Goal: Information Seeking & Learning: Learn about a topic

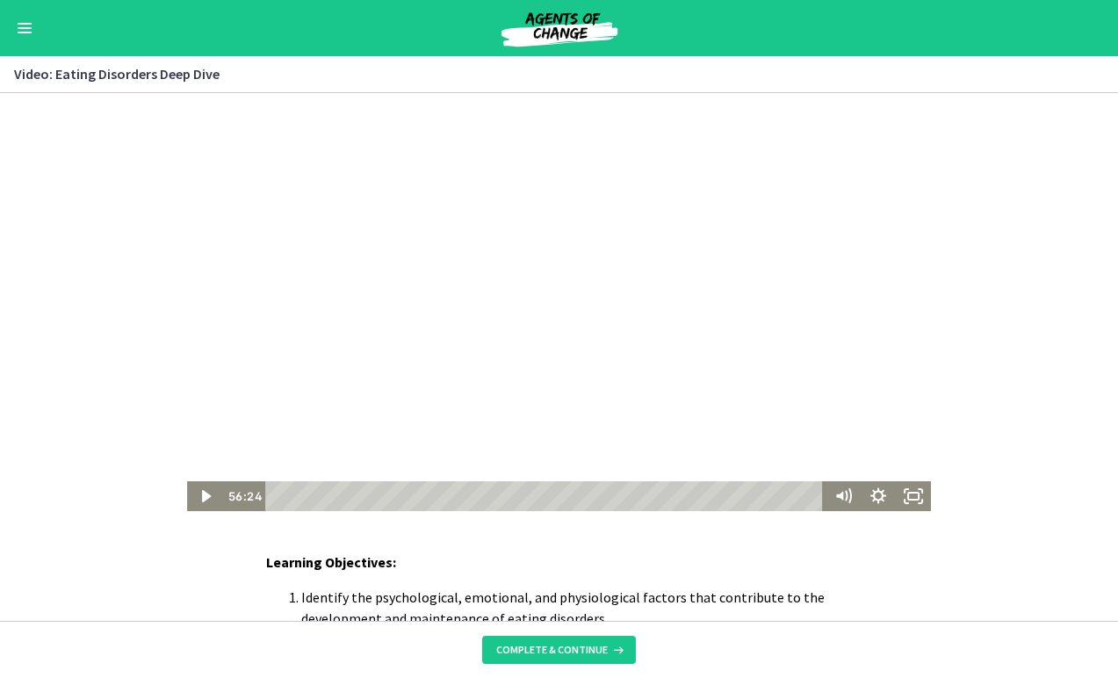
click at [499, 349] on div at bounding box center [558, 302] width 743 height 418
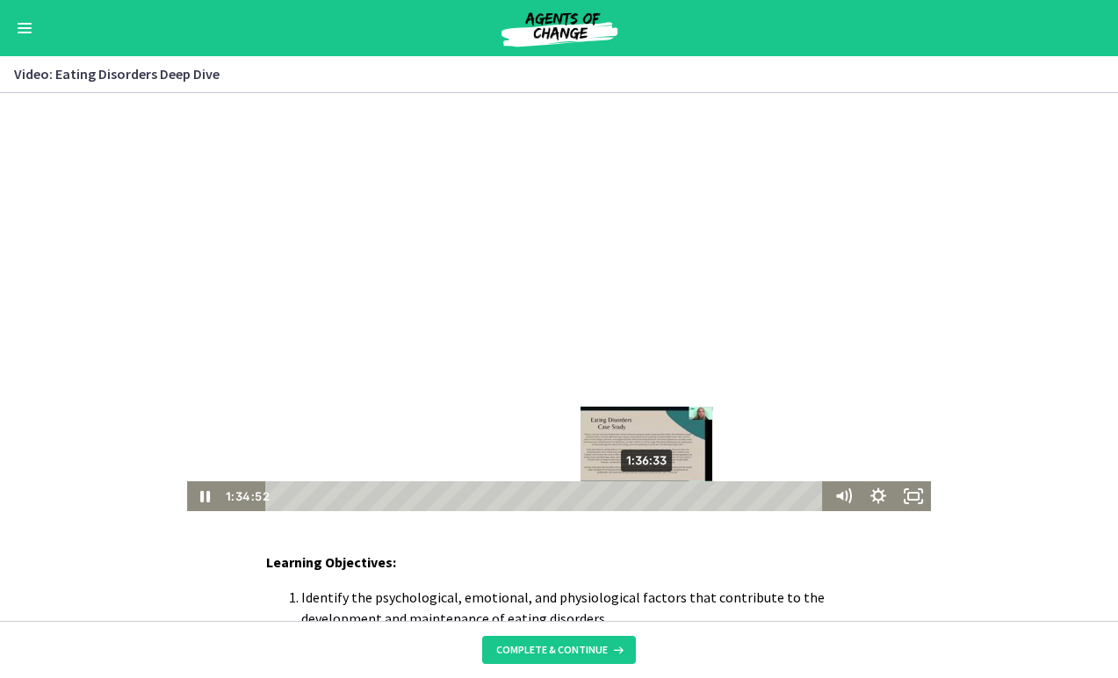
click at [648, 498] on div "1:36:33" at bounding box center [547, 496] width 544 height 30
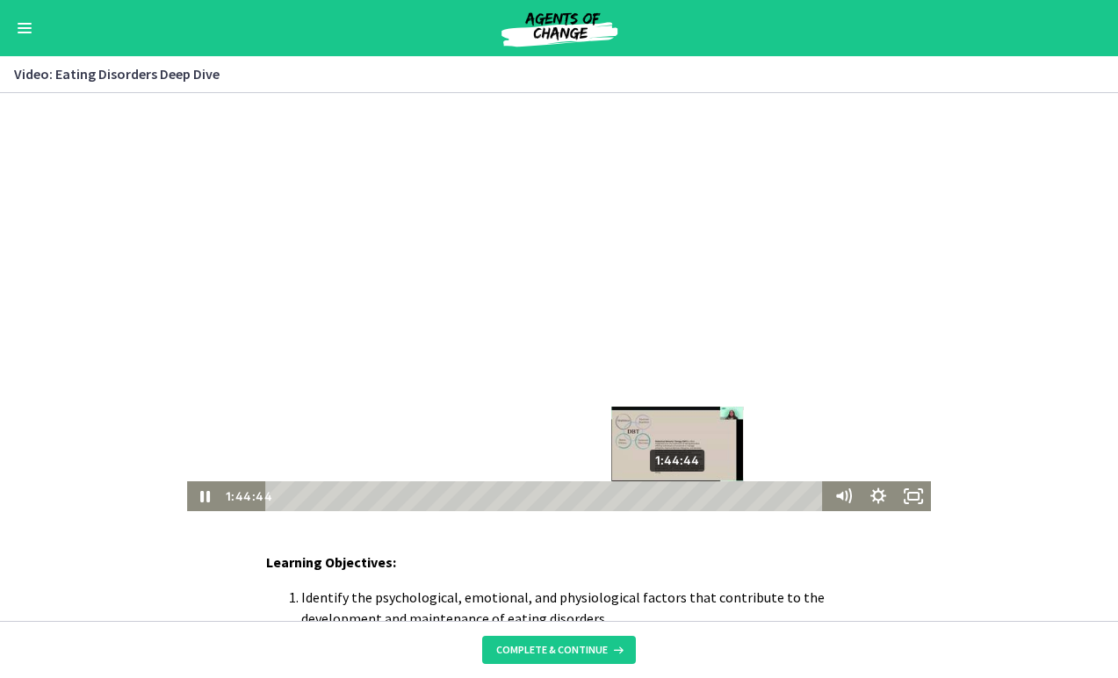
click at [680, 495] on div "1:44:44" at bounding box center [547, 496] width 544 height 30
click at [671, 497] on div "1:42:28" at bounding box center [547, 496] width 544 height 30
click at [671, 497] on div "Playbar" at bounding box center [669, 496] width 10 height 10
click at [674, 496] on div "1:43:08" at bounding box center [547, 496] width 544 height 30
click at [676, 496] on div "1:43:49" at bounding box center [547, 496] width 544 height 30
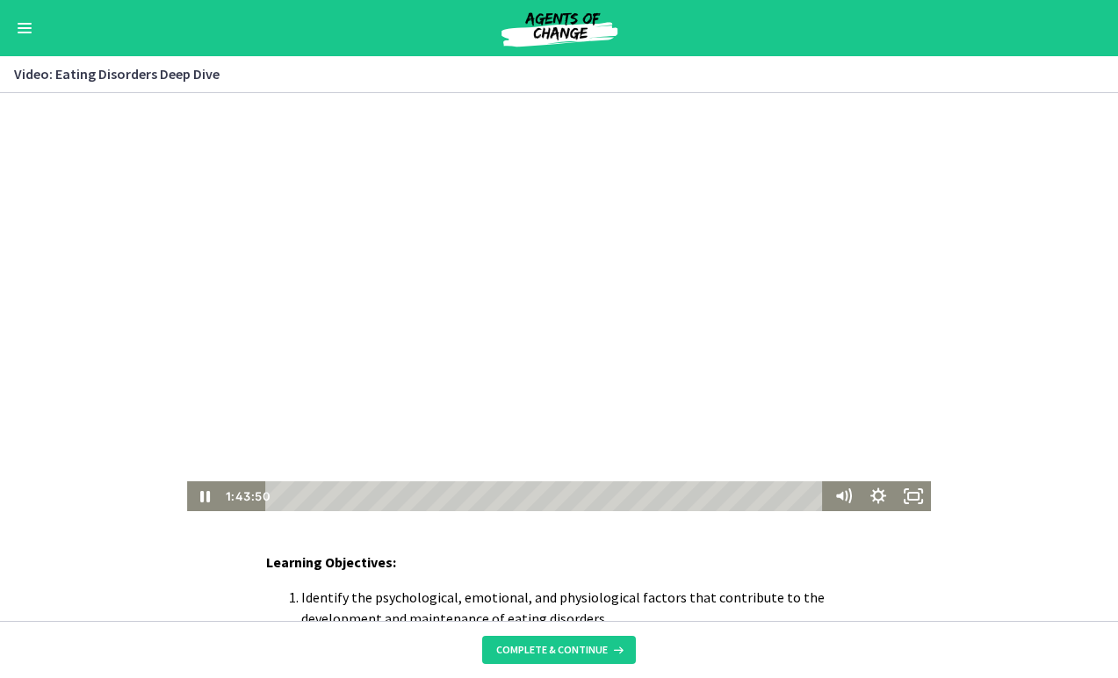
click at [583, 434] on div at bounding box center [558, 302] width 743 height 418
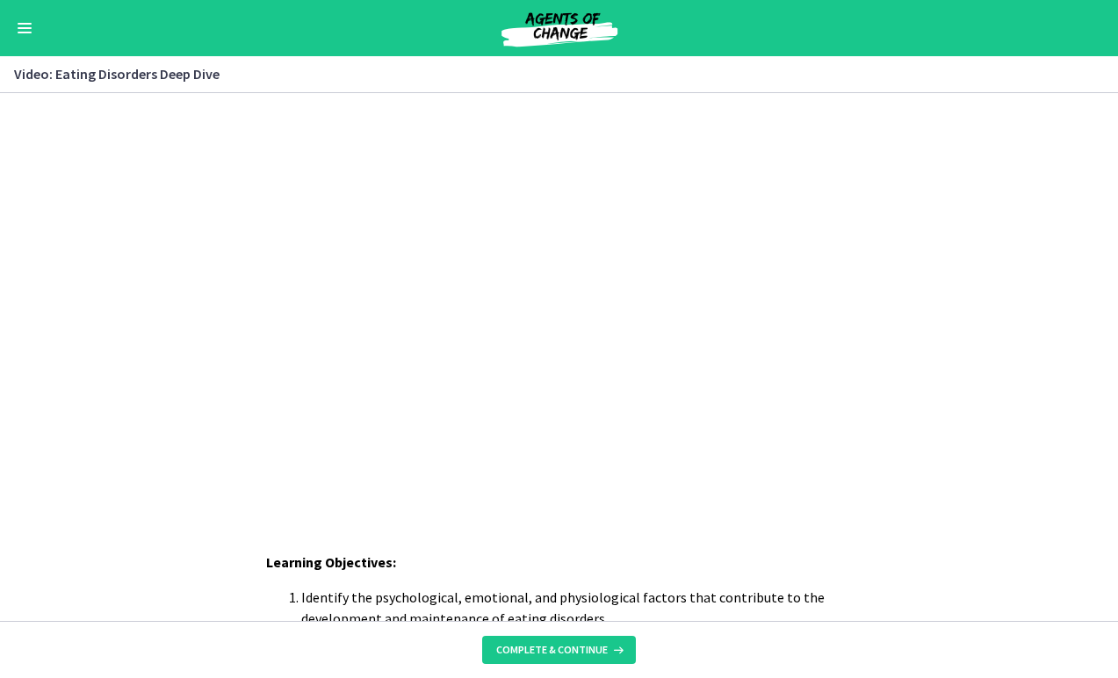
click at [583, 434] on div at bounding box center [558, 302] width 743 height 418
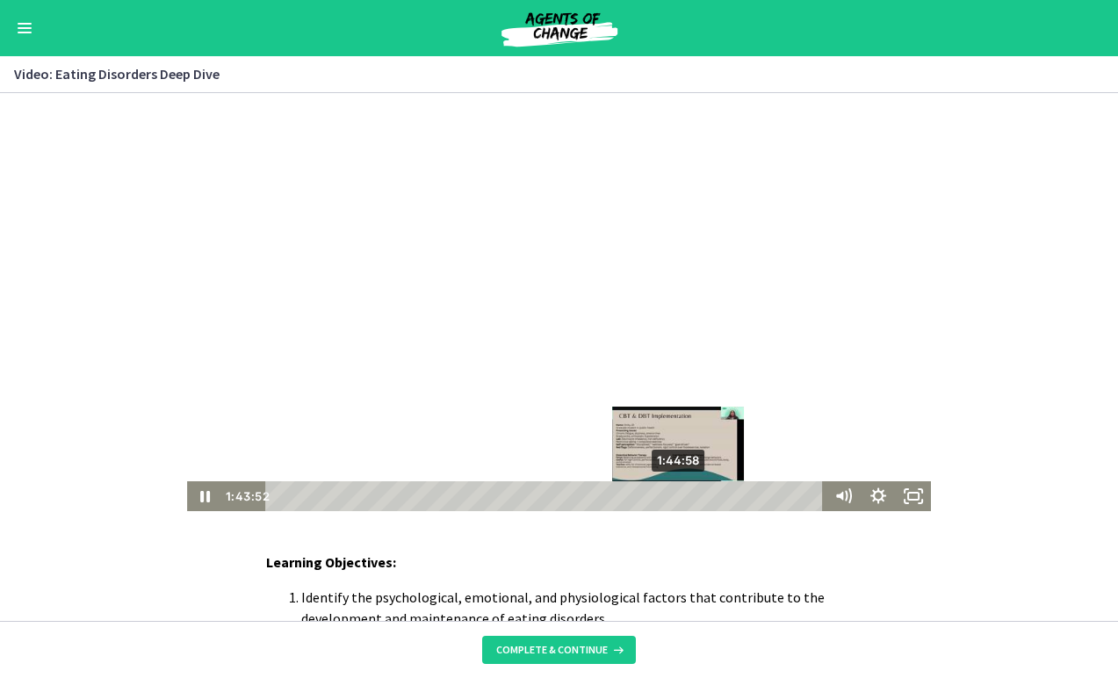
click at [681, 496] on div "1:44:58" at bounding box center [547, 496] width 544 height 30
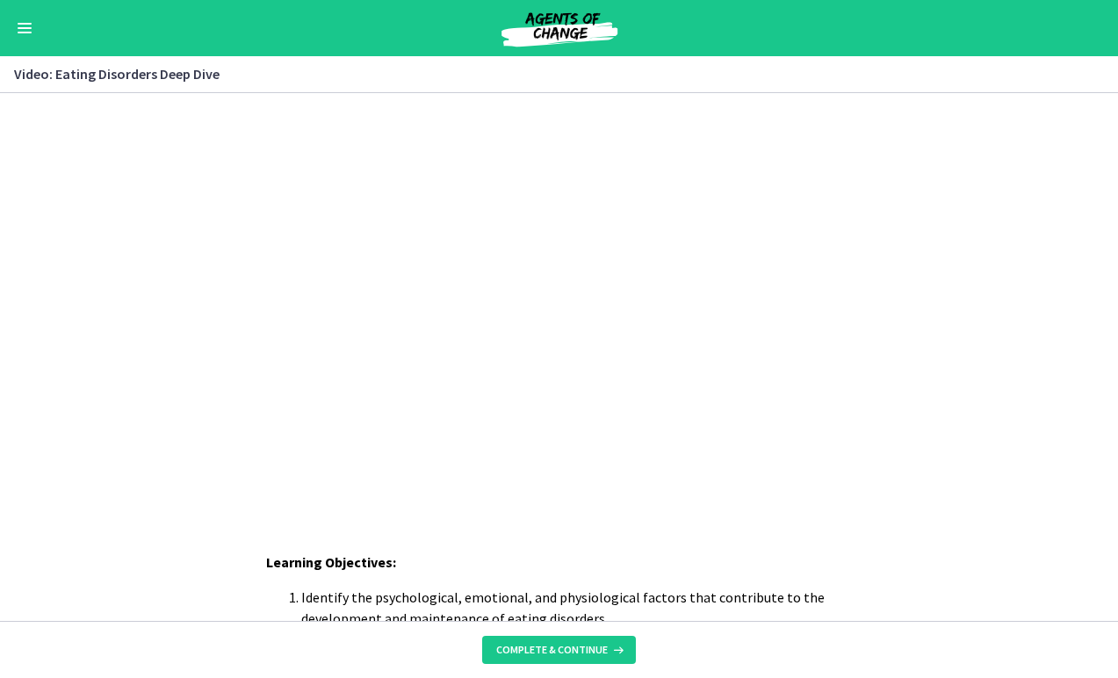
click at [579, 354] on div at bounding box center [558, 302] width 743 height 418
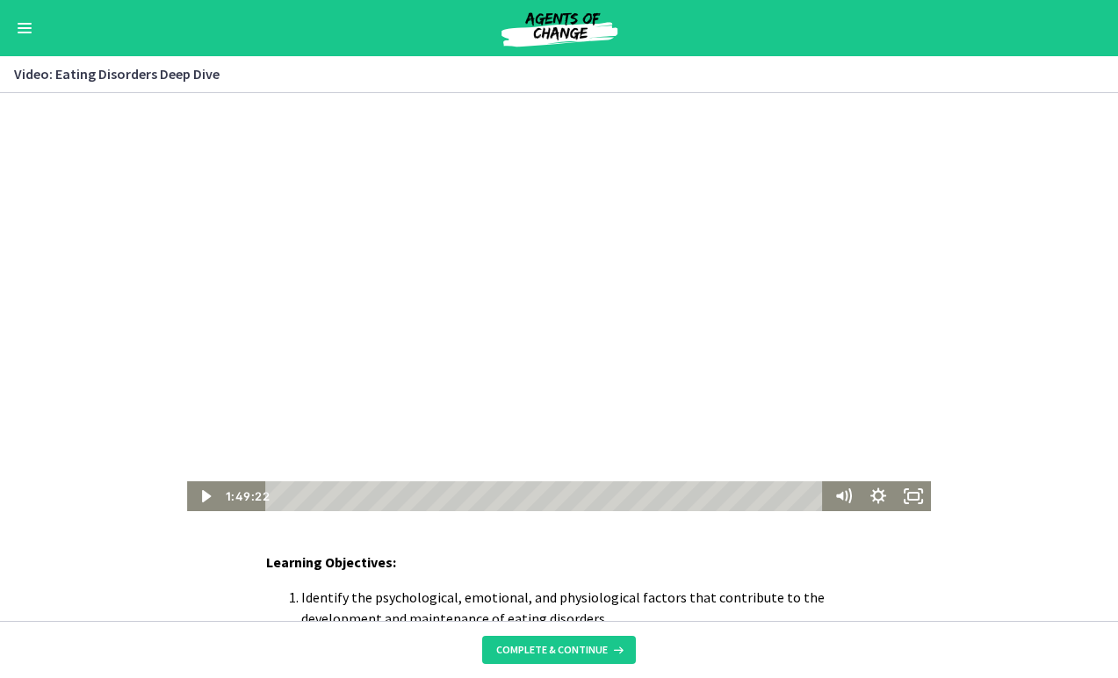
click at [463, 424] on div at bounding box center [558, 302] width 743 height 418
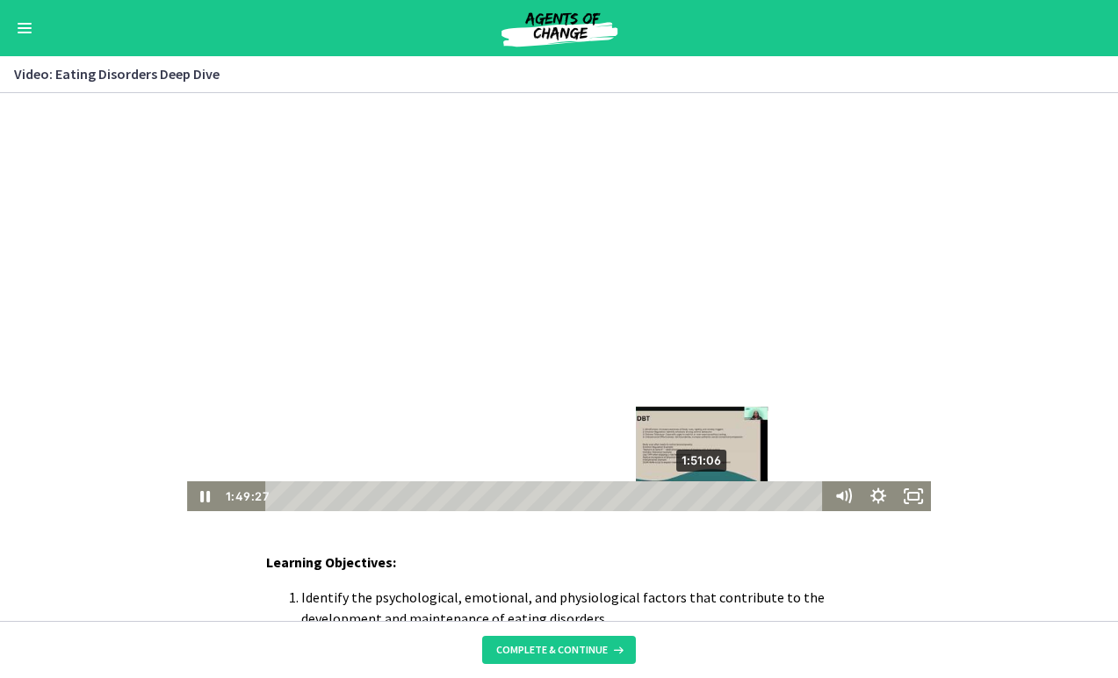
click at [705, 496] on div "1:51:06" at bounding box center [547, 496] width 544 height 30
click at [709, 500] on div "1:52:14" at bounding box center [547, 496] width 544 height 30
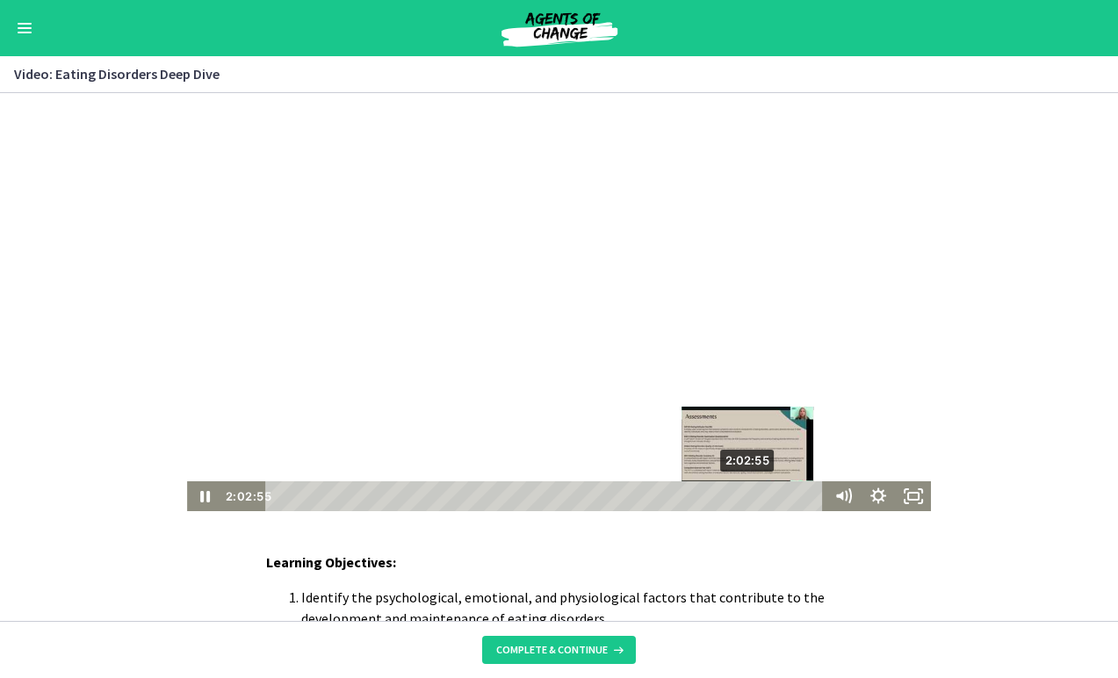
click at [750, 498] on div "2:02:55" at bounding box center [547, 496] width 544 height 30
click at [740, 497] on div "2:00:11" at bounding box center [547, 496] width 544 height 30
click at [746, 498] on div "2:01:47" at bounding box center [547, 496] width 544 height 30
click at [748, 498] on div "2:02:41" at bounding box center [547, 496] width 544 height 30
click at [754, 498] on div "2:03:49" at bounding box center [547, 496] width 544 height 30
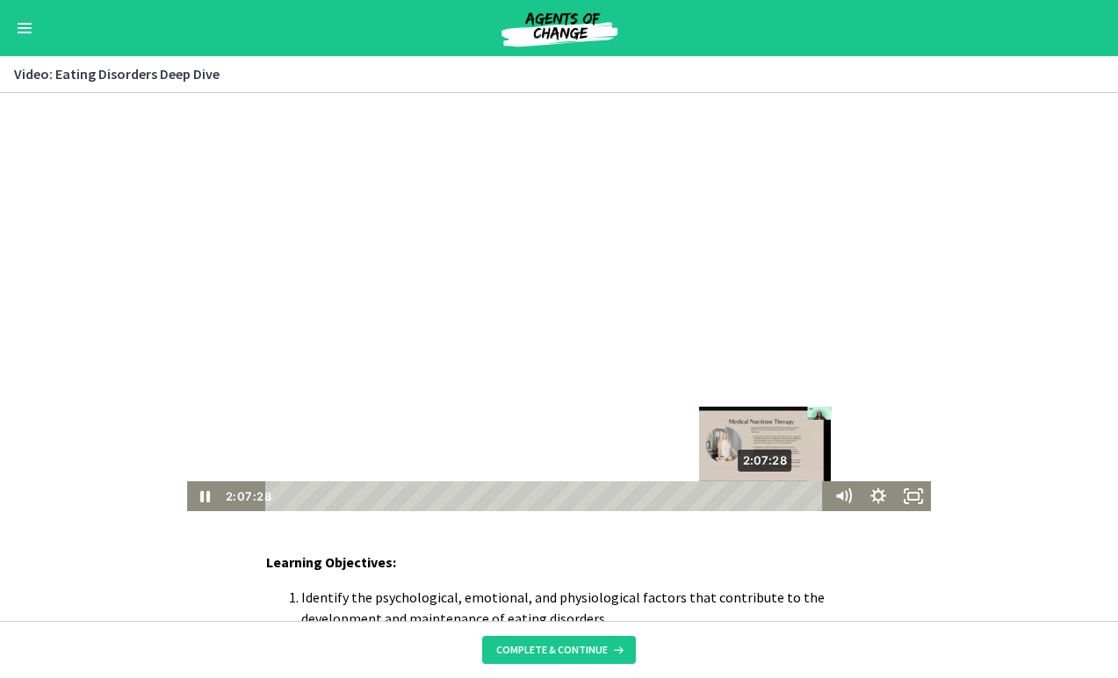
click at [768, 498] on div "2:07:28" at bounding box center [547, 496] width 544 height 30
click at [785, 499] on div "2:12:00" at bounding box center [547, 496] width 544 height 30
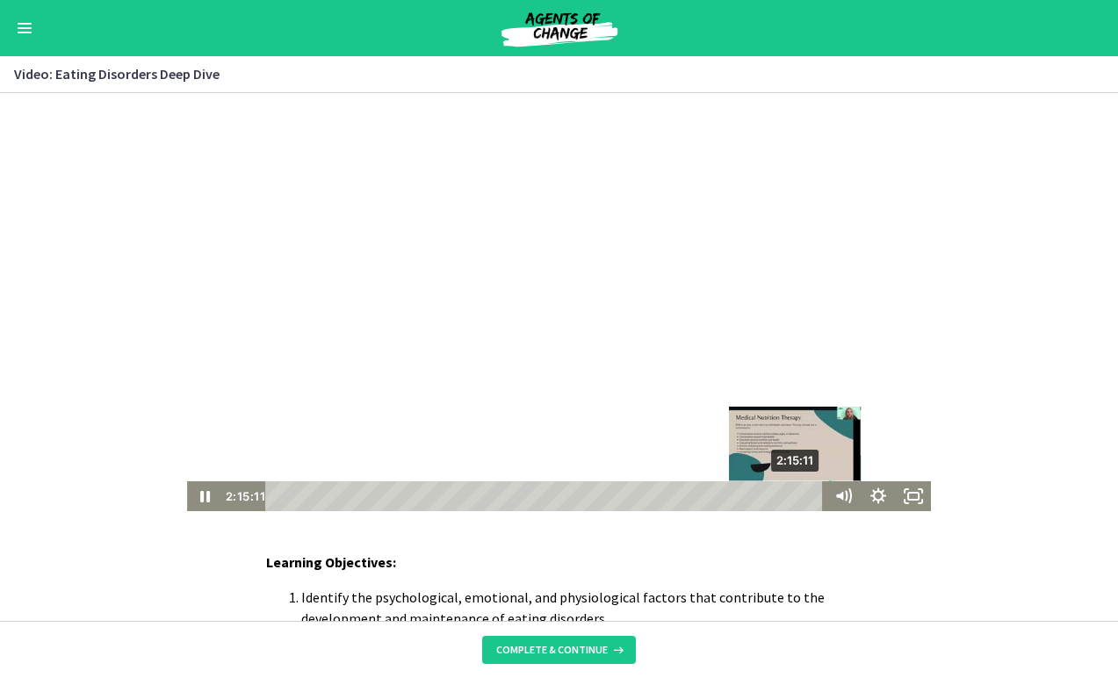
click at [798, 499] on div "2:15:11" at bounding box center [547, 496] width 544 height 30
click at [796, 495] on div "Playbar" at bounding box center [796, 496] width 10 height 10
click at [806, 497] on div "2:17:28" at bounding box center [547, 496] width 544 height 30
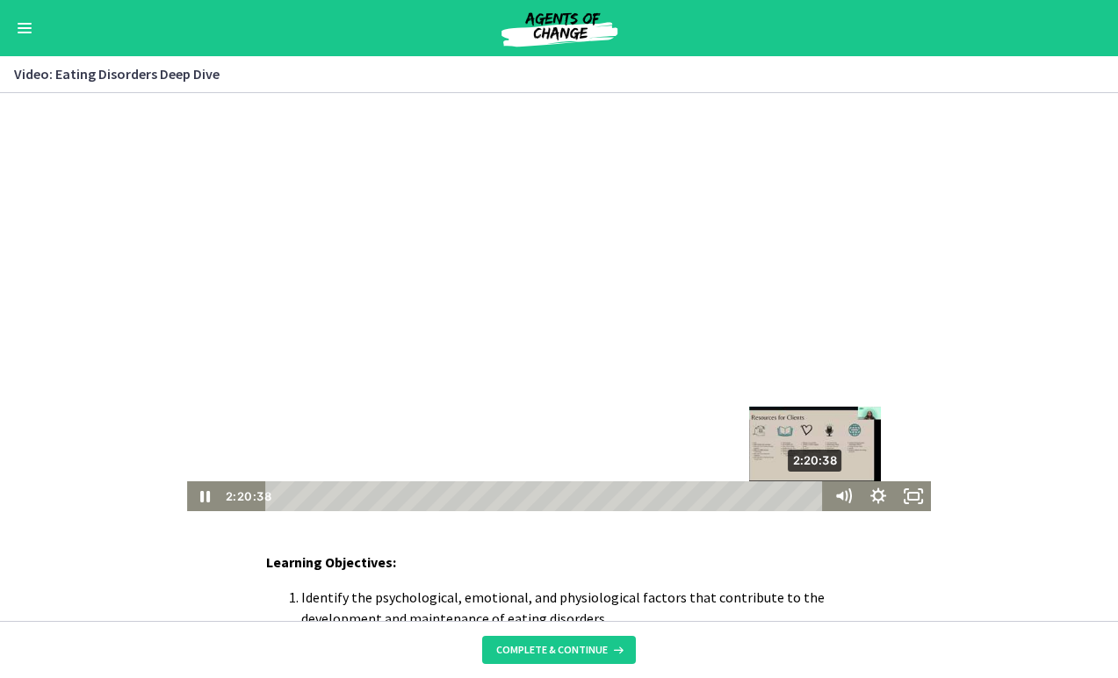
click at [819, 497] on div "2:20:38" at bounding box center [547, 496] width 544 height 30
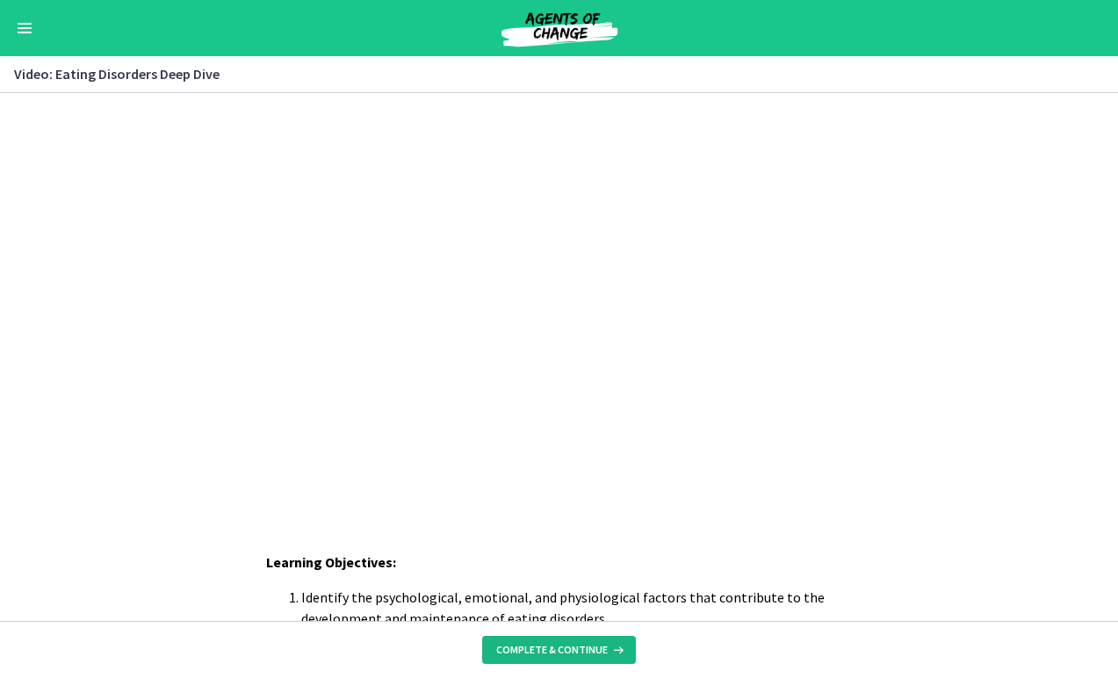
click at [557, 639] on button "Complete & continue" at bounding box center [559, 650] width 154 height 28
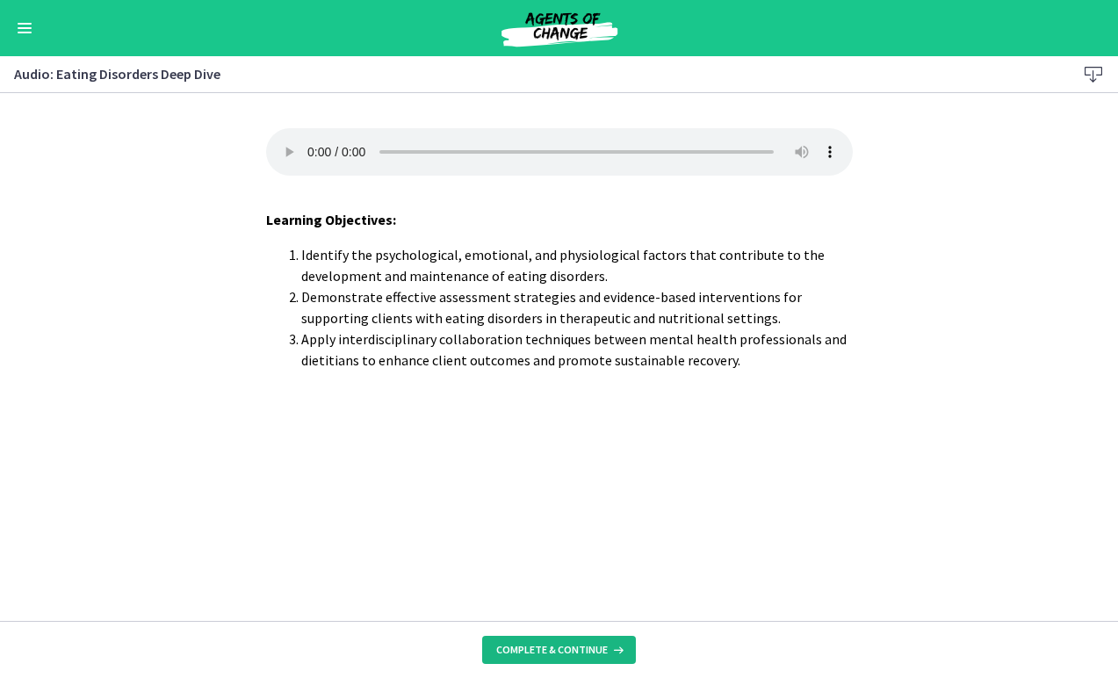
click at [579, 649] on span "Complete & continue" at bounding box center [552, 650] width 112 height 14
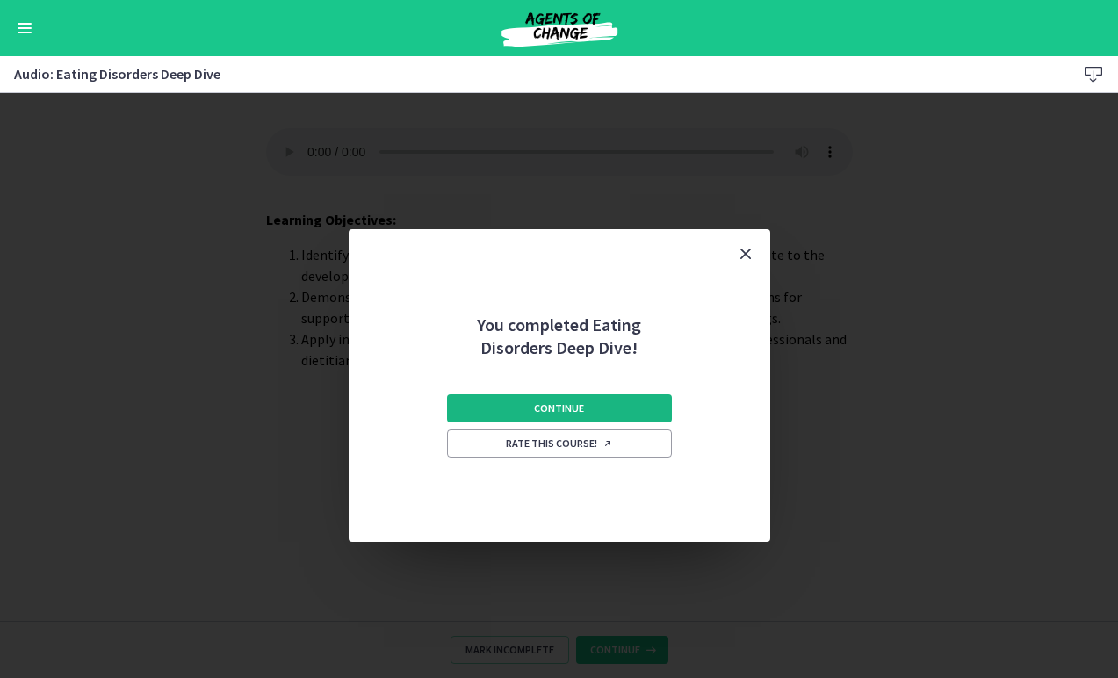
click at [464, 407] on button "Continue" at bounding box center [559, 408] width 225 height 28
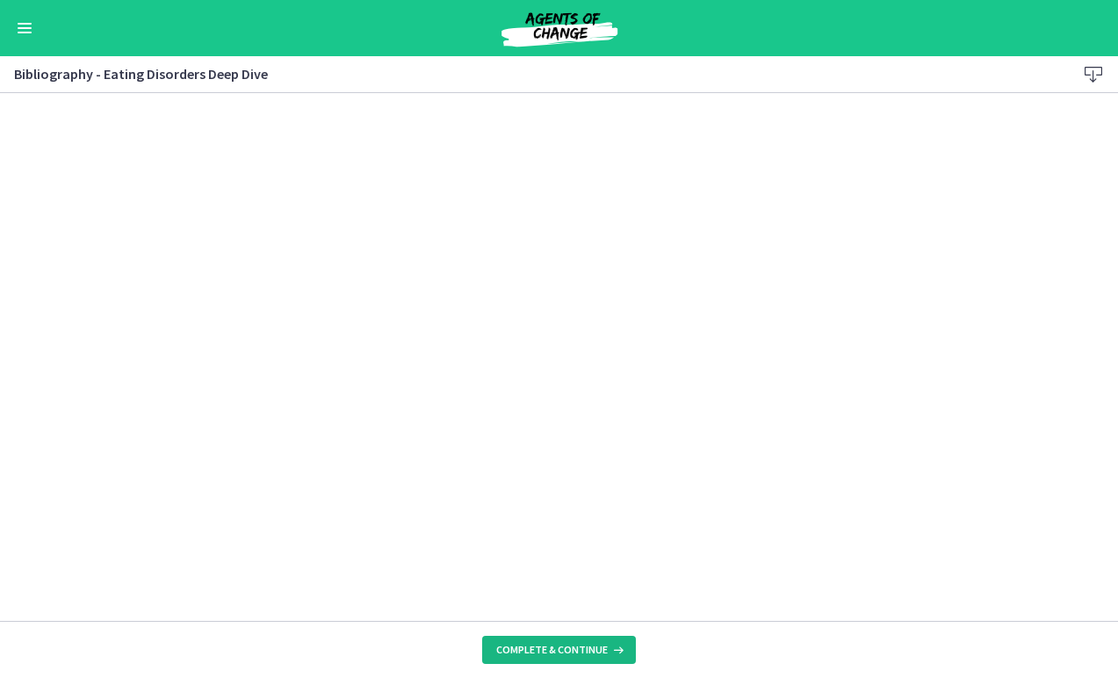
click at [542, 653] on span "Complete & continue" at bounding box center [552, 650] width 112 height 14
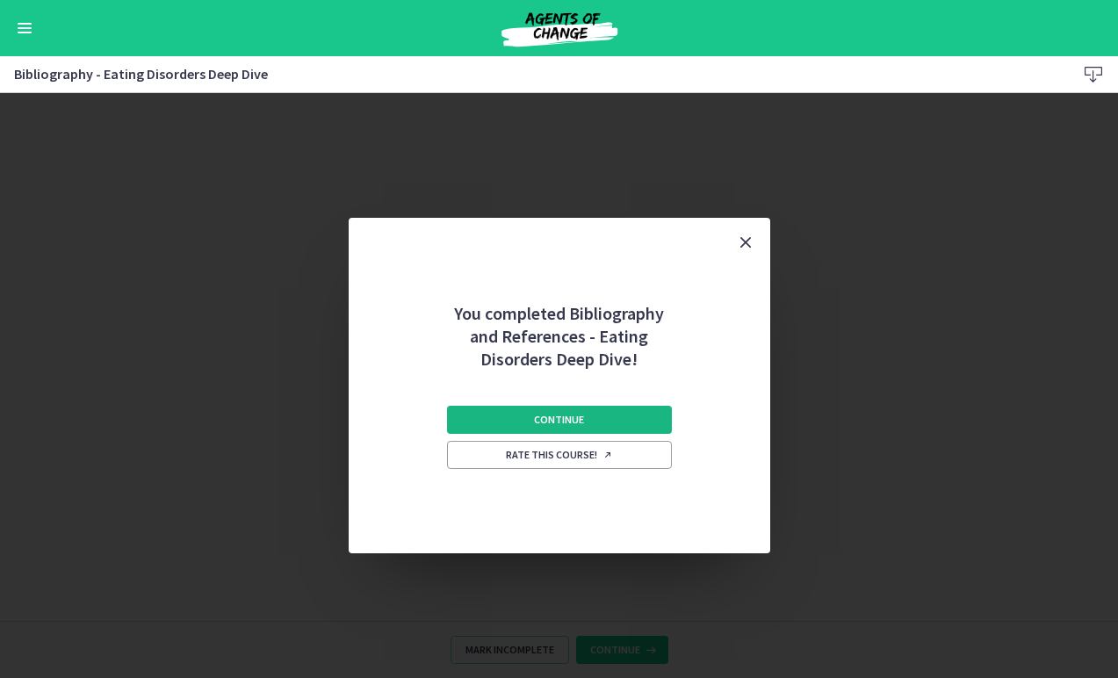
click at [485, 408] on button "Continue" at bounding box center [559, 420] width 225 height 28
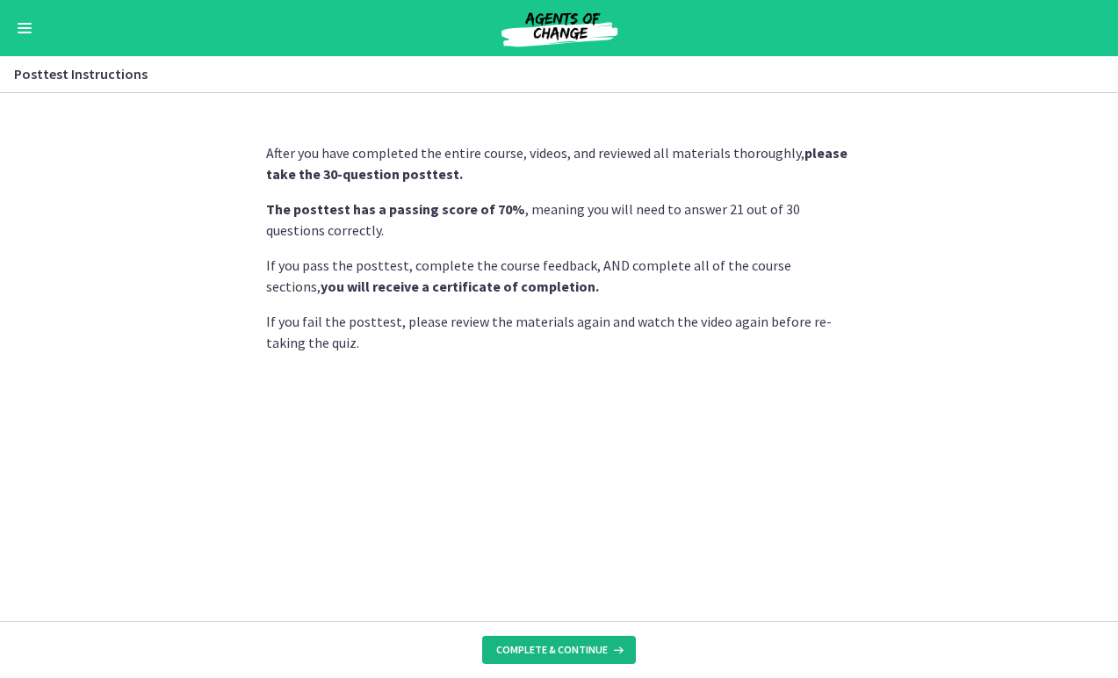
click at [530, 651] on span "Complete & continue" at bounding box center [552, 650] width 112 height 14
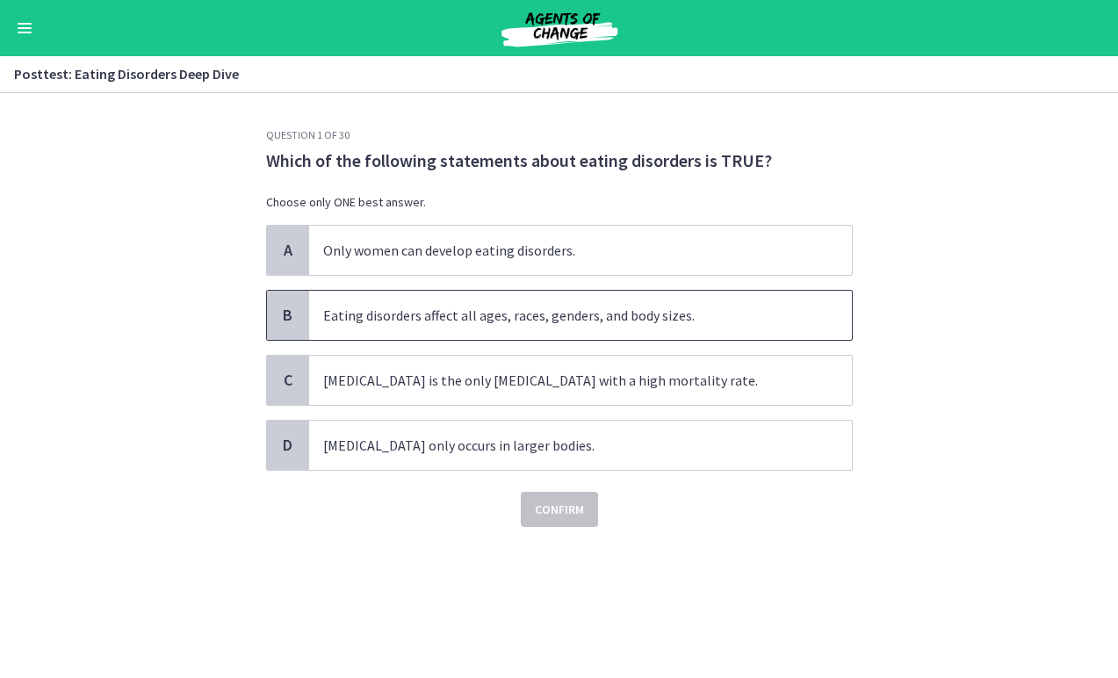
click at [606, 327] on span "Eating disorders affect all ages, races, genders, and body sizes." at bounding box center [580, 315] width 543 height 49
click at [566, 506] on span "Confirm" at bounding box center [559, 509] width 49 height 21
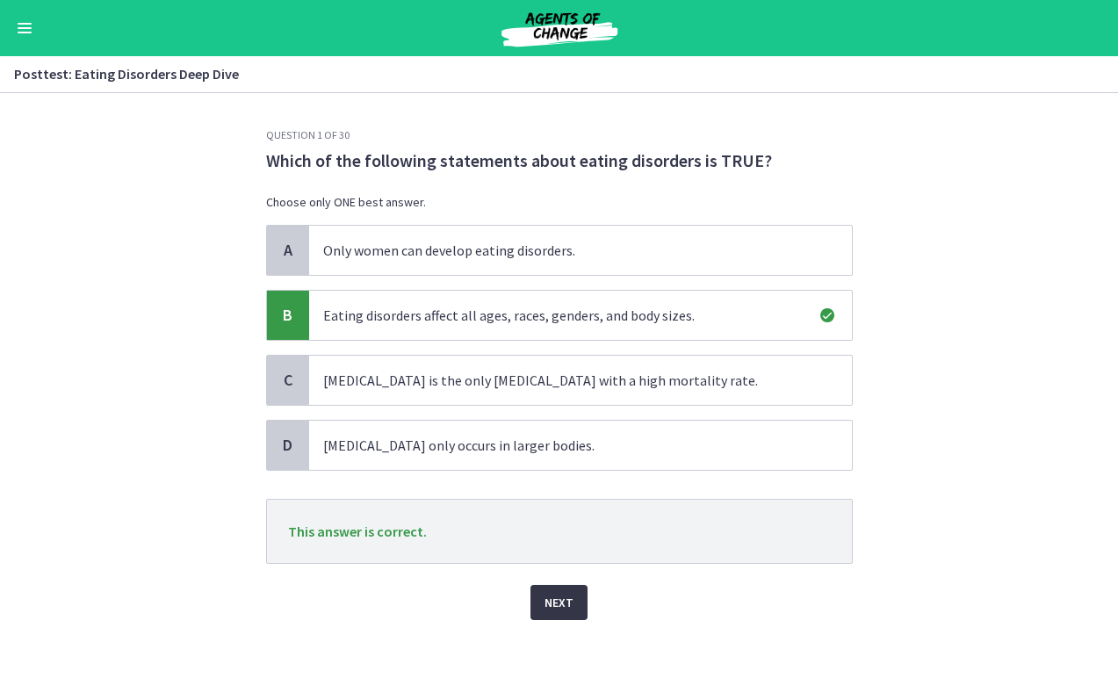
click at [560, 596] on span "Next" at bounding box center [559, 602] width 29 height 21
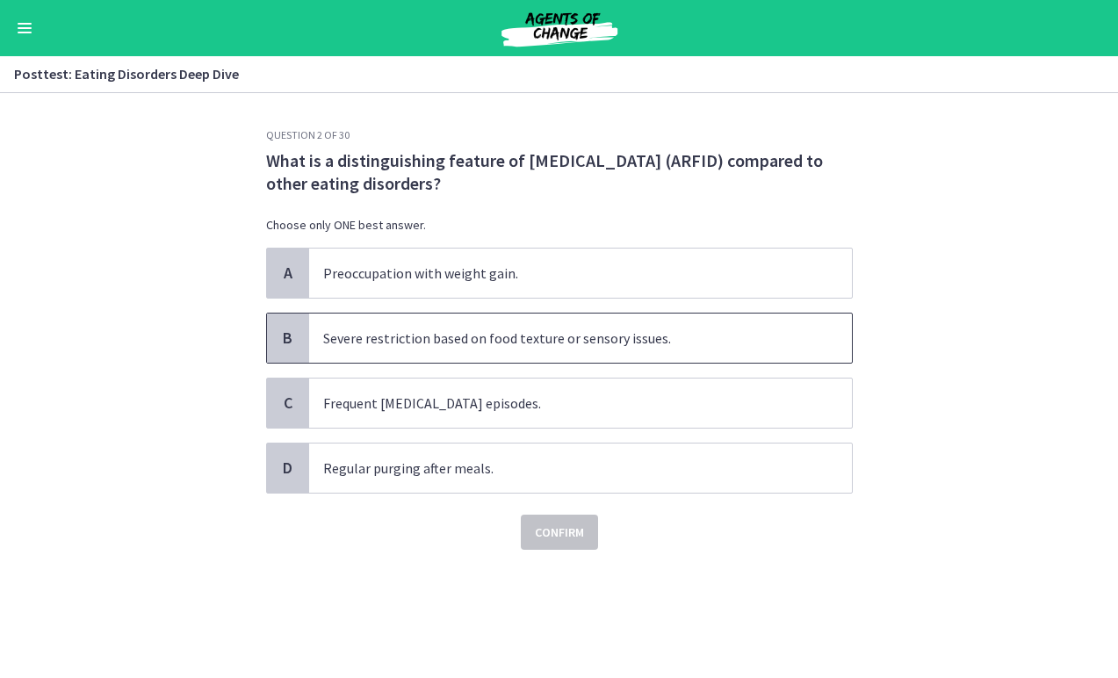
click at [597, 344] on span "Severe restriction based on food texture or sensory issues." at bounding box center [580, 338] width 543 height 49
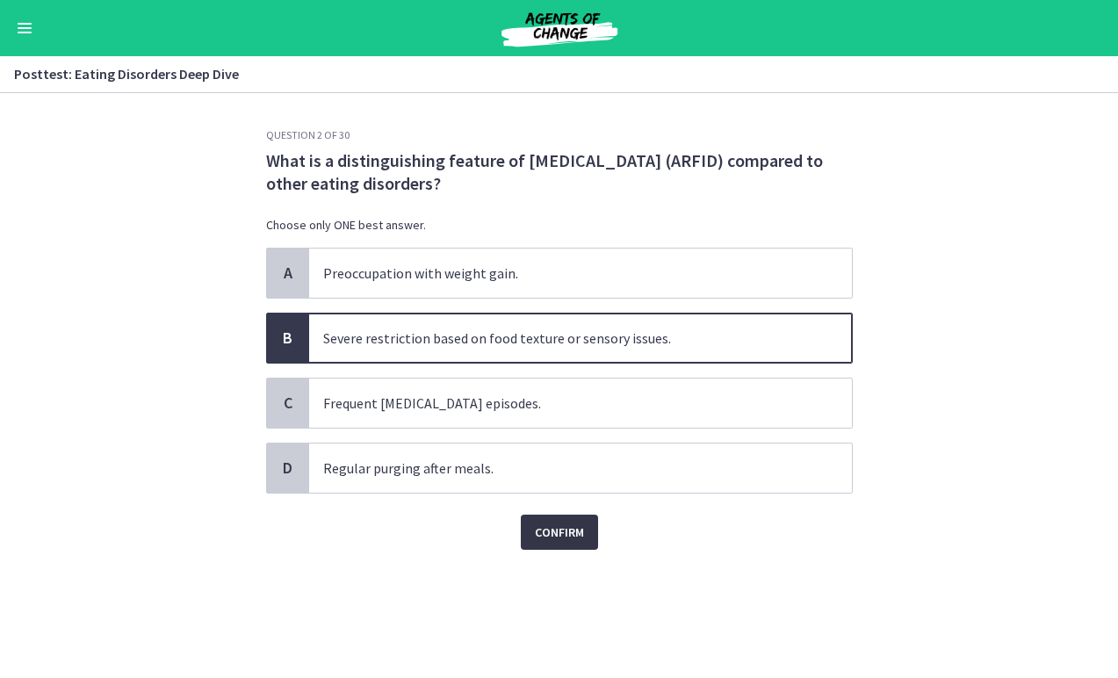
click at [553, 533] on span "Confirm" at bounding box center [559, 532] width 49 height 21
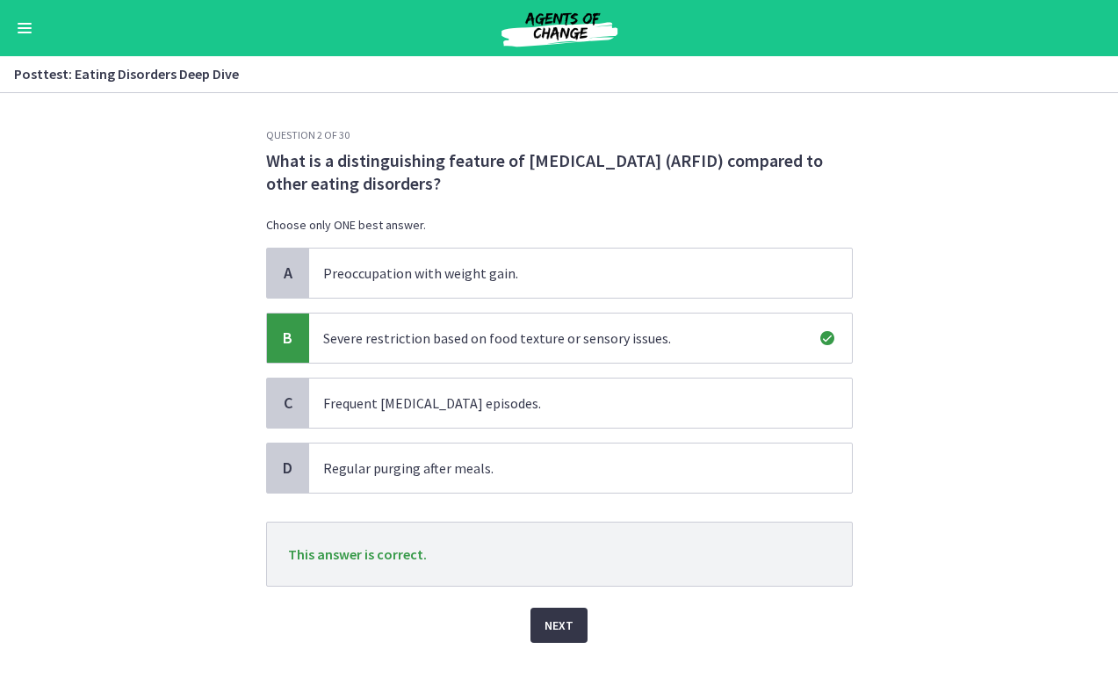
click at [551, 615] on span "Next" at bounding box center [559, 625] width 29 height 21
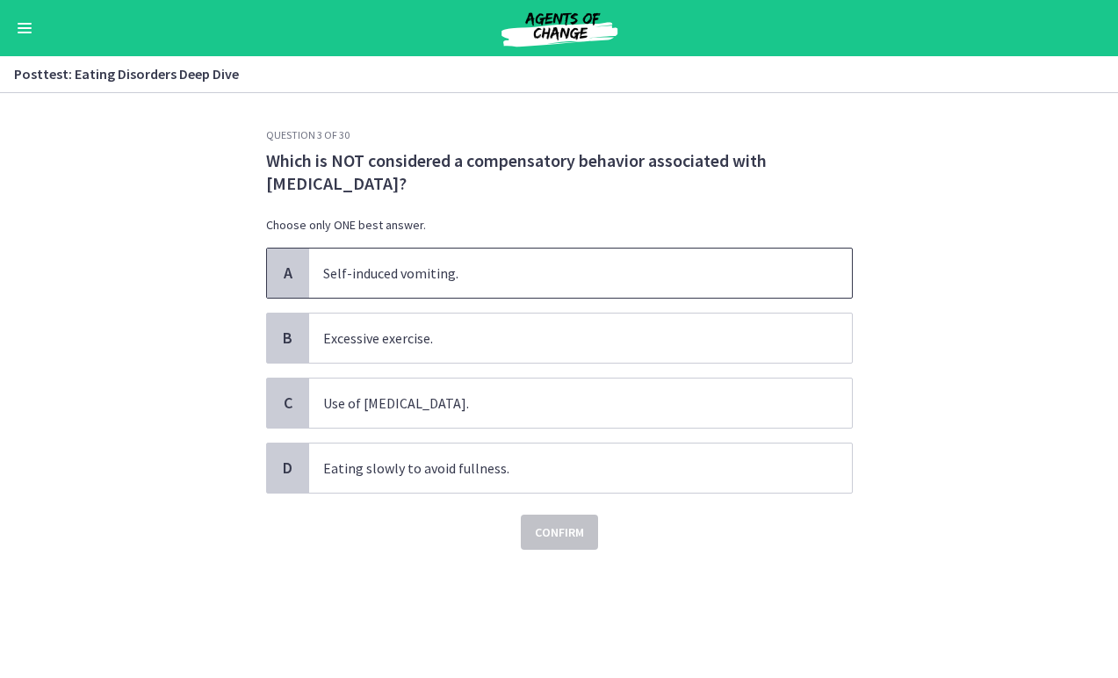
click at [526, 273] on span "Self-induced vomiting." at bounding box center [580, 273] width 543 height 49
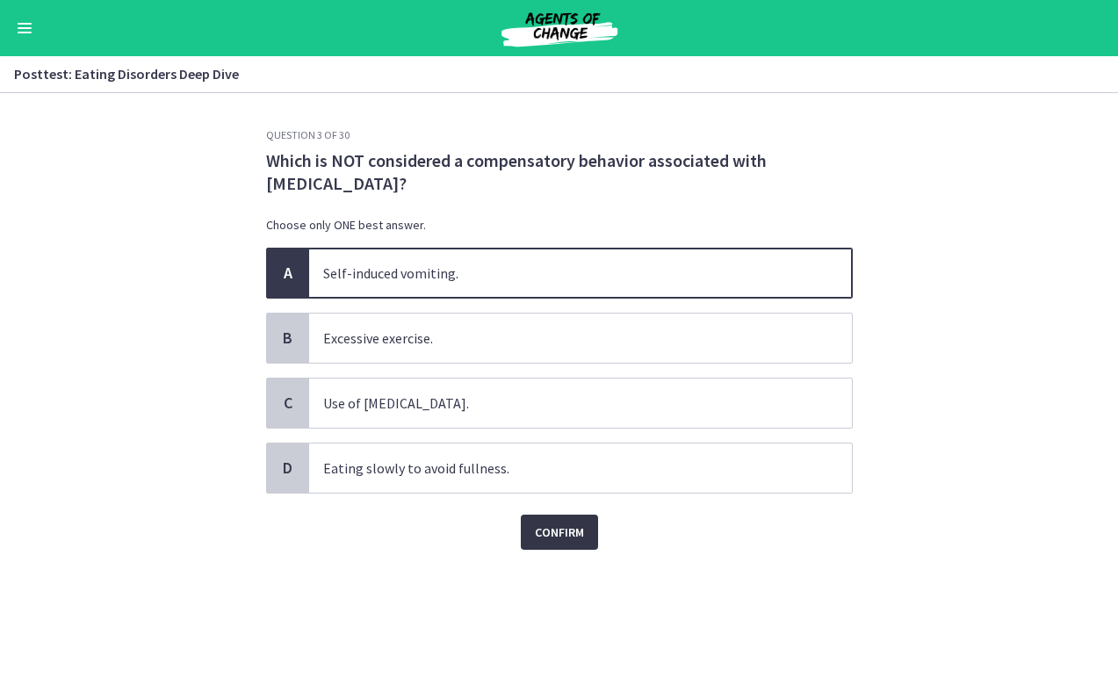
click at [556, 533] on span "Confirm" at bounding box center [559, 532] width 49 height 21
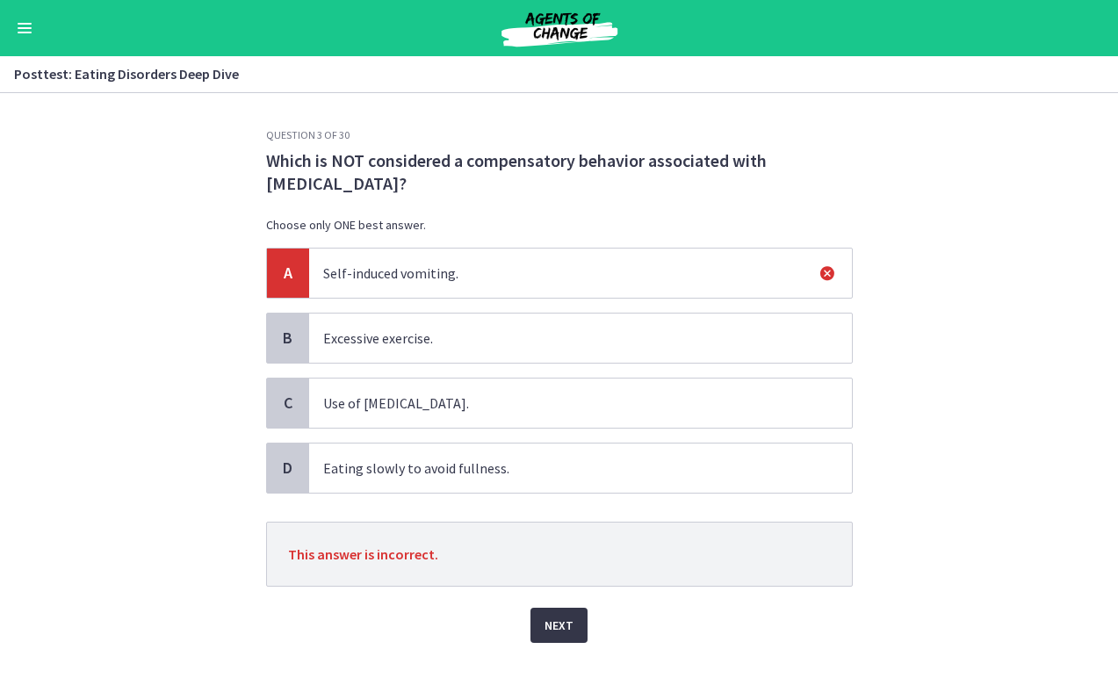
click at [562, 615] on span "Next" at bounding box center [559, 625] width 29 height 21
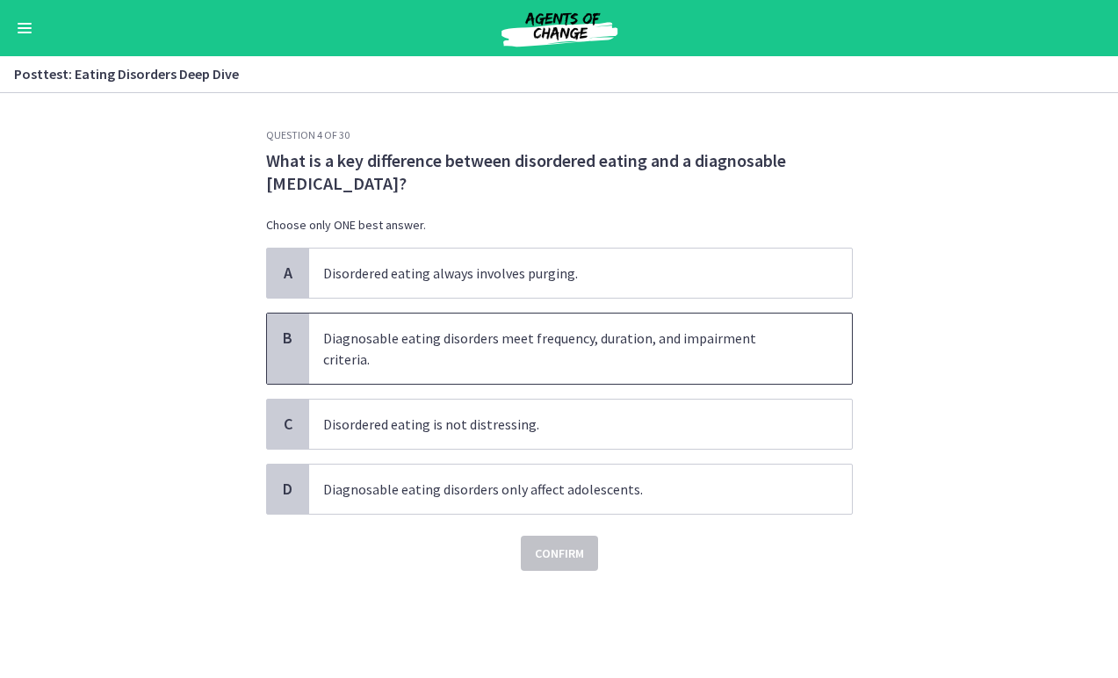
click at [525, 343] on span "Diagnosable eating disorders meet frequency, duration, and impairment criteria." at bounding box center [580, 349] width 543 height 70
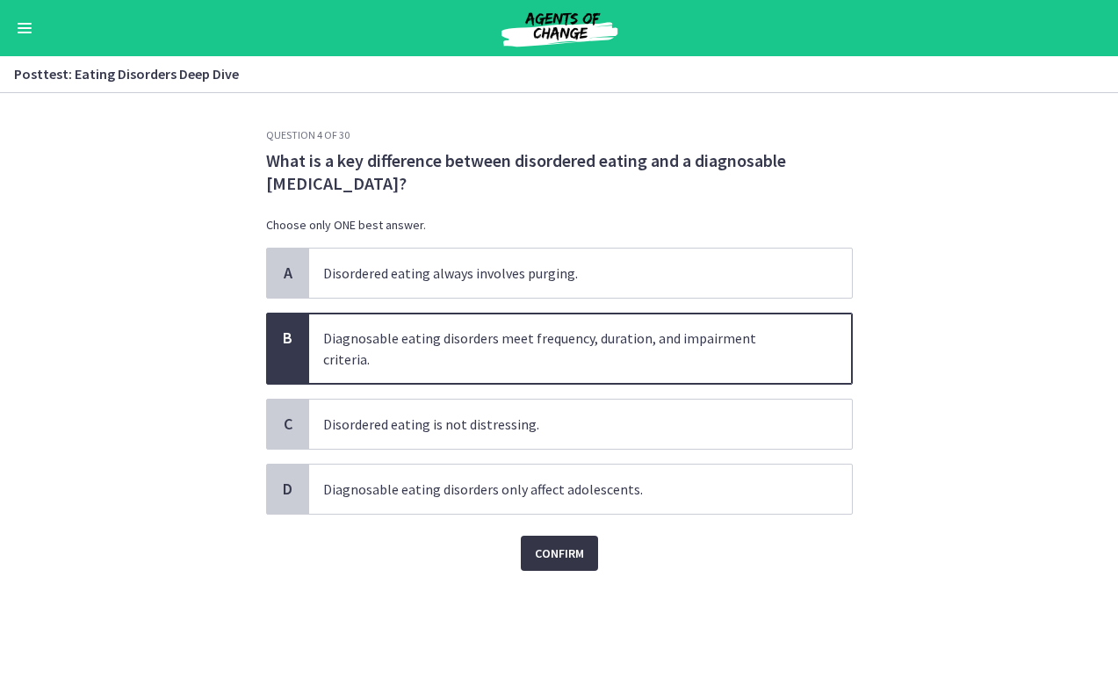
click at [546, 543] on span "Confirm" at bounding box center [559, 553] width 49 height 21
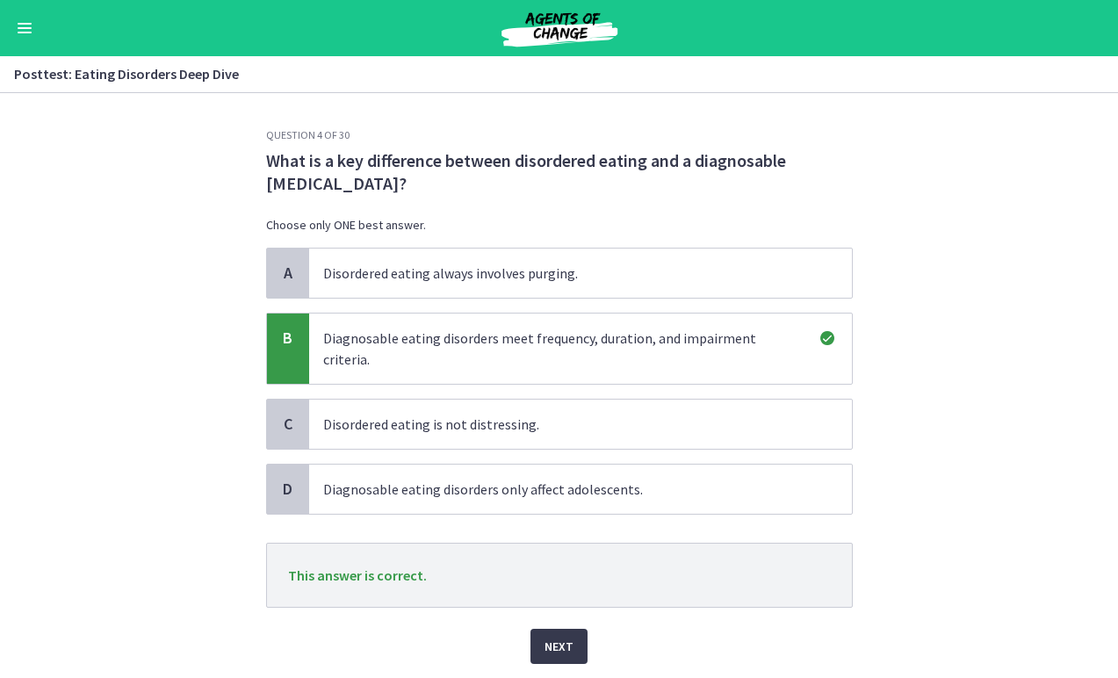
click at [551, 608] on div "Next" at bounding box center [559, 636] width 587 height 56
click at [554, 629] on button "Next" at bounding box center [559, 646] width 57 height 35
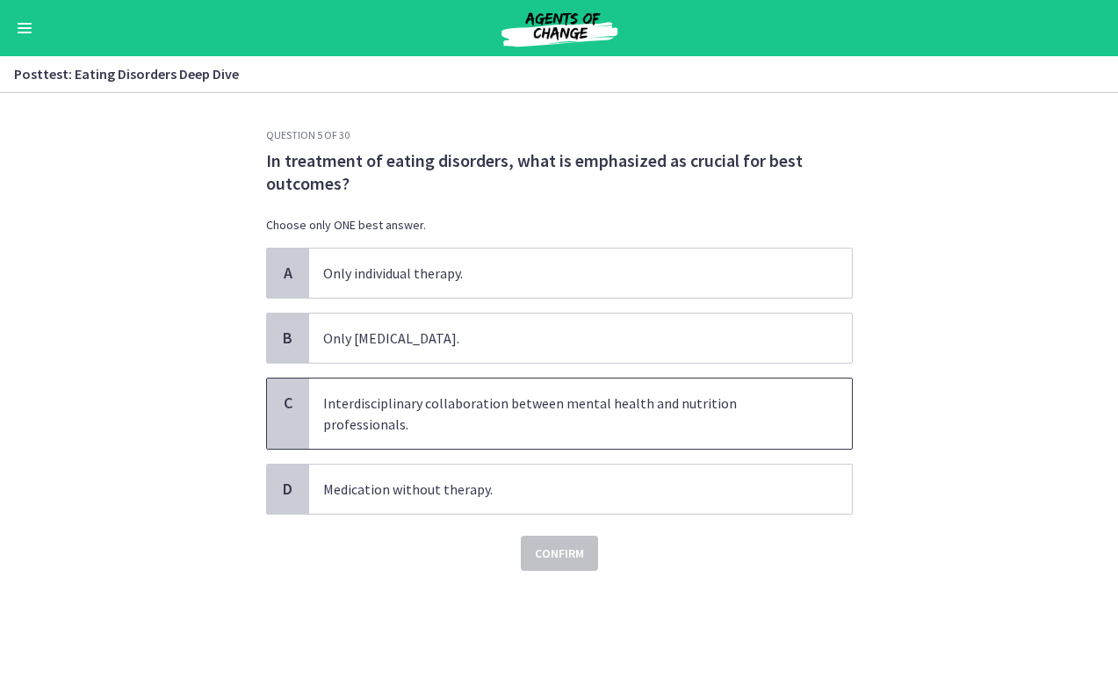
click at [492, 411] on span "Interdisciplinary collaboration between mental health and nutrition professiona…" at bounding box center [580, 414] width 543 height 70
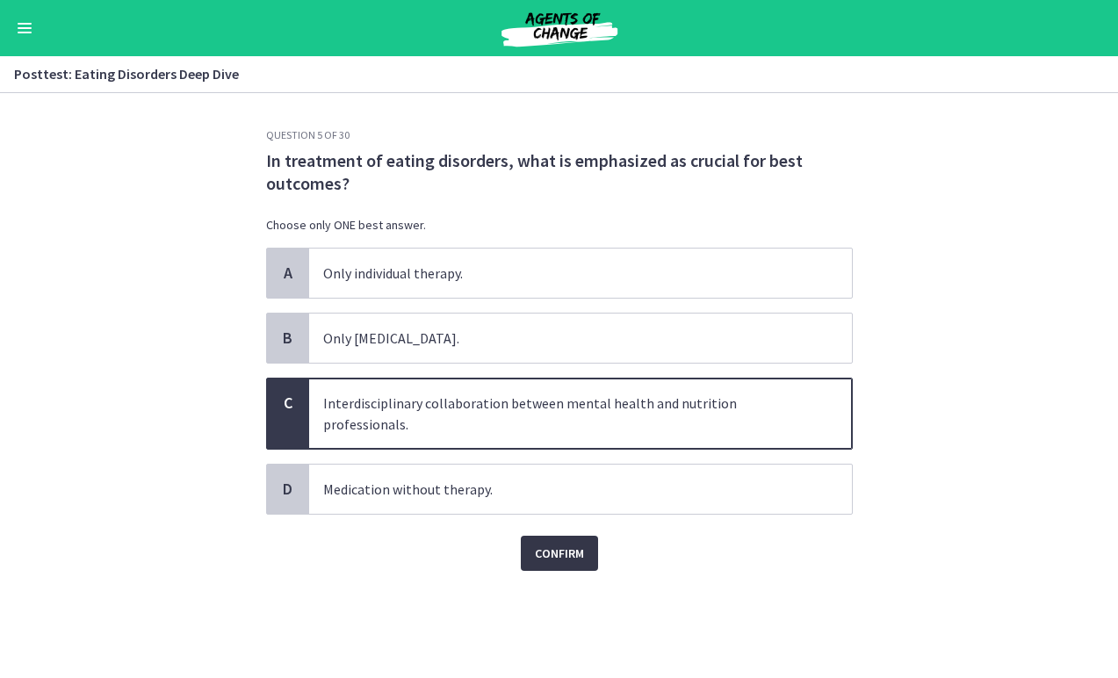
click at [561, 560] on span "Confirm" at bounding box center [559, 553] width 49 height 21
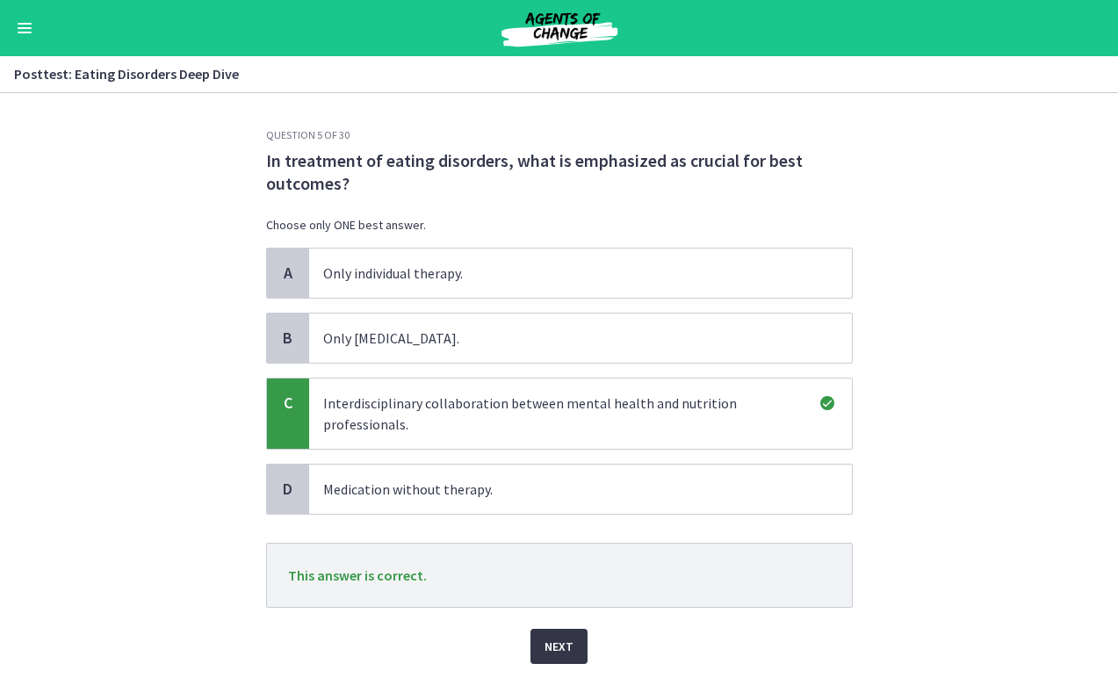
click at [559, 641] on span "Next" at bounding box center [559, 646] width 29 height 21
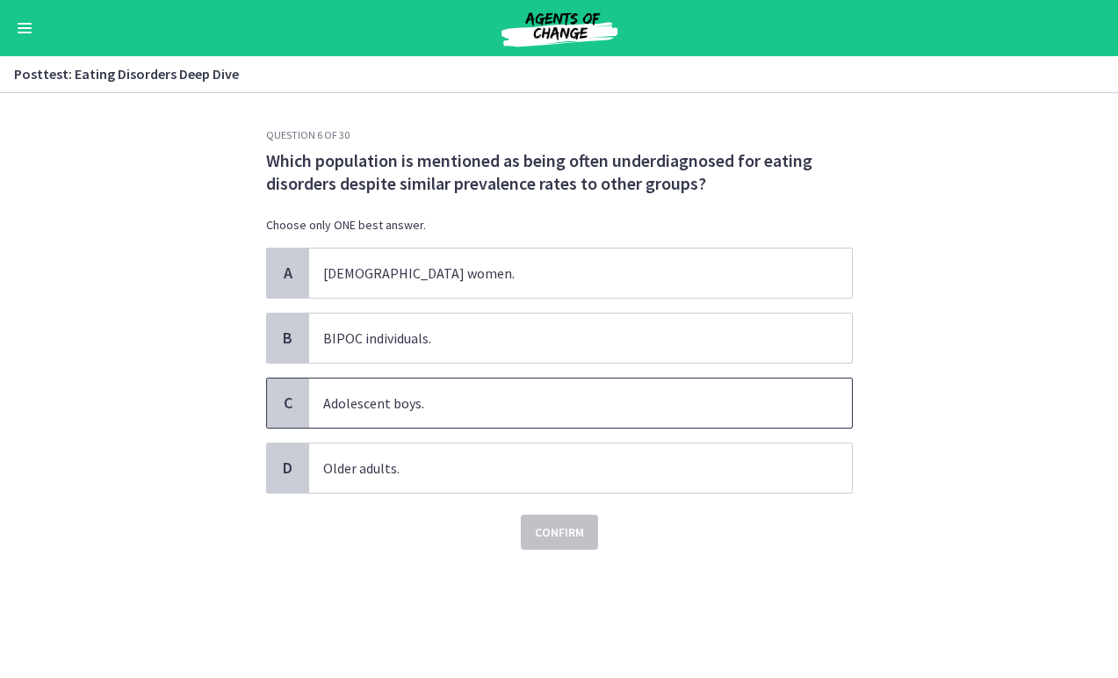
click at [447, 401] on span "Adolescent boys." at bounding box center [580, 403] width 543 height 49
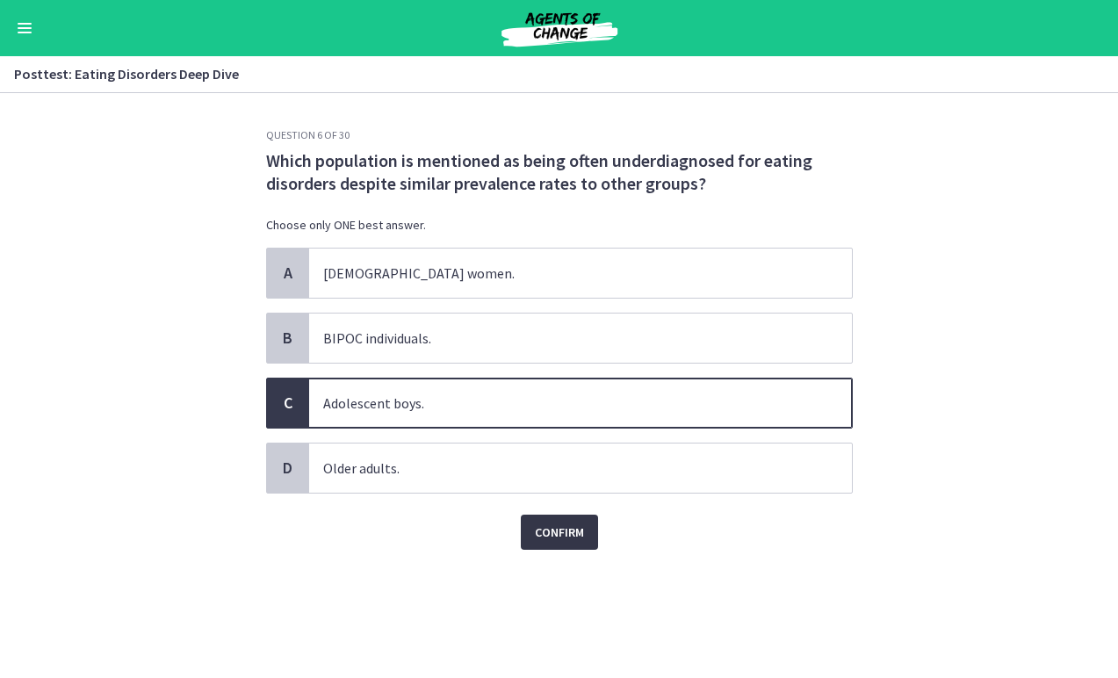
click at [565, 528] on span "Confirm" at bounding box center [559, 532] width 49 height 21
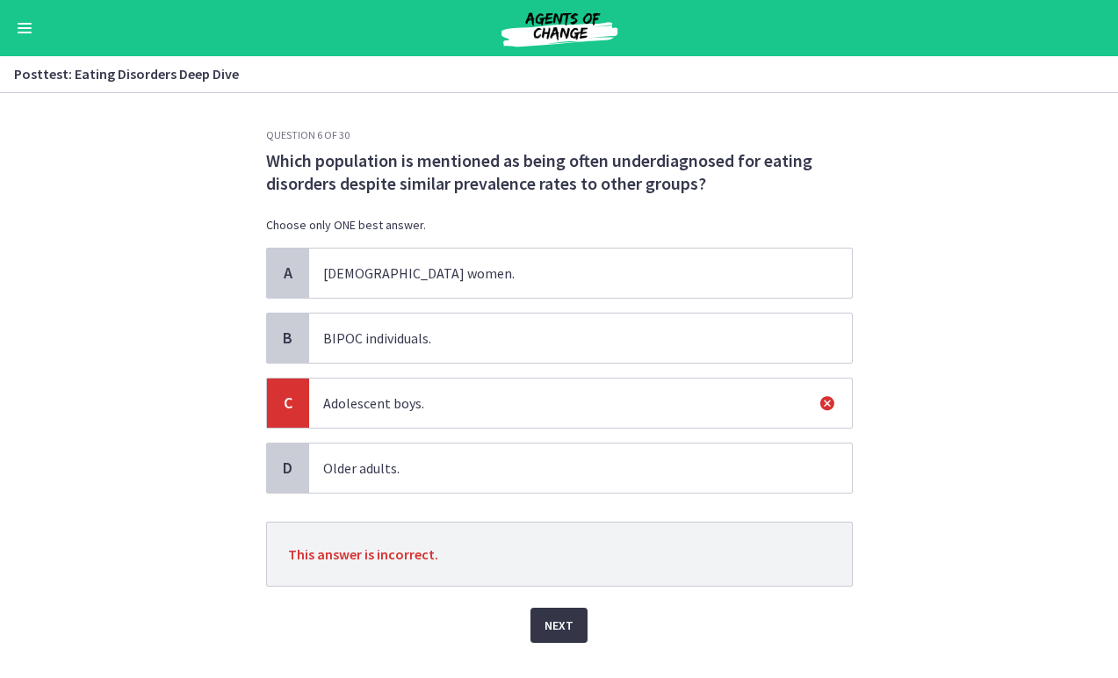
click at [558, 615] on span "Next" at bounding box center [559, 625] width 29 height 21
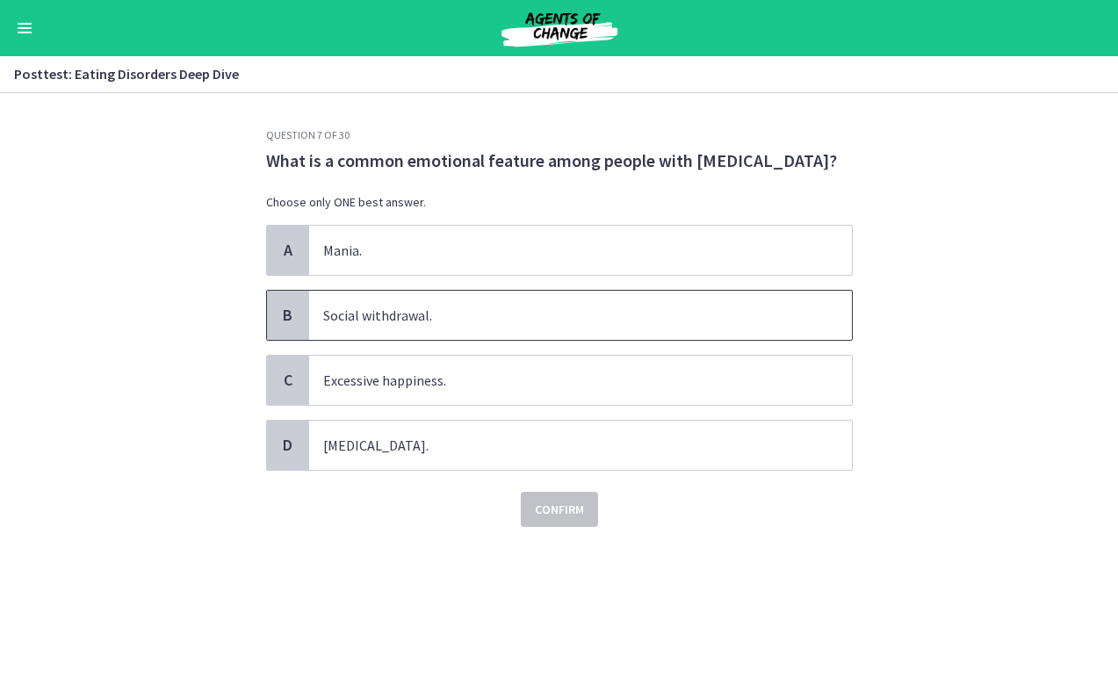
click at [555, 306] on span "Social withdrawal." at bounding box center [580, 315] width 543 height 49
click at [559, 510] on span "Confirm" at bounding box center [559, 509] width 49 height 21
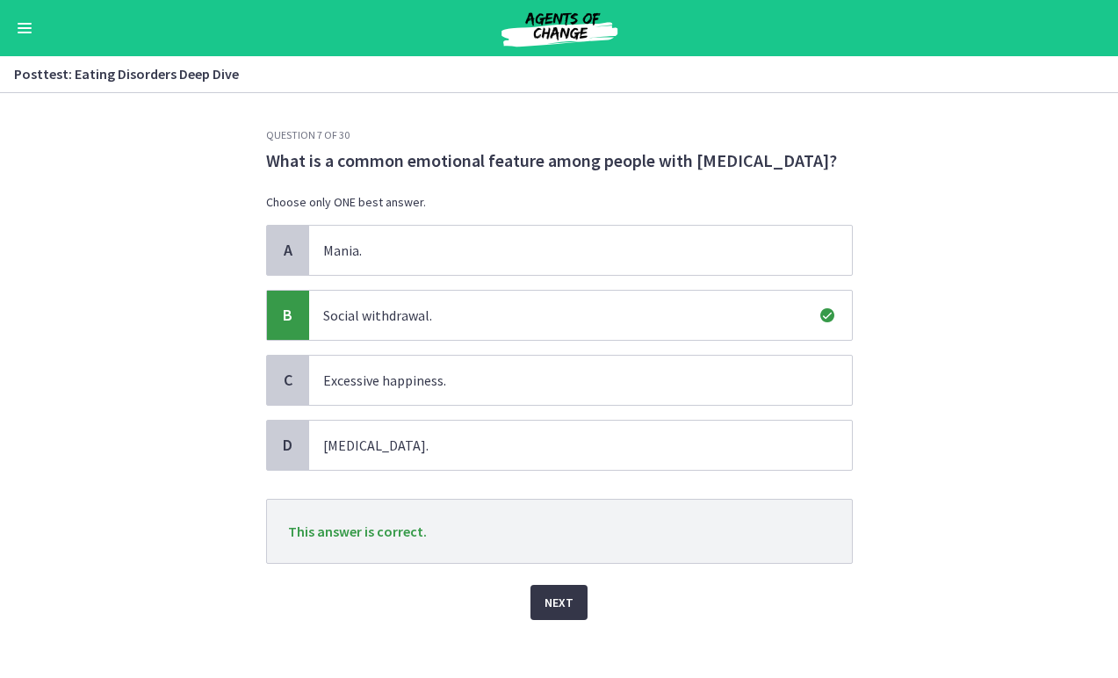
click at [546, 618] on button "Next" at bounding box center [559, 602] width 57 height 35
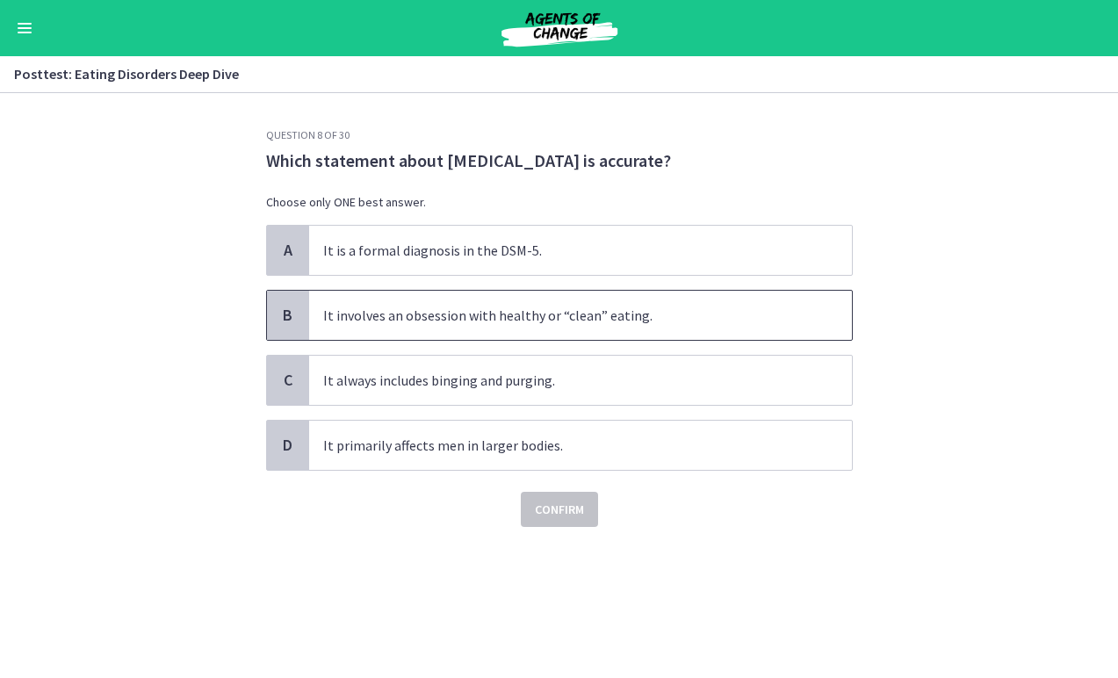
click at [587, 307] on span "It involves an obsession with healthy or “clean” eating." at bounding box center [580, 315] width 543 height 49
click at [553, 493] on button "Confirm" at bounding box center [559, 509] width 77 height 35
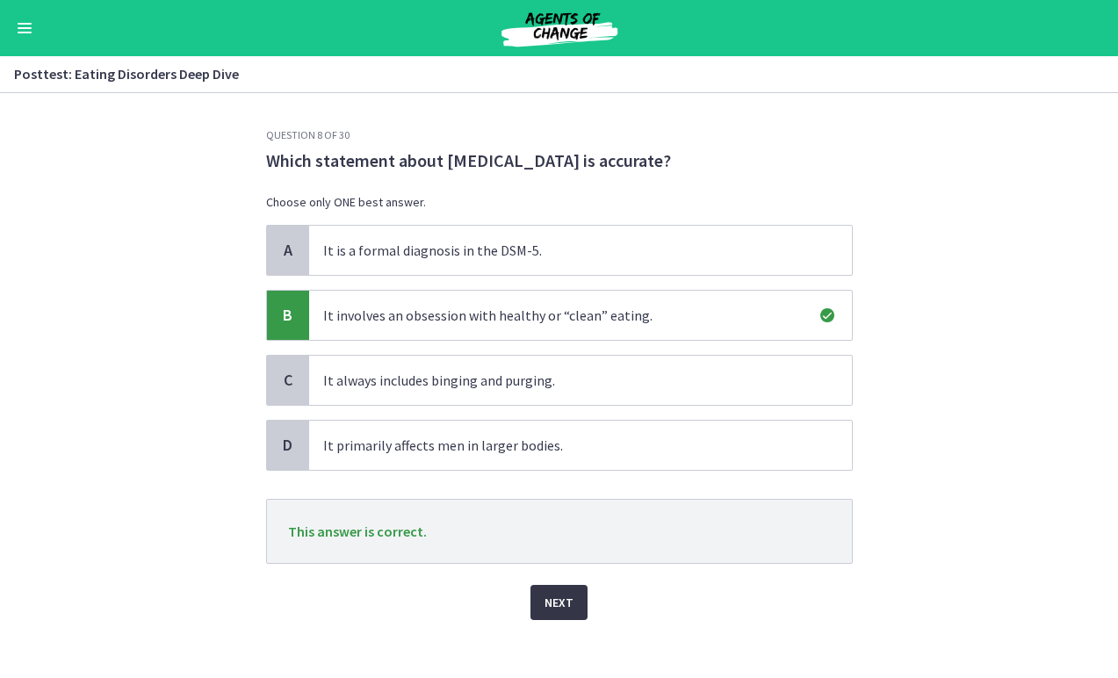
click at [554, 605] on span "Next" at bounding box center [559, 602] width 29 height 21
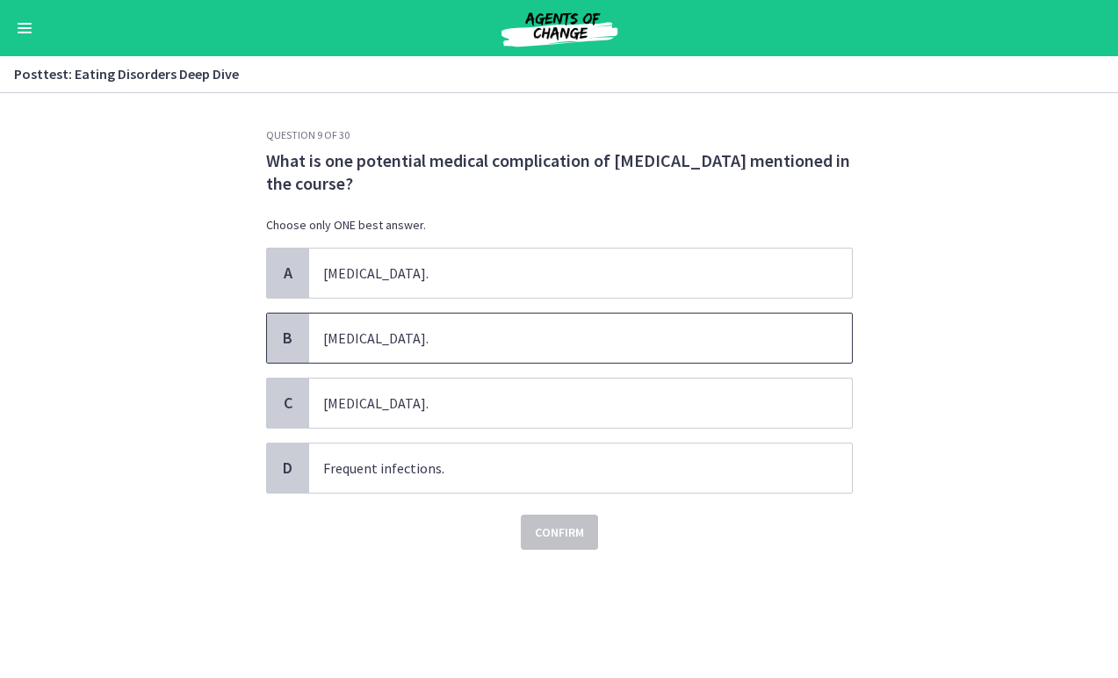
click at [537, 355] on span "Tooth decay." at bounding box center [580, 338] width 543 height 49
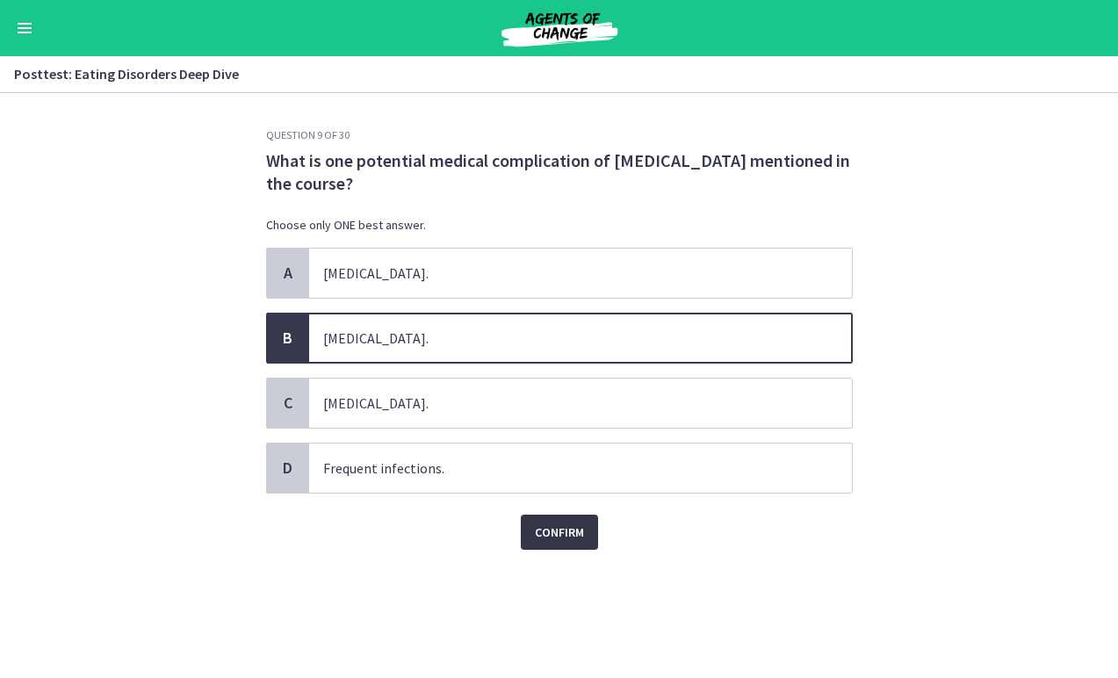
click at [553, 537] on span "Confirm" at bounding box center [559, 532] width 49 height 21
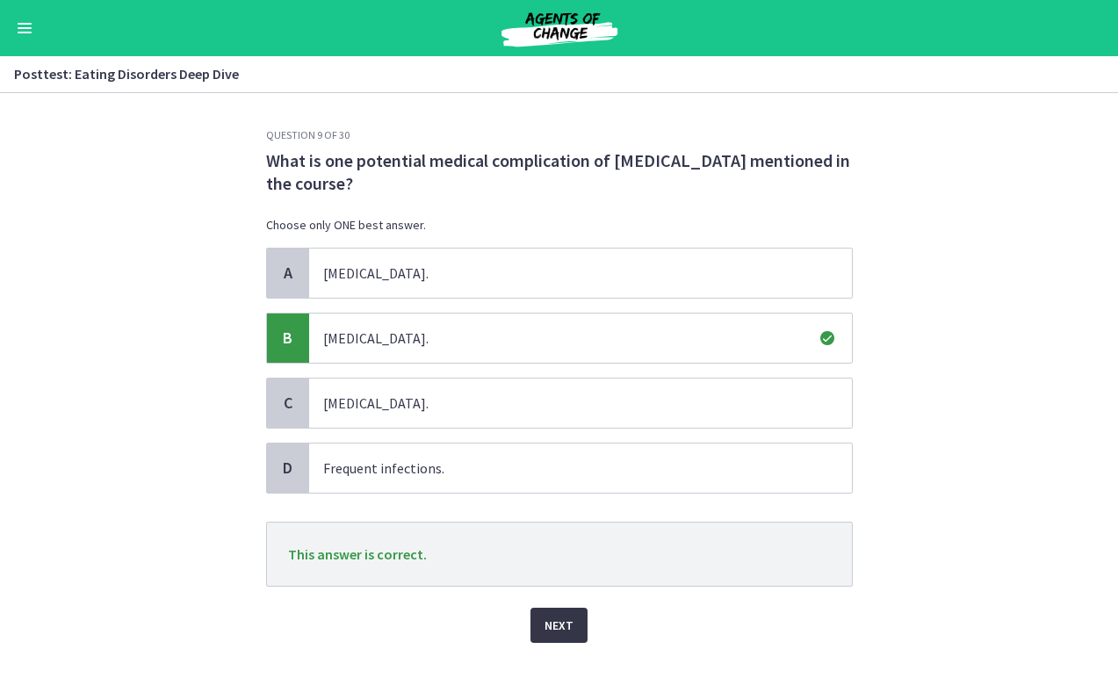
click at [560, 633] on span "Next" at bounding box center [559, 625] width 29 height 21
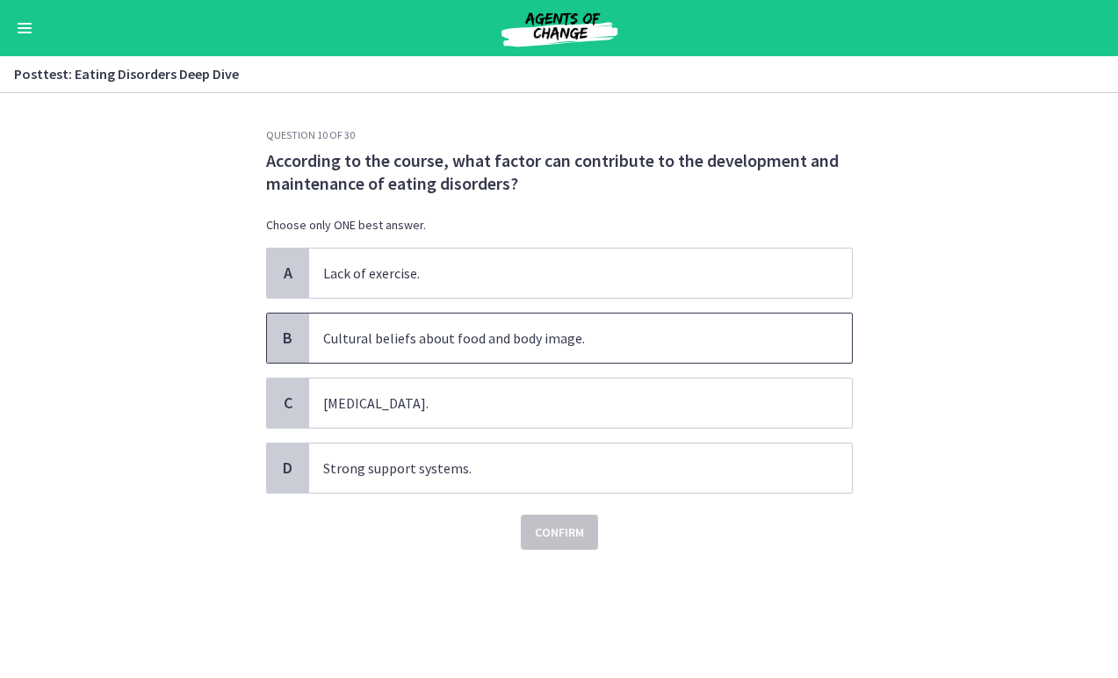
click at [482, 353] on span "Cultural beliefs about food and body image." at bounding box center [580, 338] width 543 height 49
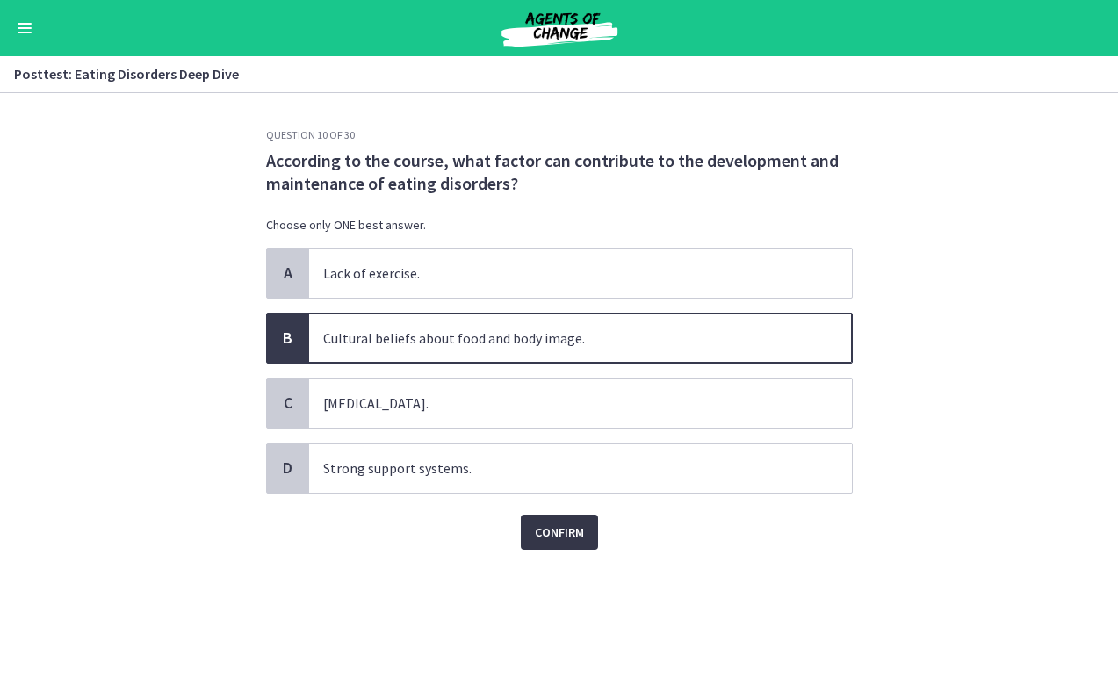
click at [560, 531] on span "Confirm" at bounding box center [559, 532] width 49 height 21
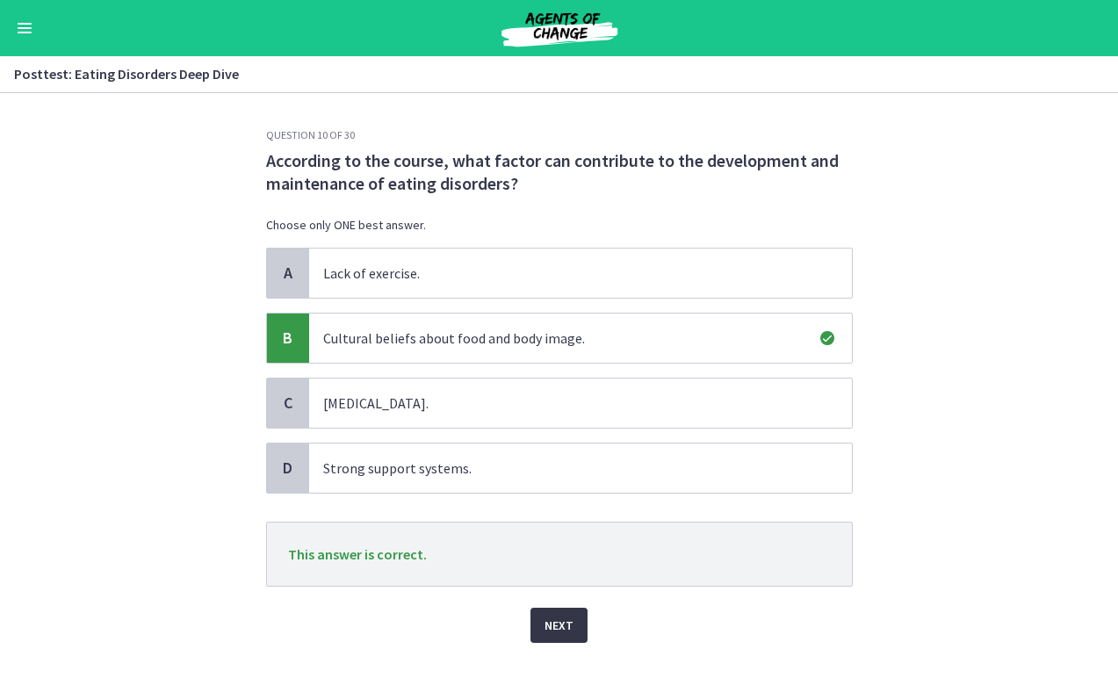
click at [553, 632] on span "Next" at bounding box center [559, 625] width 29 height 21
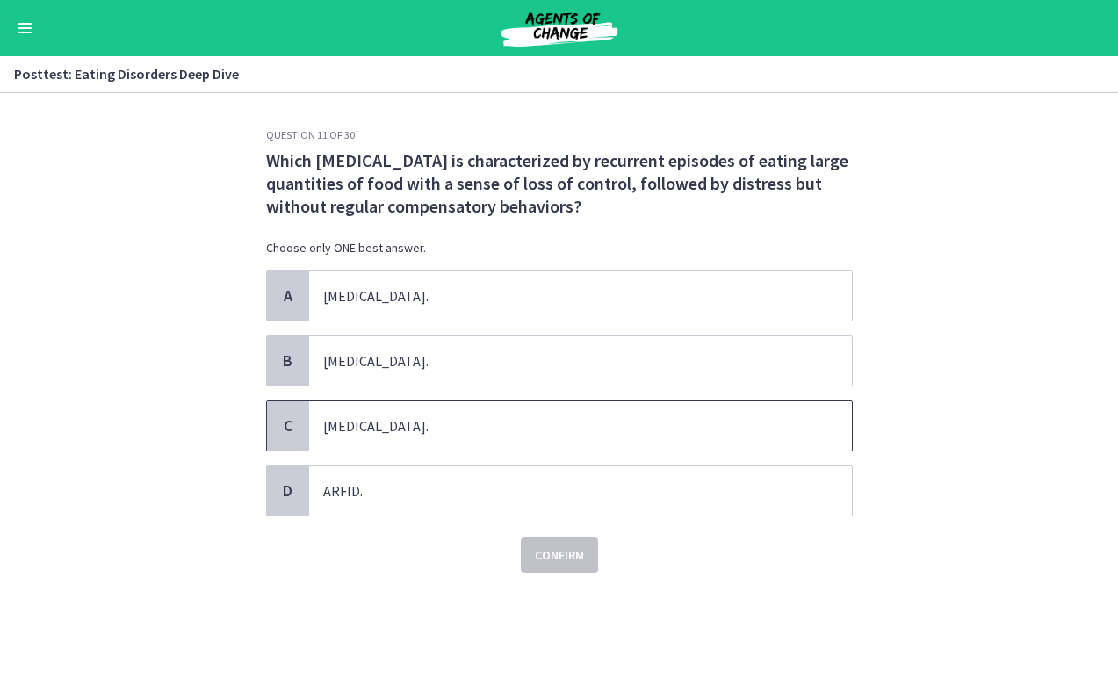
click at [446, 437] on span "Binge eating disorder." at bounding box center [580, 425] width 543 height 49
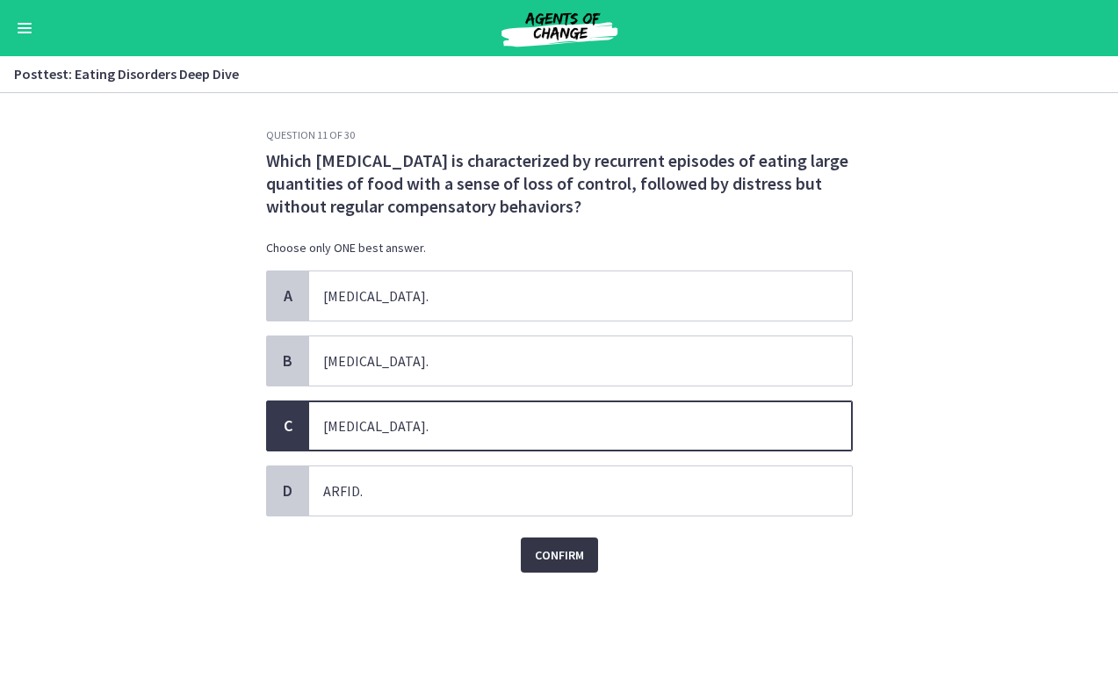
click at [554, 566] on button "Confirm" at bounding box center [559, 555] width 77 height 35
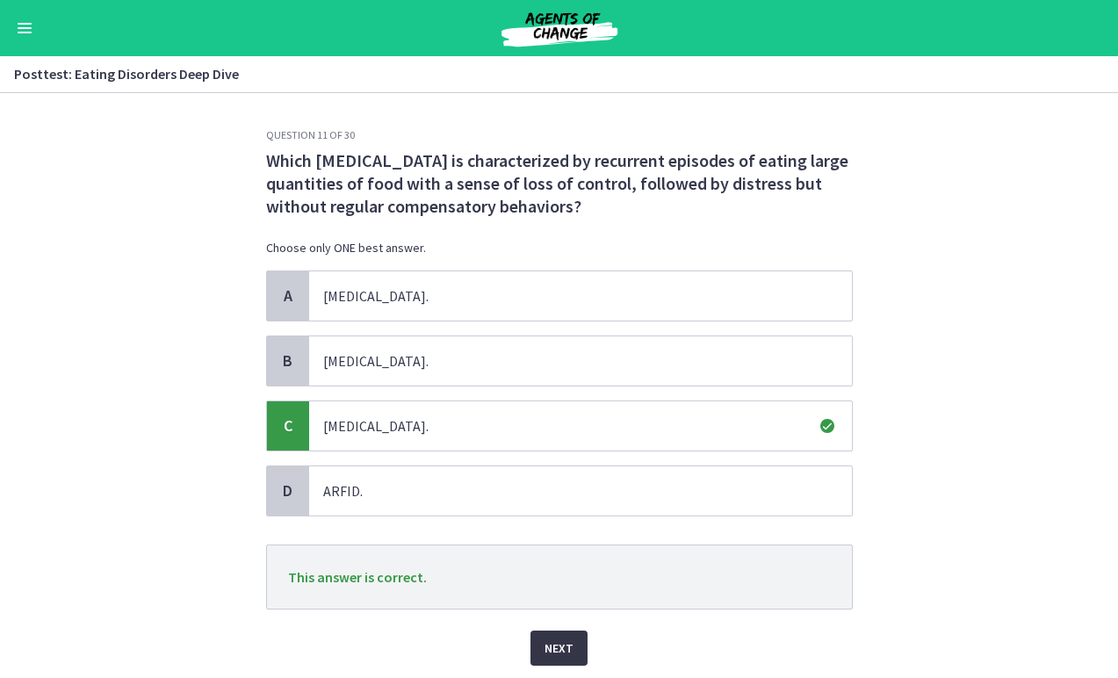
click at [554, 642] on span "Next" at bounding box center [559, 648] width 29 height 21
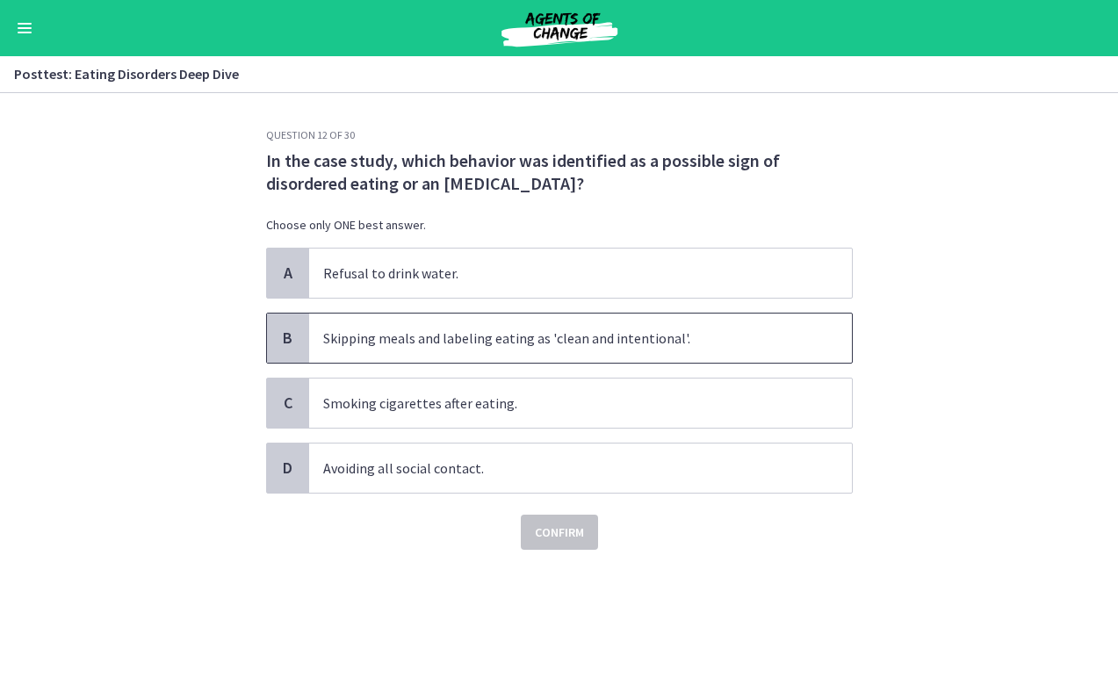
click at [516, 336] on span "Skipping meals and labeling eating as 'clean and intentional'." at bounding box center [580, 338] width 543 height 49
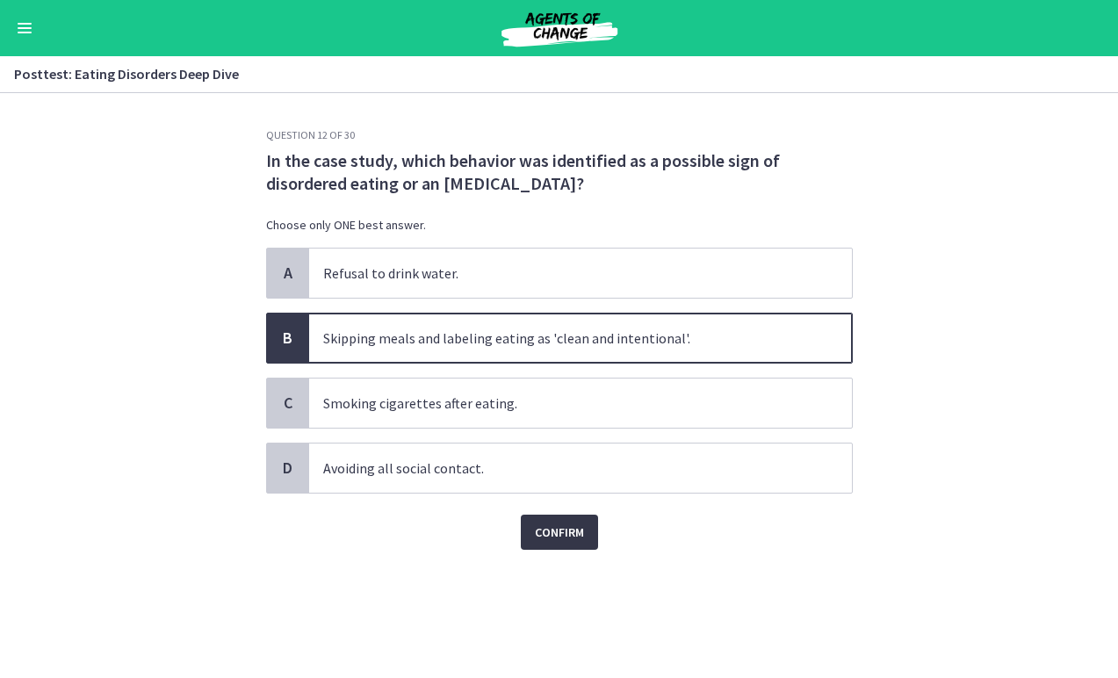
click at [559, 529] on span "Confirm" at bounding box center [559, 532] width 49 height 21
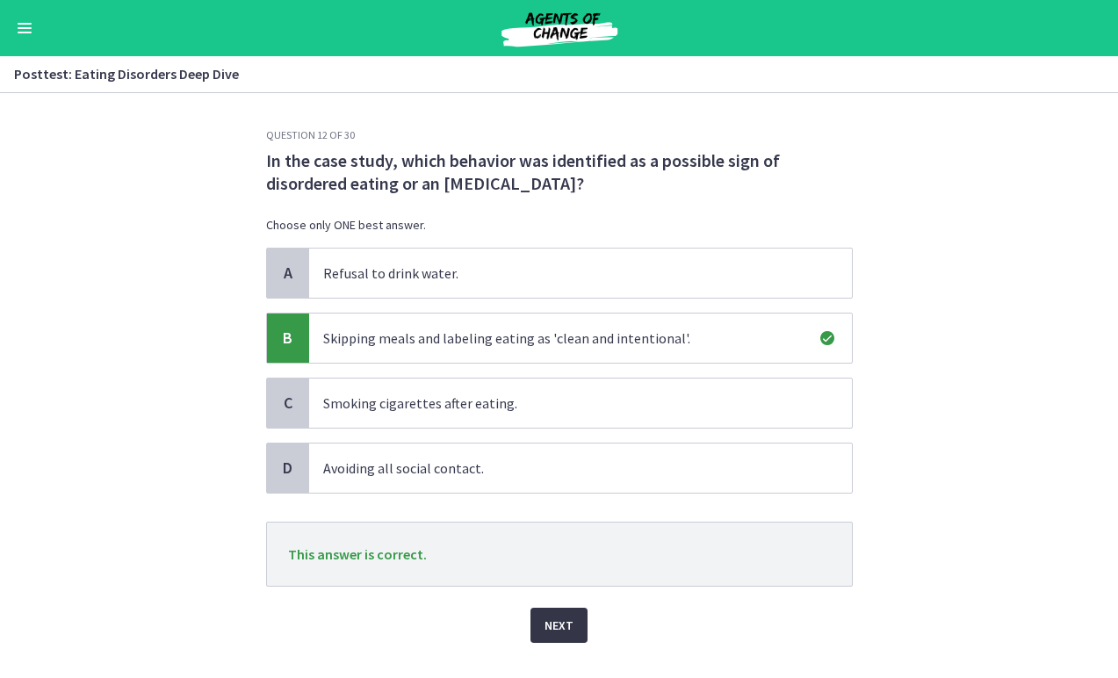
click at [563, 633] on span "Next" at bounding box center [559, 625] width 29 height 21
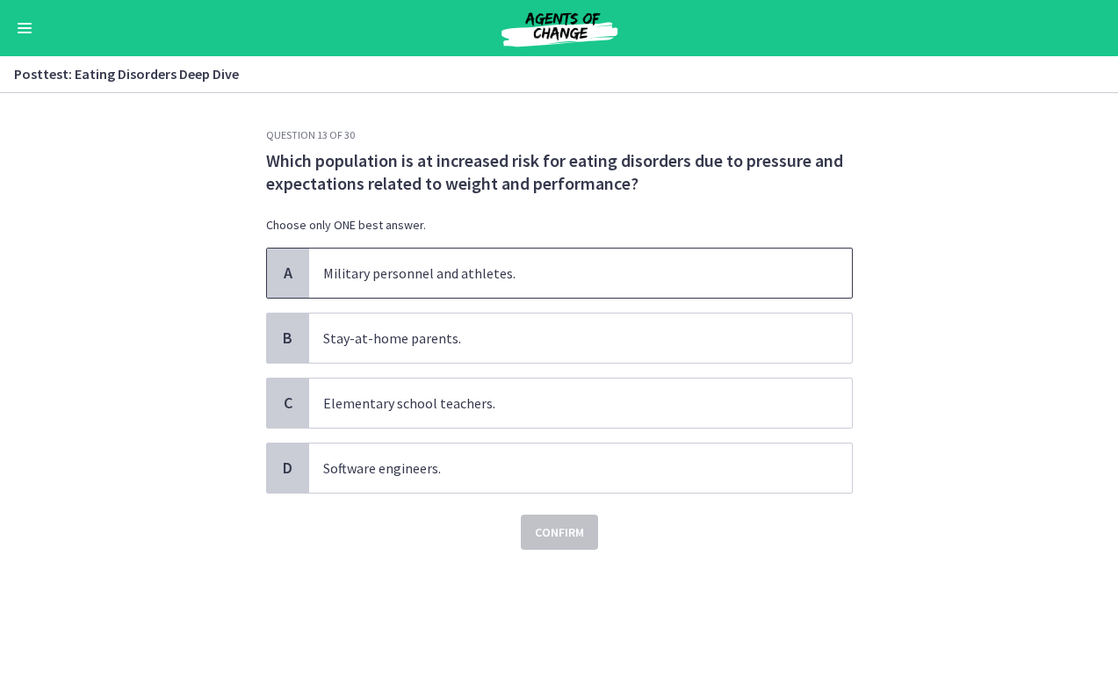
click at [583, 265] on span "Military personnel and athletes." at bounding box center [580, 273] width 543 height 49
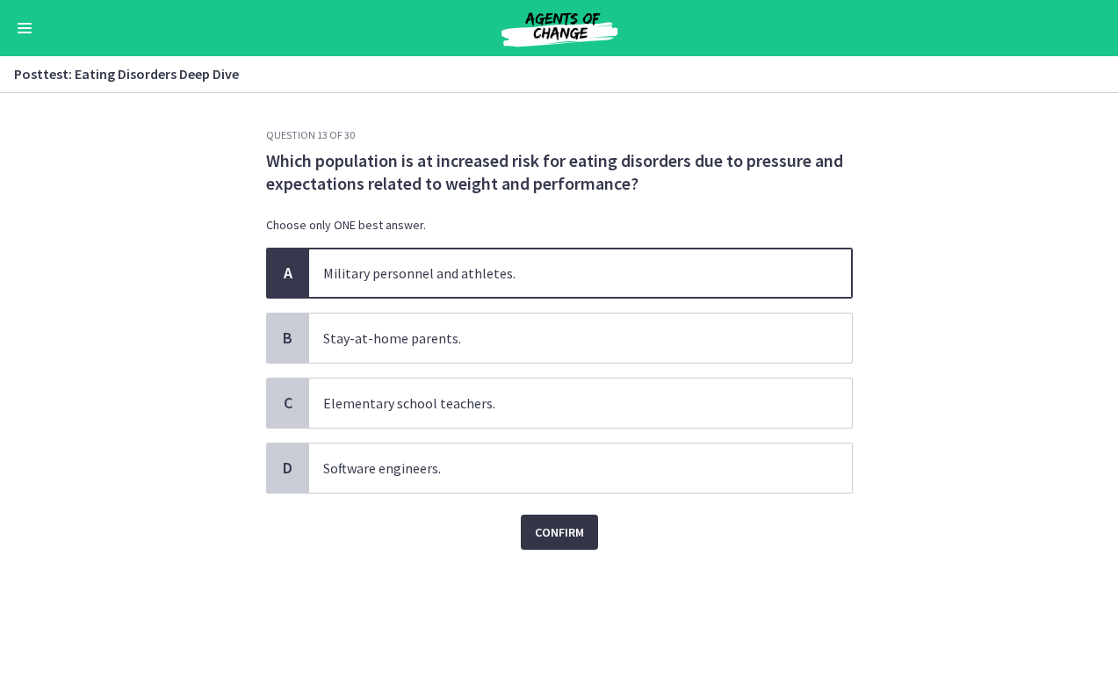
click at [551, 546] on button "Confirm" at bounding box center [559, 532] width 77 height 35
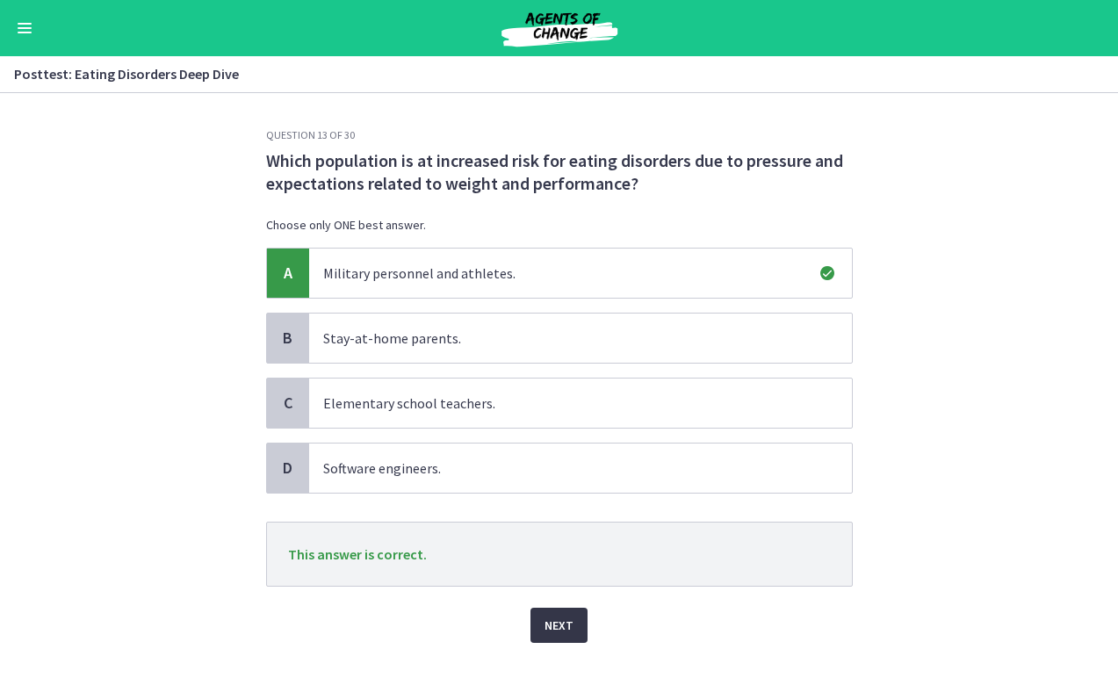
click at [553, 620] on span "Next" at bounding box center [559, 625] width 29 height 21
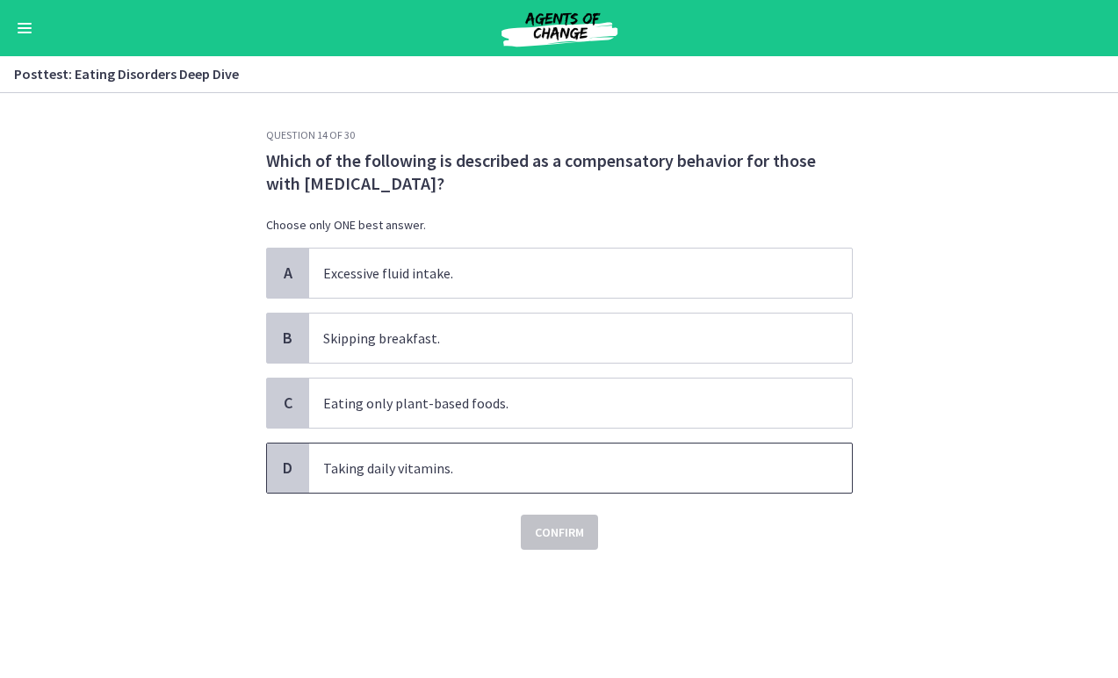
click at [567, 456] on span "Taking daily vitamins." at bounding box center [580, 468] width 543 height 49
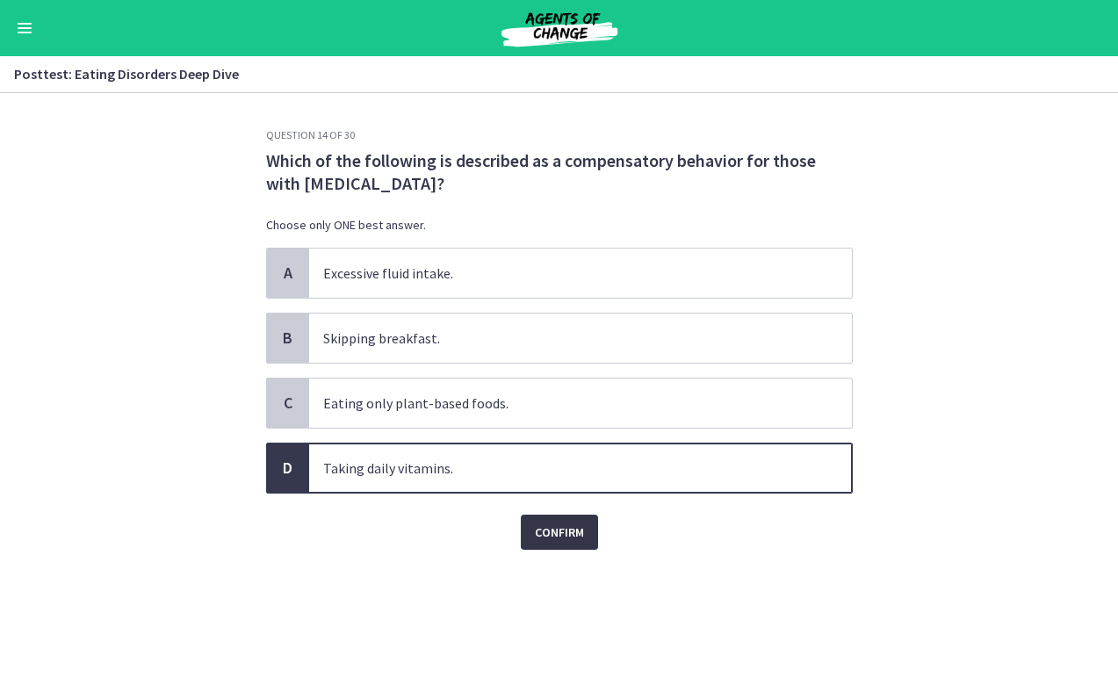
click at [568, 535] on span "Confirm" at bounding box center [559, 532] width 49 height 21
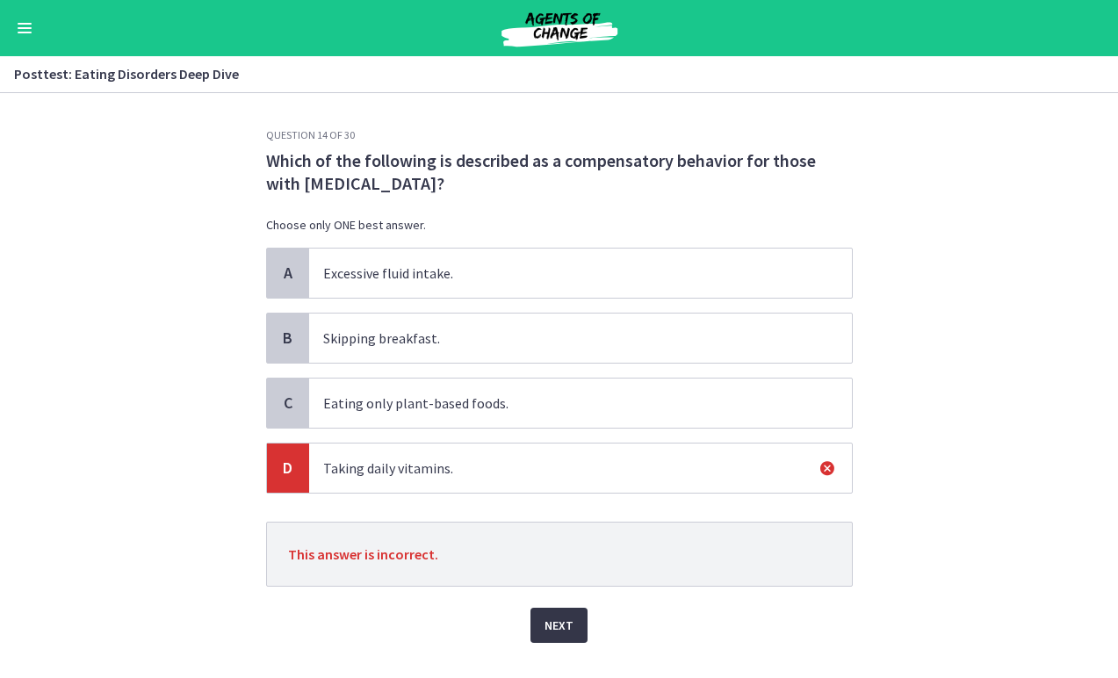
click at [564, 615] on span "Next" at bounding box center [559, 625] width 29 height 21
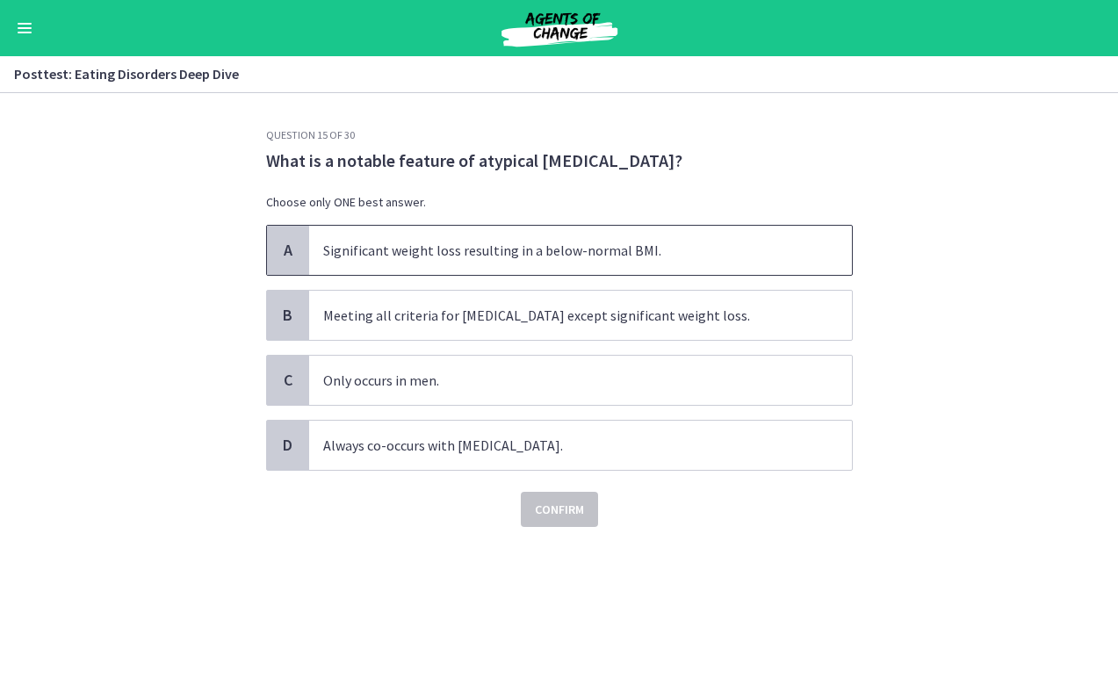
click at [610, 260] on span "Significant weight loss resulting in a below-normal BMI." at bounding box center [580, 250] width 543 height 49
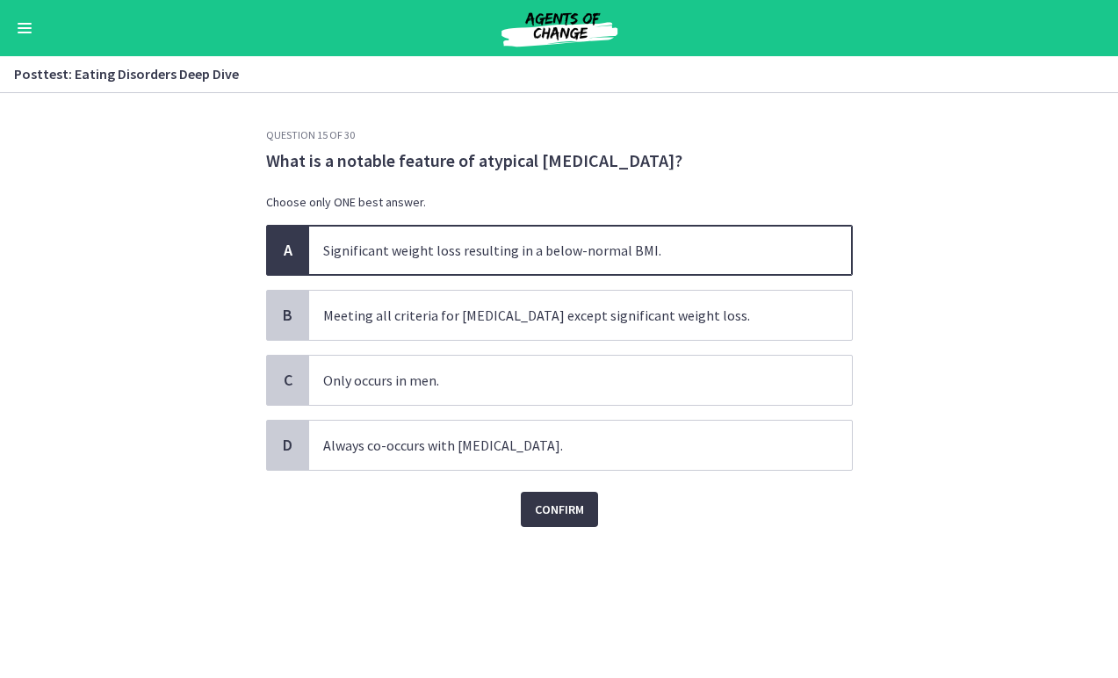
click at [553, 501] on span "Confirm" at bounding box center [559, 509] width 49 height 21
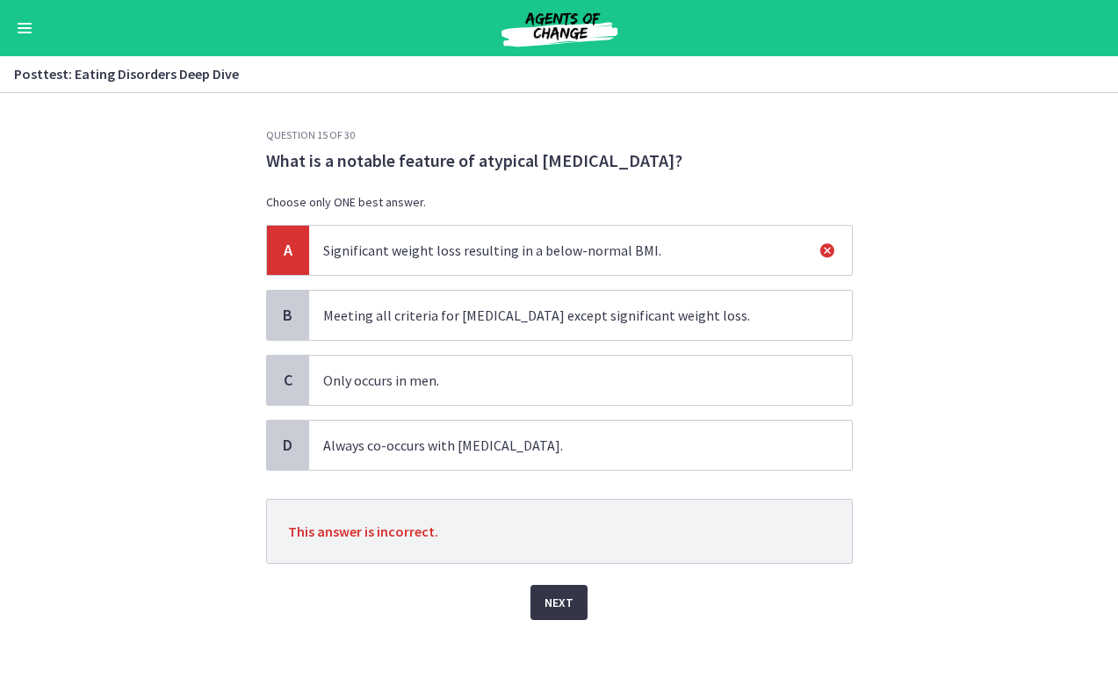
click at [548, 592] on span "Next" at bounding box center [559, 602] width 29 height 21
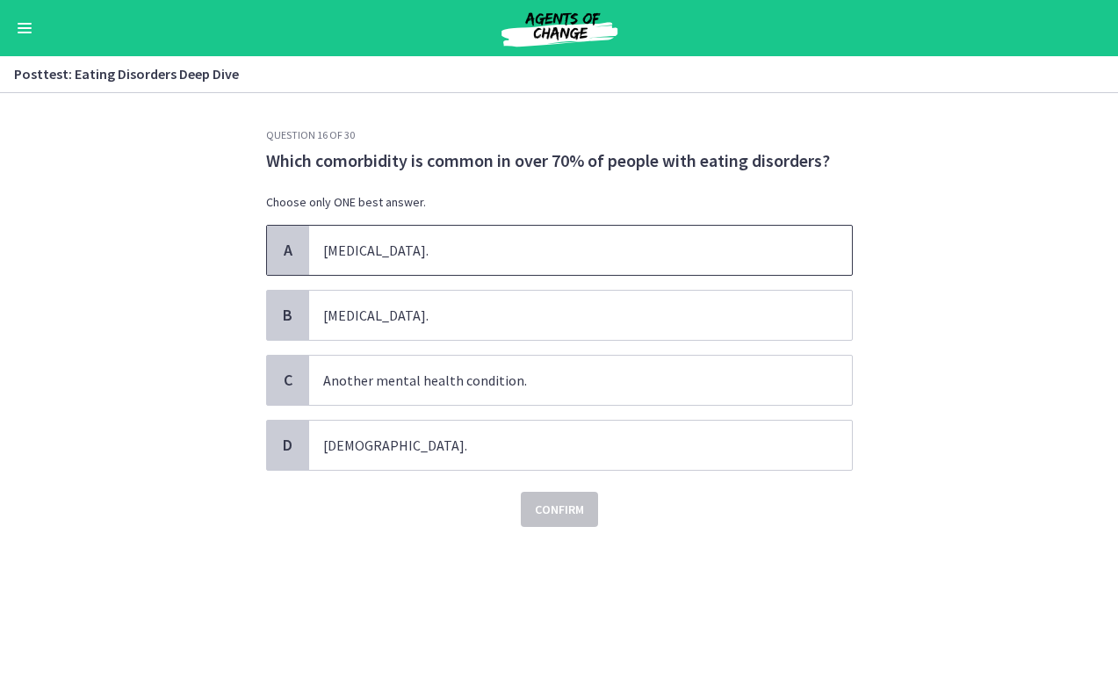
click at [566, 242] on span "High blood pressure." at bounding box center [580, 250] width 543 height 49
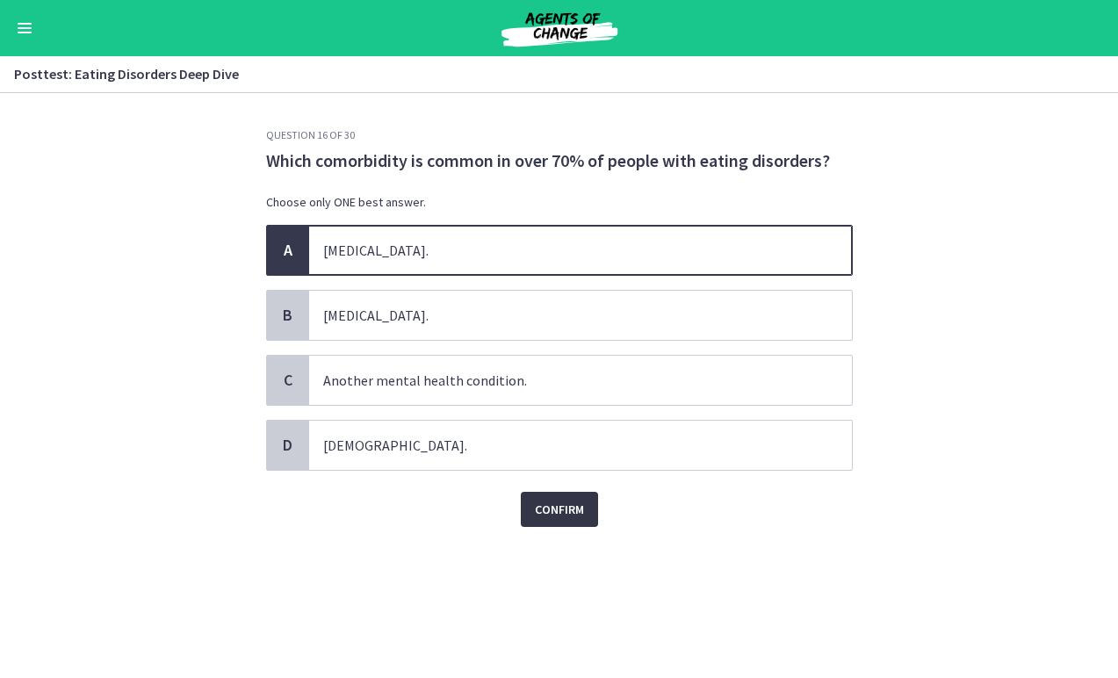
click at [561, 511] on span "Confirm" at bounding box center [559, 509] width 49 height 21
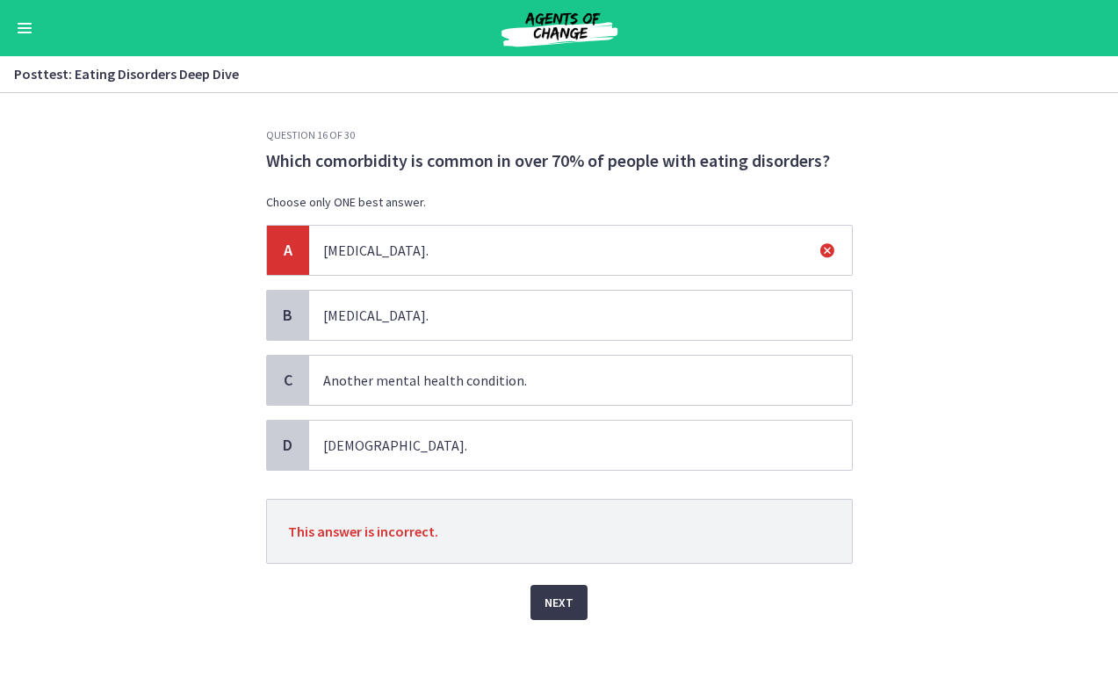
click at [543, 654] on div "Question 16 of 30 Which comorbidity is common in over 70% of people with eating…" at bounding box center [559, 403] width 615 height 550
click at [548, 622] on div "Question 16 of 30 Which comorbidity is common in over 70% of people with eating…" at bounding box center [559, 403] width 615 height 550
click at [550, 611] on span "Next" at bounding box center [559, 602] width 29 height 21
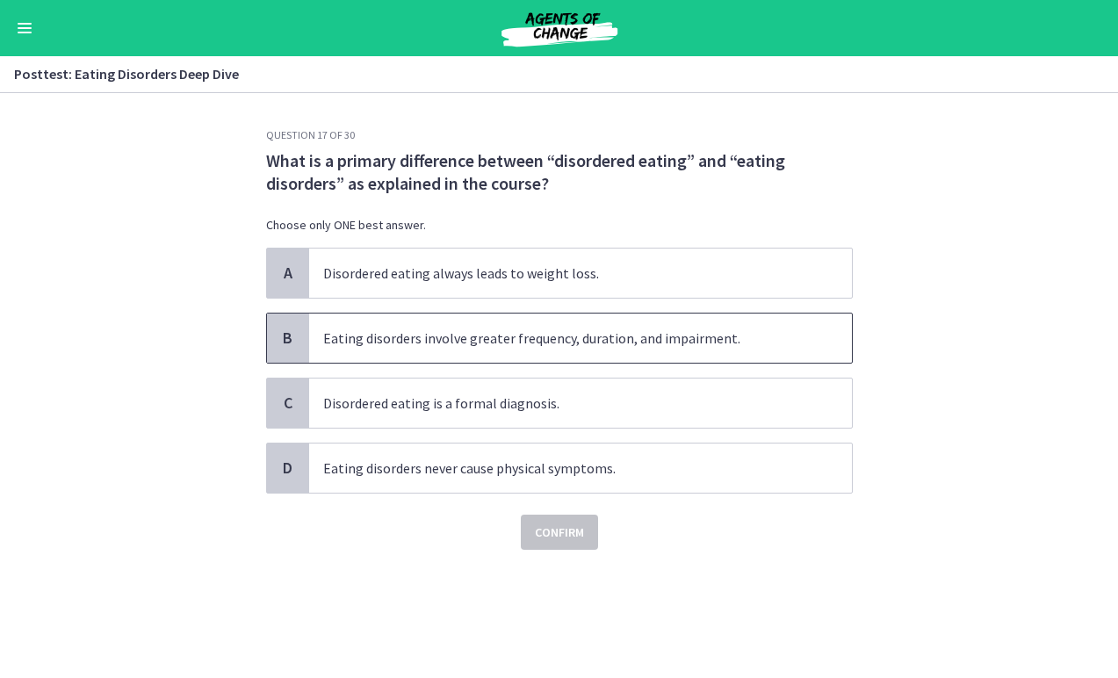
click at [569, 354] on span "Eating disorders involve greater frequency, duration, and impairment." at bounding box center [580, 338] width 543 height 49
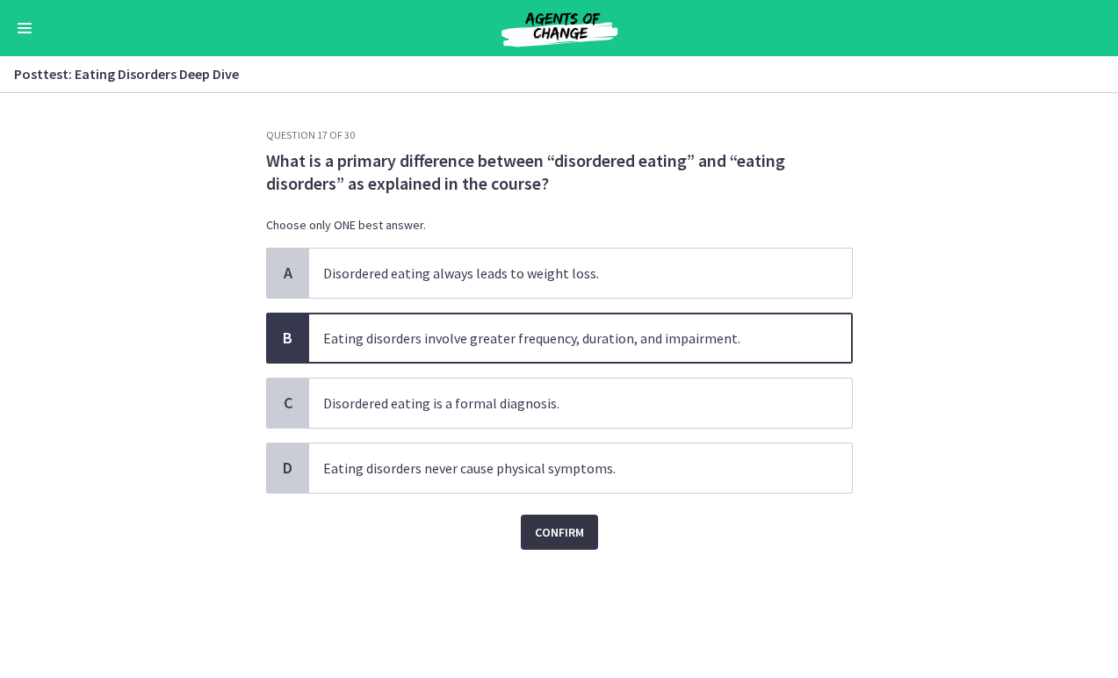
click at [563, 543] on button "Confirm" at bounding box center [559, 532] width 77 height 35
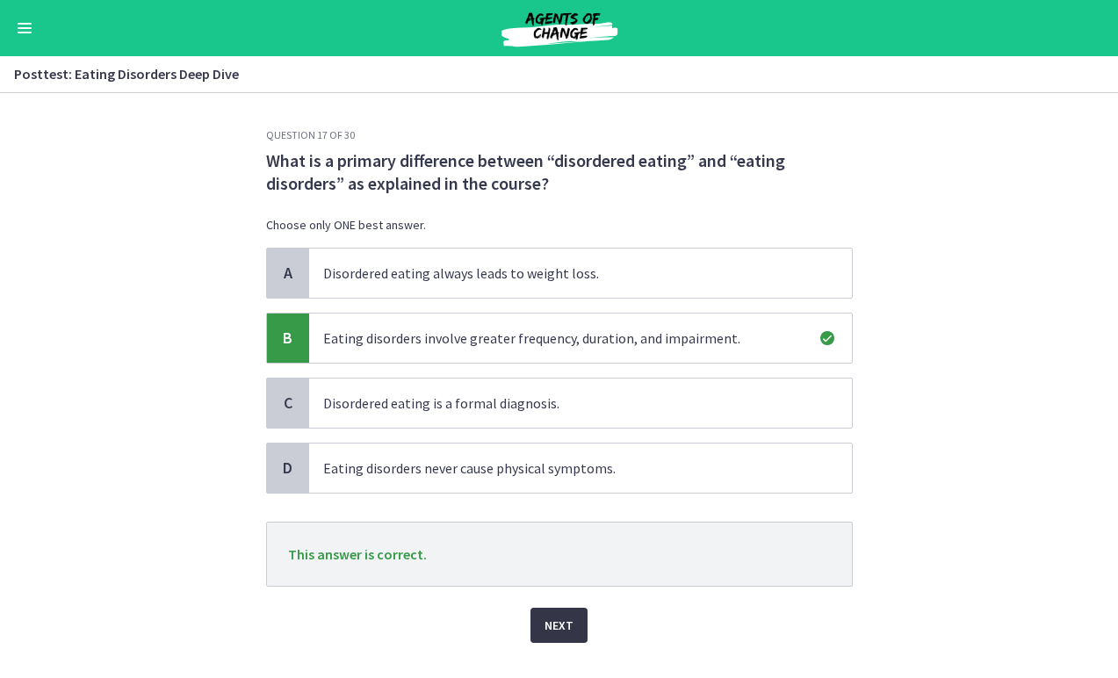
click at [557, 622] on span "Next" at bounding box center [559, 625] width 29 height 21
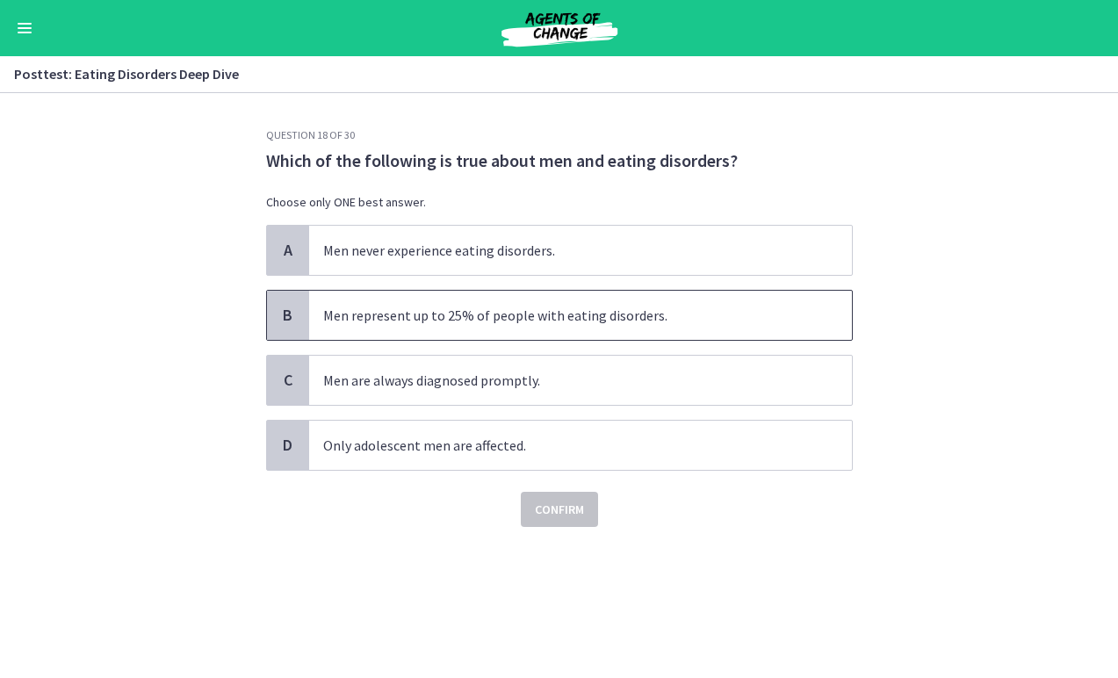
click at [571, 328] on span "Men represent up to 25% of people with eating disorders." at bounding box center [580, 315] width 543 height 49
click at [568, 511] on span "Confirm" at bounding box center [559, 509] width 49 height 21
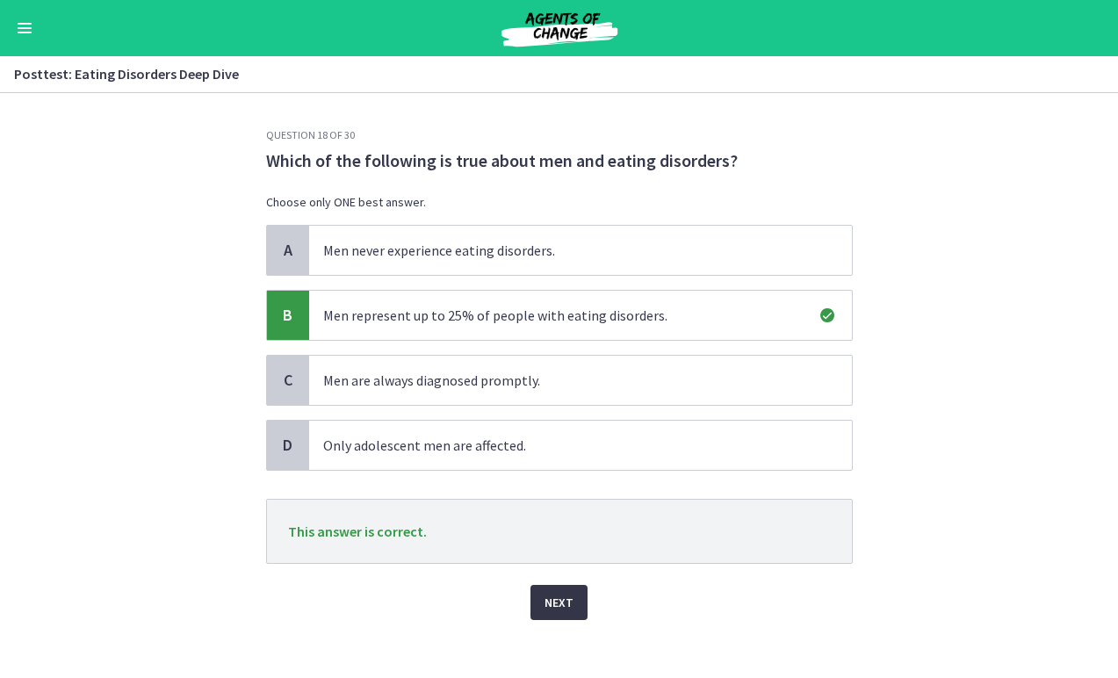
click at [565, 600] on span "Next" at bounding box center [559, 602] width 29 height 21
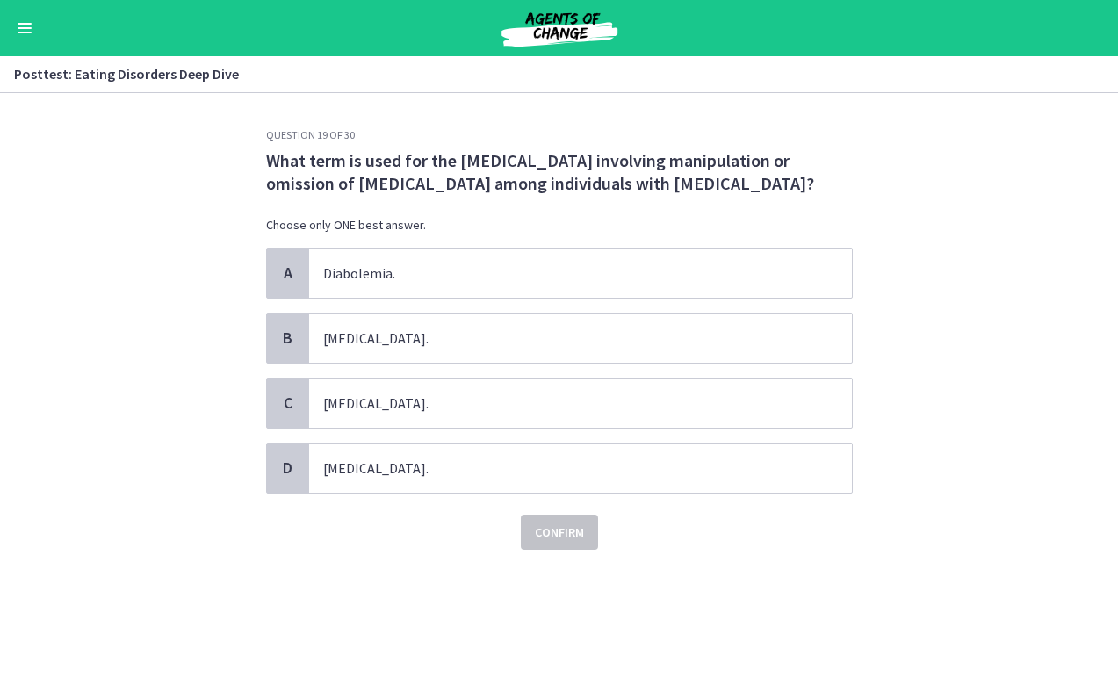
click at [547, 242] on div "What term is used for the eating disorder involving manipulation or omission of…" at bounding box center [559, 198] width 587 height 98
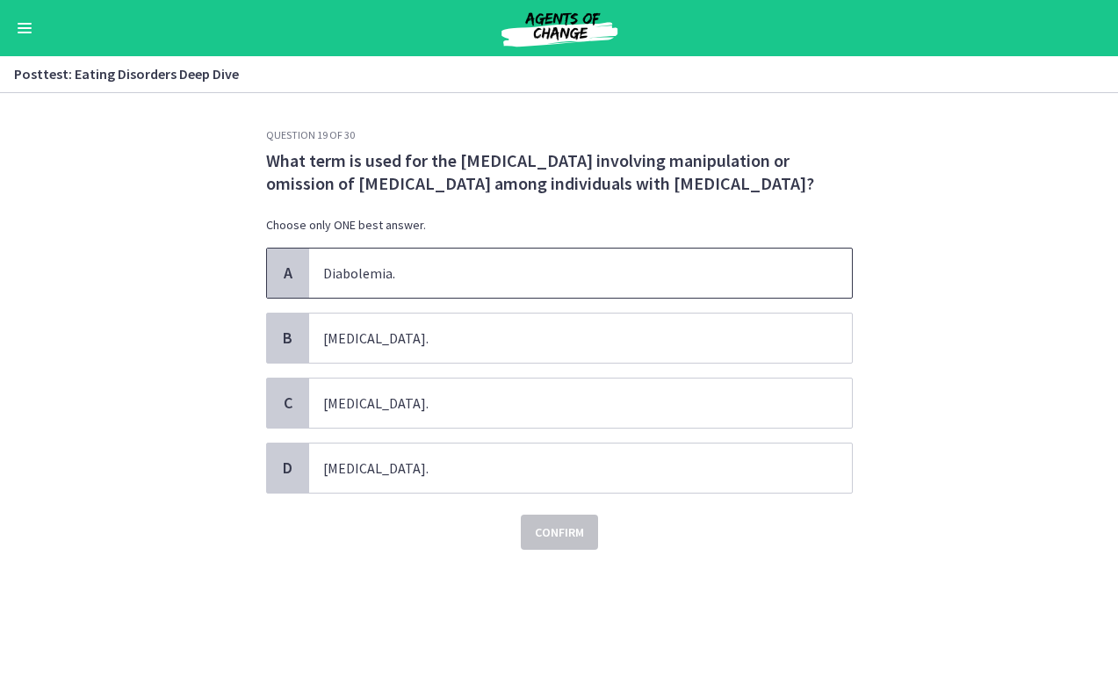
click at [550, 257] on span "Diabolemia." at bounding box center [580, 273] width 543 height 49
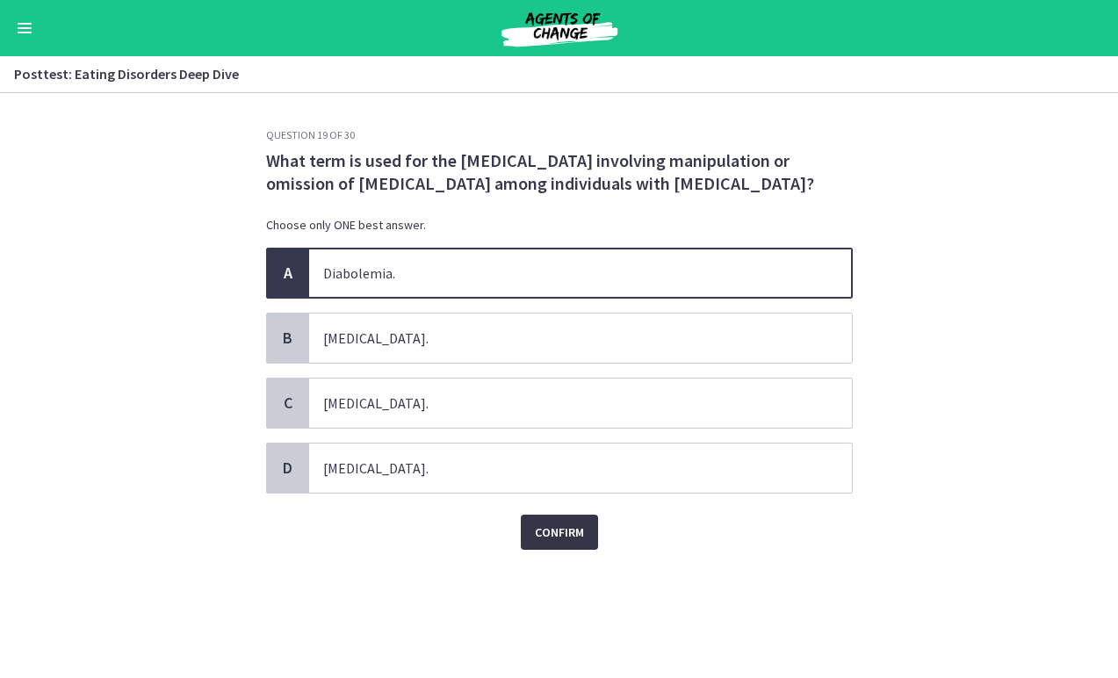
click at [554, 526] on span "Confirm" at bounding box center [559, 532] width 49 height 21
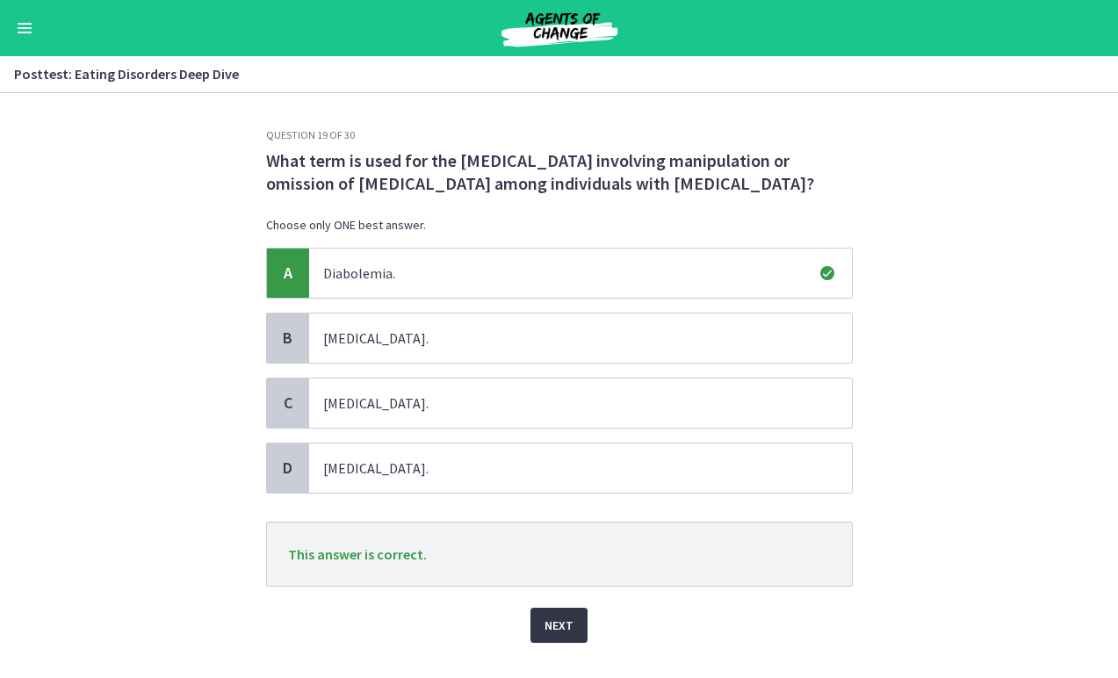
click at [550, 634] on span "Next" at bounding box center [559, 625] width 29 height 21
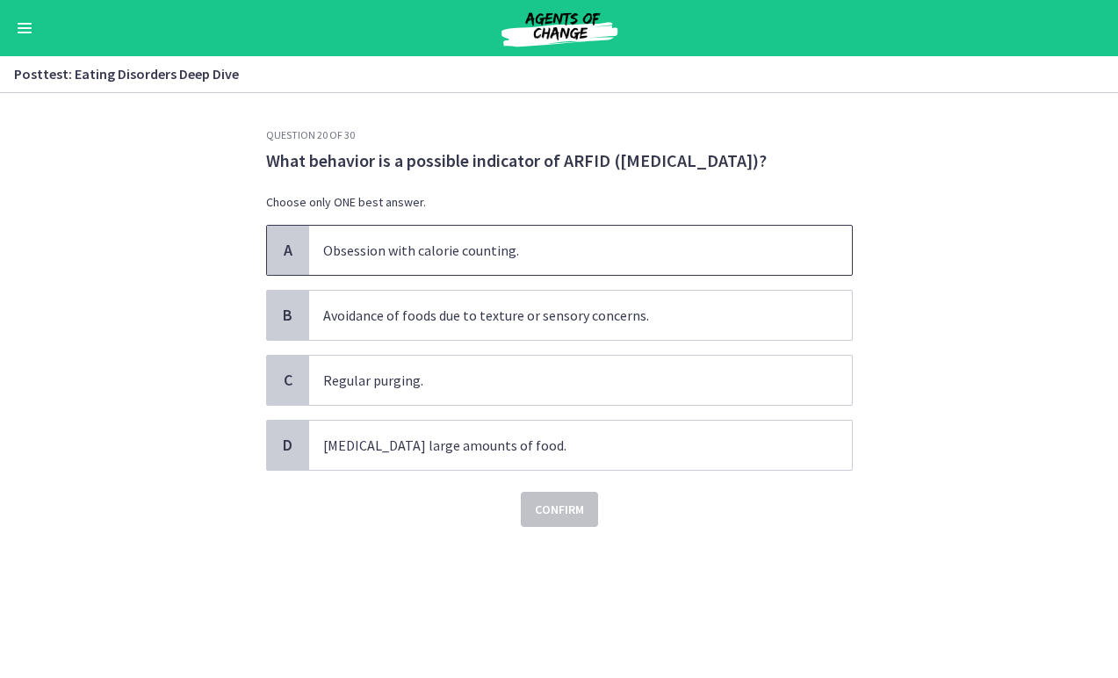
click at [553, 275] on span "Obsession with calorie counting." at bounding box center [580, 250] width 543 height 49
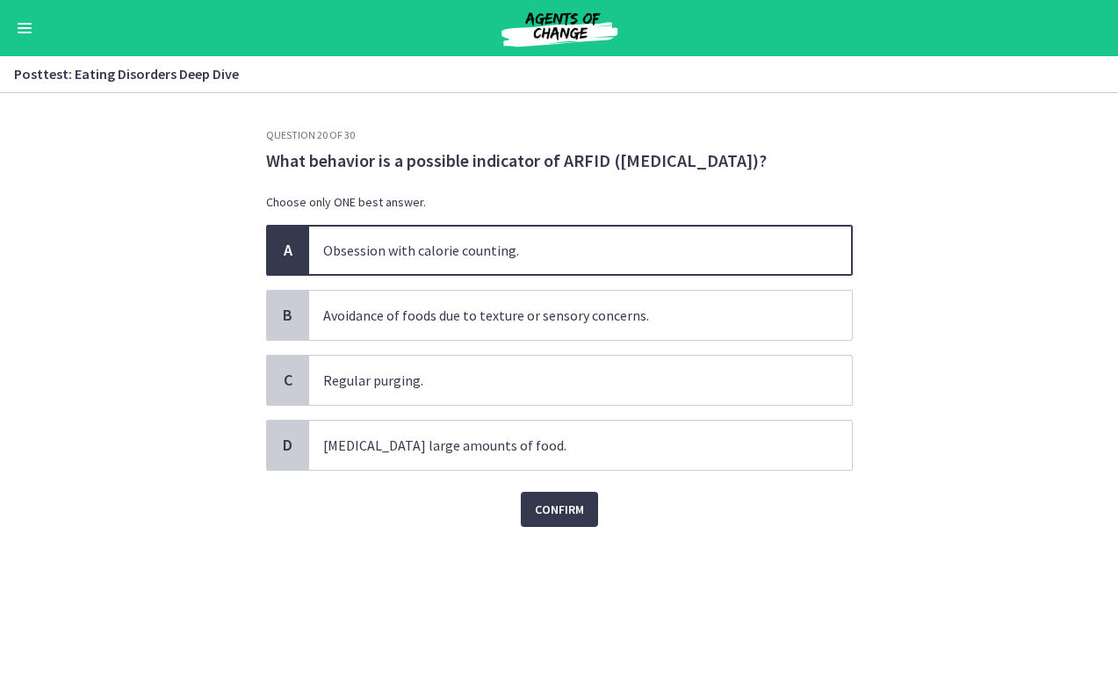
click at [552, 554] on div "Question 20 of 30 What behavior is a possible indicator of ARFID (Avoidant/Rest…" at bounding box center [559, 403] width 615 height 550
click at [551, 520] on span "Confirm" at bounding box center [559, 509] width 49 height 21
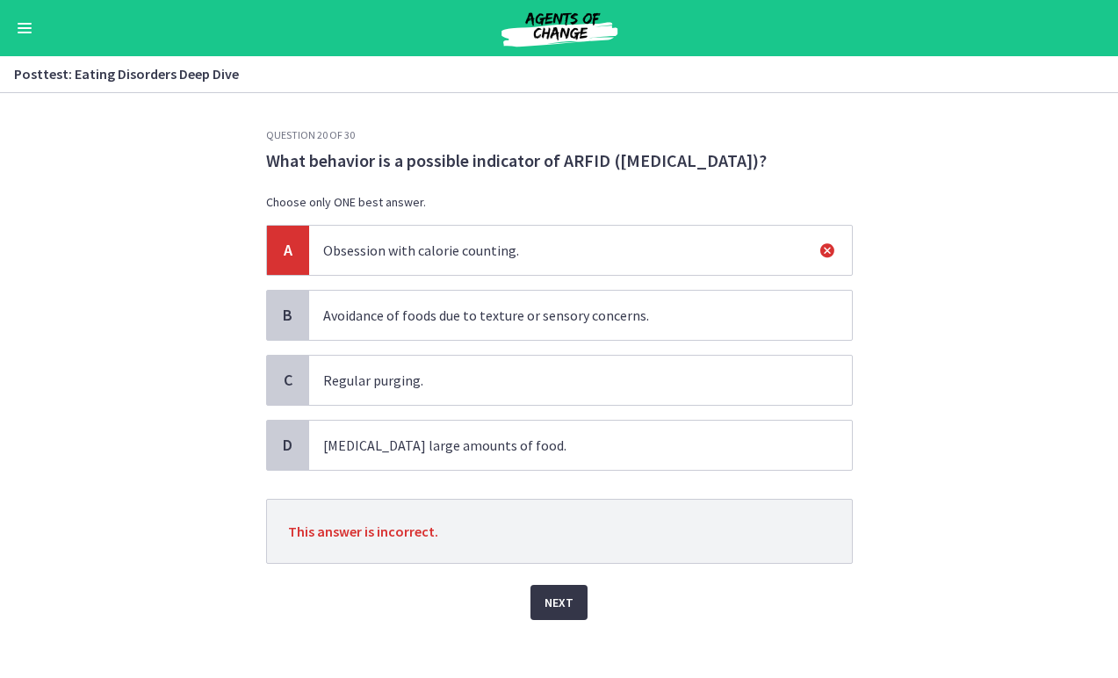
click at [547, 613] on span "Next" at bounding box center [559, 602] width 29 height 21
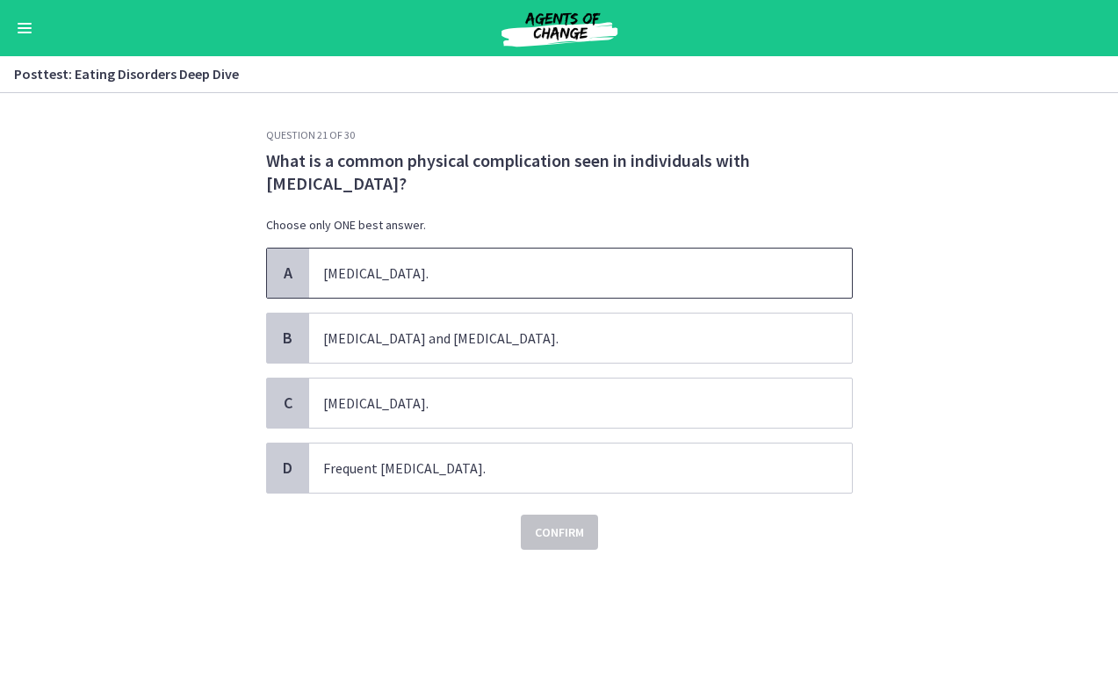
click at [525, 294] on span "High blood pressure." at bounding box center [580, 273] width 543 height 49
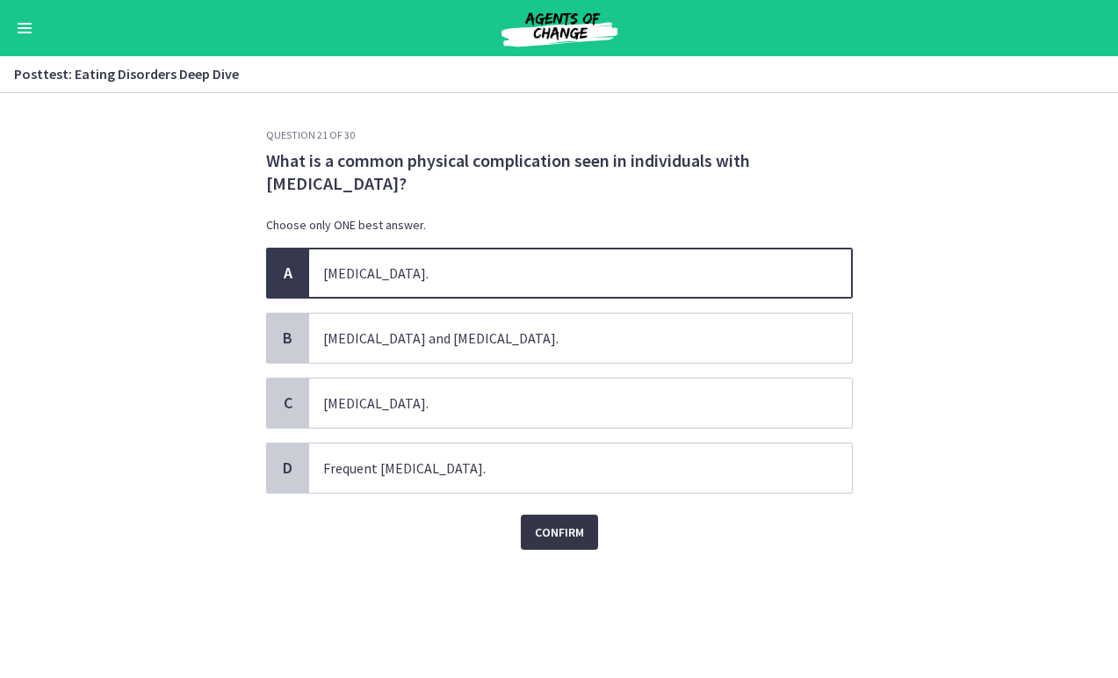
click at [552, 542] on span "Confirm" at bounding box center [559, 532] width 49 height 21
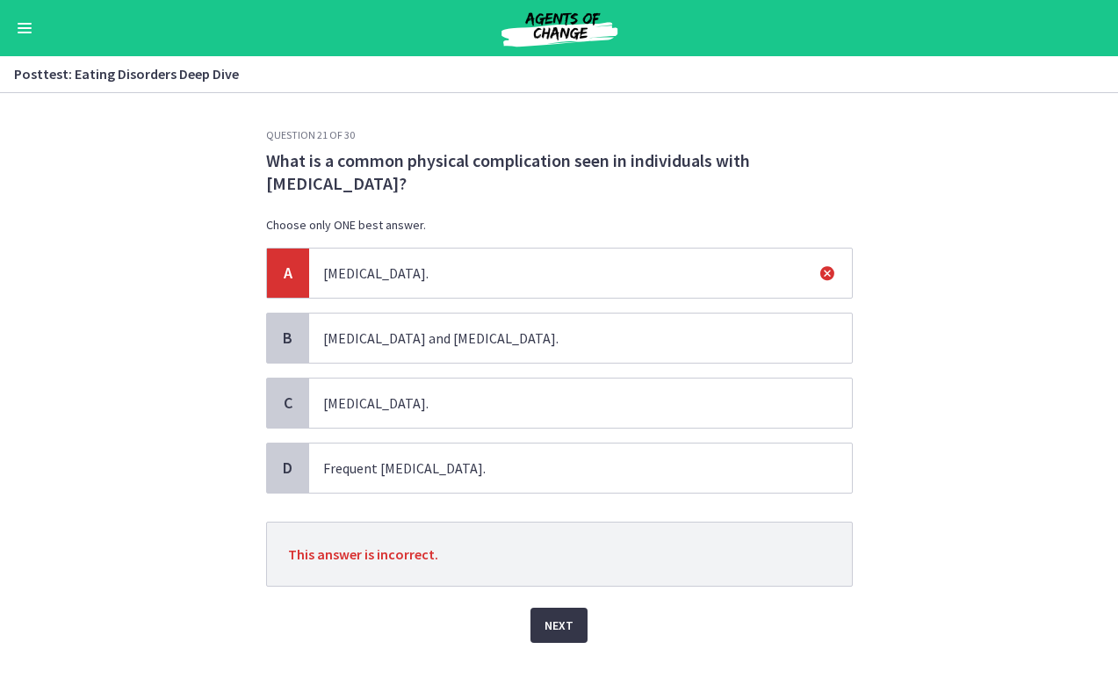
click at [547, 629] on span "Next" at bounding box center [559, 625] width 29 height 21
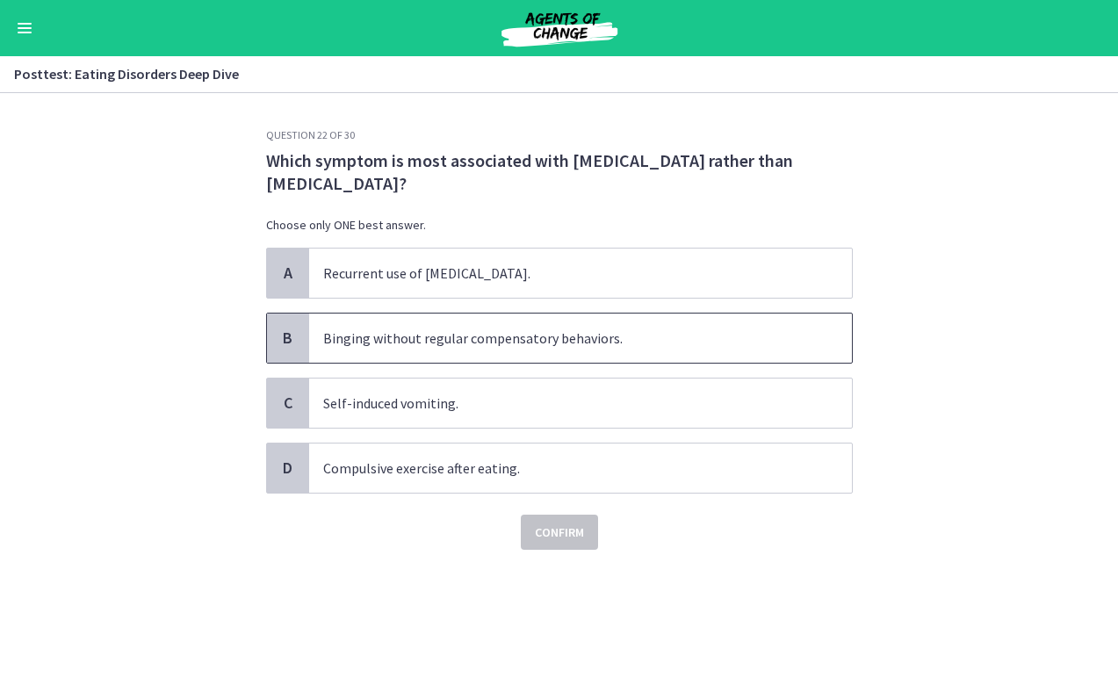
click at [552, 333] on span "Binging without regular compensatory behaviors." at bounding box center [580, 338] width 543 height 49
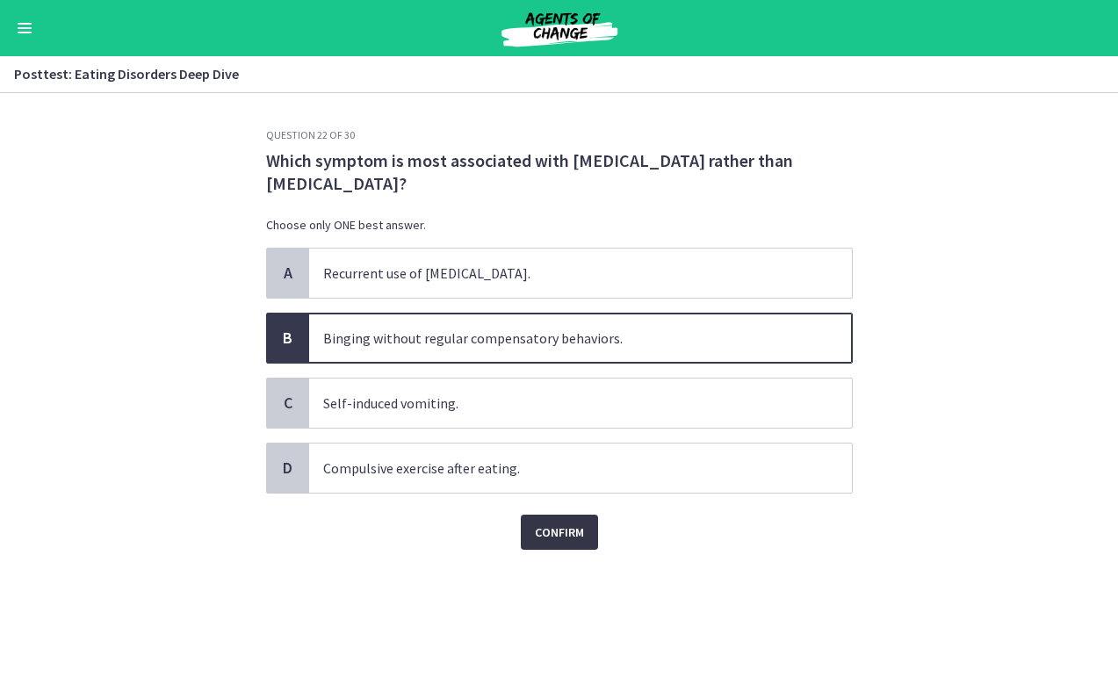
click at [558, 539] on span "Confirm" at bounding box center [559, 532] width 49 height 21
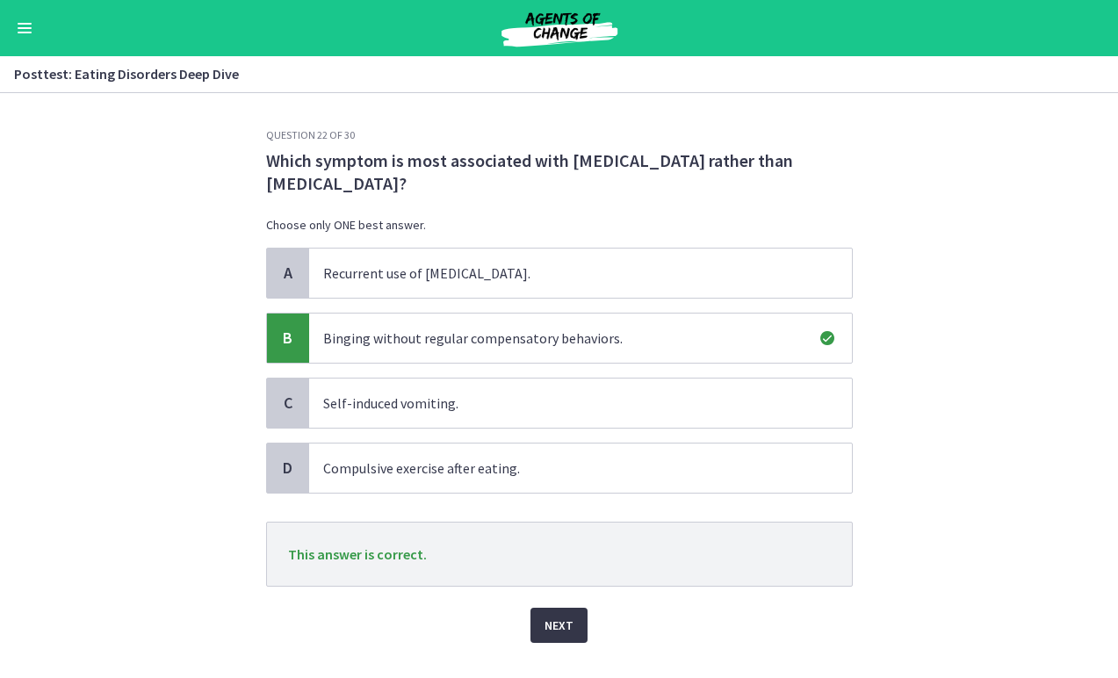
click at [555, 619] on span "Next" at bounding box center [559, 625] width 29 height 21
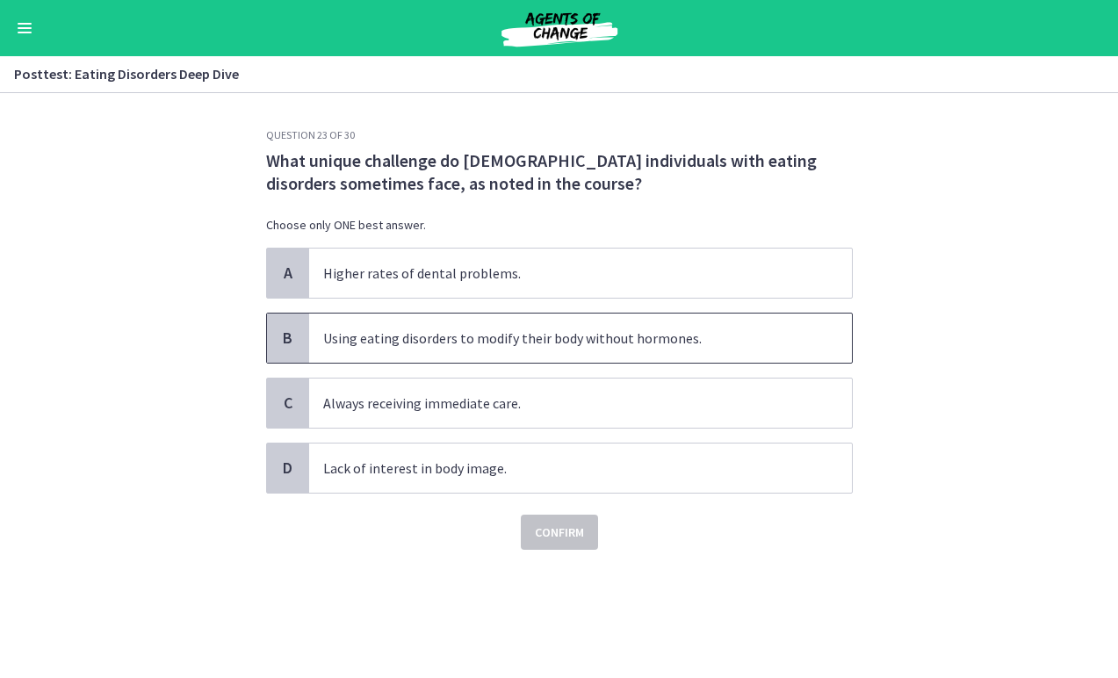
click at [571, 351] on span "Using eating disorders to modify their body without hormones." at bounding box center [580, 338] width 543 height 49
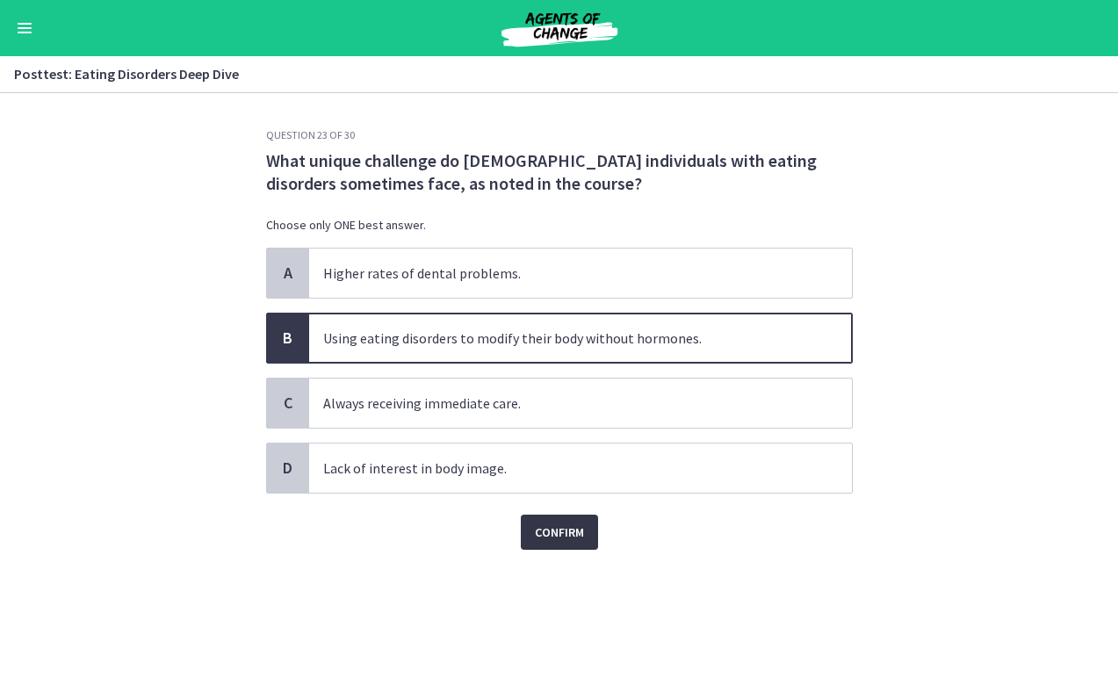
click at [560, 531] on span "Confirm" at bounding box center [559, 532] width 49 height 21
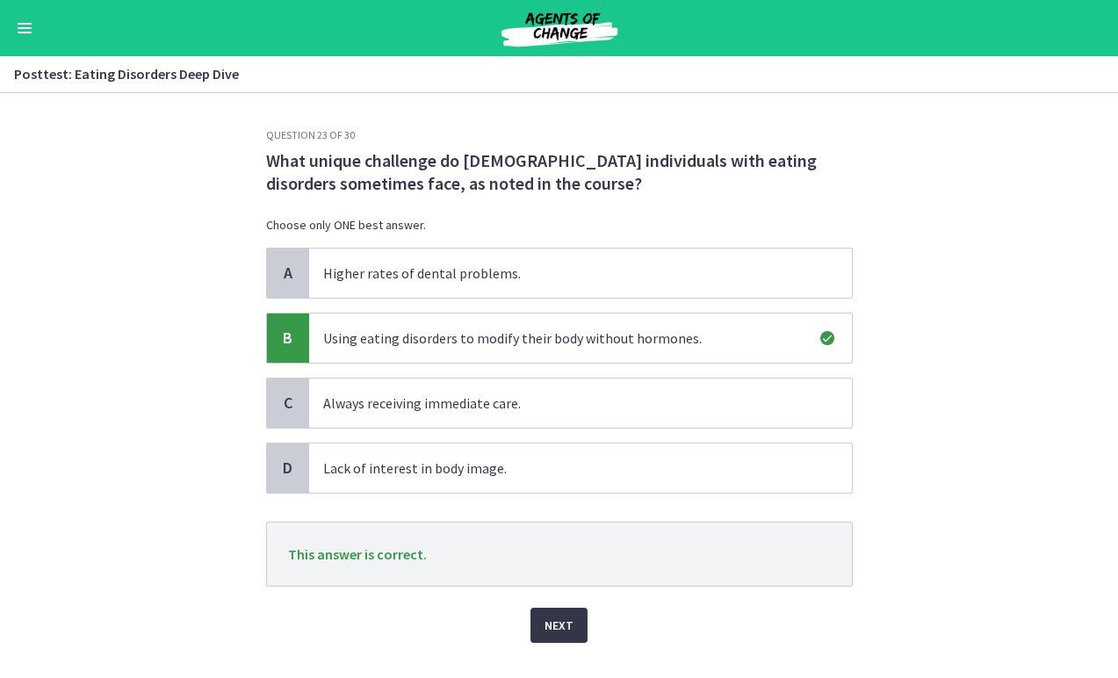
click at [555, 628] on span "Next" at bounding box center [559, 625] width 29 height 21
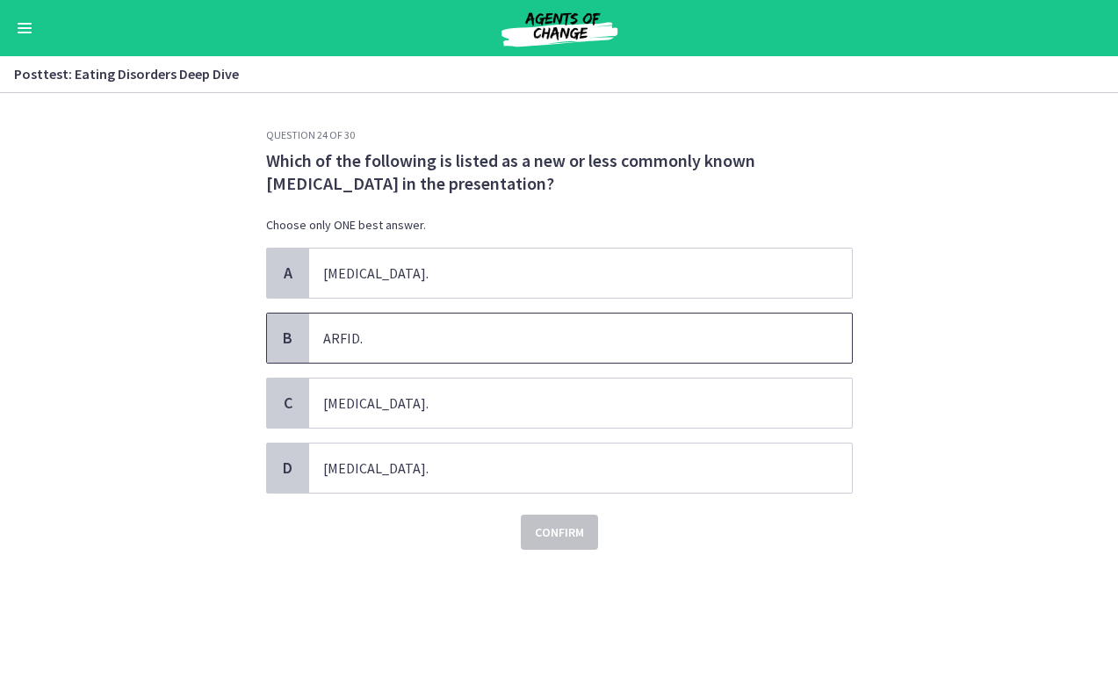
click at [548, 346] on span "ARFID." at bounding box center [580, 338] width 543 height 49
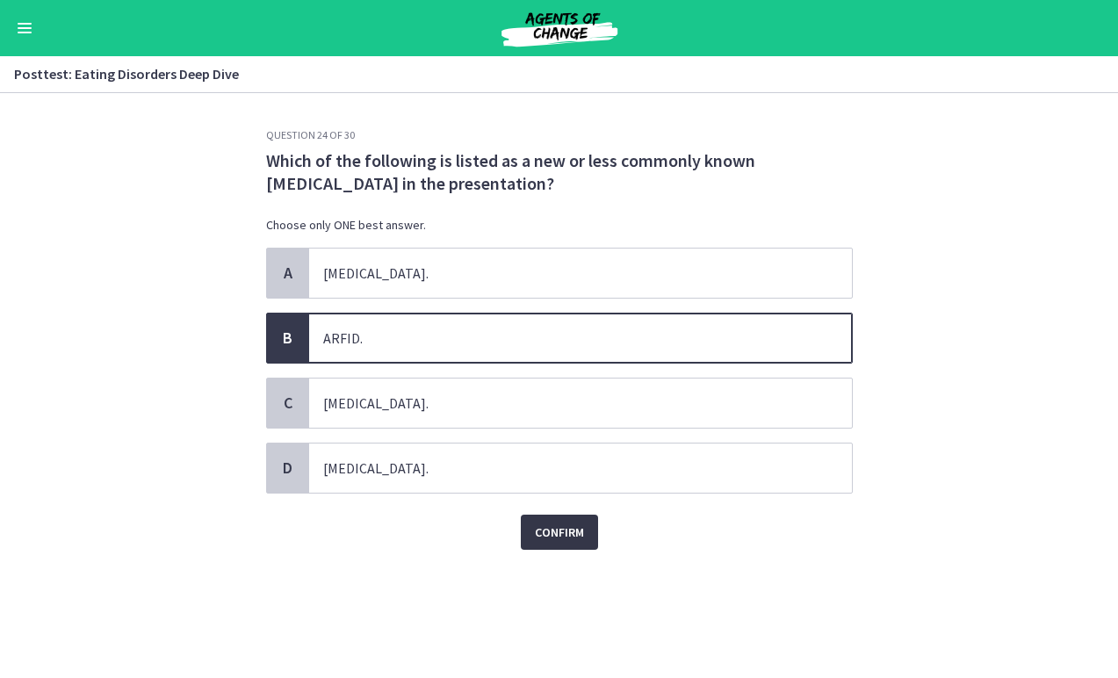
click at [559, 536] on span "Confirm" at bounding box center [559, 532] width 49 height 21
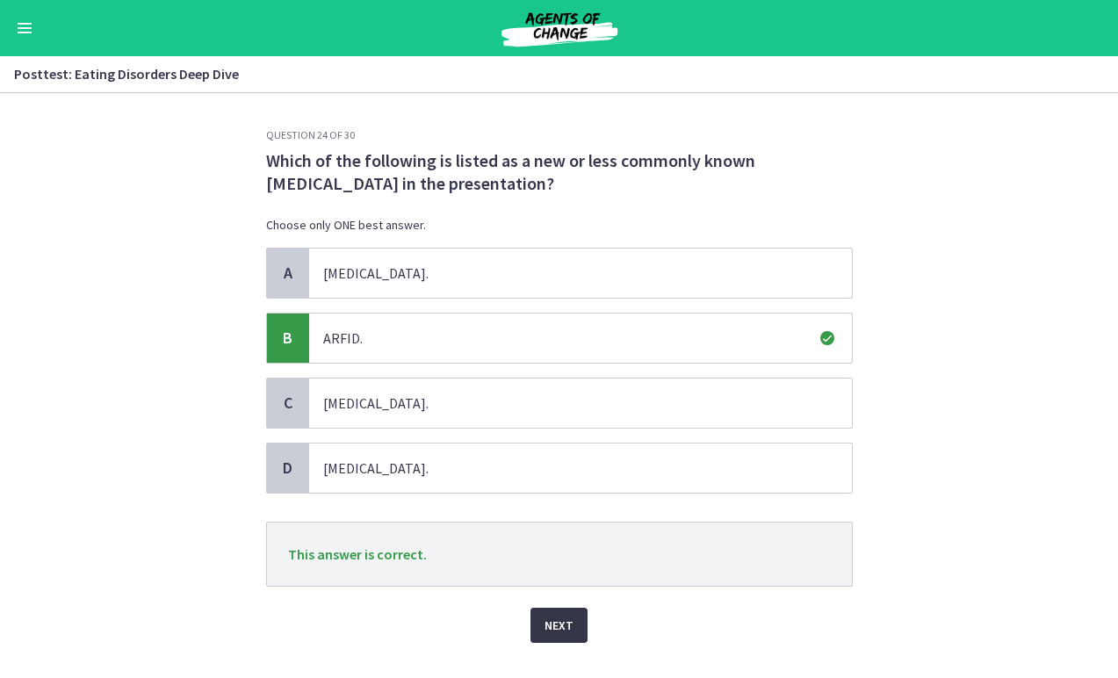
click at [563, 623] on span "Next" at bounding box center [559, 625] width 29 height 21
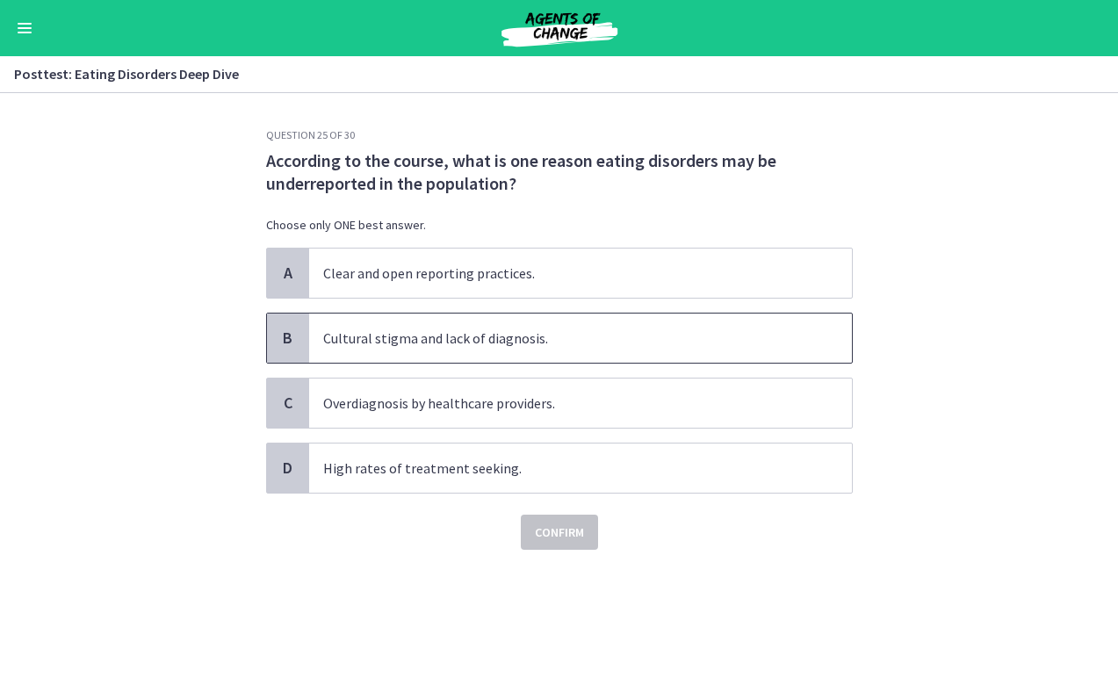
click at [575, 340] on span "Cultural stigma and lack of diagnosis." at bounding box center [580, 338] width 543 height 49
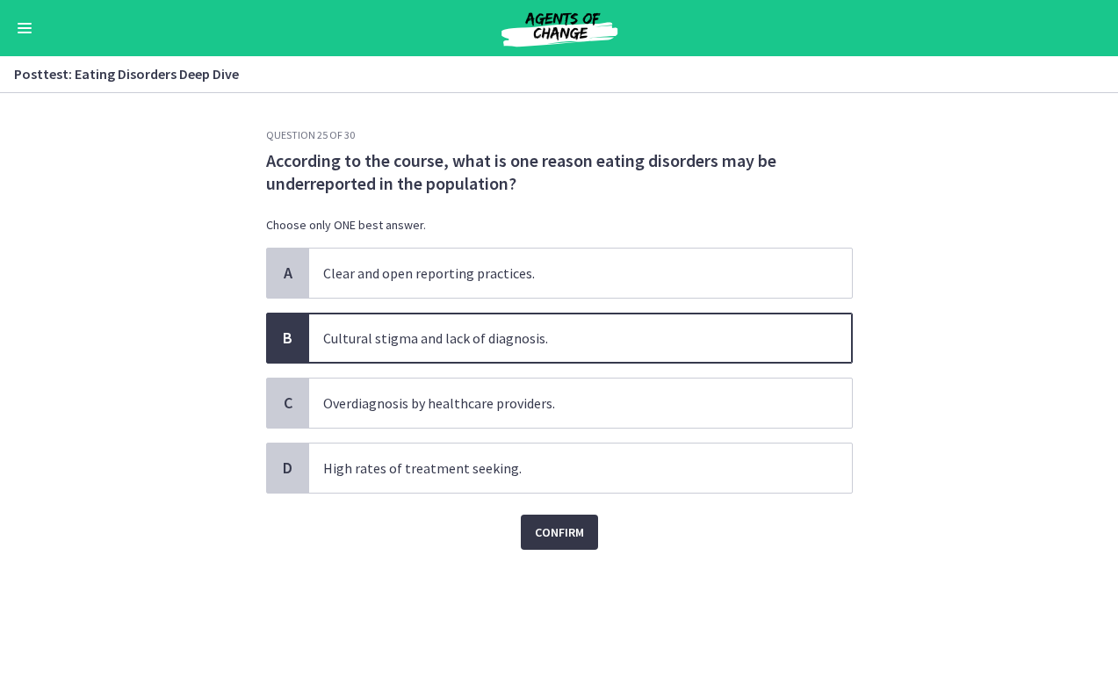
click at [540, 530] on span "Confirm" at bounding box center [559, 532] width 49 height 21
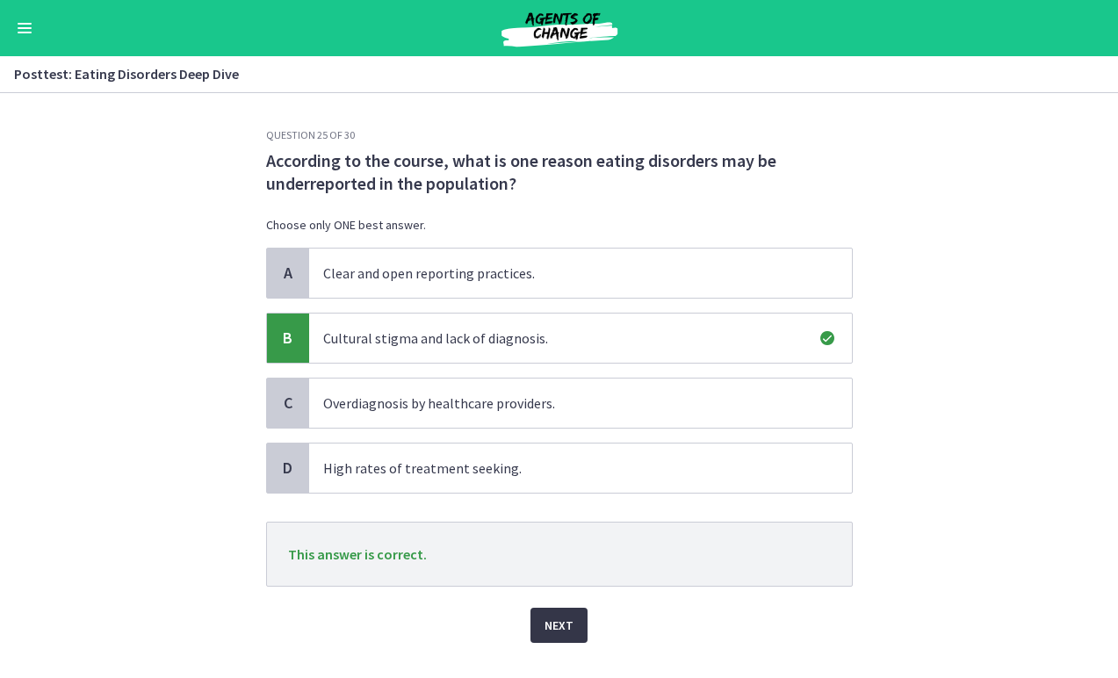
click at [565, 622] on span "Next" at bounding box center [559, 625] width 29 height 21
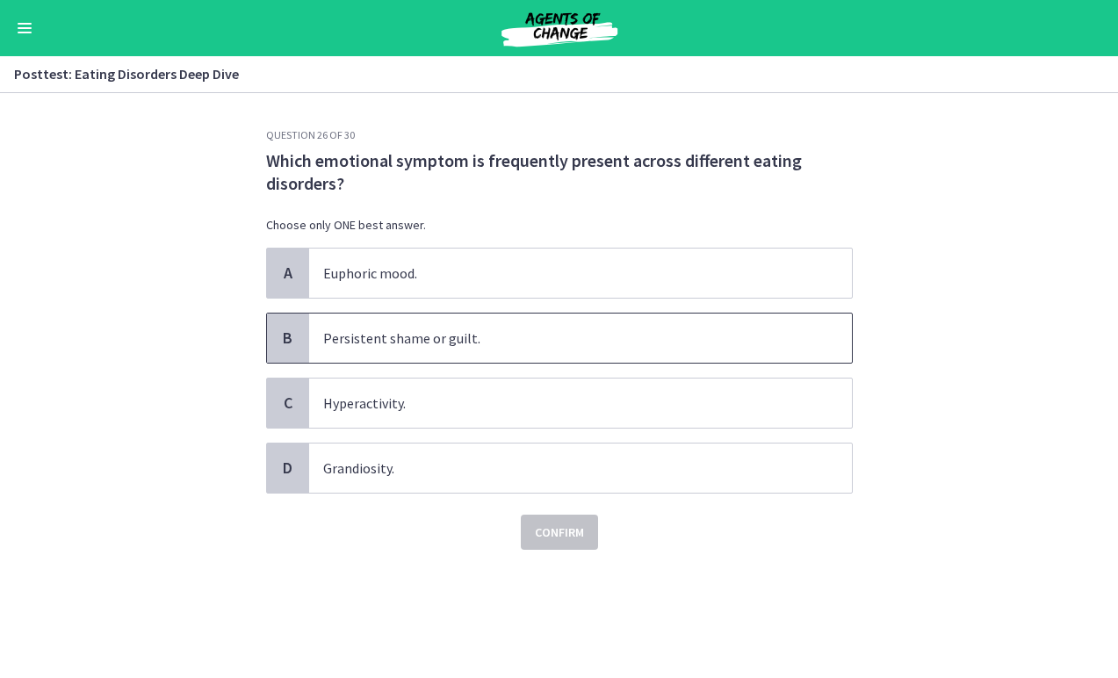
click at [524, 343] on span "Persistent shame or guilt." at bounding box center [580, 338] width 543 height 49
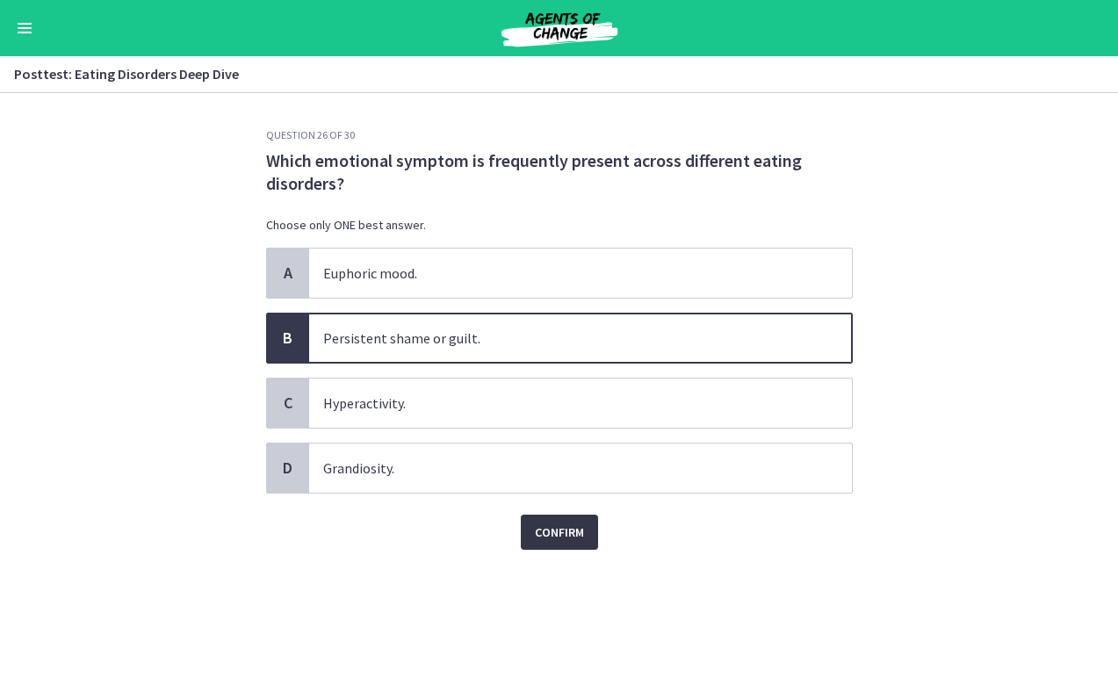
click at [548, 536] on span "Confirm" at bounding box center [559, 532] width 49 height 21
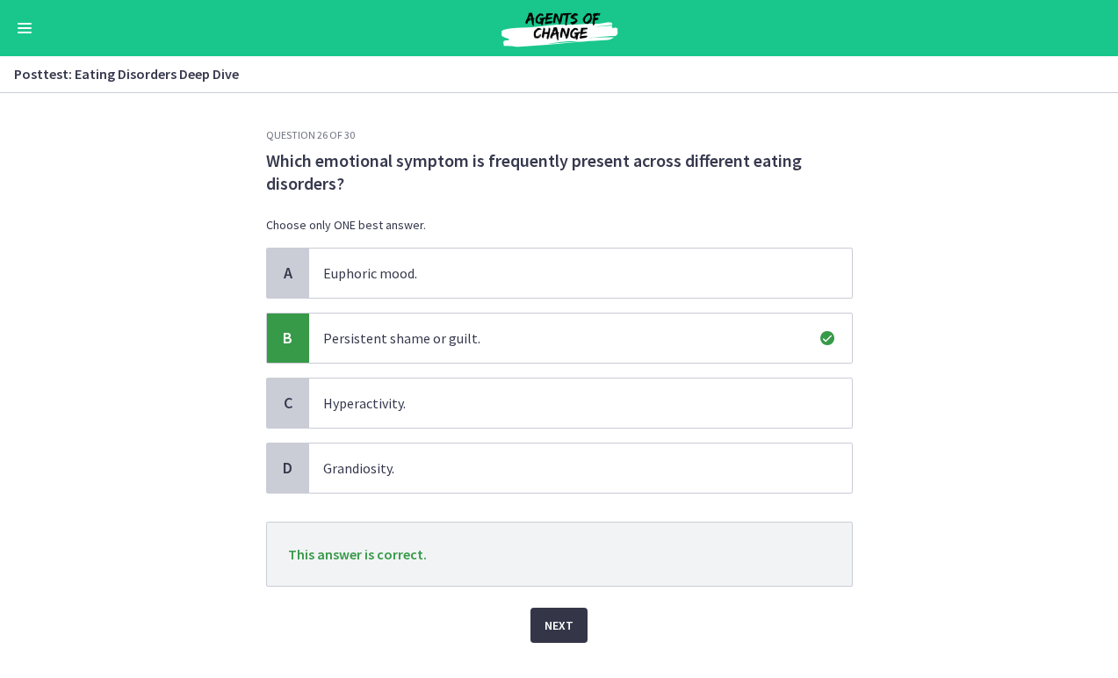
click at [554, 635] on span "Next" at bounding box center [559, 625] width 29 height 21
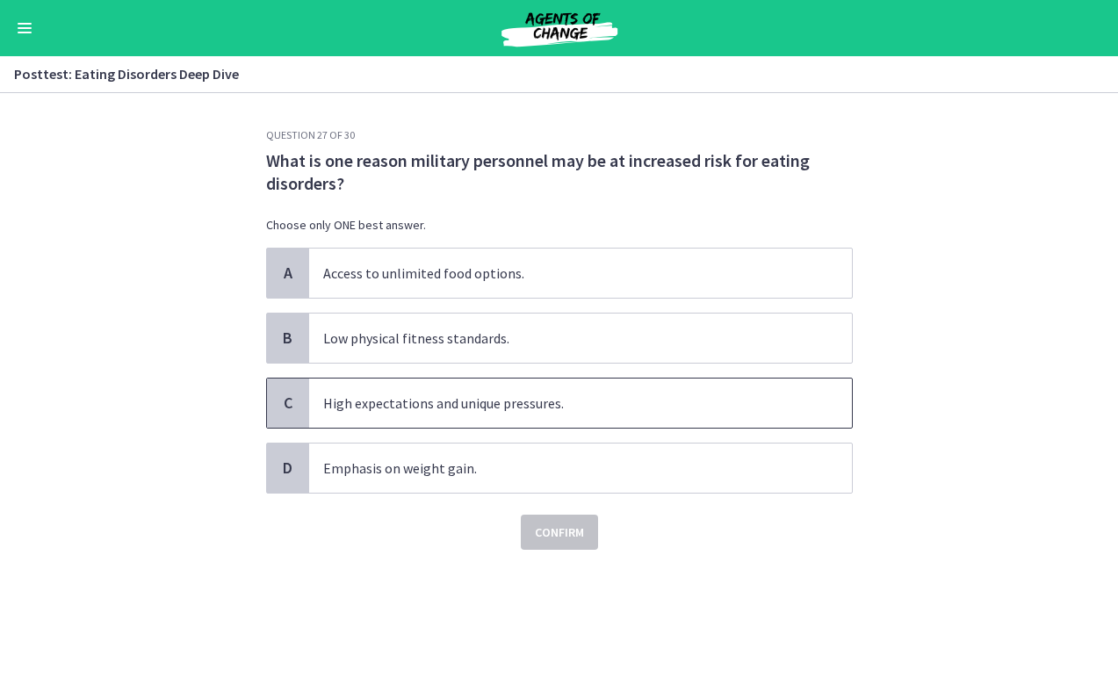
click at [595, 394] on span "High expectations and unique pressures." at bounding box center [580, 403] width 543 height 49
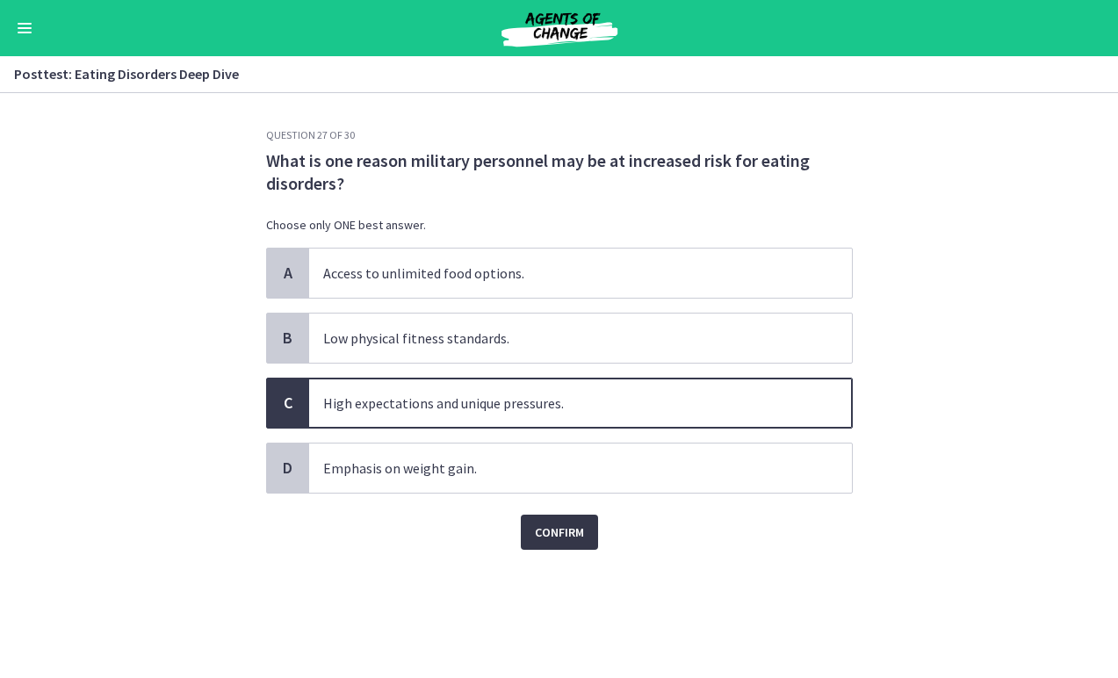
click at [564, 543] on button "Confirm" at bounding box center [559, 532] width 77 height 35
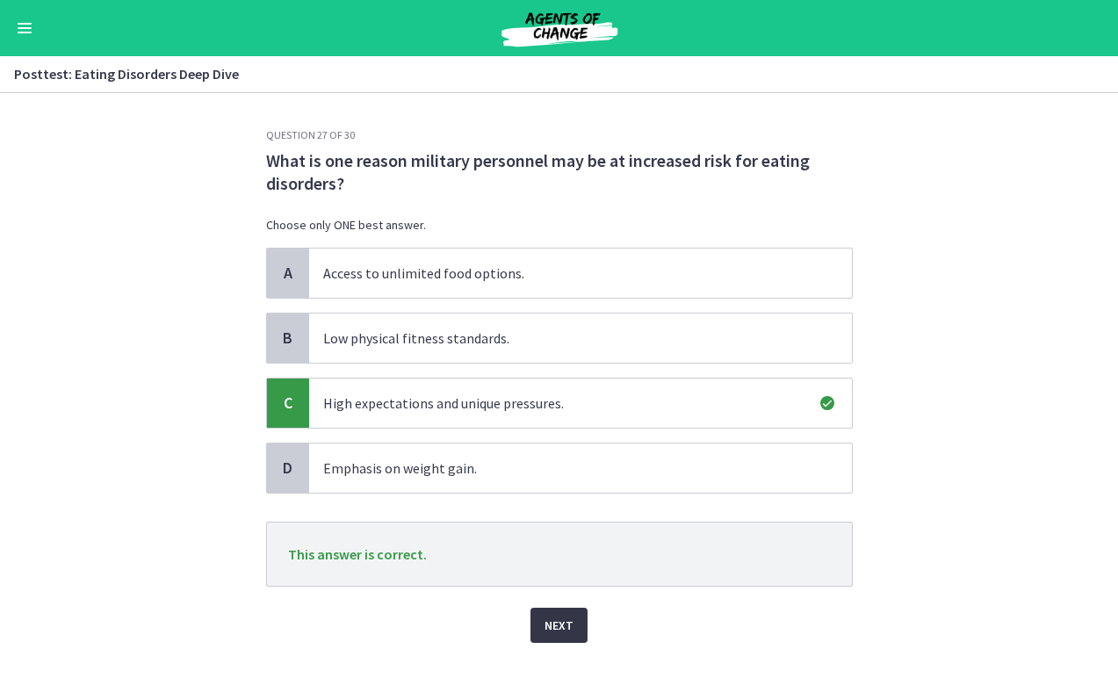
click at [560, 633] on span "Next" at bounding box center [559, 625] width 29 height 21
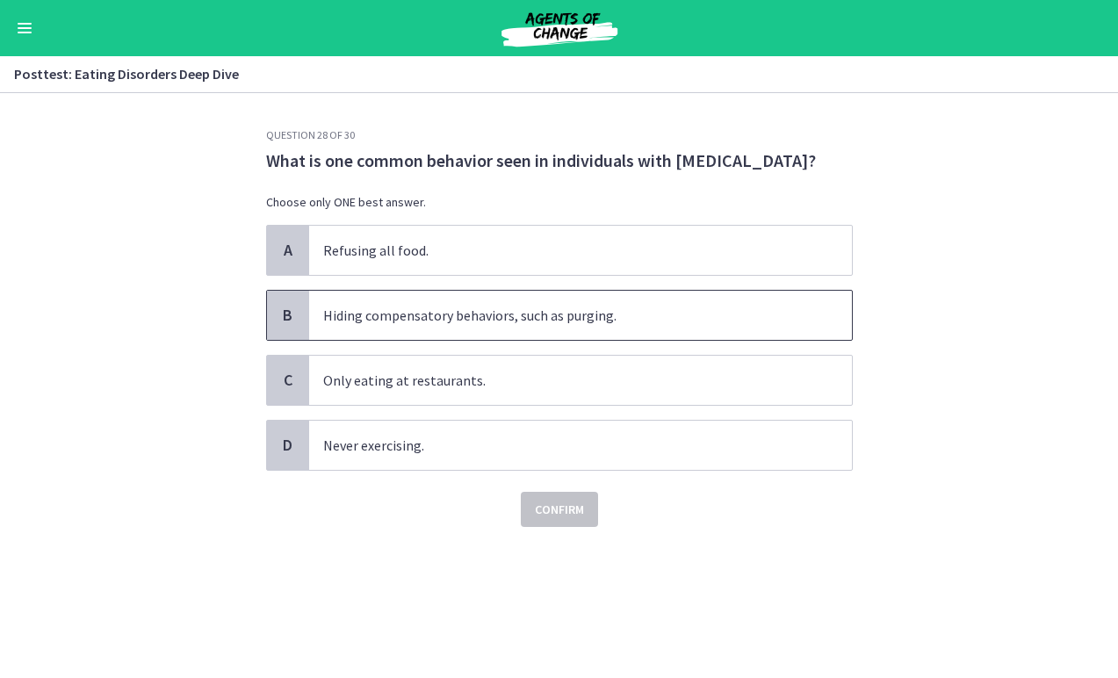
click at [542, 333] on span "Hiding compensatory behaviors, such as purging." at bounding box center [580, 315] width 543 height 49
click at [546, 521] on button "Confirm" at bounding box center [559, 509] width 77 height 35
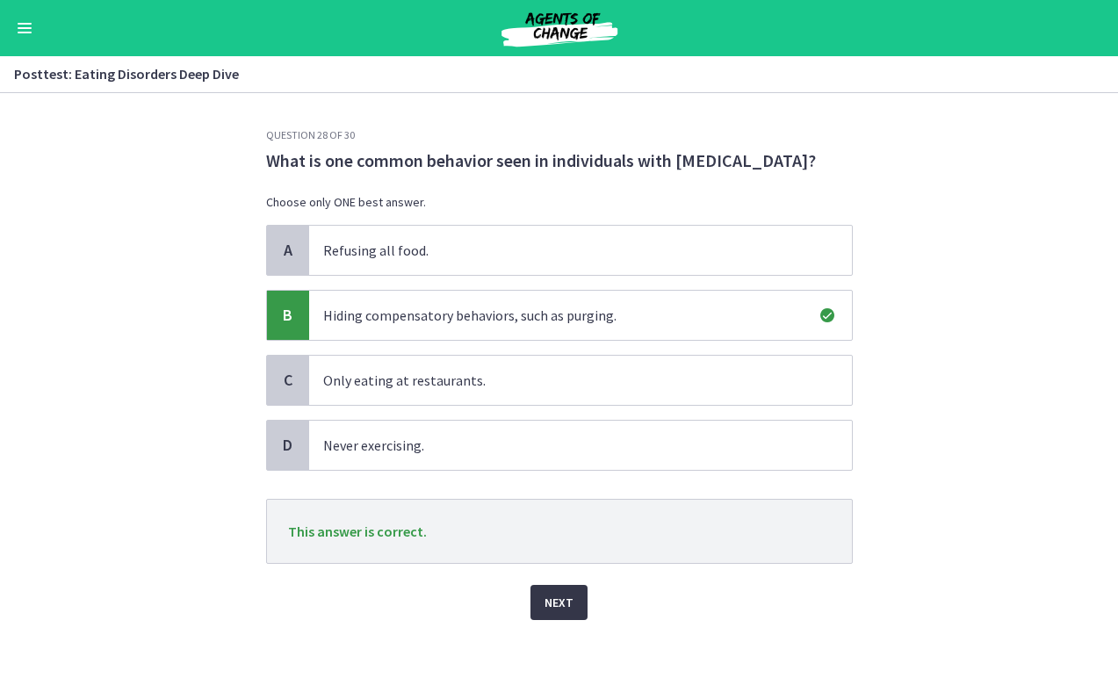
click at [556, 599] on span "Next" at bounding box center [559, 602] width 29 height 21
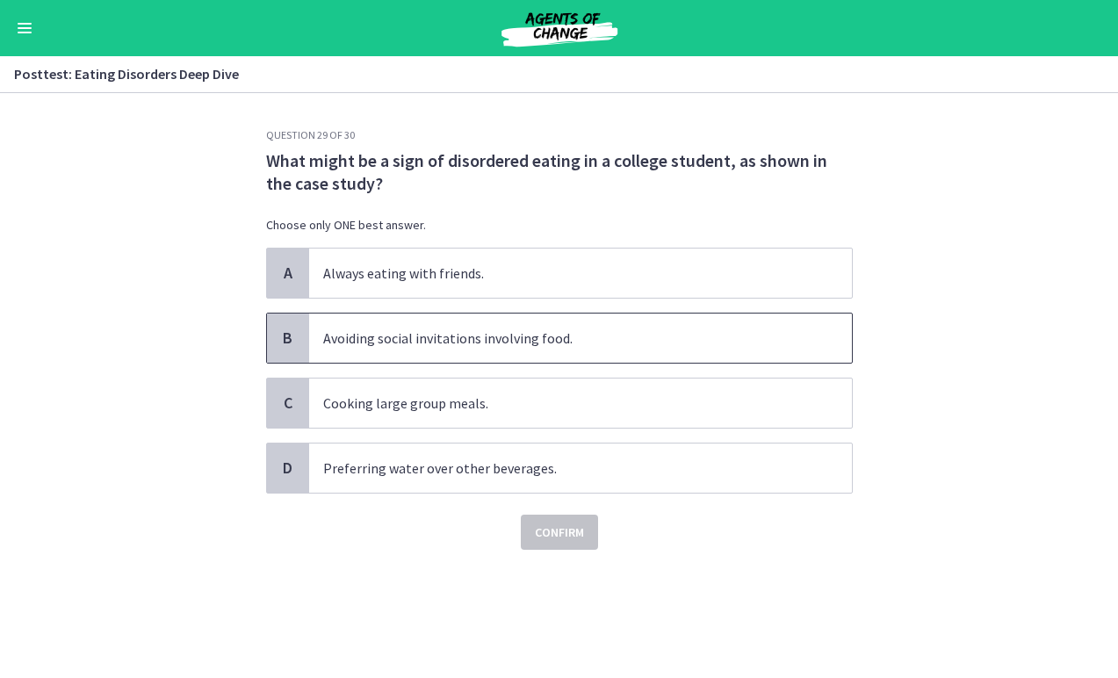
click at [567, 356] on span "Avoiding social invitations involving food." at bounding box center [580, 338] width 543 height 49
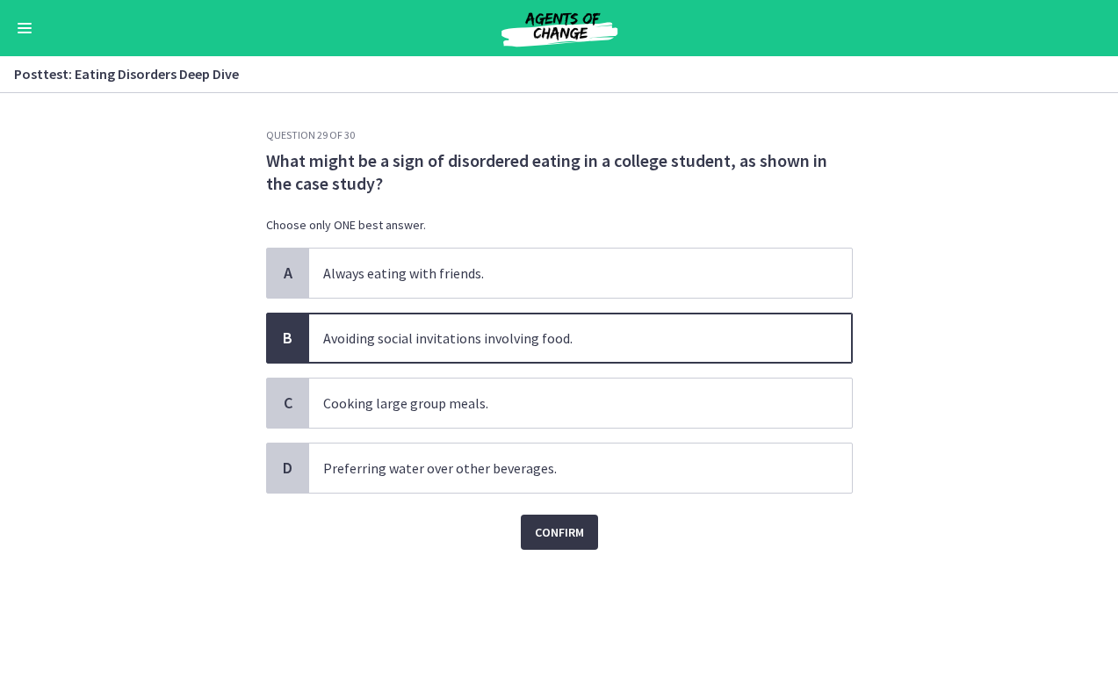
click at [542, 527] on span "Confirm" at bounding box center [559, 532] width 49 height 21
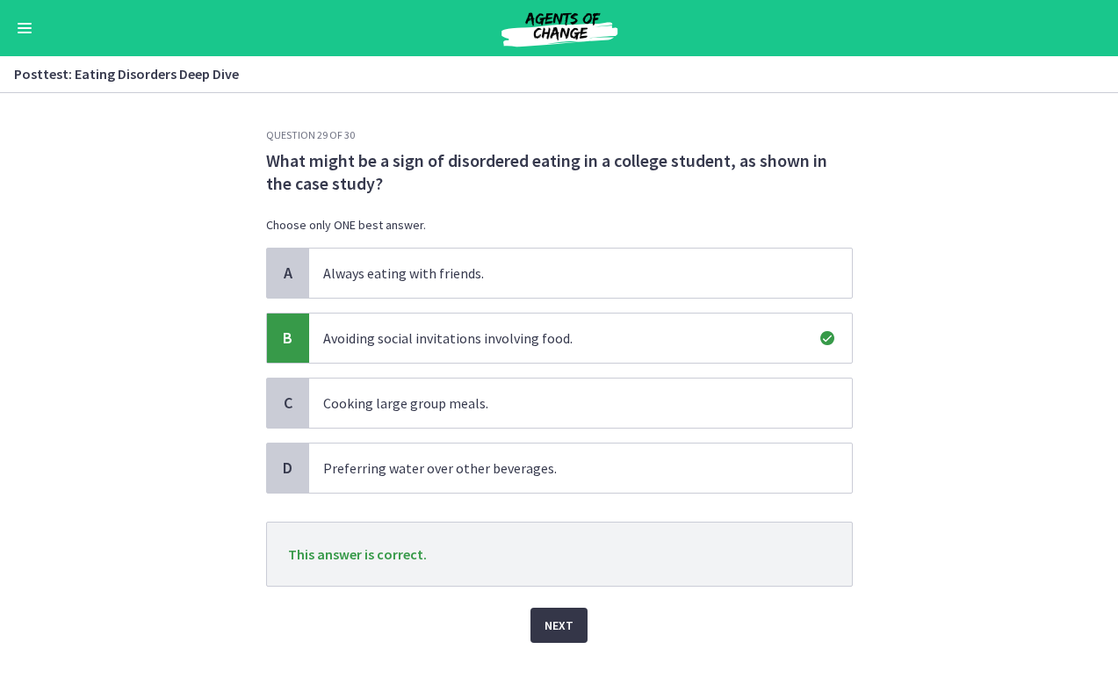
click at [559, 618] on span "Next" at bounding box center [559, 625] width 29 height 21
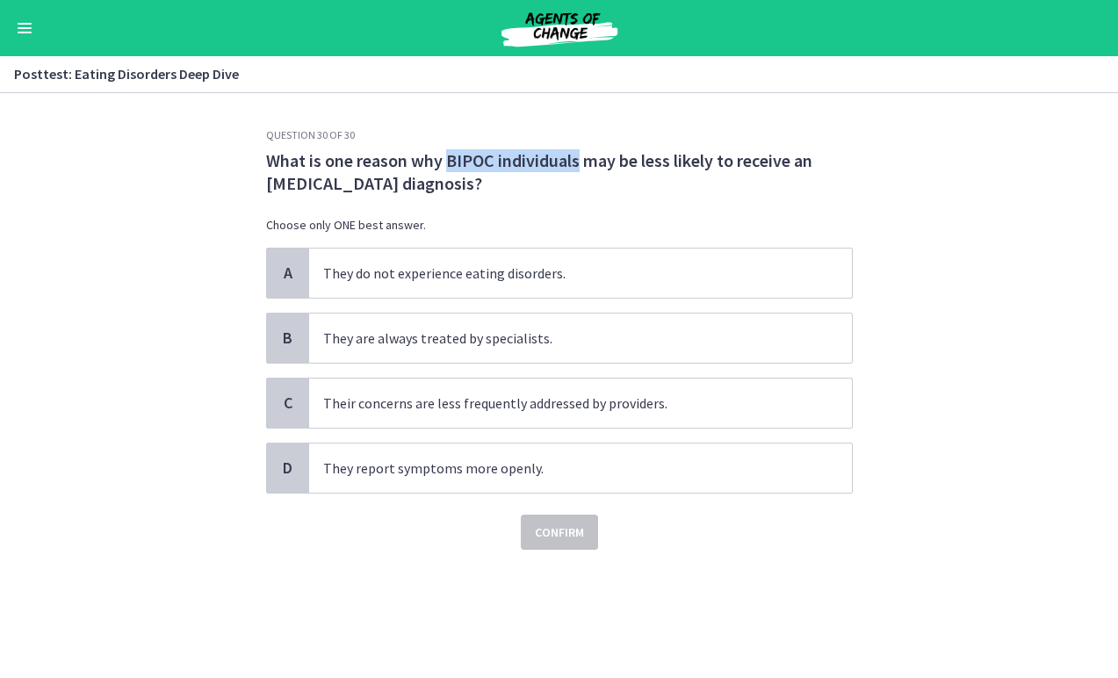
drag, startPoint x: 446, startPoint y: 160, endPoint x: 575, endPoint y: 164, distance: 129.2
click at [575, 164] on span "What is one reason why BIPOC individuals may be less likely to receive an eatin…" at bounding box center [559, 172] width 587 height 46
copy span "BIPOC individual"
click at [771, 177] on span "What is one reason why BIPOC individuals may be less likely to receive an eatin…" at bounding box center [559, 172] width 587 height 46
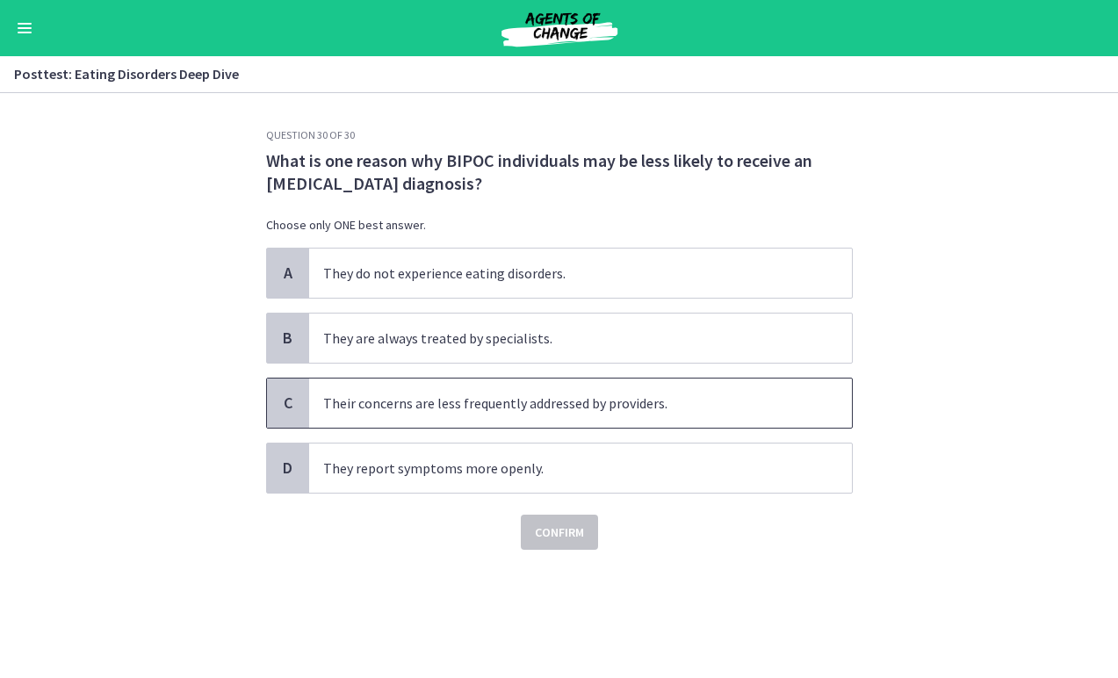
click at [635, 420] on span "Their concerns are less frequently addressed by providers." at bounding box center [580, 403] width 543 height 49
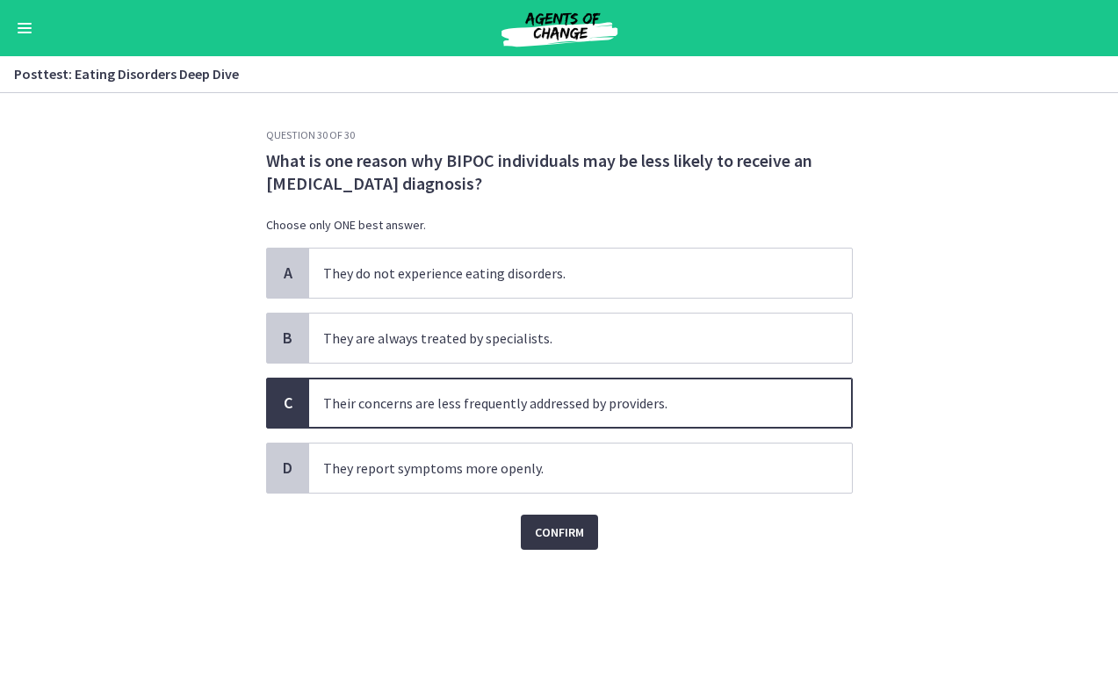
click at [553, 539] on span "Confirm" at bounding box center [559, 532] width 49 height 21
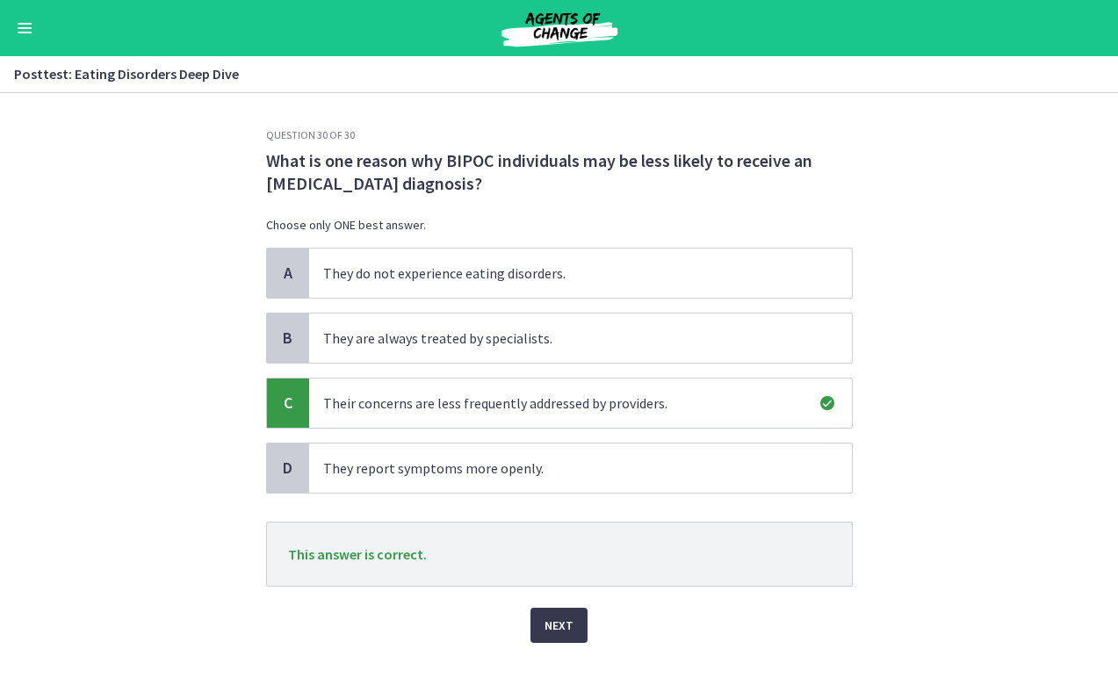
click at [557, 644] on div "Question 30 of 30 What is one reason why BIPOC individuals may be less likely t…" at bounding box center [559, 403] width 615 height 550
click at [558, 631] on span "Next" at bounding box center [559, 625] width 29 height 21
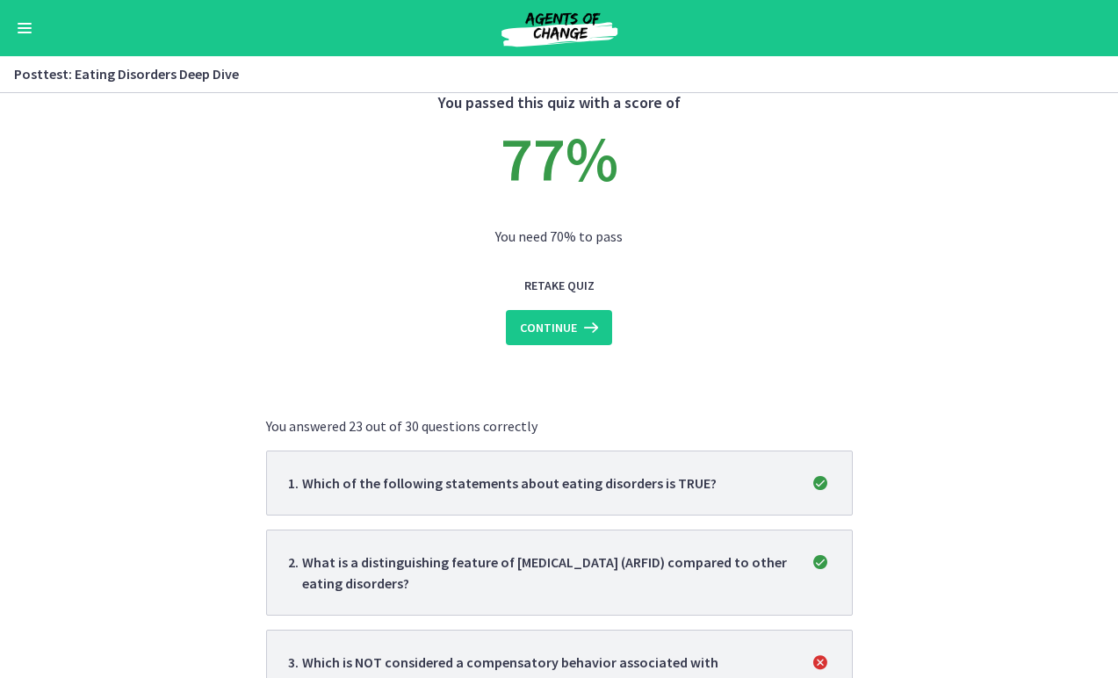
scroll to position [43, 0]
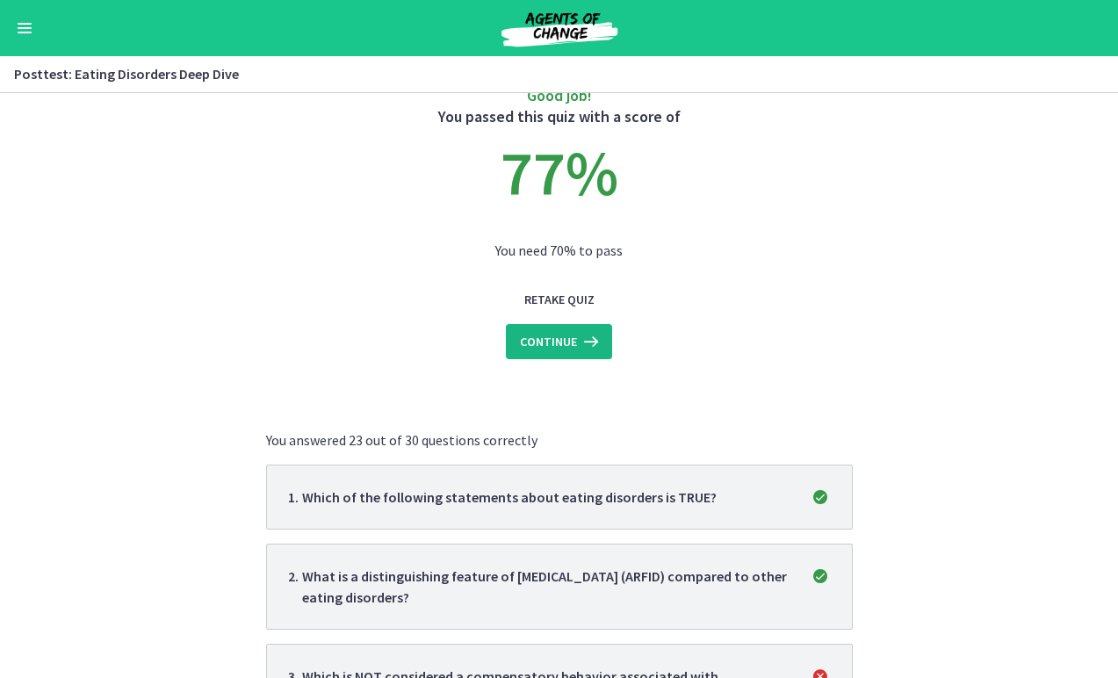
click at [556, 351] on span "Continue" at bounding box center [548, 341] width 57 height 21
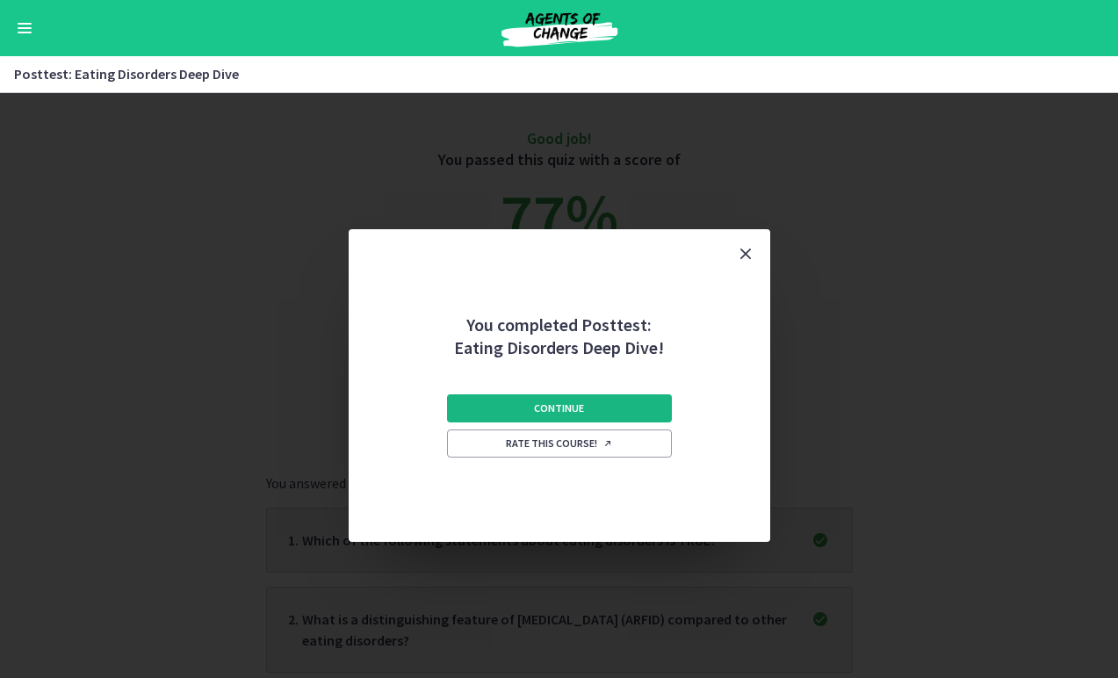
click at [540, 405] on span "Continue" at bounding box center [559, 408] width 50 height 14
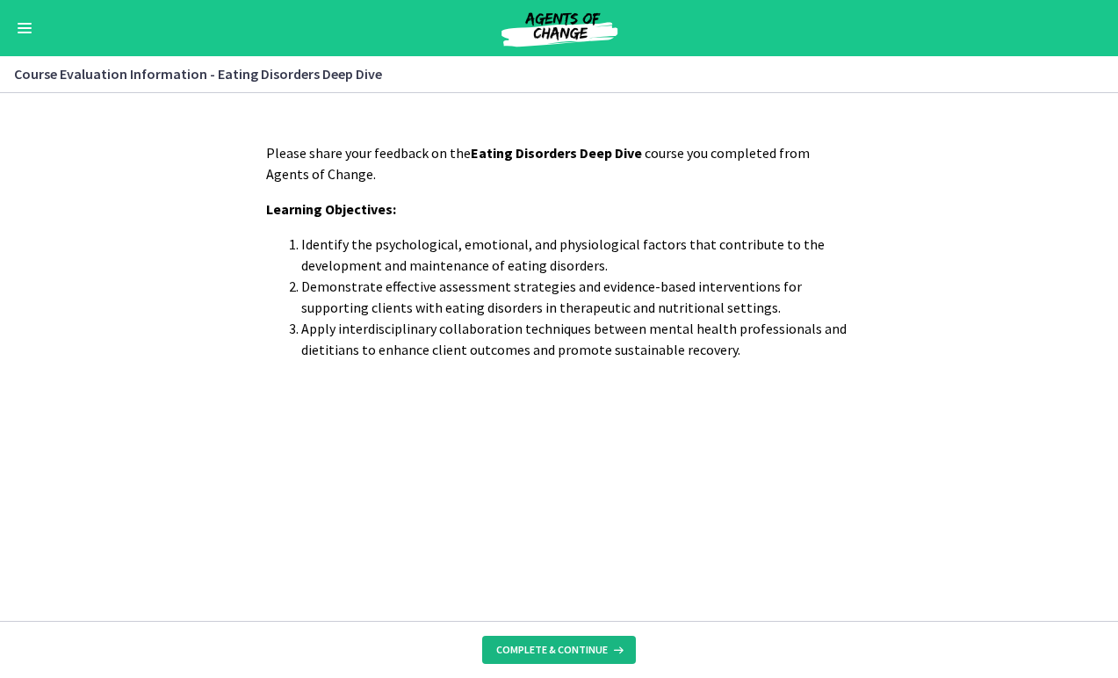
click at [564, 660] on button "Complete & continue" at bounding box center [559, 650] width 154 height 28
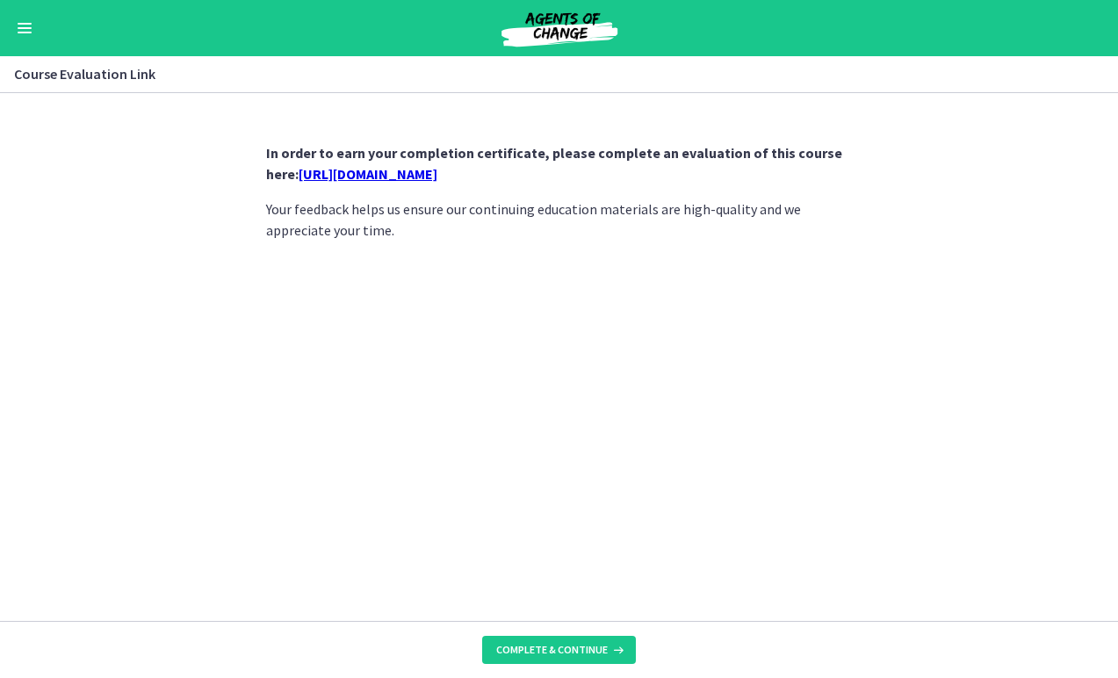
click at [437, 178] on link "https://forms.gle/Ft1wwwjZiKwPNDg8A" at bounding box center [368, 174] width 139 height 18
click at [560, 646] on span "Complete & continue" at bounding box center [552, 650] width 112 height 14
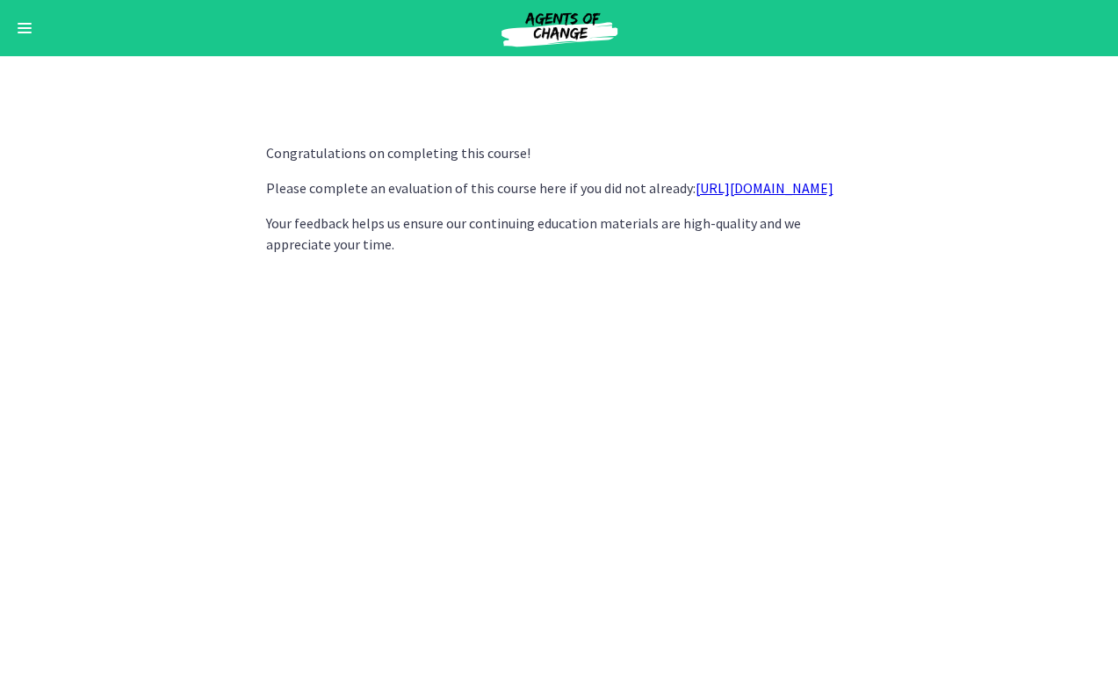
click at [17, 3] on div "Go to Dashboard" at bounding box center [559, 28] width 1118 height 56
click at [38, 26] on div "Go to Dashboard" at bounding box center [559, 28] width 1118 height 56
click at [26, 37] on button "Enable menu" at bounding box center [24, 28] width 21 height 21
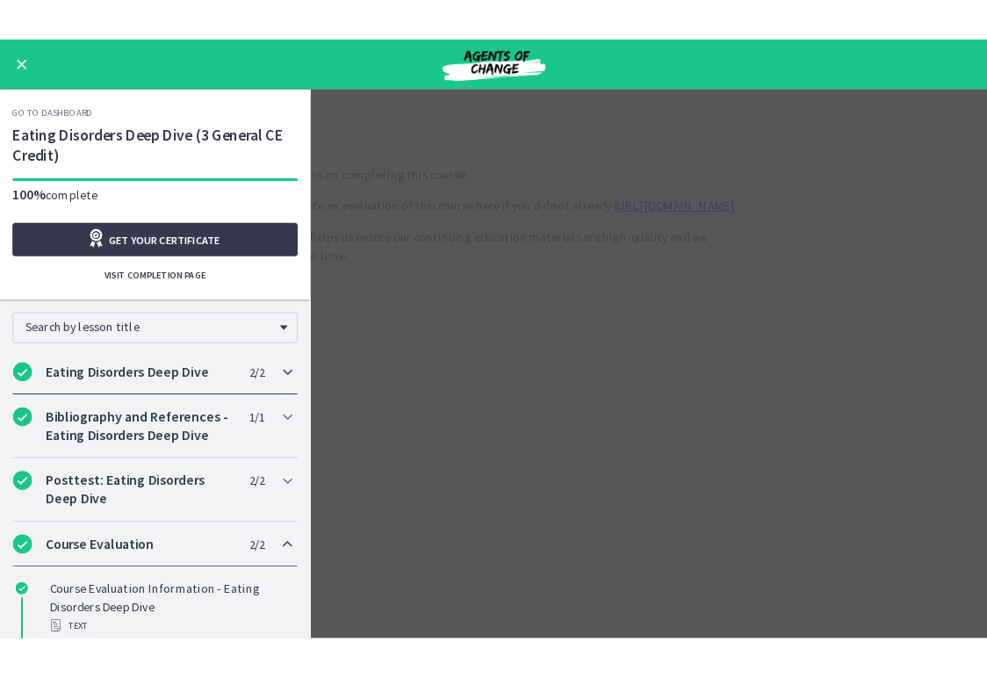
scroll to position [66, 0]
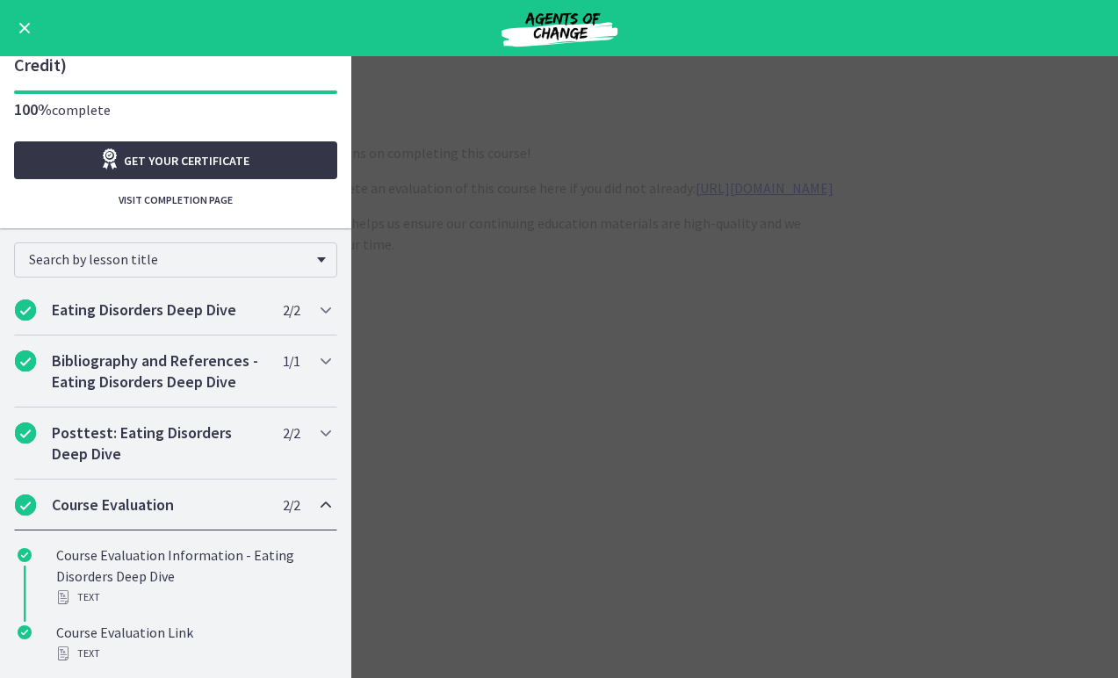
click at [116, 163] on icon "Opens in a new window" at bounding box center [111, 158] width 25 height 21
click at [315, 163] on link "Get your certificate" at bounding box center [175, 160] width 323 height 38
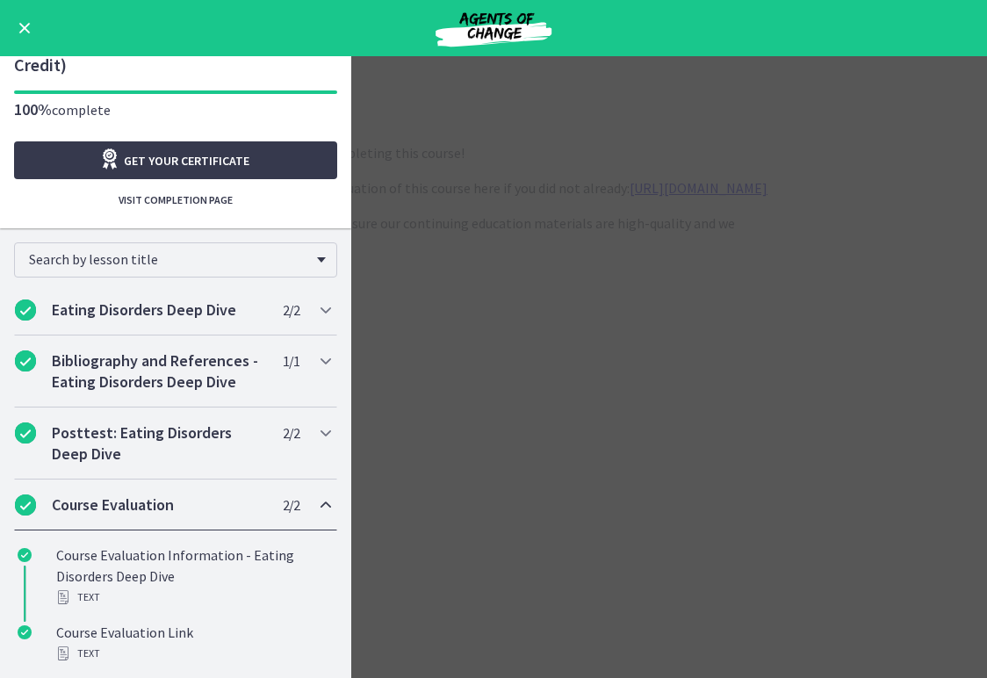
click at [19, 32] on span "Enable menu" at bounding box center [24, 28] width 11 height 11
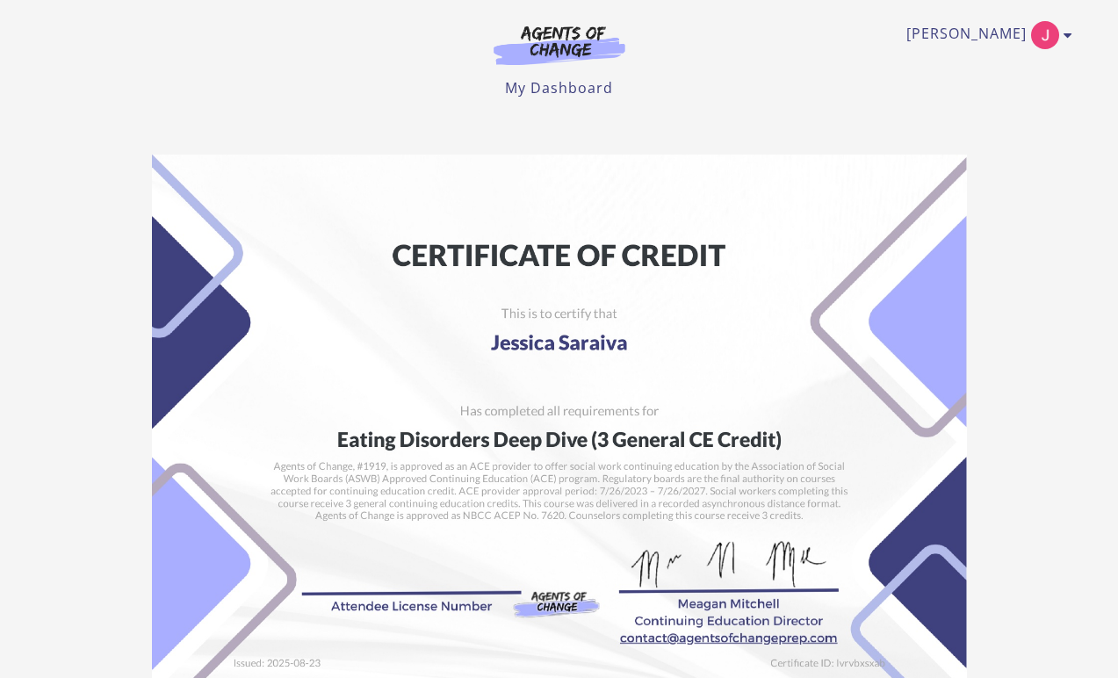
scroll to position [346, 0]
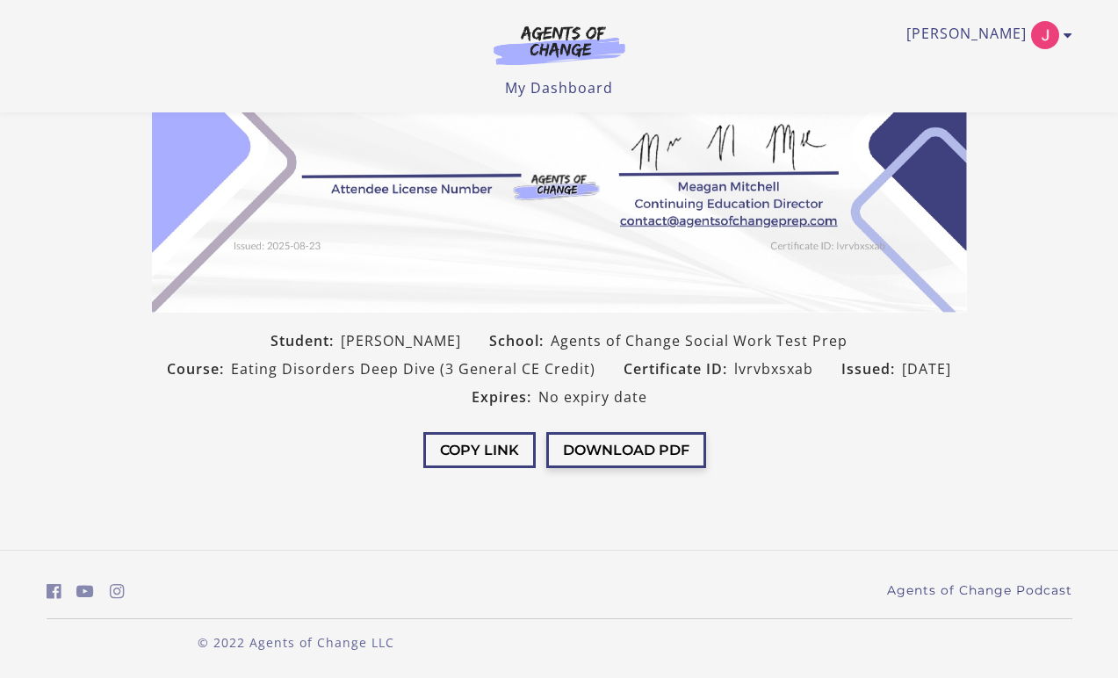
click at [690, 463] on button "Download PDF" at bounding box center [626, 450] width 160 height 36
click at [736, 376] on span "lvrvbxsxab" at bounding box center [773, 368] width 79 height 21
click at [640, 465] on button "Download PDF" at bounding box center [626, 450] width 160 height 36
click at [652, 447] on button "Download PDF" at bounding box center [626, 450] width 160 height 36
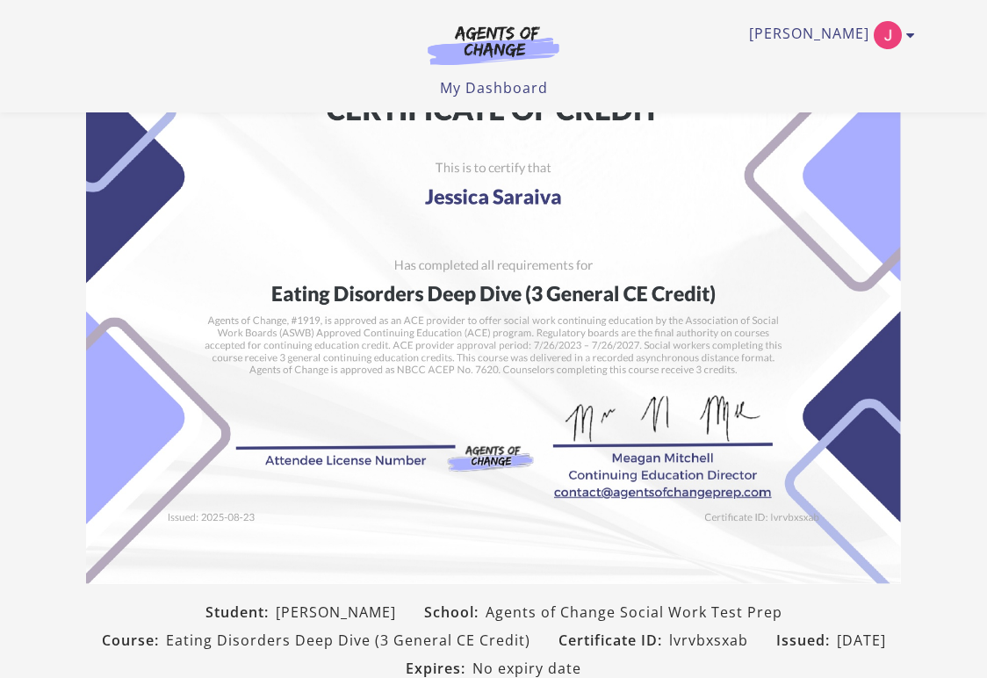
scroll to position [83, 0]
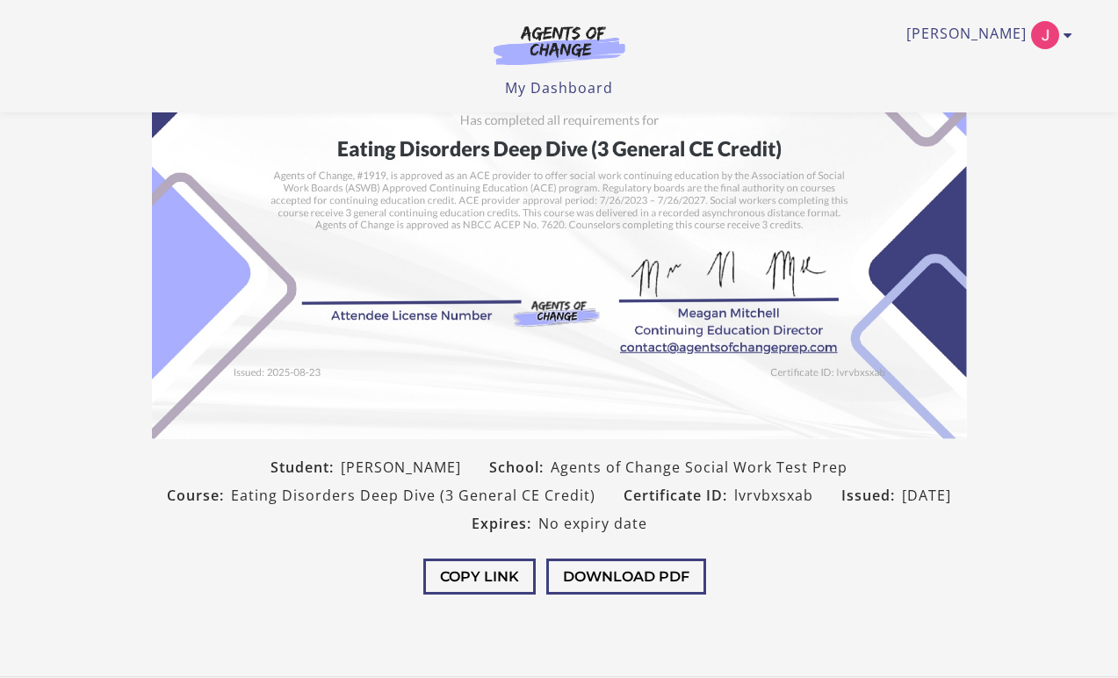
scroll to position [306, 0]
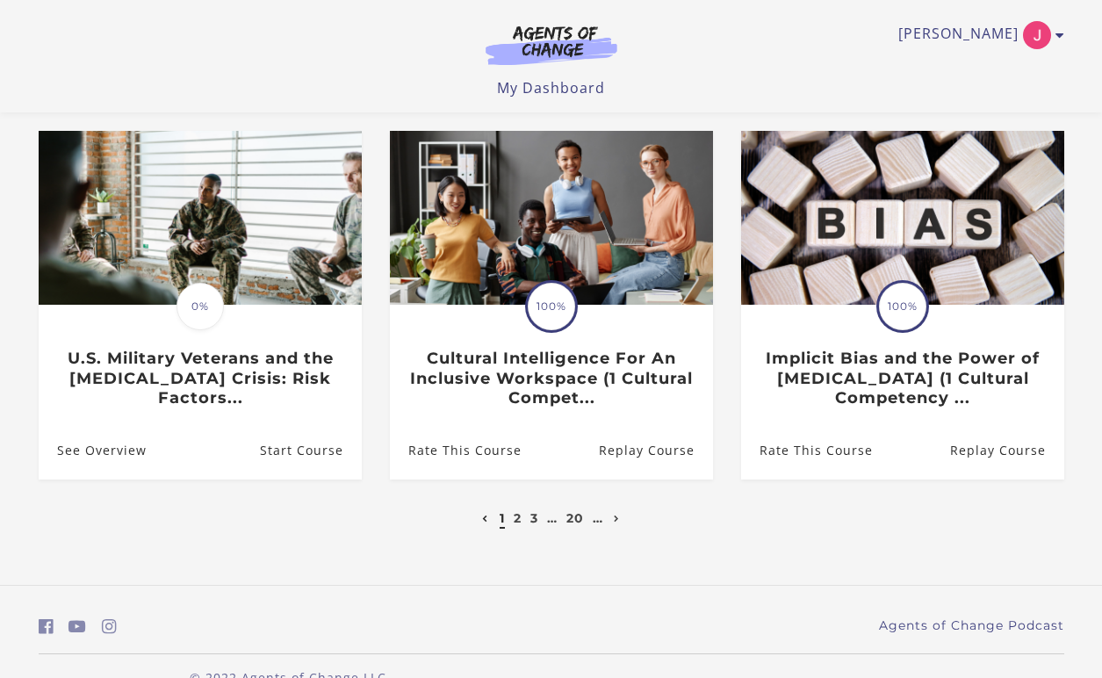
scroll to position [544, 0]
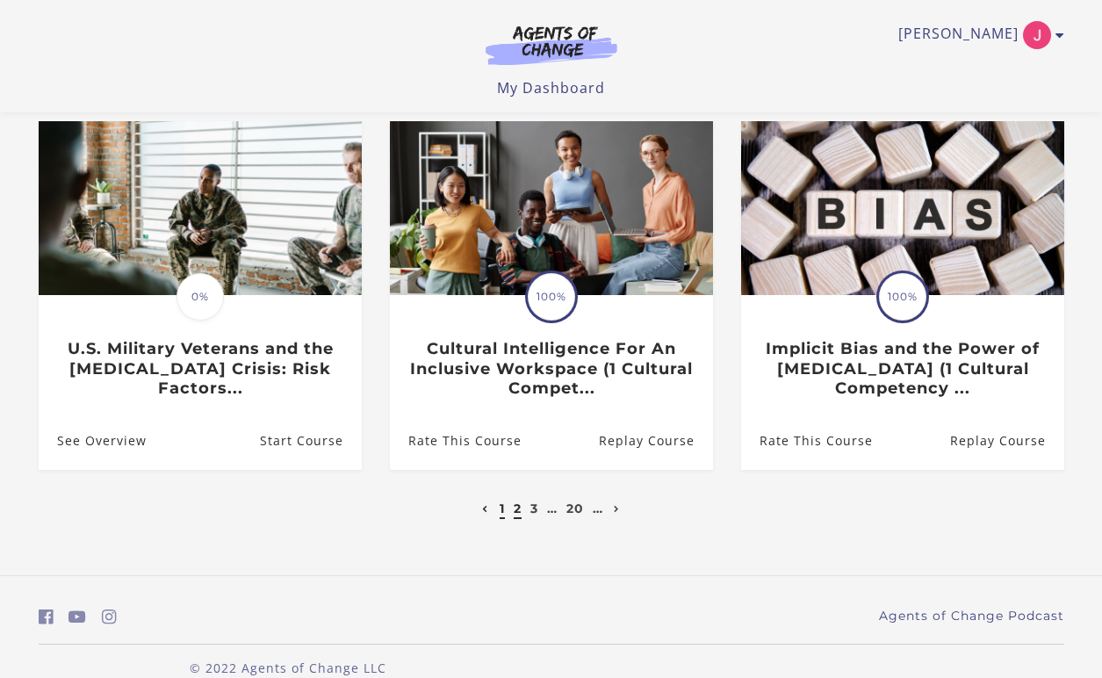
click at [517, 501] on link "2" at bounding box center [518, 509] width 8 height 16
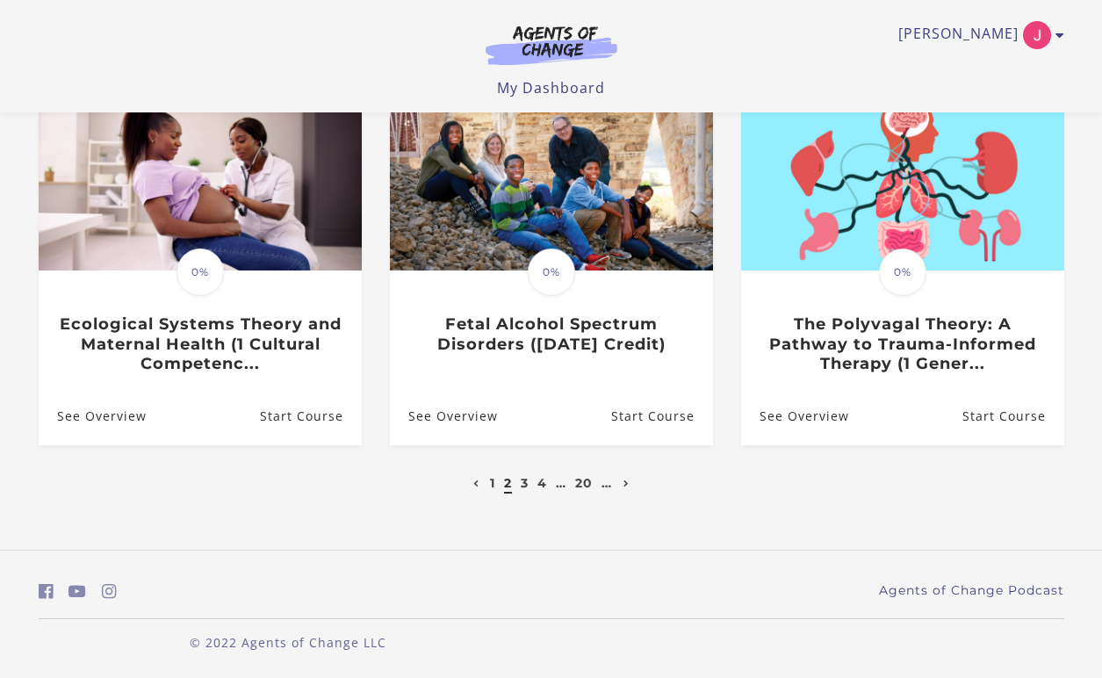
scroll to position [555, 0]
click at [522, 488] on link "3" at bounding box center [525, 483] width 8 height 16
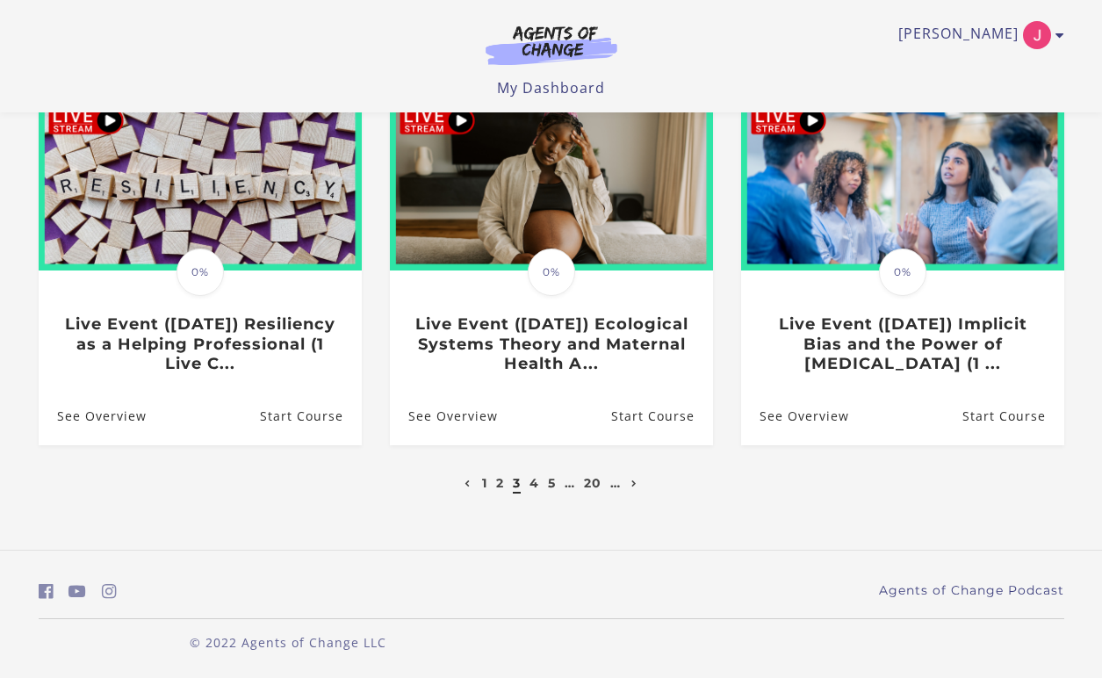
scroll to position [555, 0]
click at [534, 488] on link "4" at bounding box center [535, 483] width 10 height 16
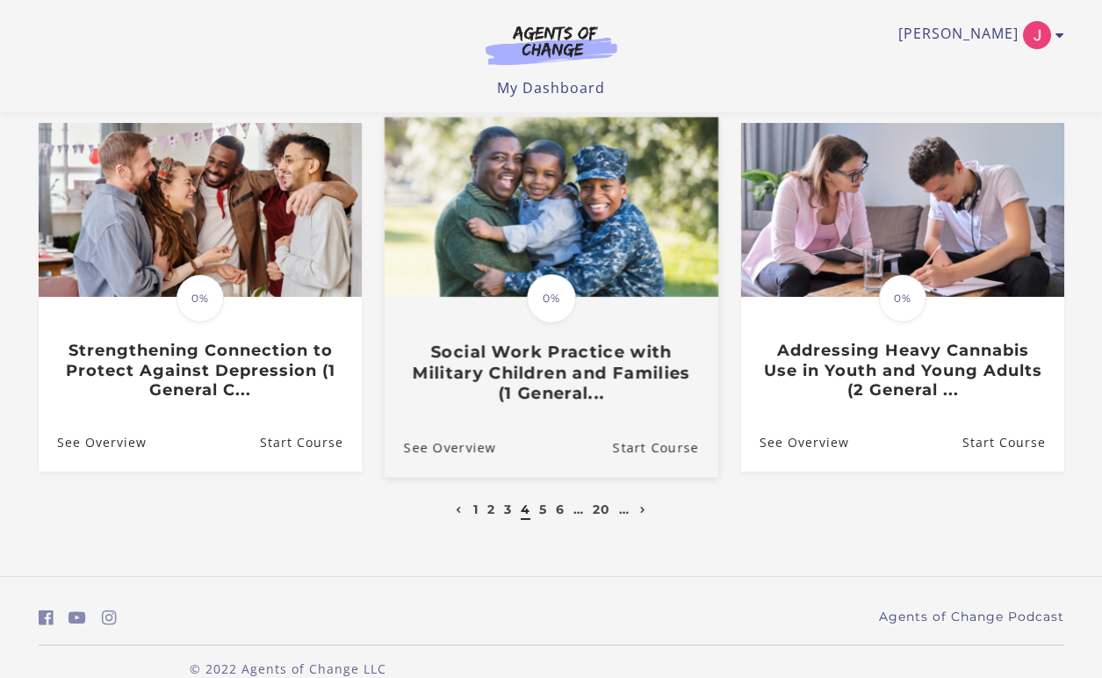
scroll to position [539, 0]
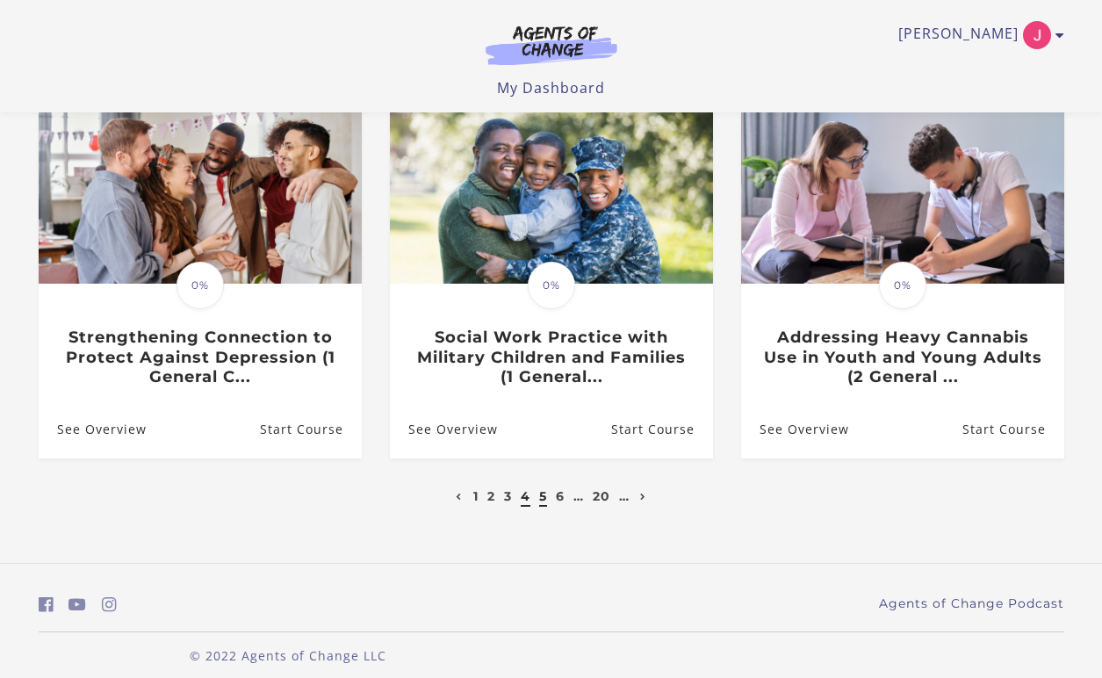
click at [545, 499] on link "5" at bounding box center [543, 496] width 8 height 16
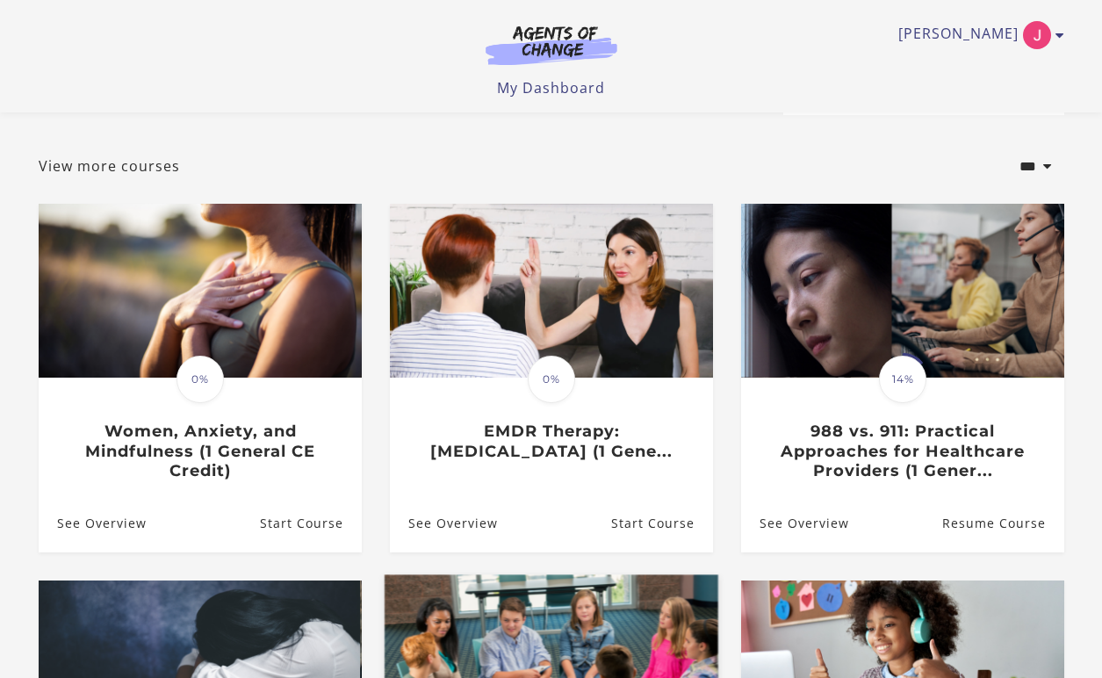
scroll to position [66, 0]
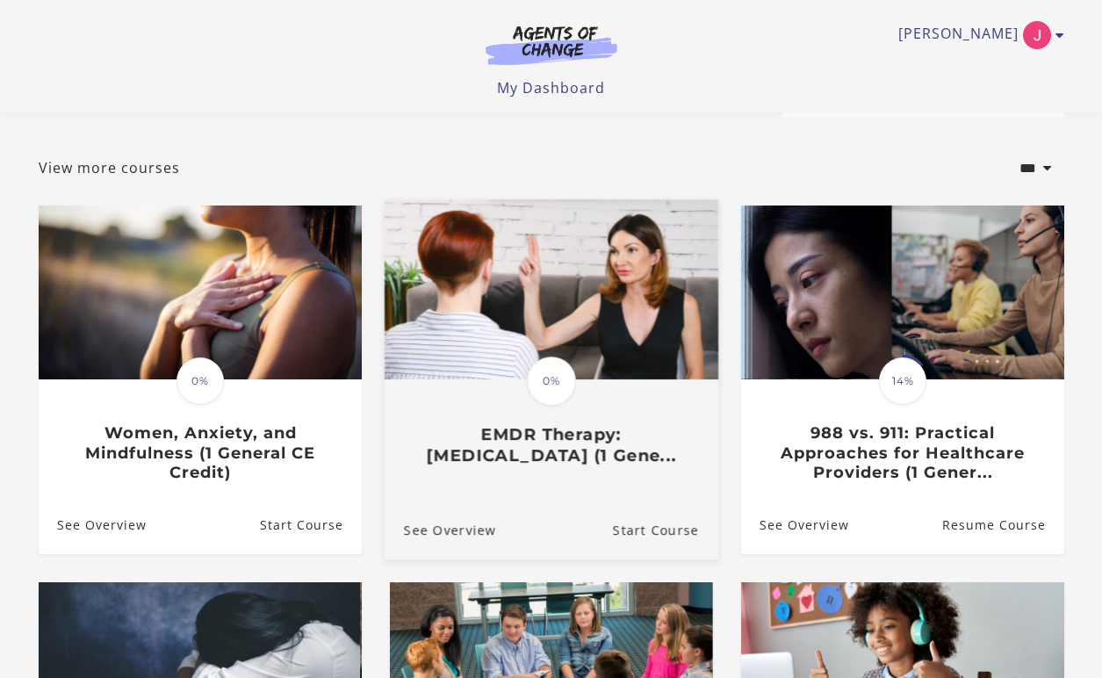
click at [636, 447] on h3 "EMDR Therapy: [MEDICAL_DATA] (1 Gene..." at bounding box center [550, 445] width 295 height 40
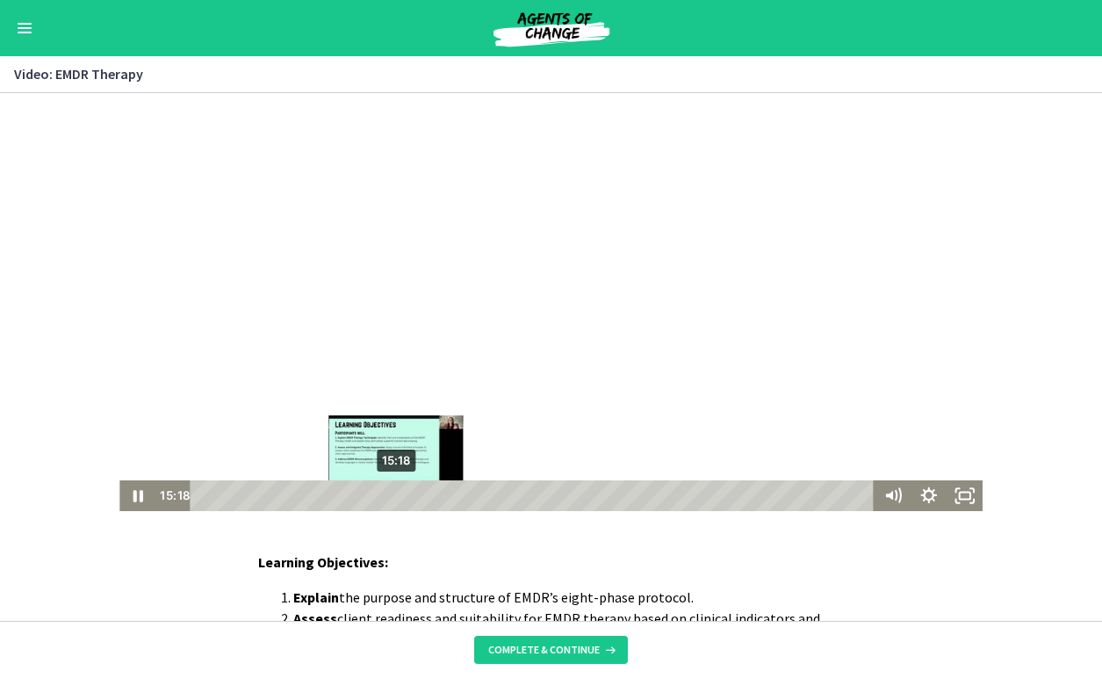
click at [397, 496] on div "15:18" at bounding box center [535, 496] width 662 height 31
click at [411, 493] on div "16:25" at bounding box center [535, 496] width 662 height 31
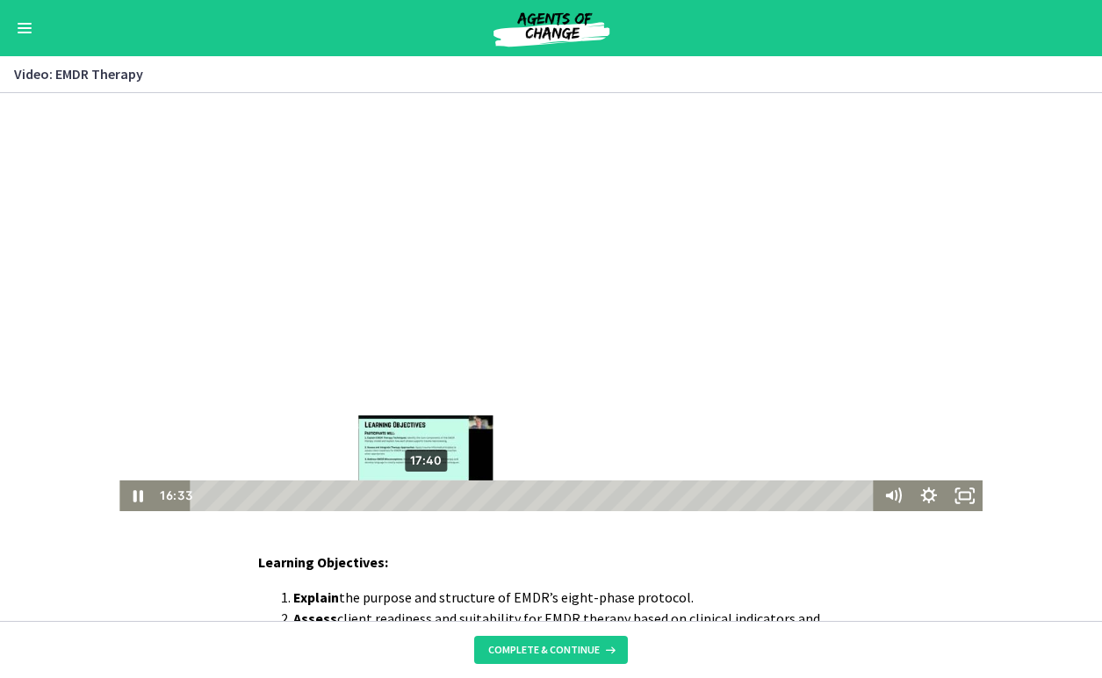
click at [427, 495] on div "17:40" at bounding box center [535, 496] width 662 height 31
click at [444, 493] on div "18:59" at bounding box center [535, 496] width 662 height 31
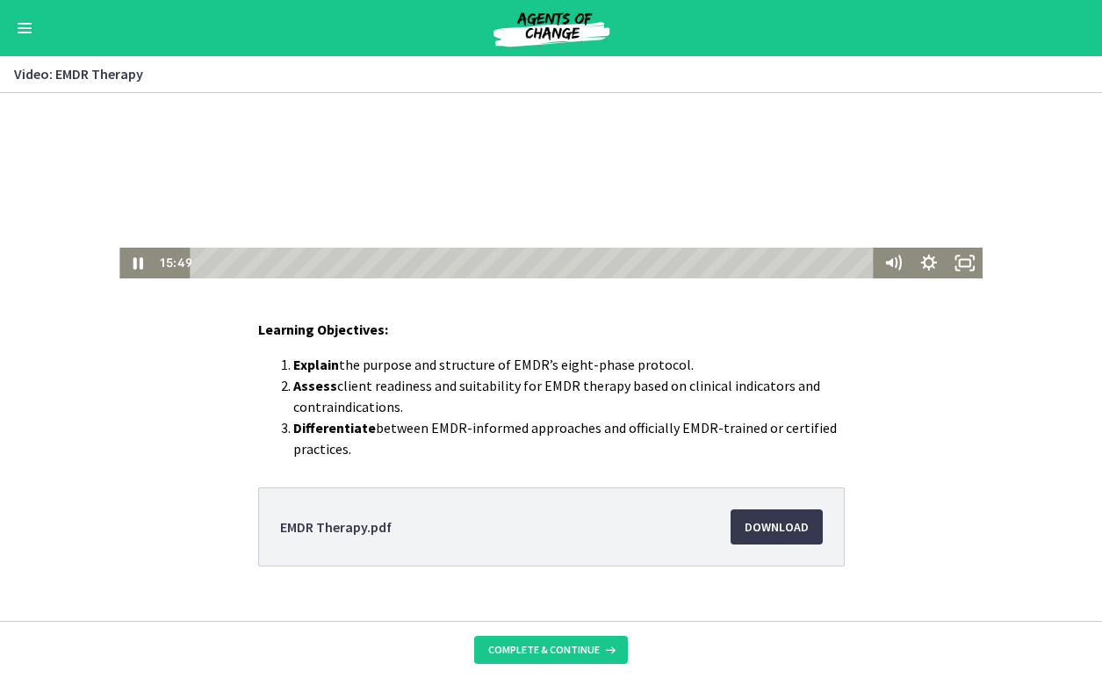
scroll to position [263, 0]
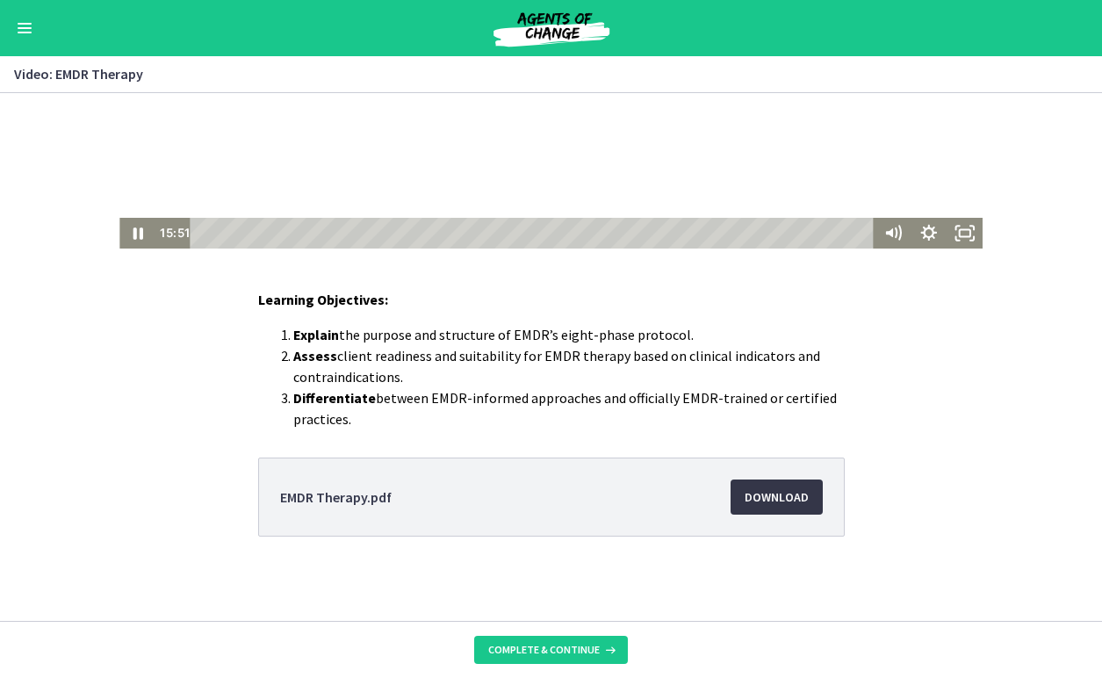
click at [755, 498] on span "Download Opens in a new window" at bounding box center [777, 497] width 64 height 21
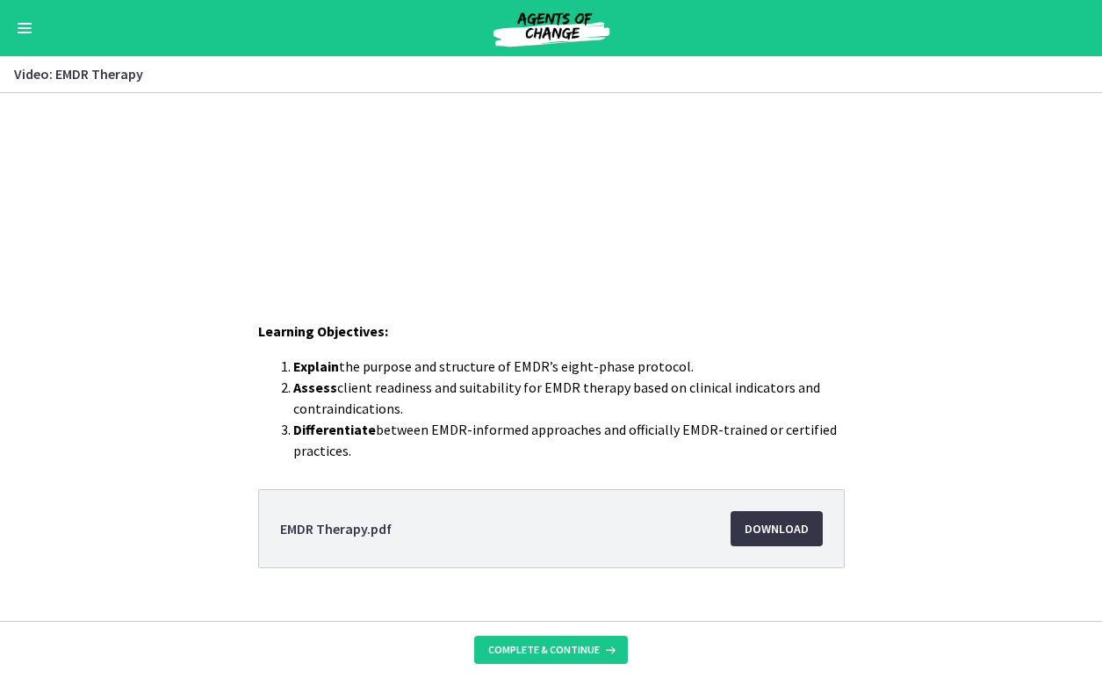
scroll to position [235, 0]
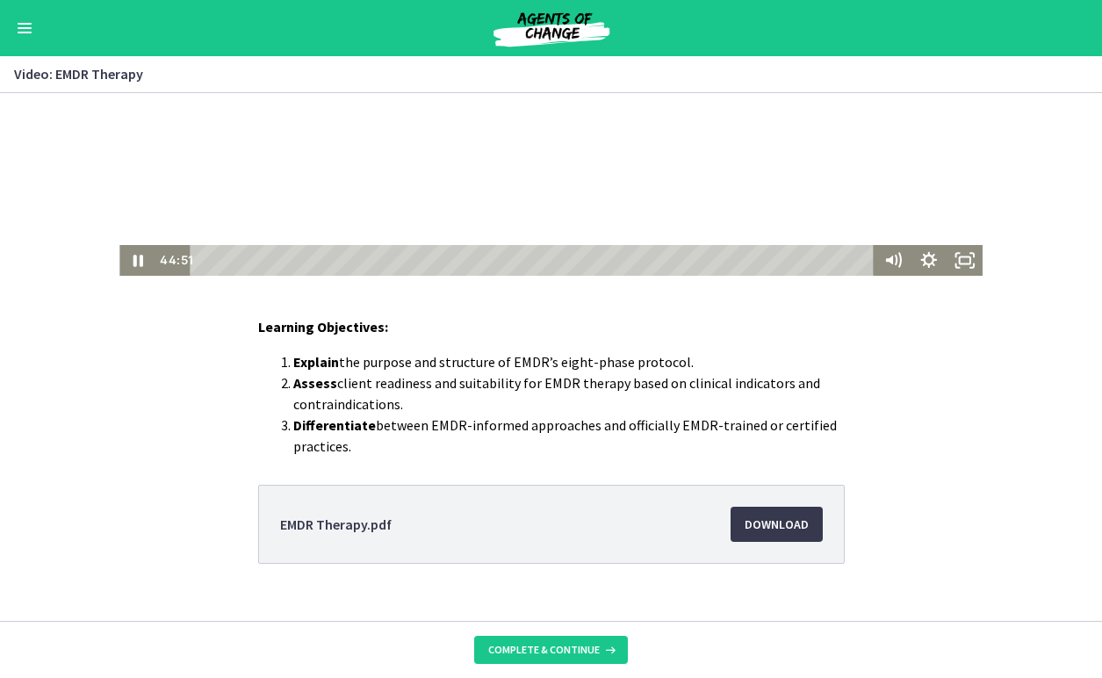
click at [423, 201] on div at bounding box center [551, 67] width 864 height 418
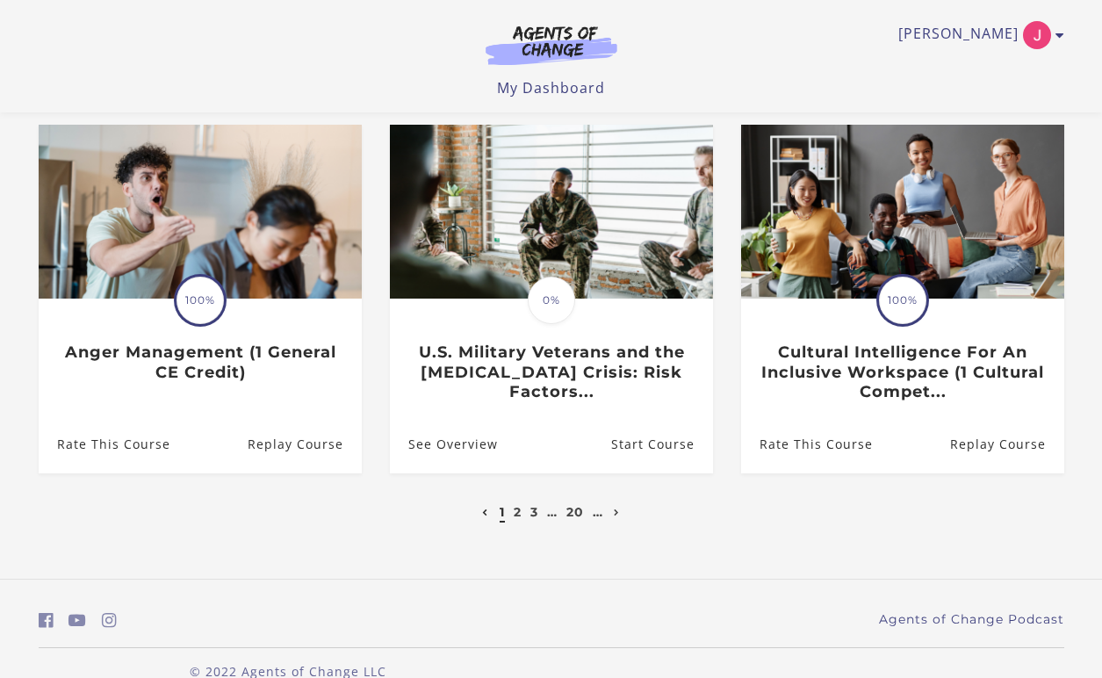
scroll to position [555, 0]
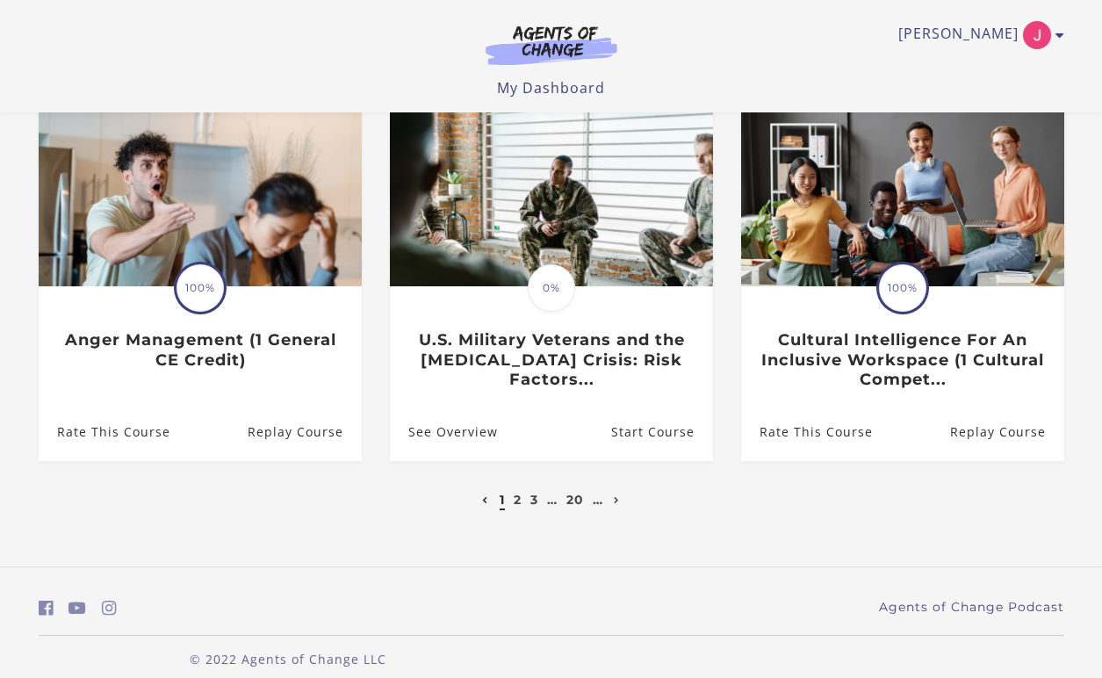
click at [517, 491] on li "2" at bounding box center [517, 499] width 12 height 21
click at [516, 492] on link "2" at bounding box center [518, 500] width 8 height 16
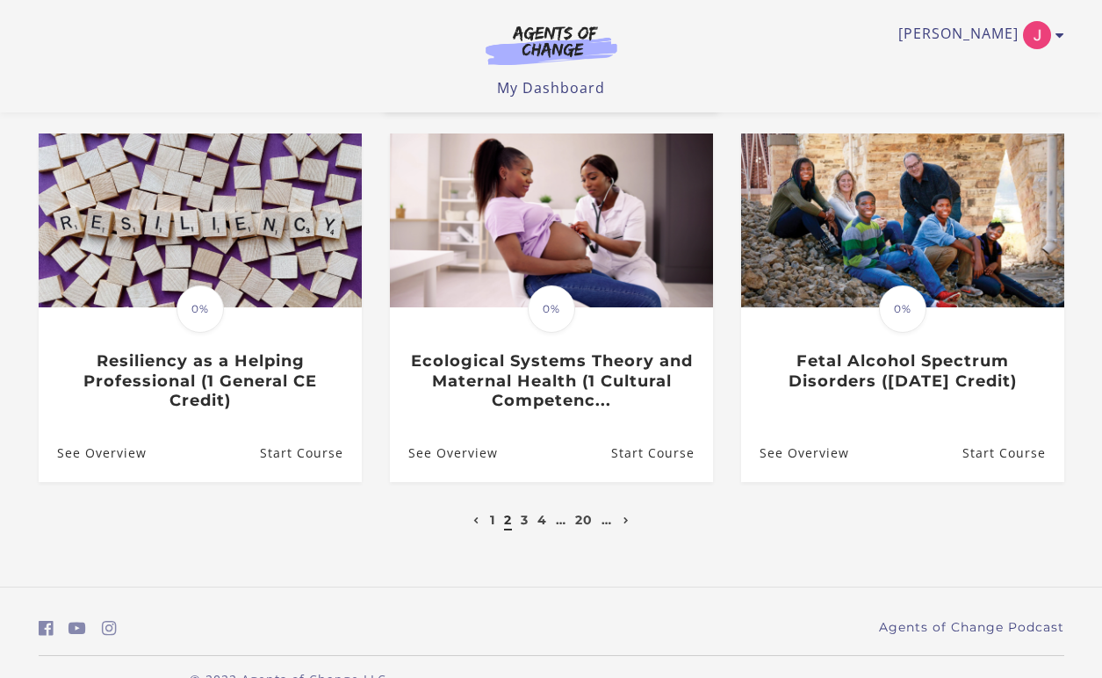
scroll to position [518, 0]
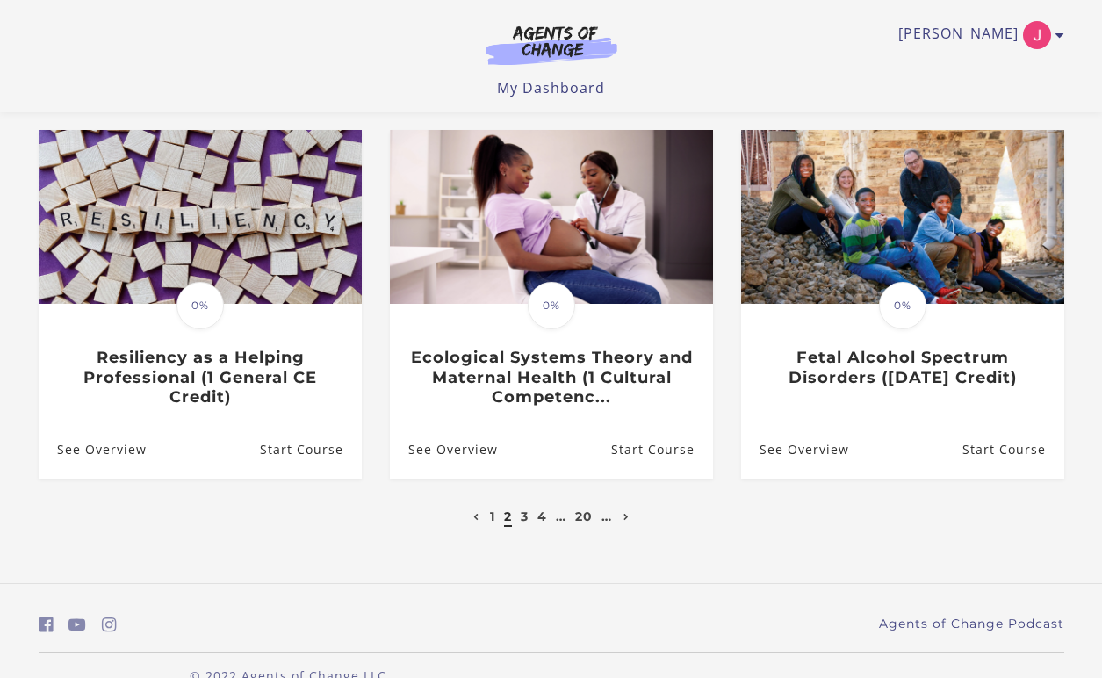
click at [529, 523] on li "3" at bounding box center [525, 516] width 12 height 21
click at [524, 523] on link "3" at bounding box center [525, 517] width 8 height 16
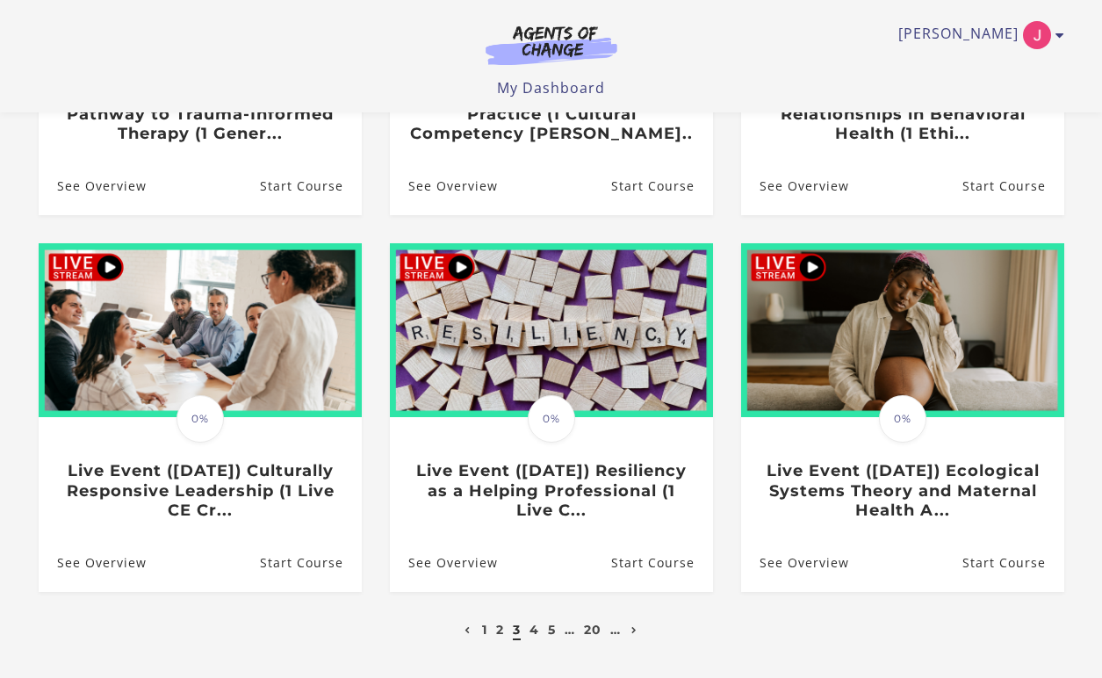
scroll to position [555, 0]
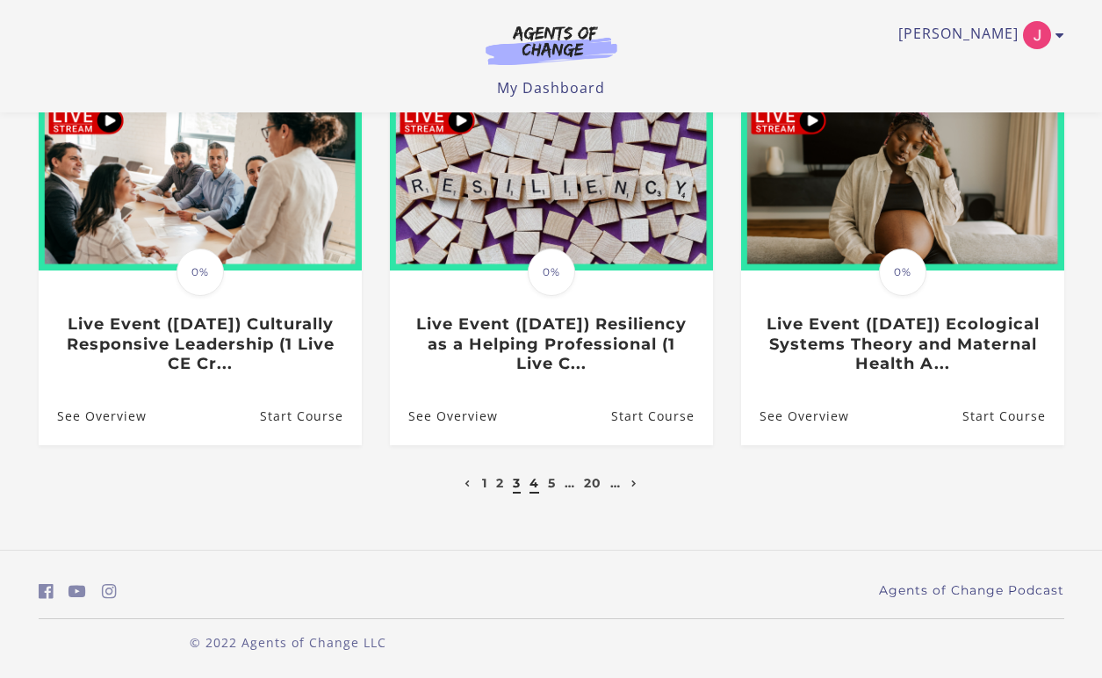
click at [534, 487] on link "4" at bounding box center [535, 483] width 10 height 16
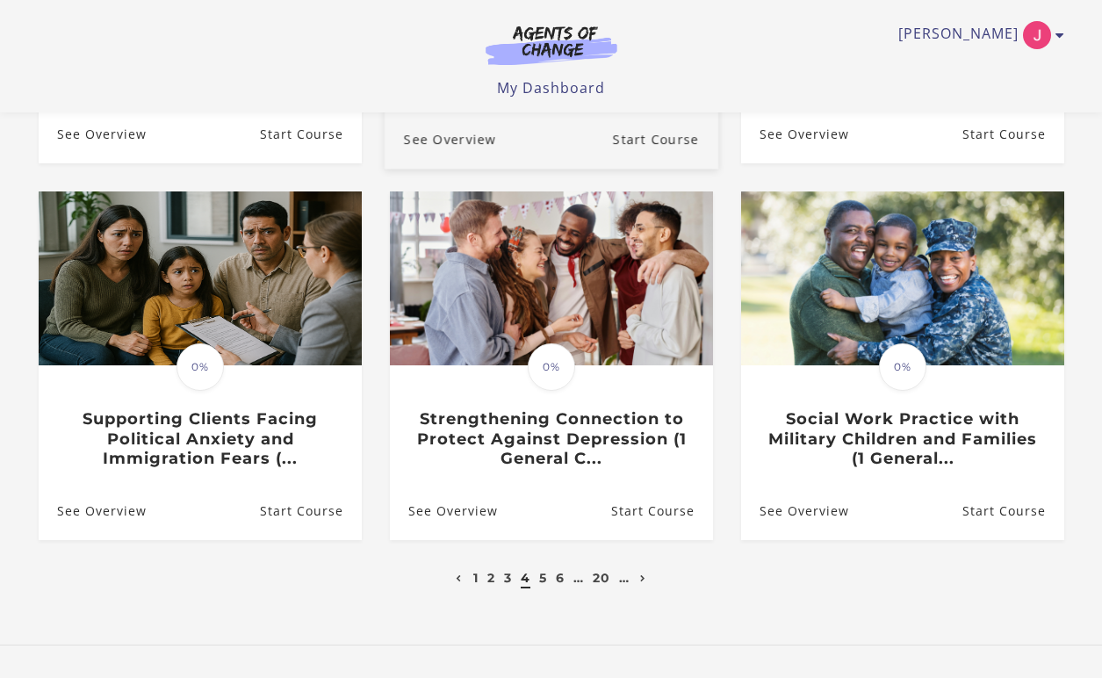
scroll to position [455, 0]
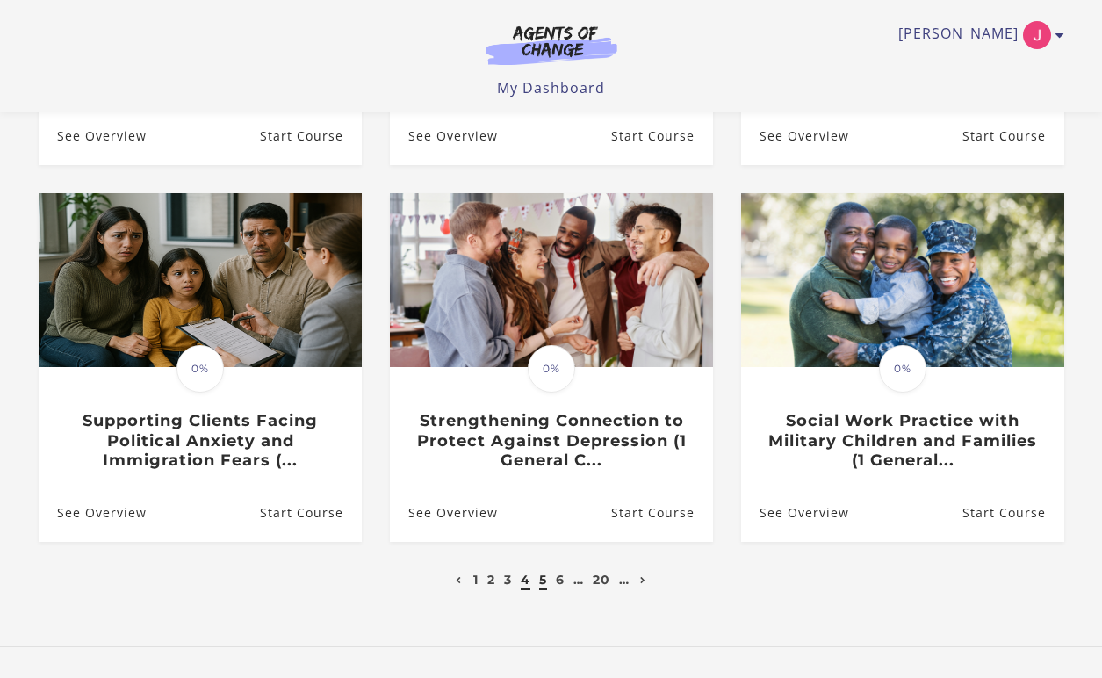
click at [543, 588] on link "5" at bounding box center [543, 580] width 8 height 16
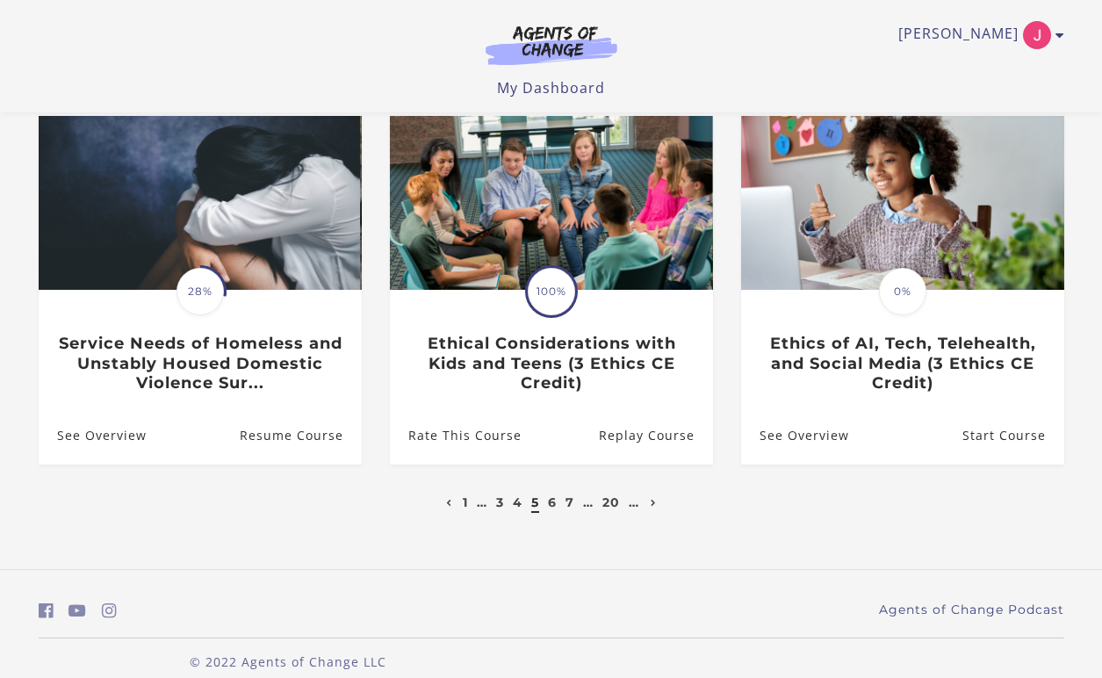
scroll to position [537, 0]
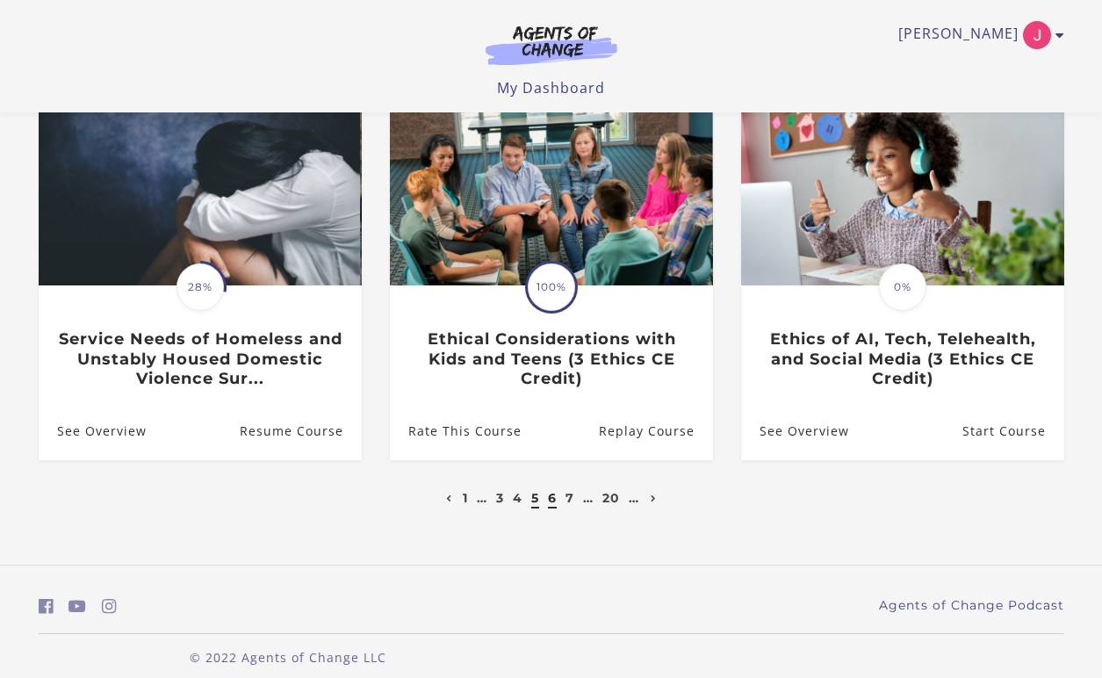
click at [555, 502] on link "6" at bounding box center [552, 498] width 9 height 16
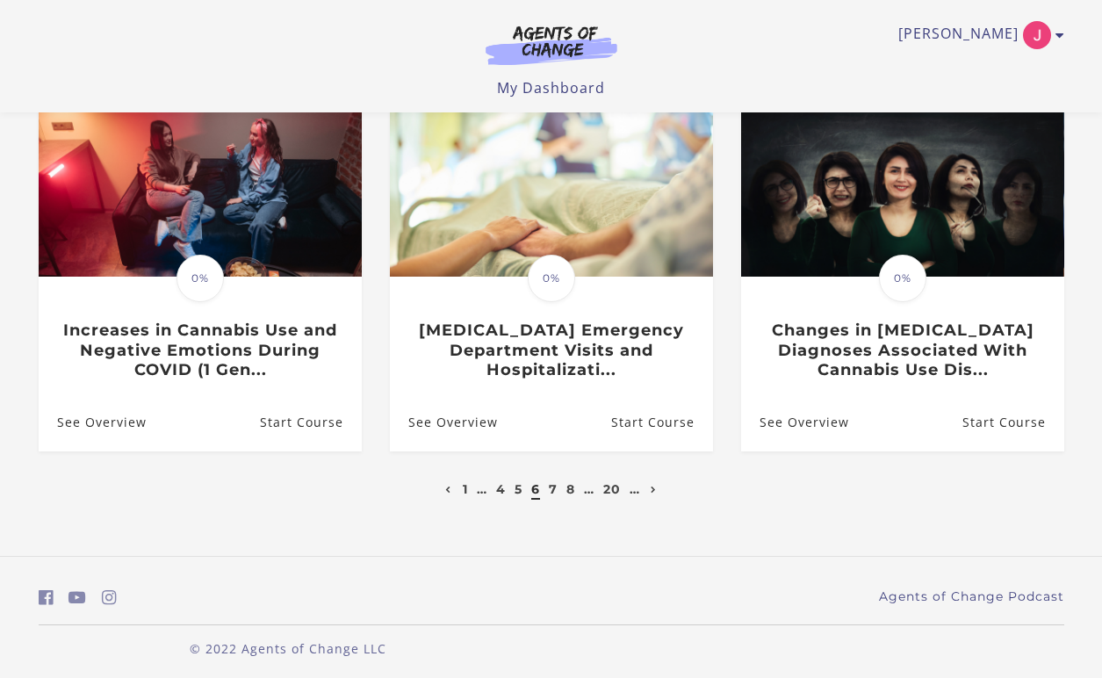
scroll to position [555, 0]
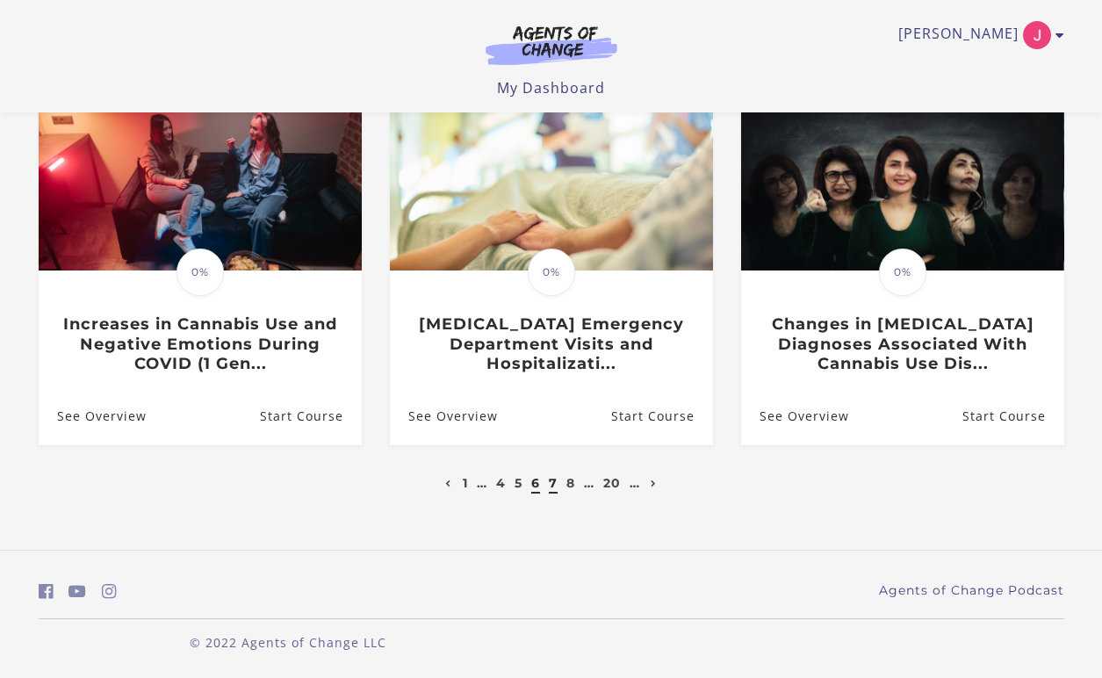
click at [556, 483] on link "7" at bounding box center [553, 483] width 9 height 16
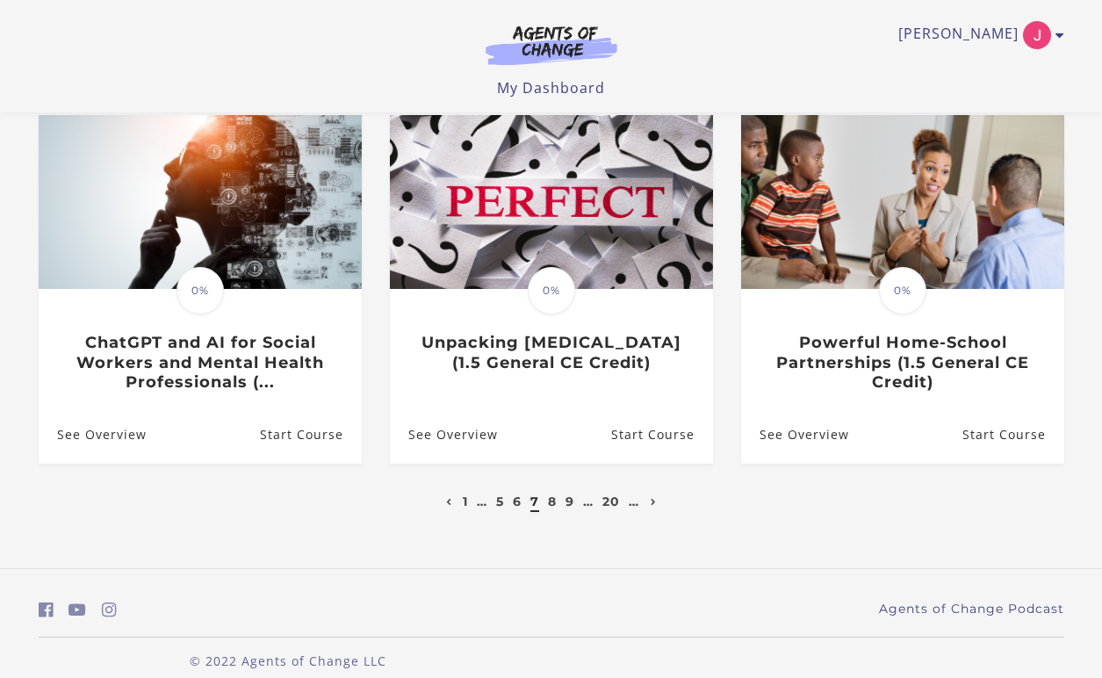
scroll to position [534, 0]
click at [554, 507] on link "8" at bounding box center [552, 501] width 9 height 16
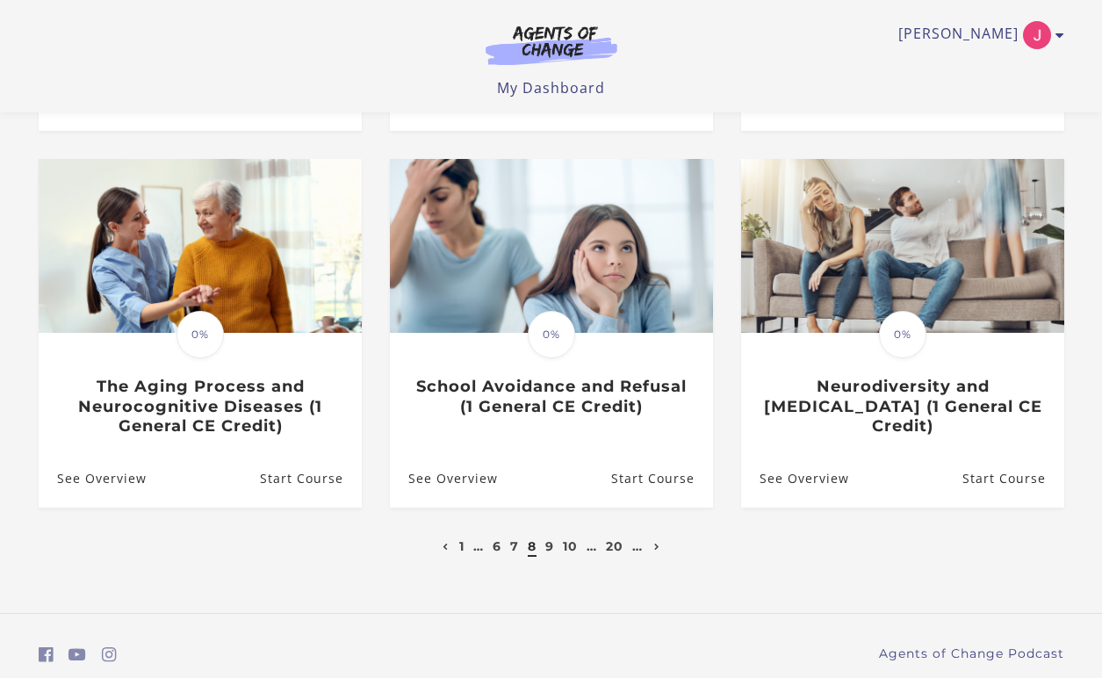
scroll to position [461, 0]
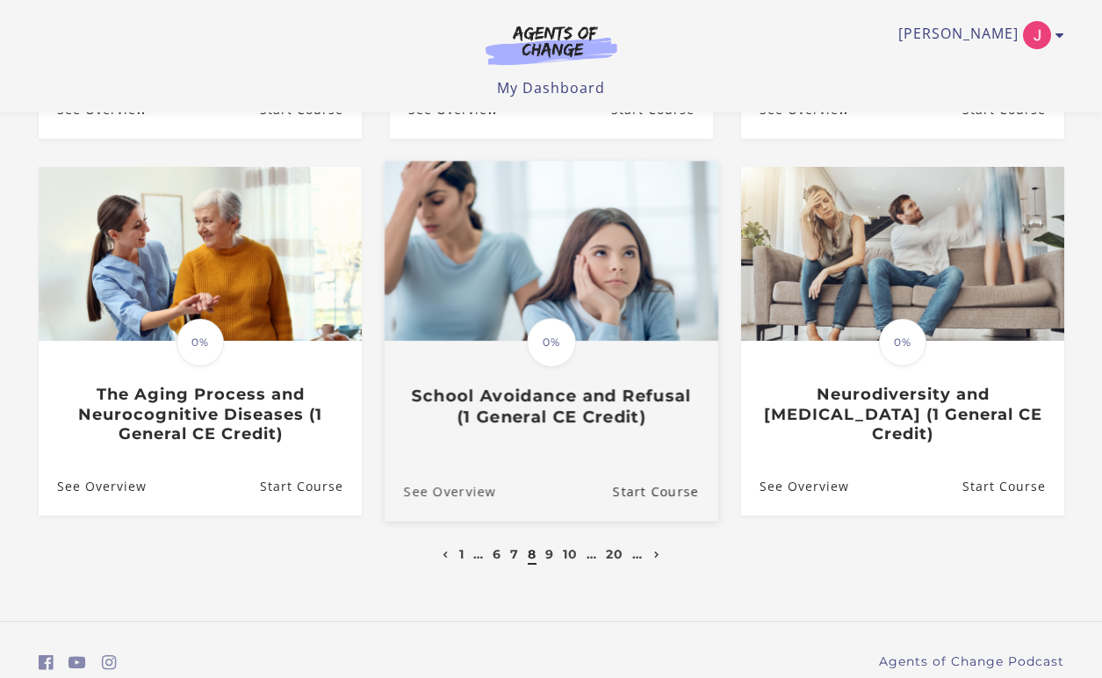
click at [452, 499] on link "See Overview" at bounding box center [440, 491] width 112 height 59
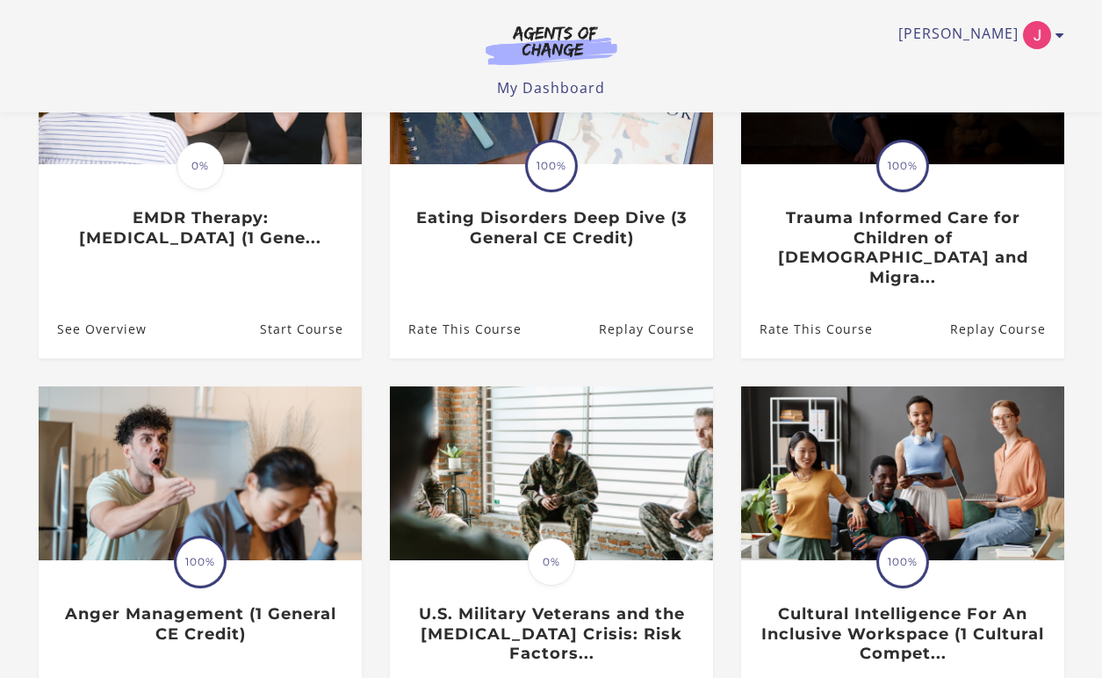
scroll to position [555, 0]
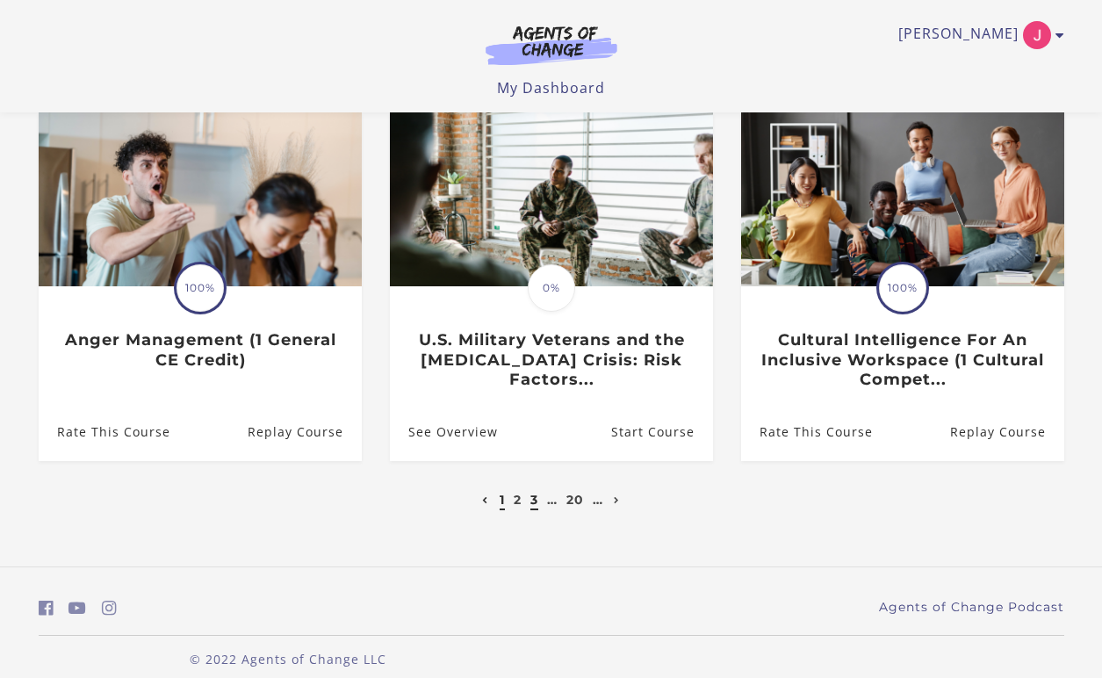
click at [533, 492] on link "3" at bounding box center [535, 500] width 8 height 16
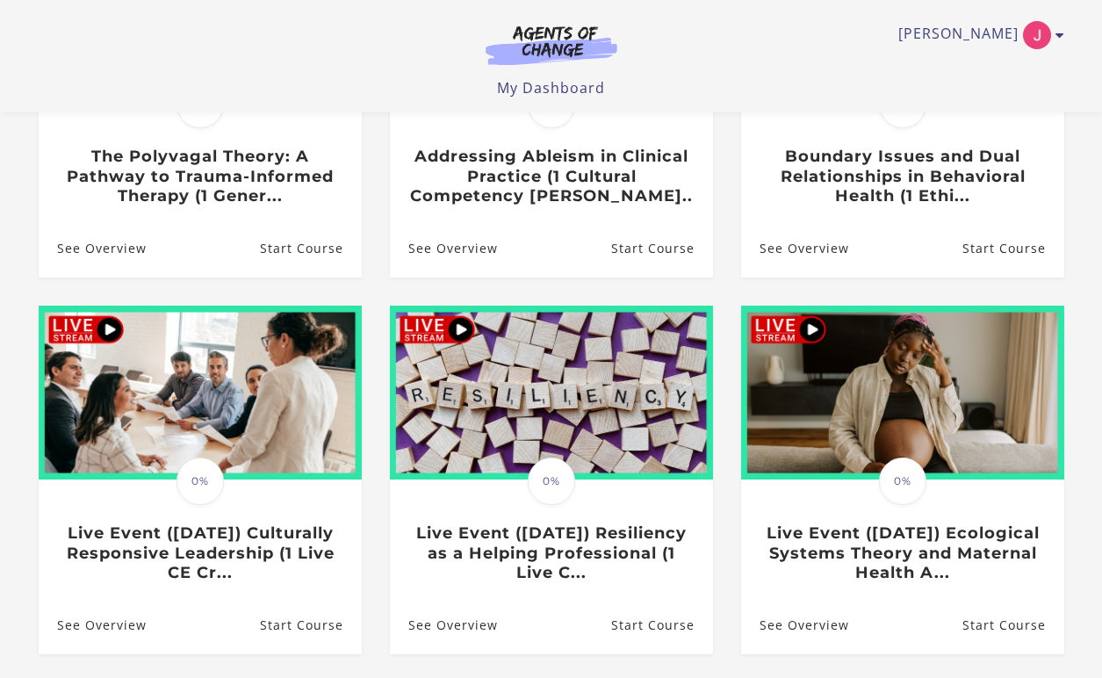
scroll to position [555, 0]
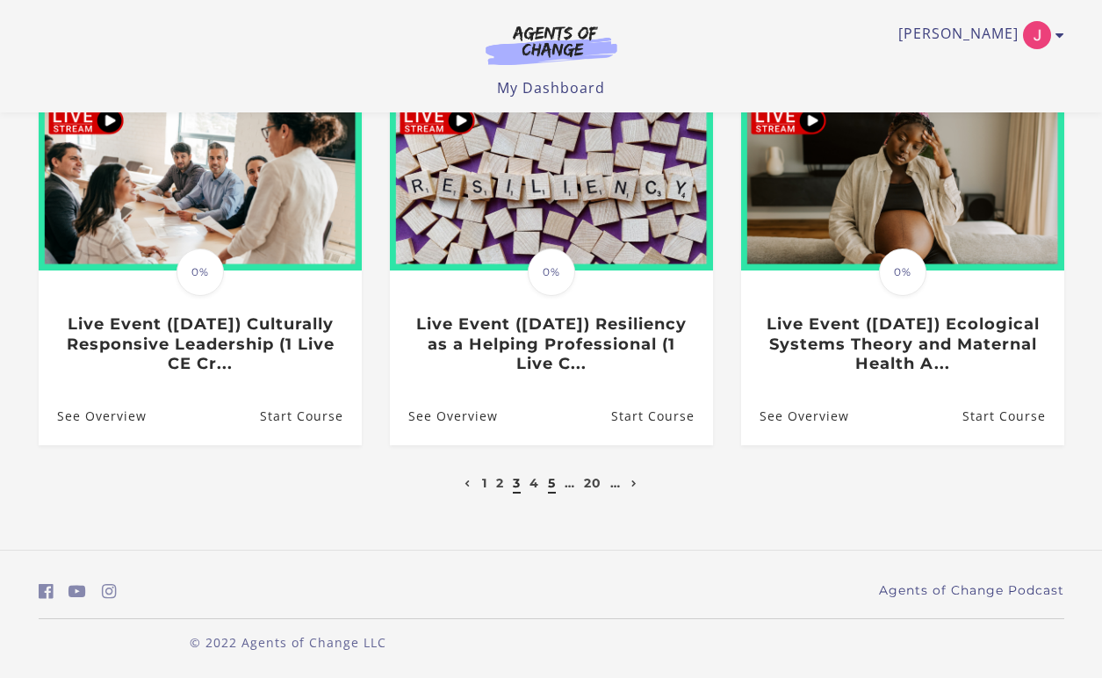
click at [548, 485] on link "5" at bounding box center [552, 483] width 8 height 16
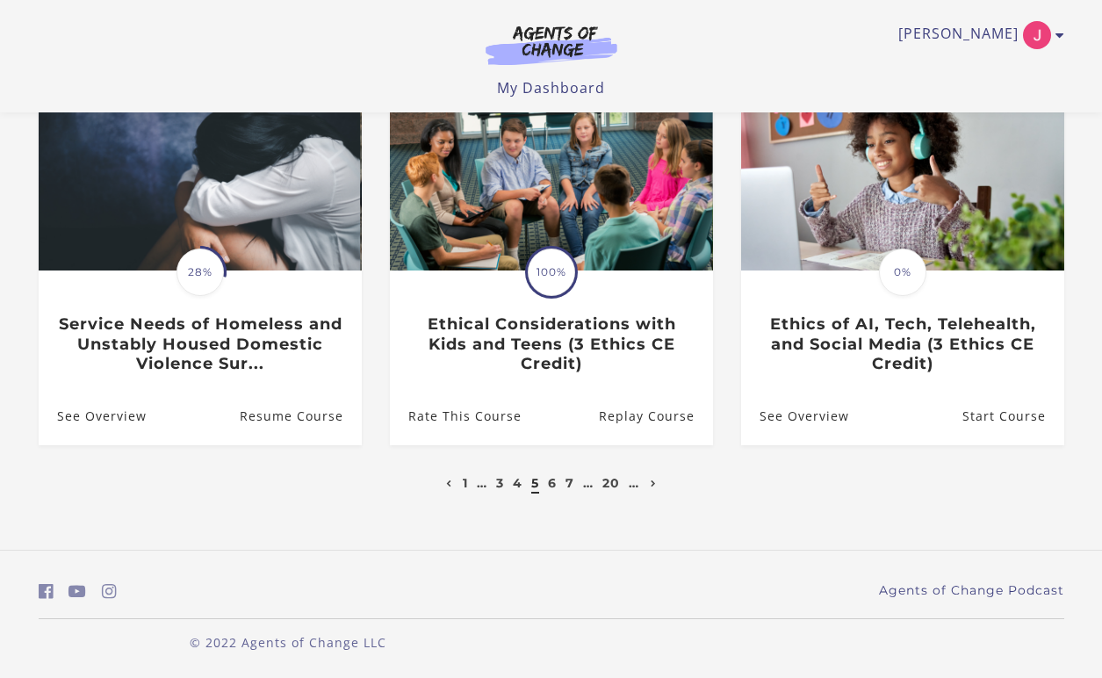
scroll to position [555, 0]
click at [552, 489] on link "6" at bounding box center [552, 483] width 9 height 16
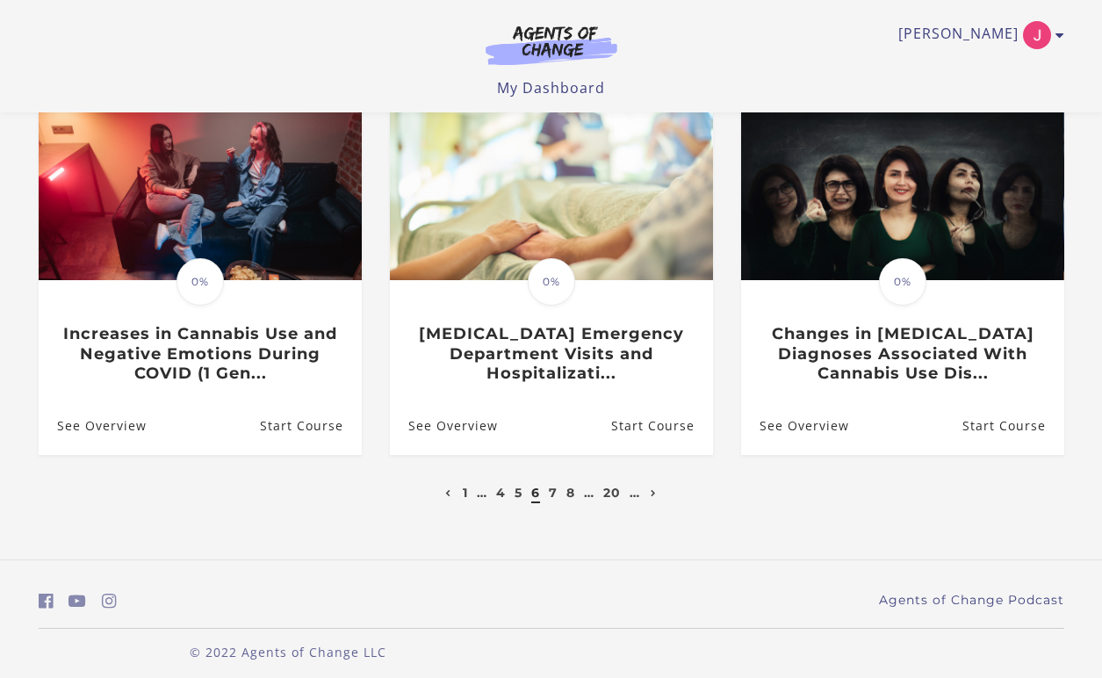
scroll to position [543, 0]
click at [556, 497] on link "7" at bounding box center [553, 492] width 9 height 16
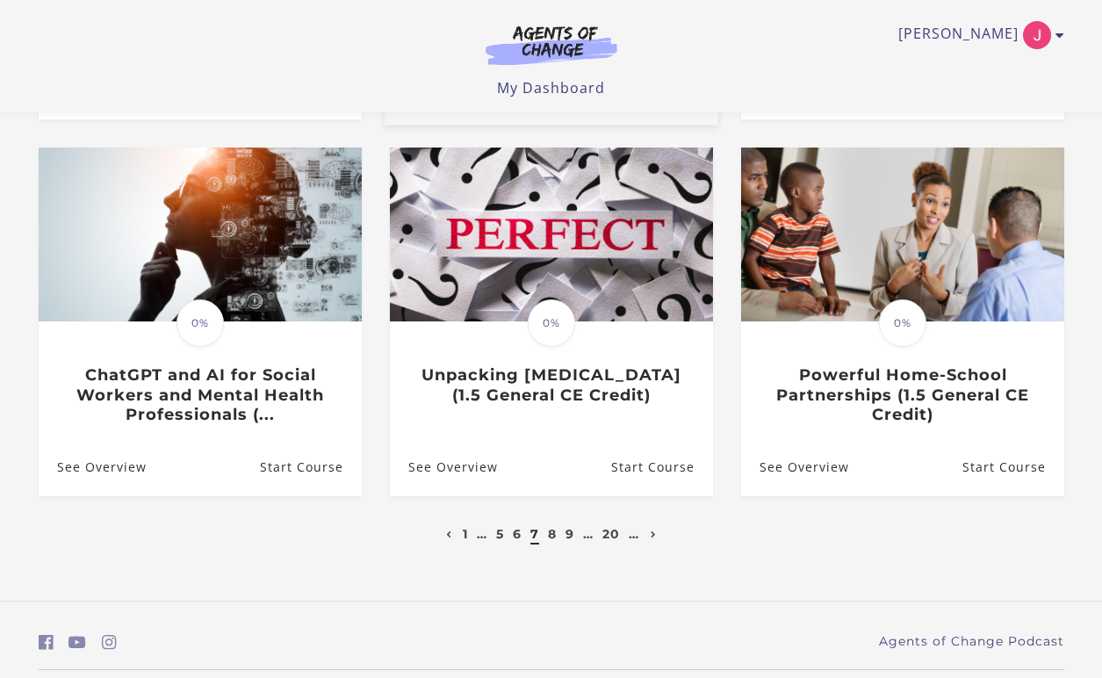
scroll to position [510, 0]
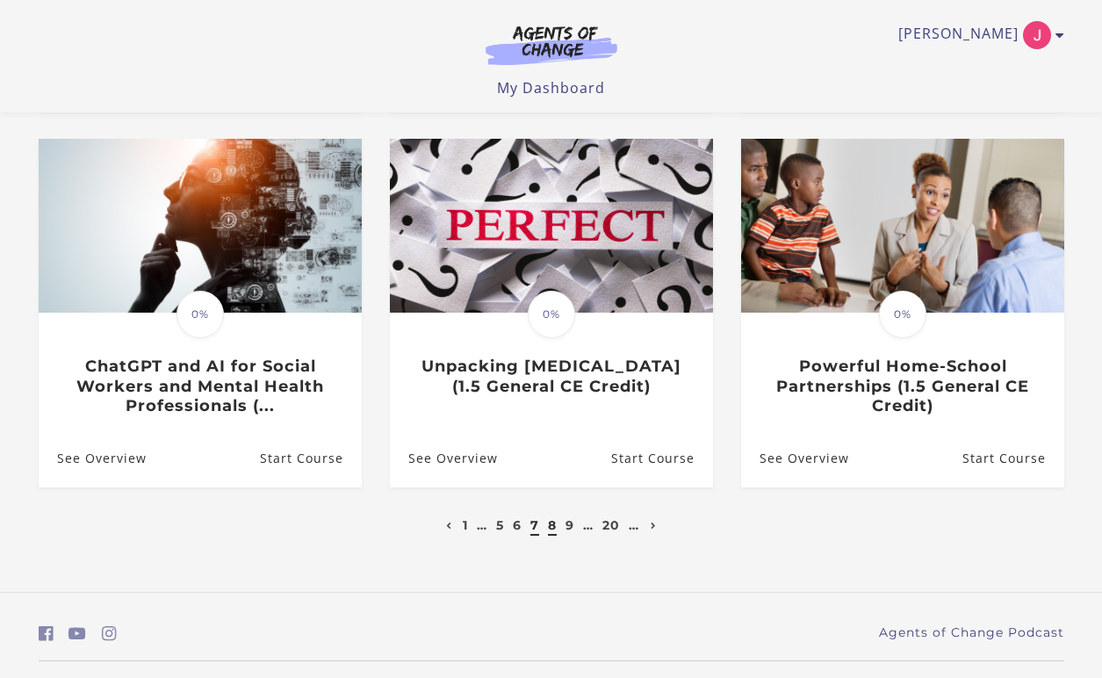
click at [557, 527] on link "8" at bounding box center [552, 525] width 9 height 16
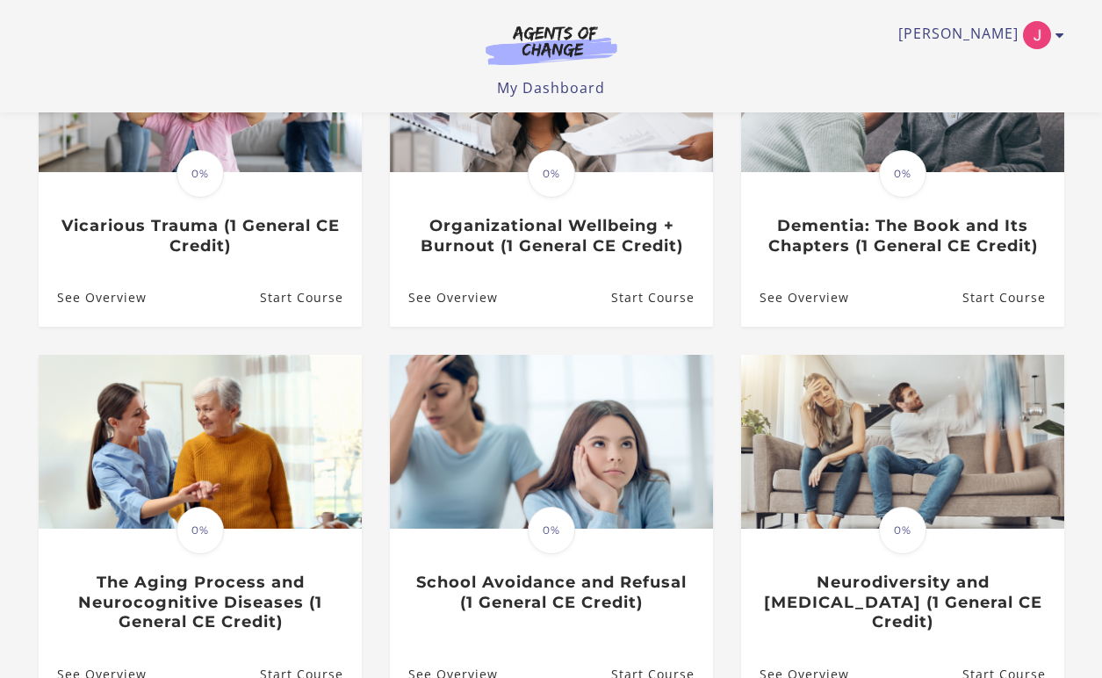
scroll to position [271, 0]
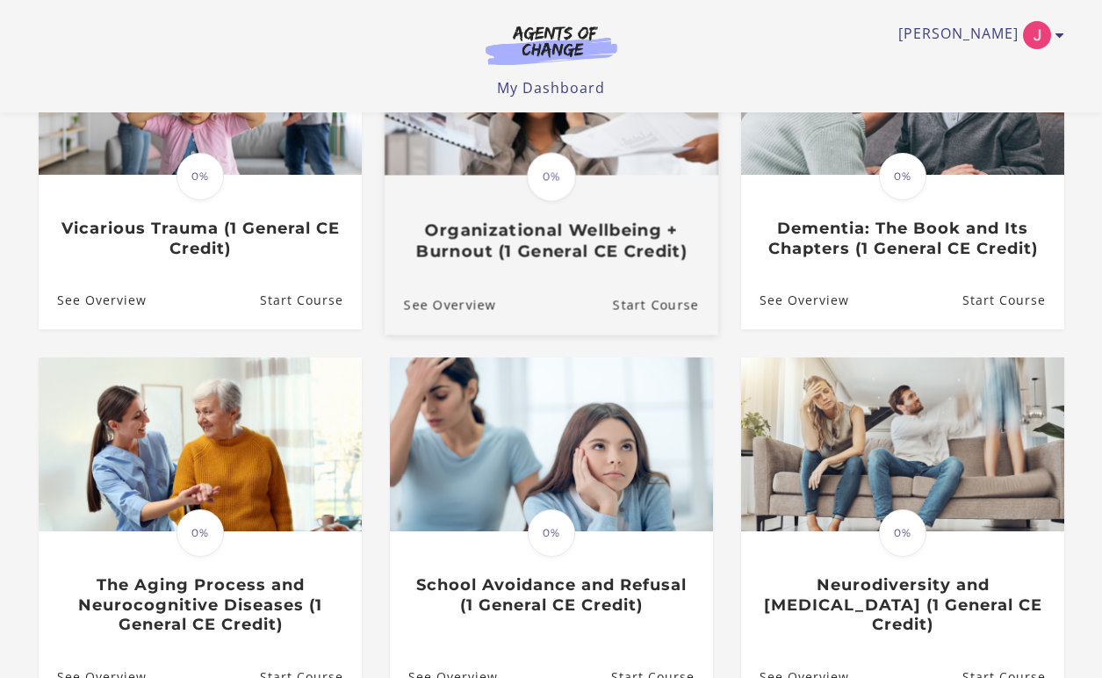
click at [505, 257] on h3 "Organizational Wellbeing + Burnout (1 General CE Credit)" at bounding box center [550, 240] width 295 height 40
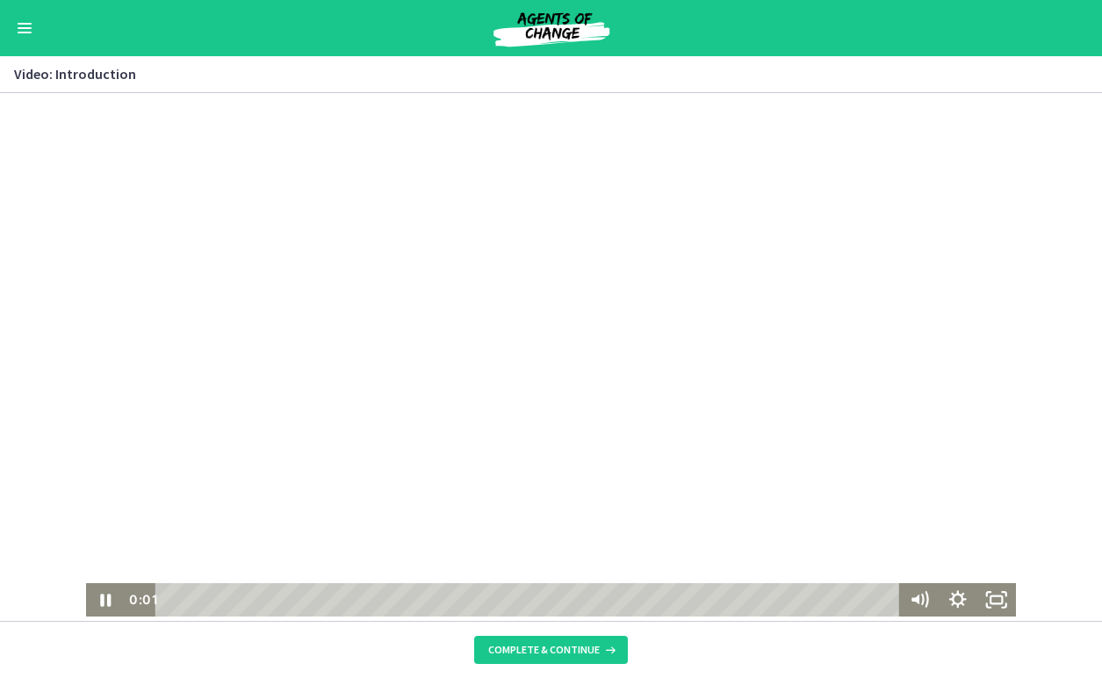
click at [491, 402] on div at bounding box center [551, 355] width 931 height 524
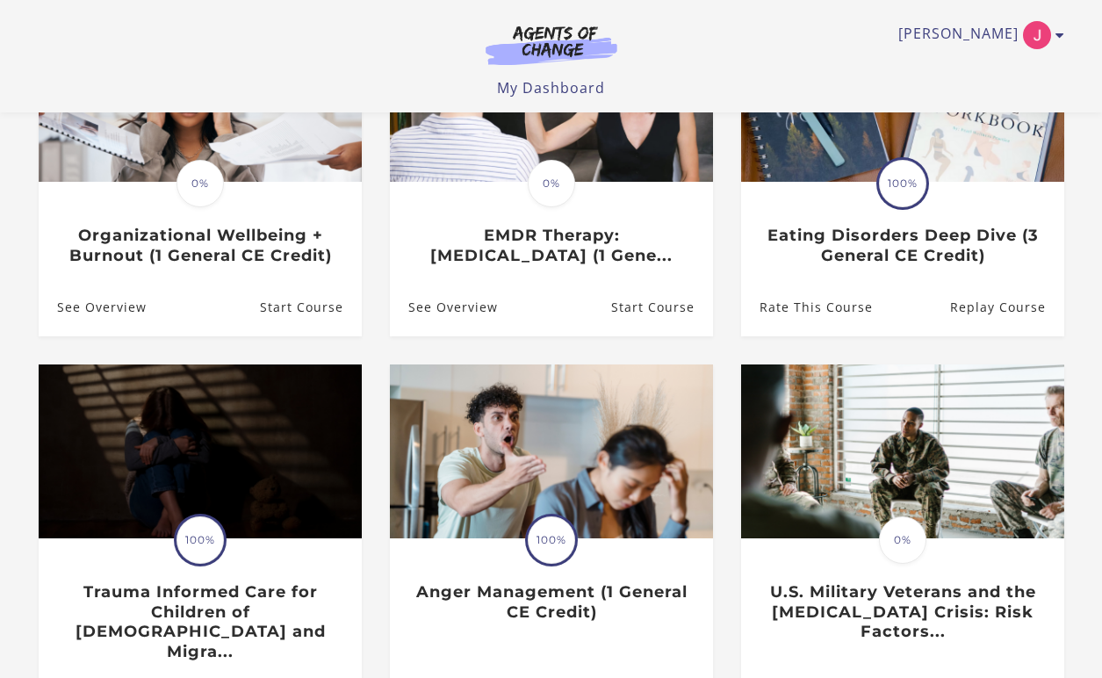
scroll to position [555, 0]
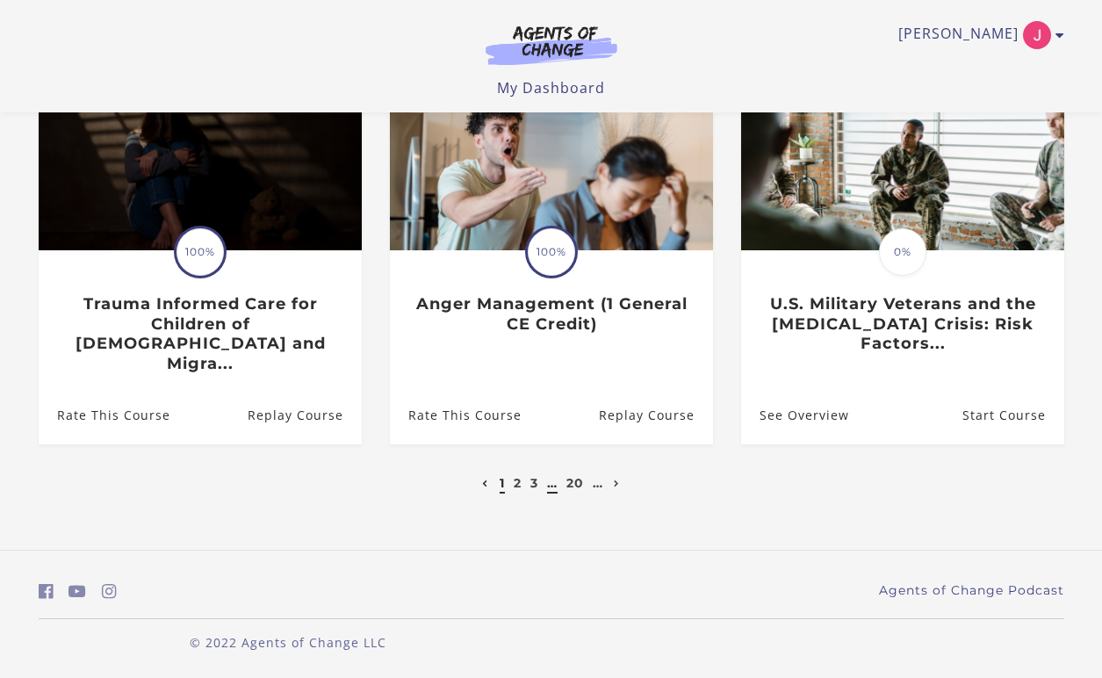
click at [557, 489] on link "…" at bounding box center [552, 483] width 11 height 16
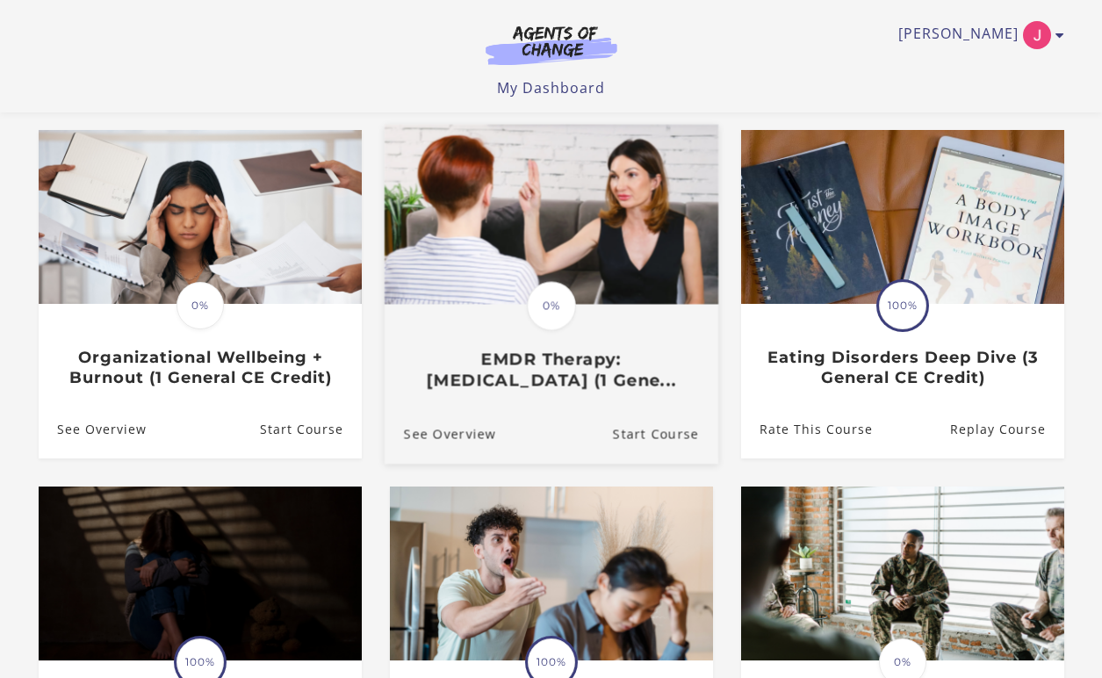
scroll to position [555, 0]
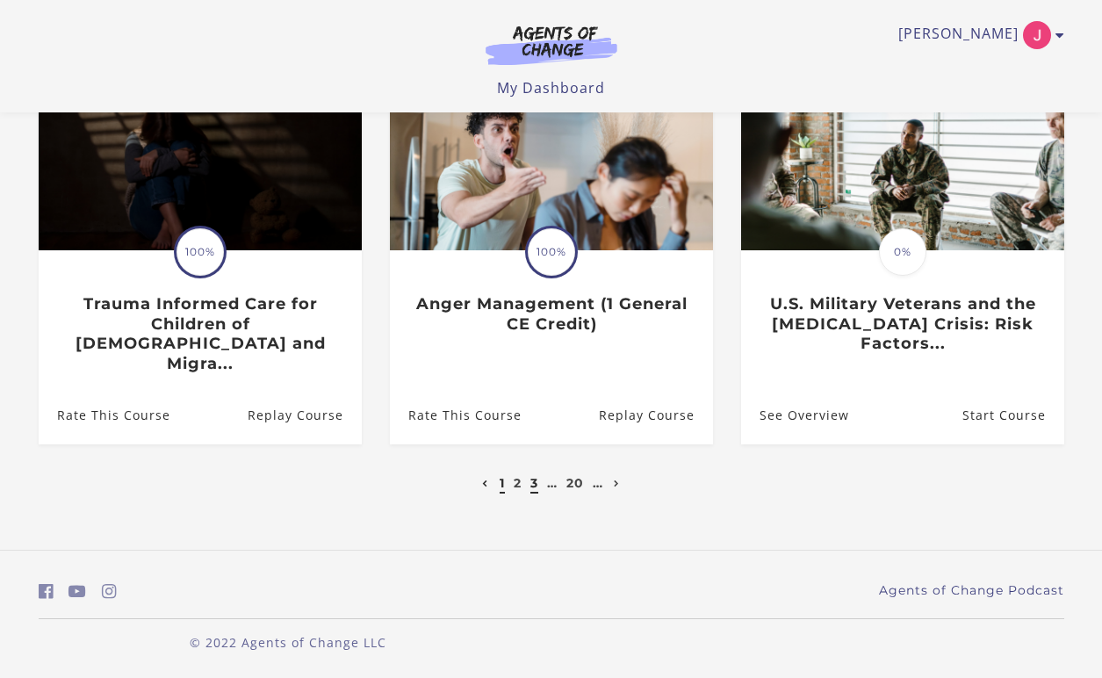
click at [534, 488] on link "3" at bounding box center [535, 483] width 8 height 16
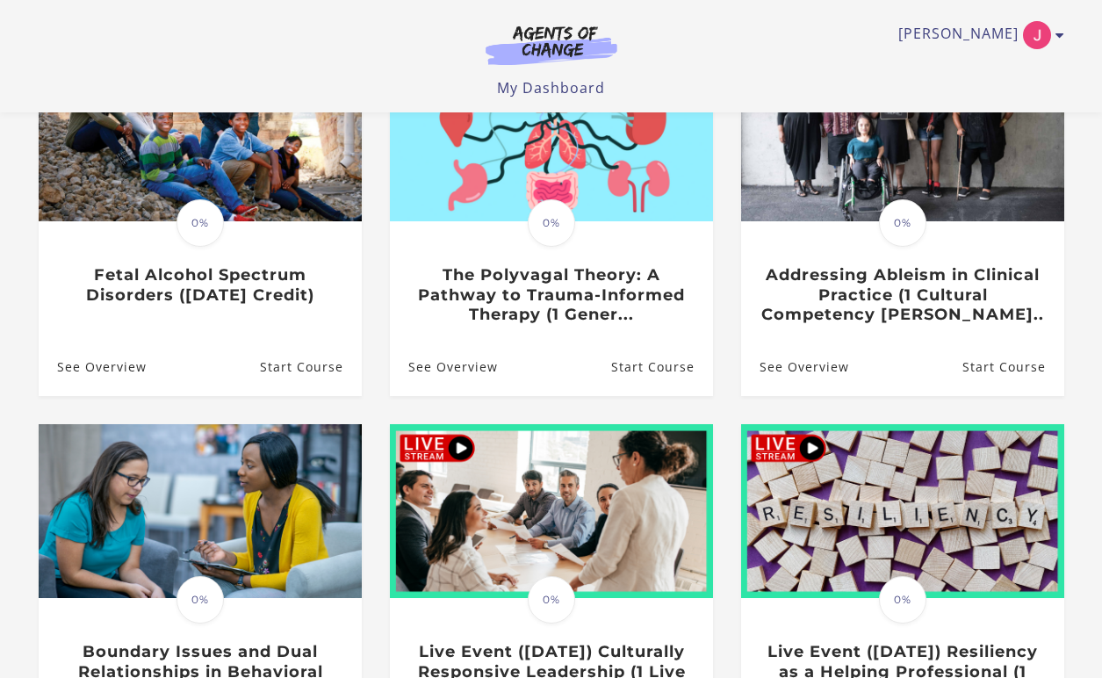
scroll to position [555, 0]
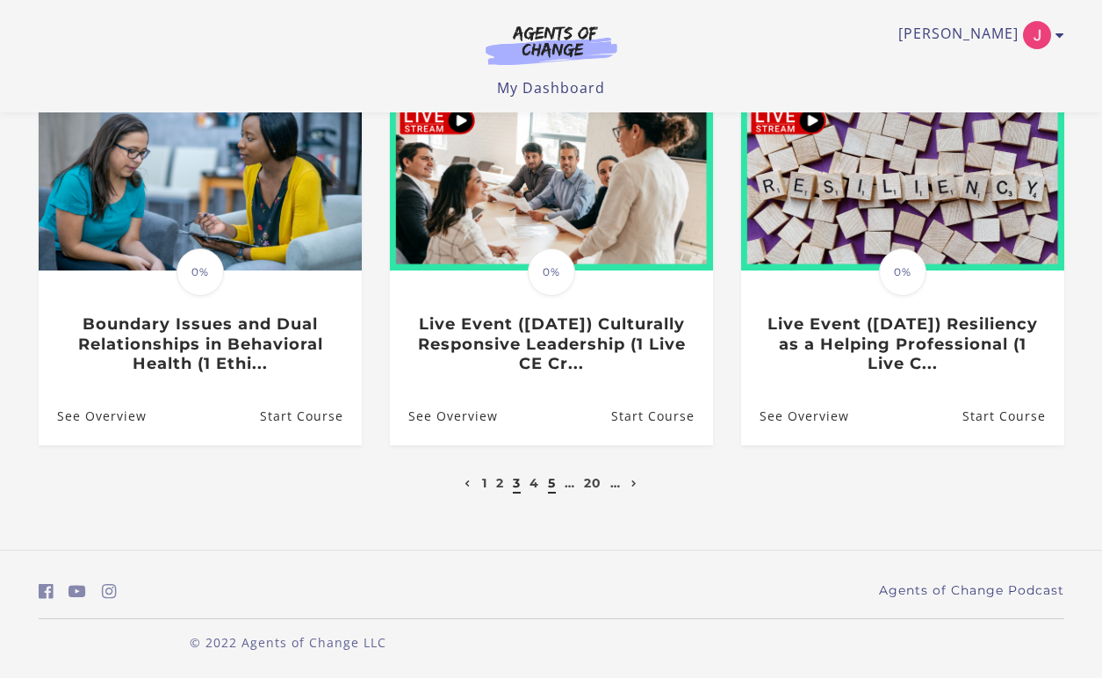
click at [548, 482] on link "5" at bounding box center [552, 483] width 8 height 16
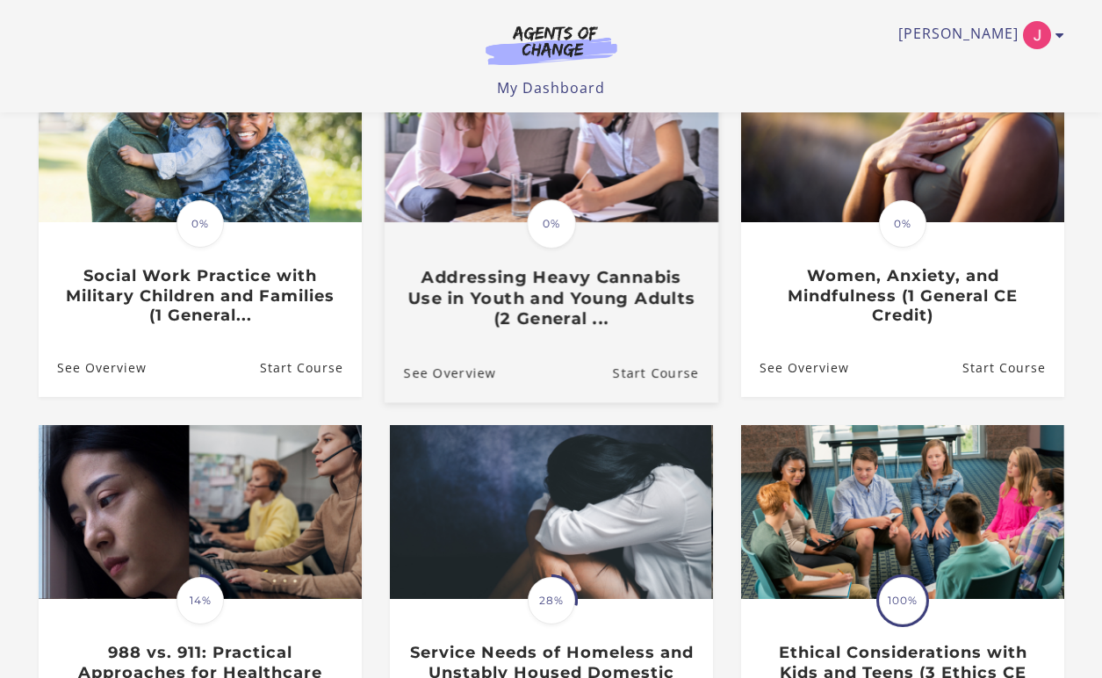
scroll to position [555, 0]
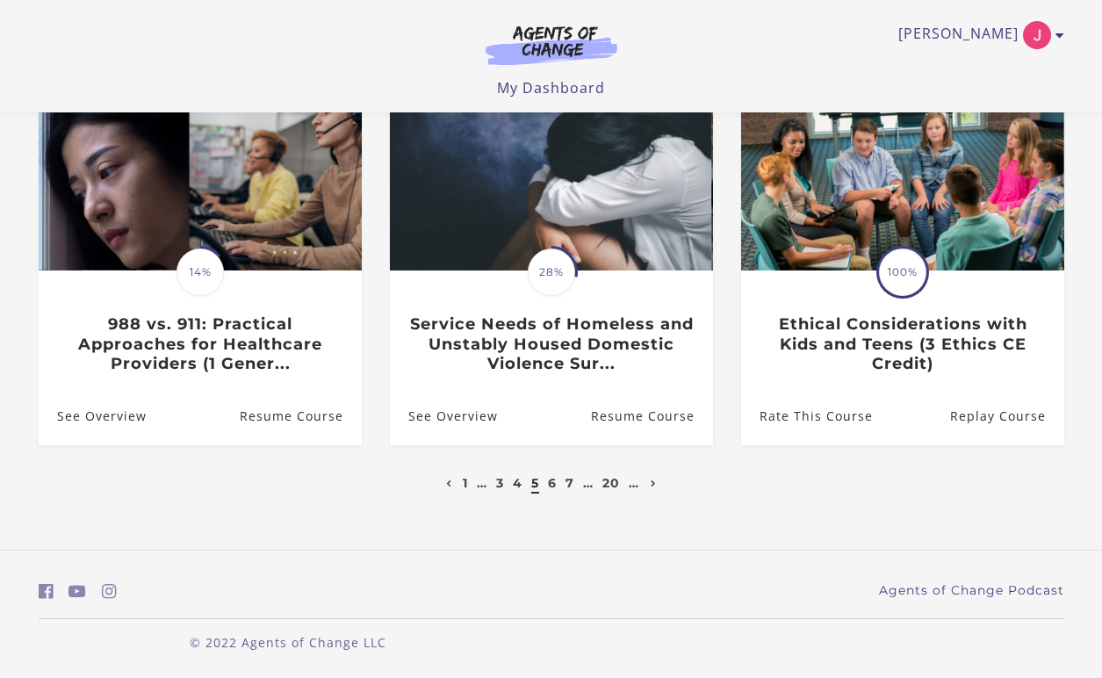
click at [568, 475] on li "7" at bounding box center [570, 483] width 13 height 21
click at [569, 479] on link "7" at bounding box center [570, 483] width 9 height 16
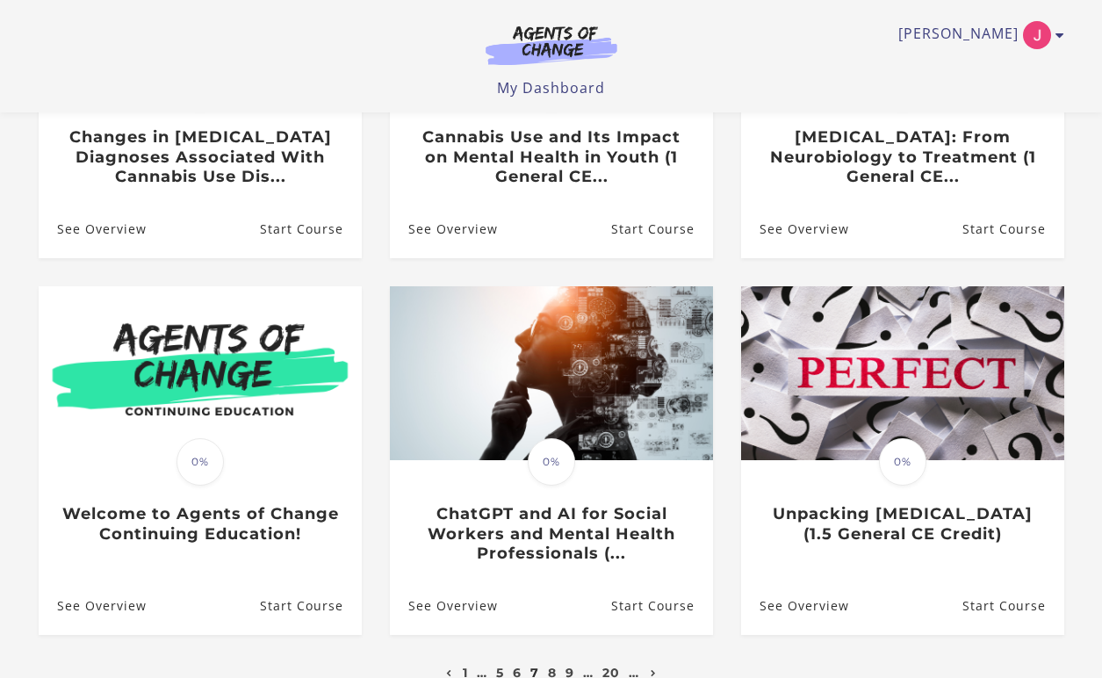
scroll to position [555, 0]
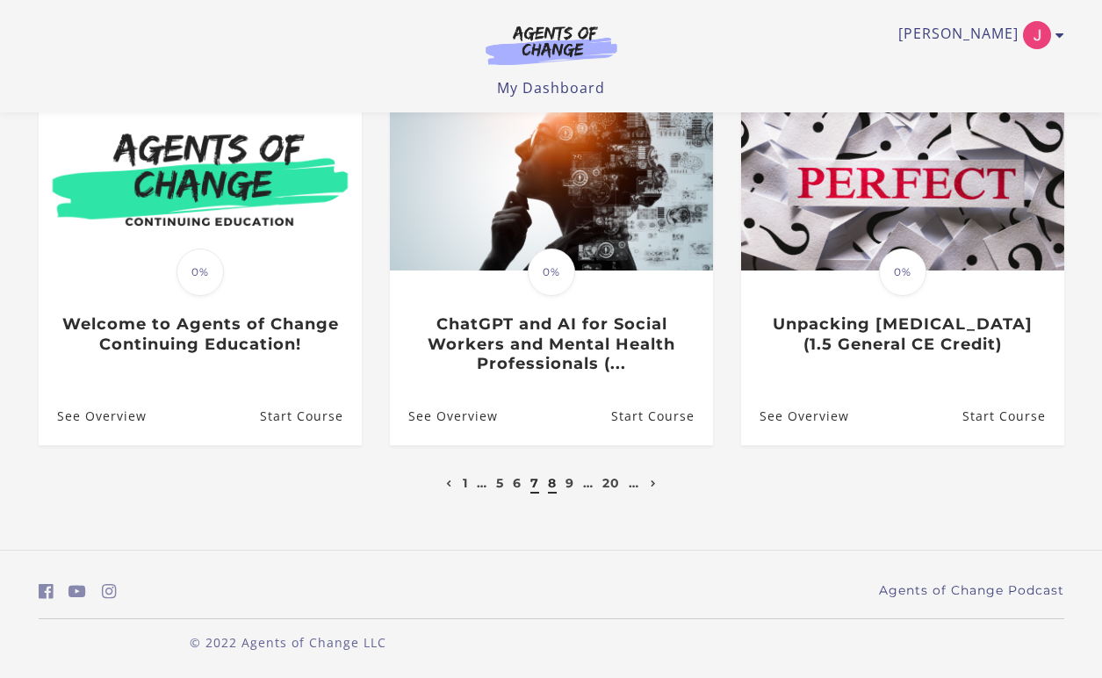
click at [556, 488] on link "8" at bounding box center [552, 483] width 9 height 16
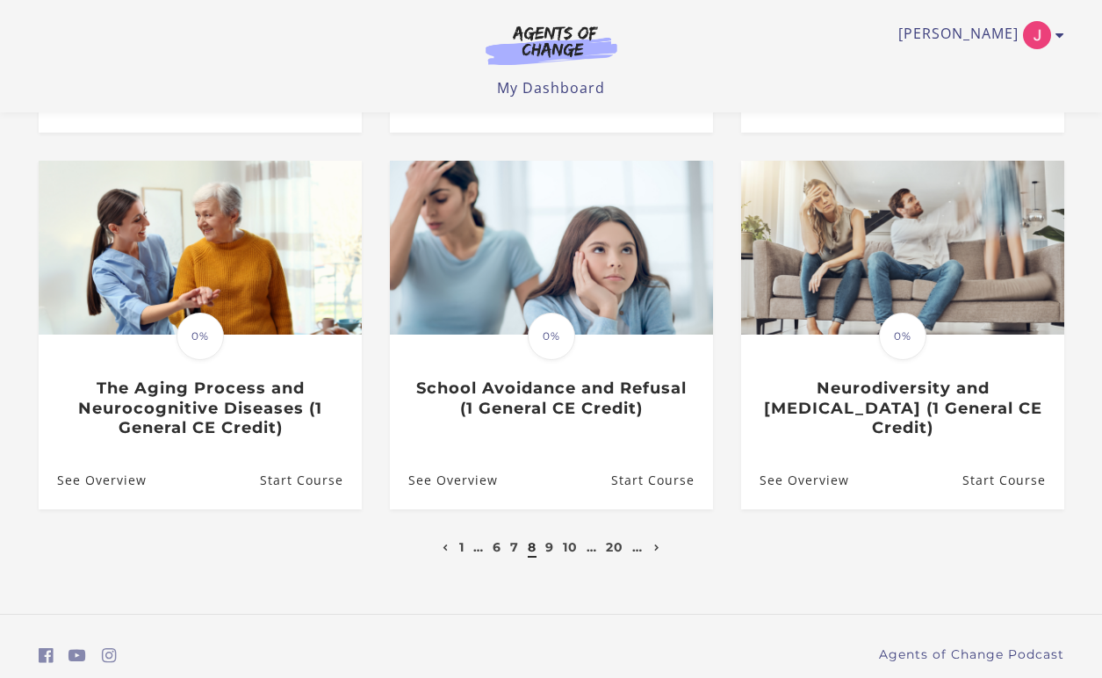
scroll to position [492, 0]
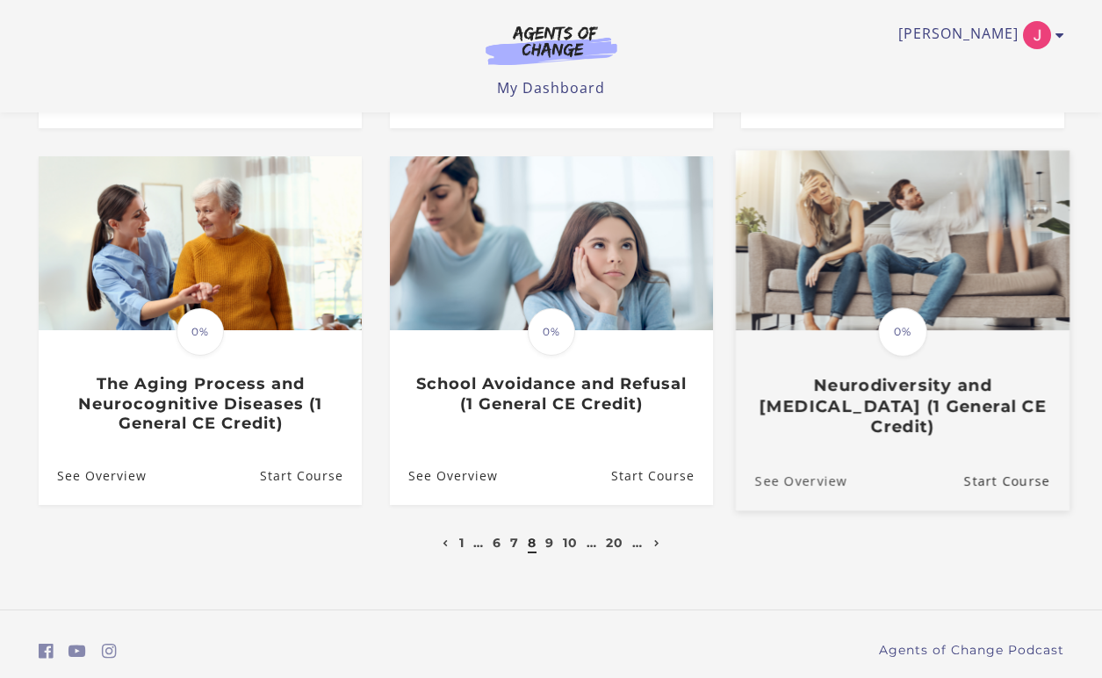
click at [764, 489] on link "See Overview" at bounding box center [791, 481] width 112 height 59
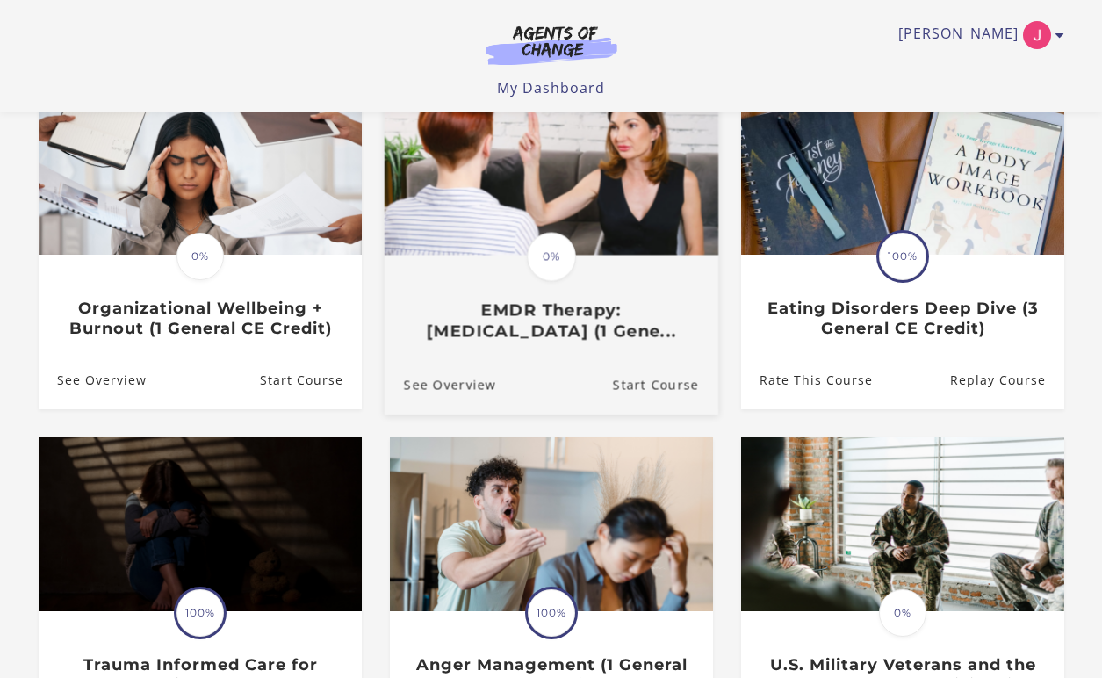
scroll to position [555, 0]
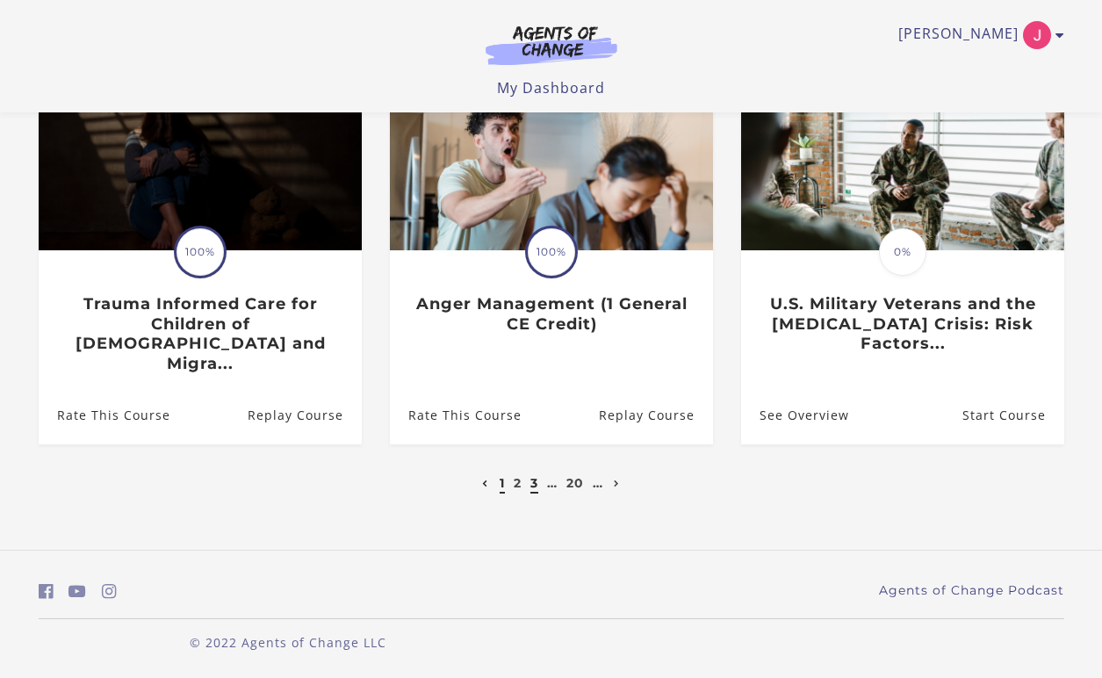
click at [531, 482] on link "3" at bounding box center [535, 483] width 8 height 16
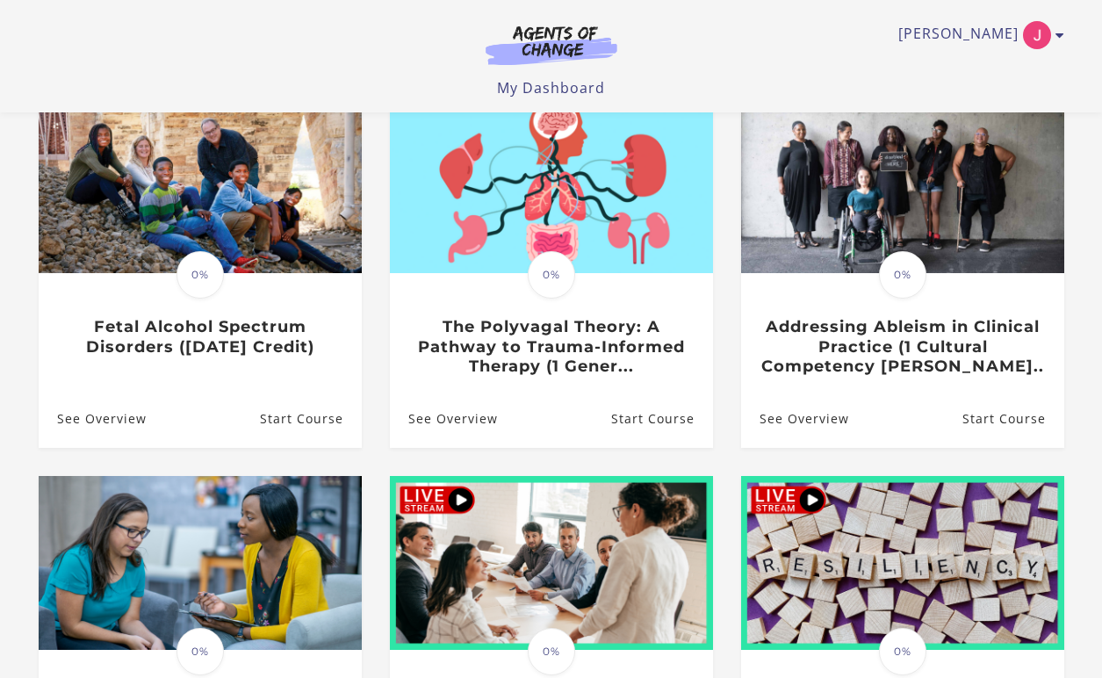
scroll to position [555, 0]
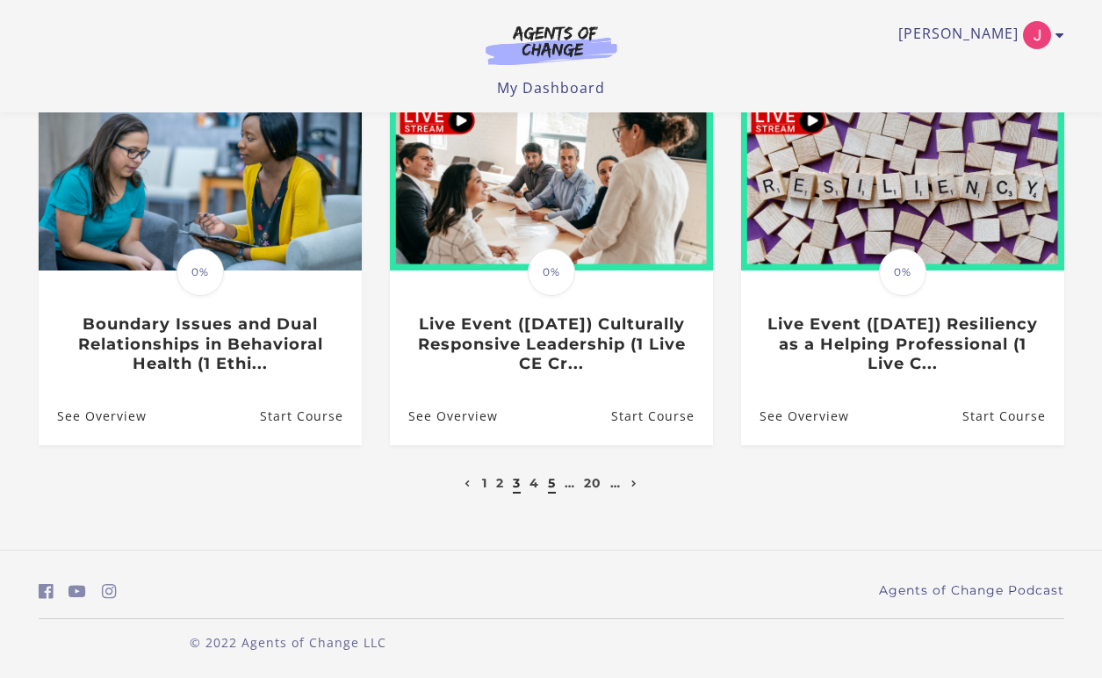
click at [552, 483] on link "5" at bounding box center [552, 483] width 8 height 16
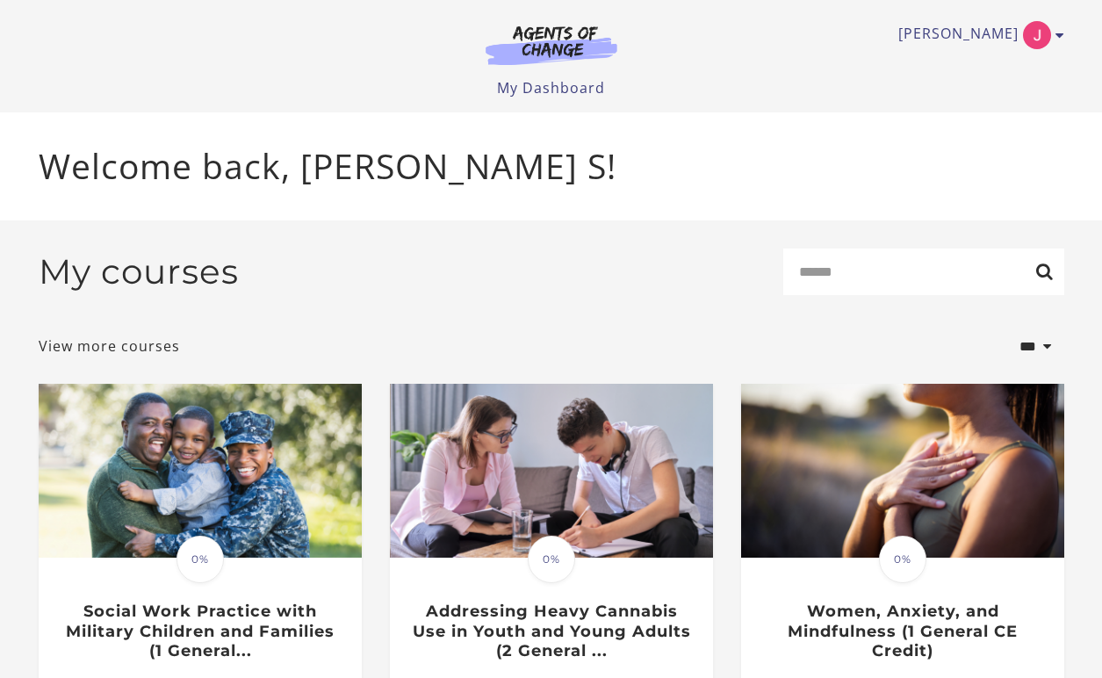
scroll to position [555, 0]
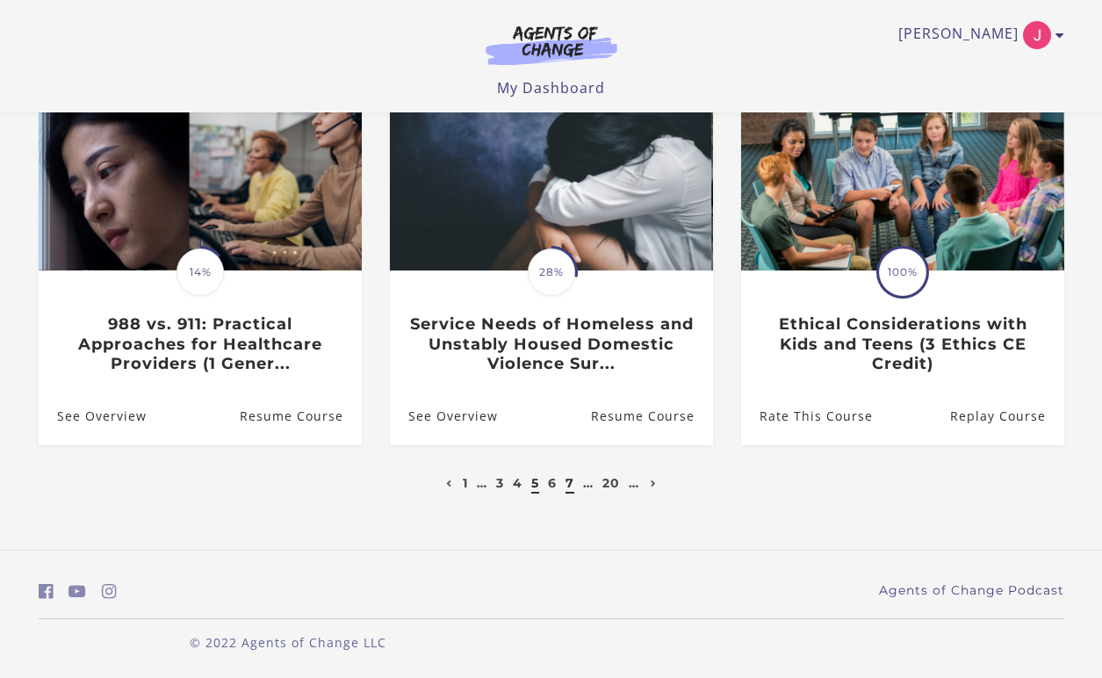
click at [570, 480] on link "7" at bounding box center [570, 483] width 9 height 16
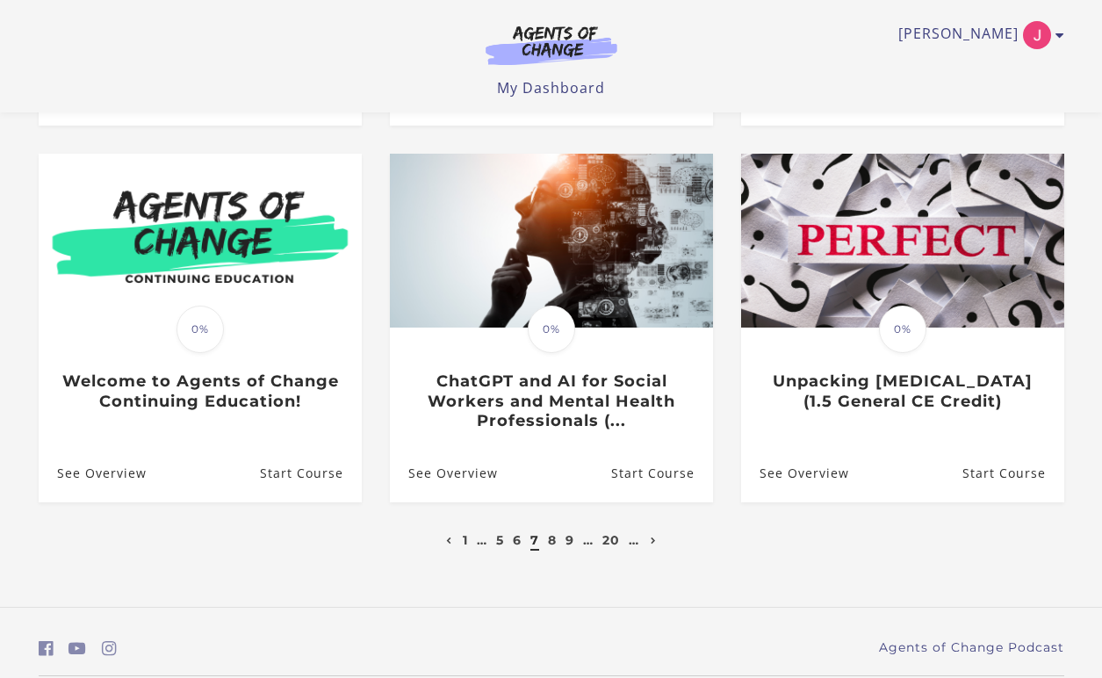
scroll to position [555, 0]
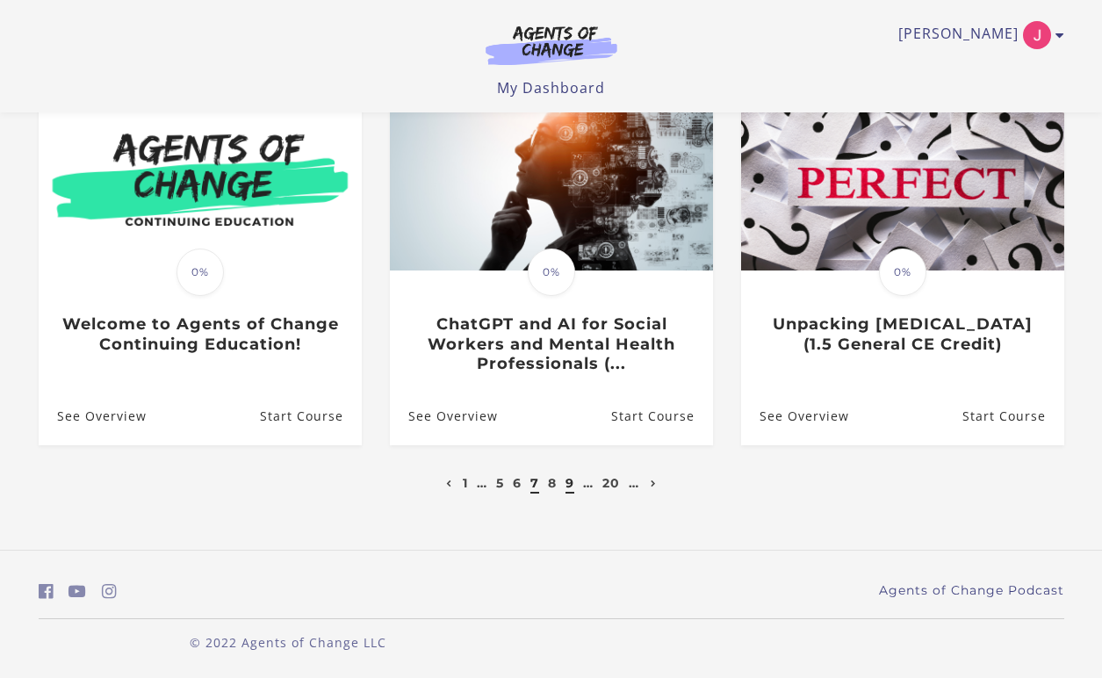
click at [568, 483] on link "9" at bounding box center [570, 483] width 9 height 16
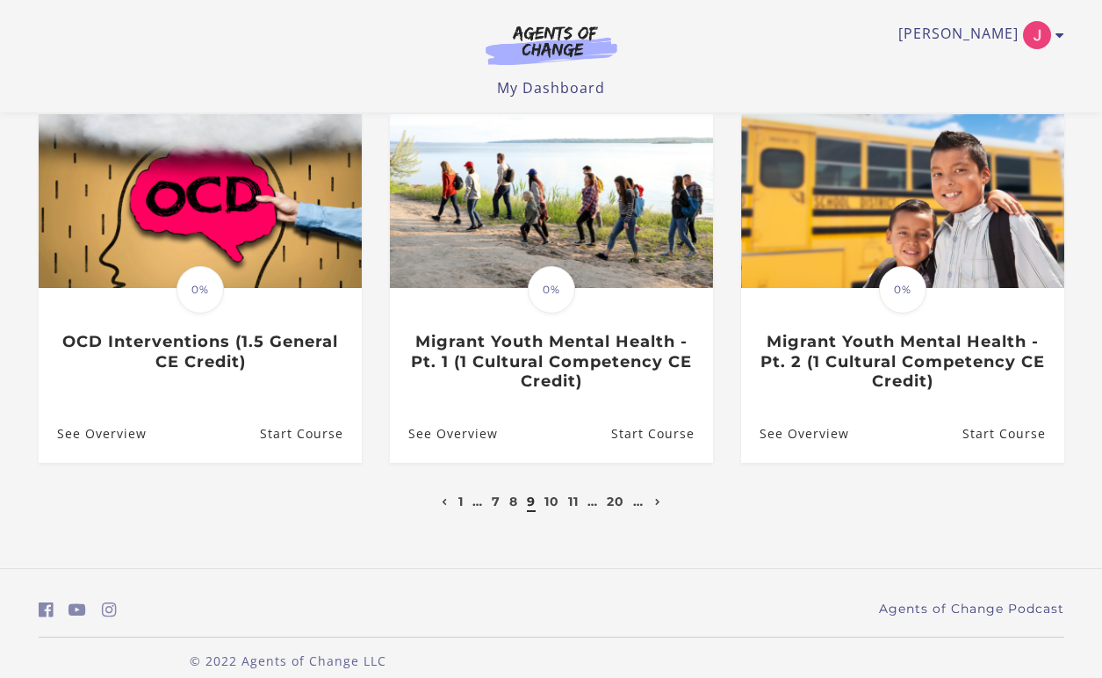
scroll to position [522, 0]
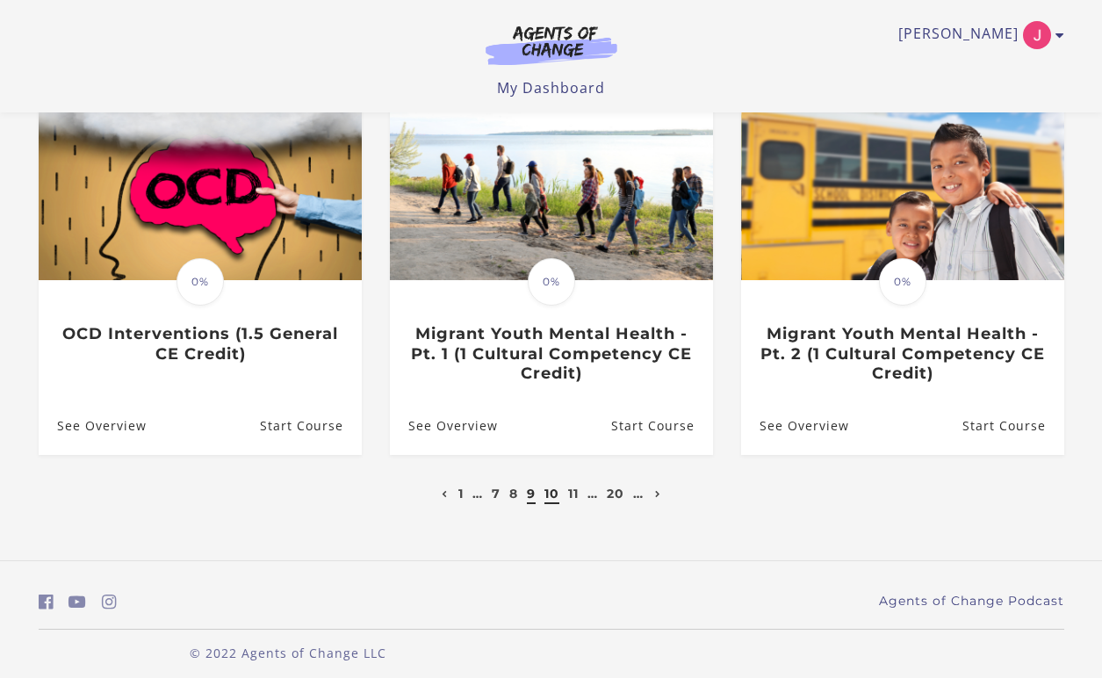
click at [553, 495] on link "10" at bounding box center [552, 494] width 15 height 16
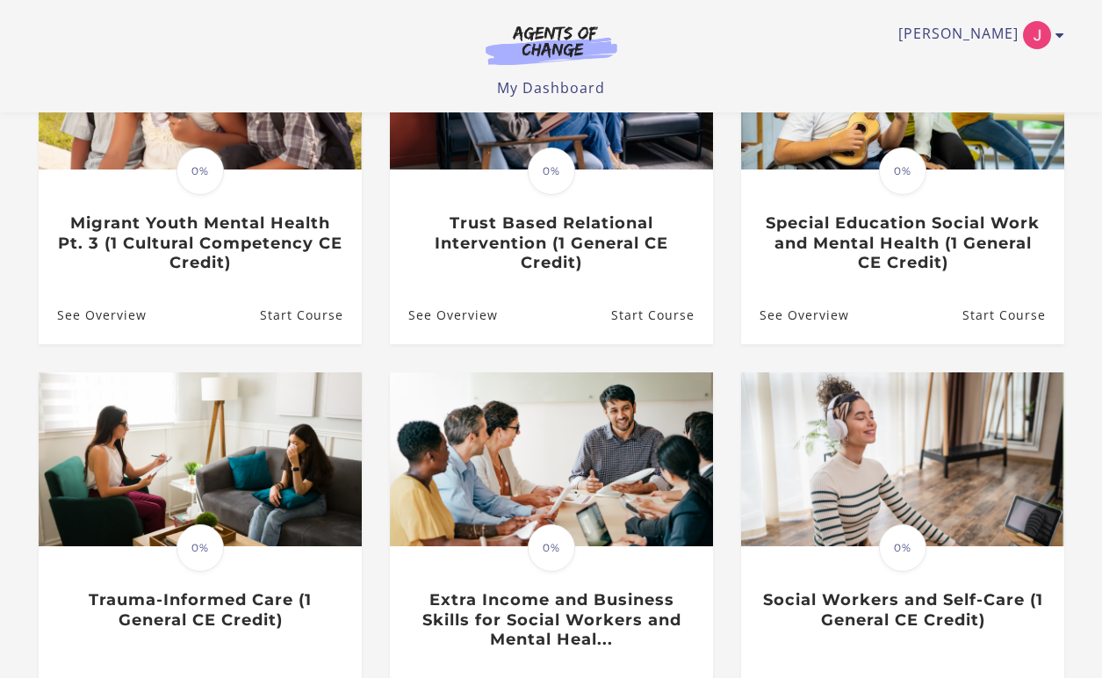
scroll to position [278, 0]
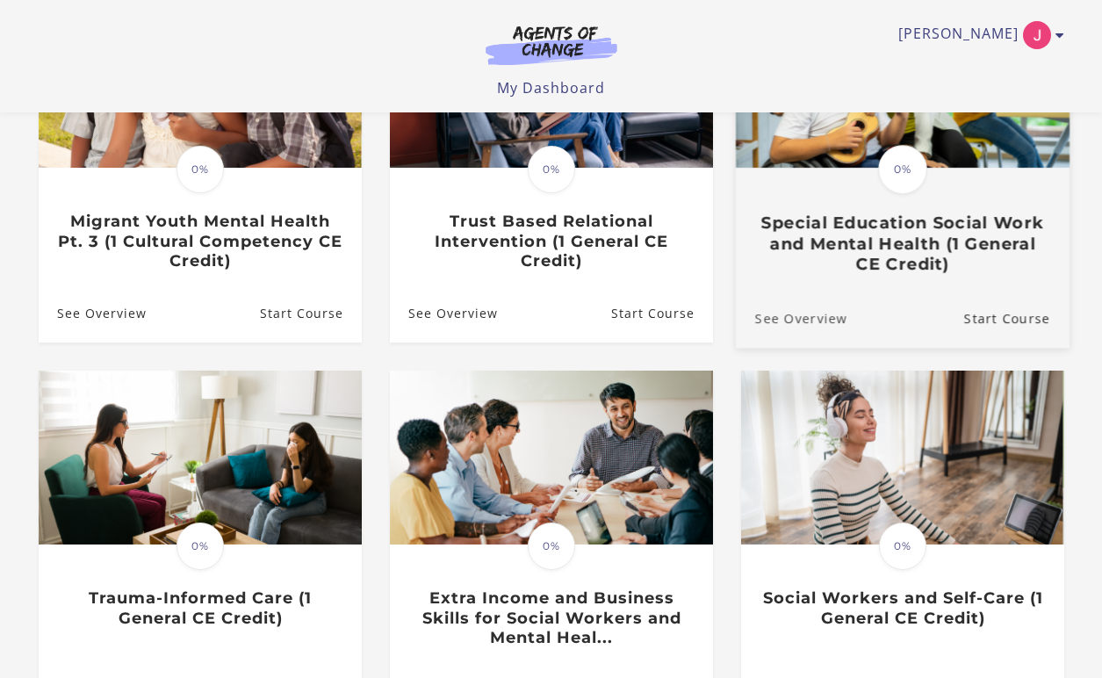
click at [808, 324] on link "See Overview" at bounding box center [791, 318] width 112 height 59
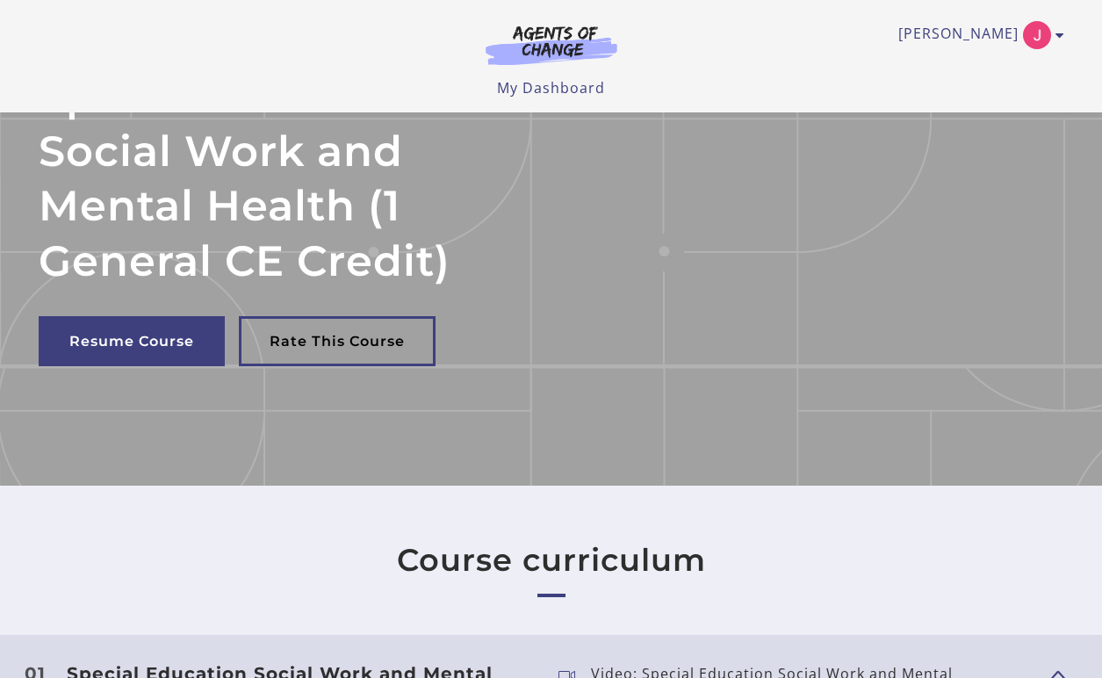
scroll to position [242, 0]
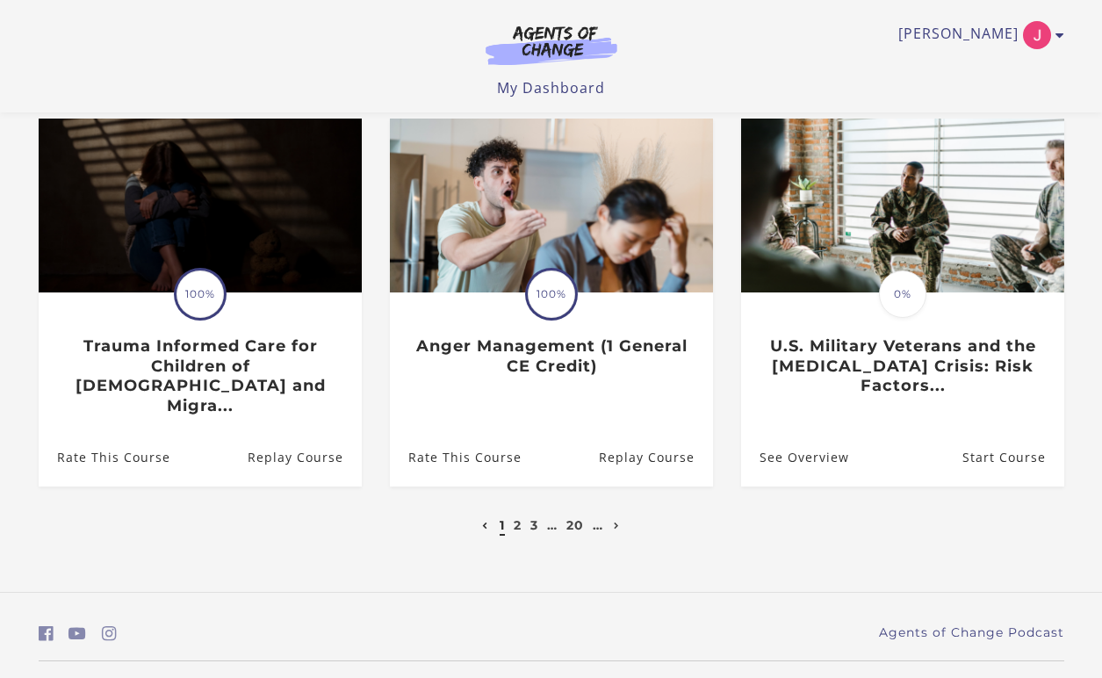
scroll to position [555, 0]
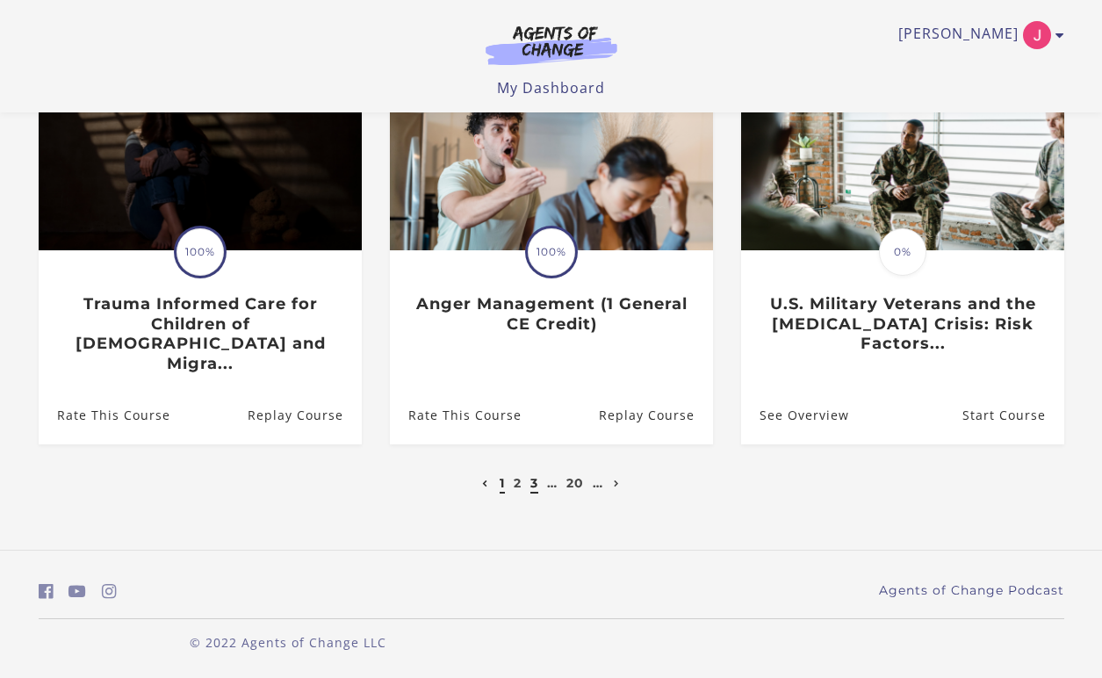
click at [531, 484] on link "3" at bounding box center [535, 483] width 8 height 16
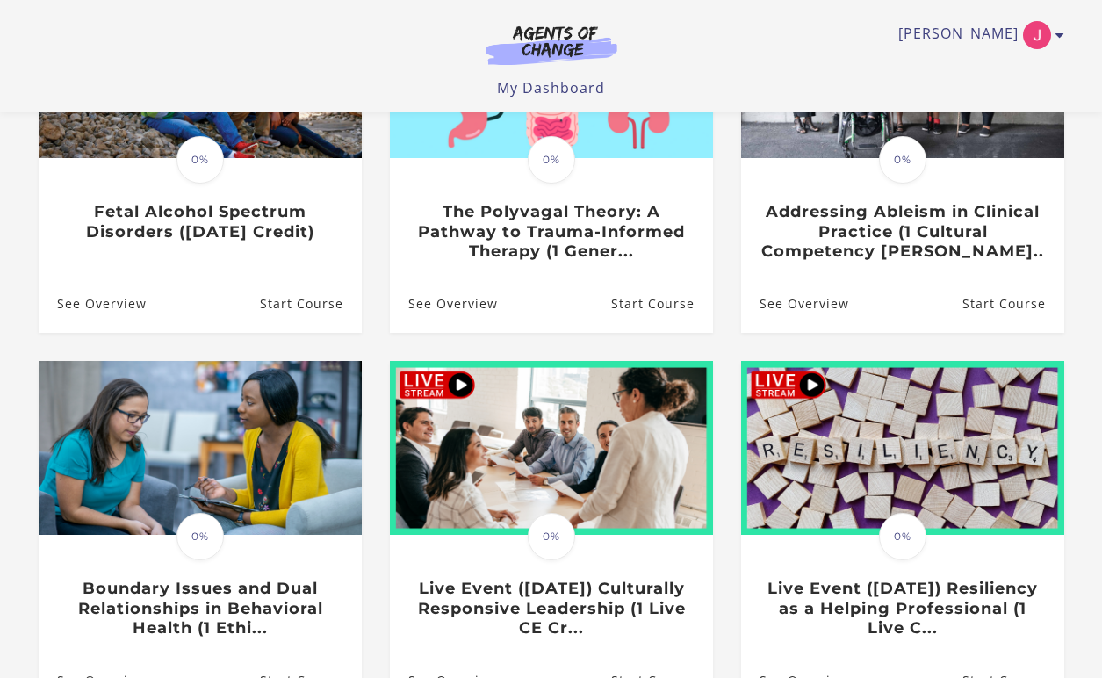
scroll to position [555, 0]
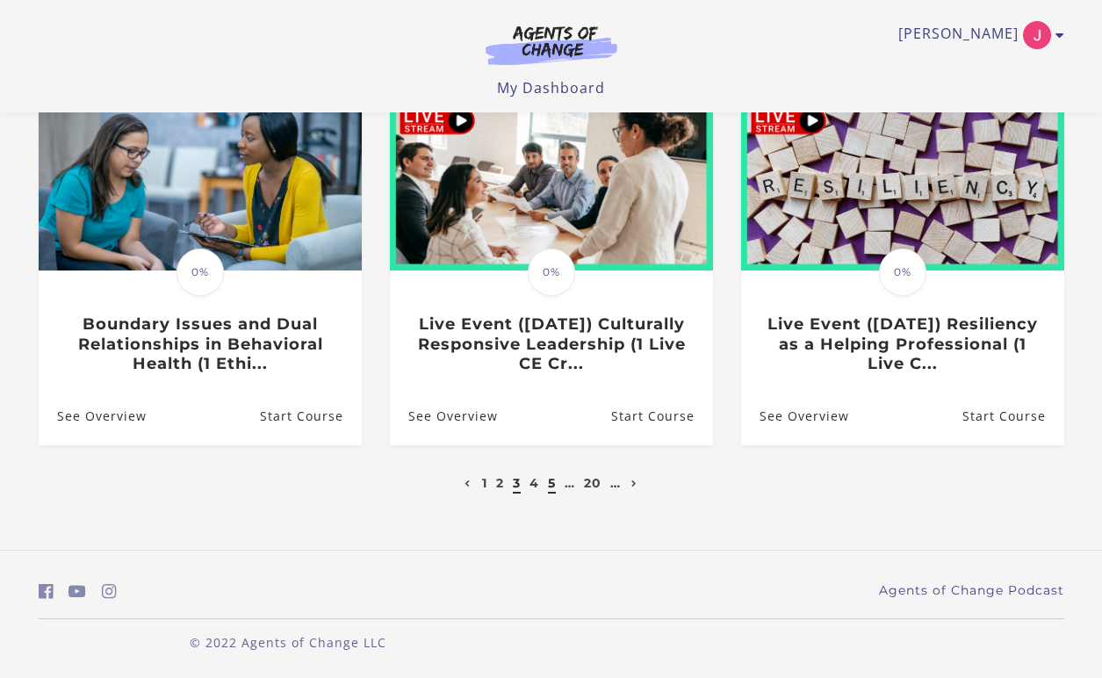
click at [547, 481] on li "5" at bounding box center [552, 483] width 12 height 21
click at [551, 481] on link "5" at bounding box center [552, 483] width 8 height 16
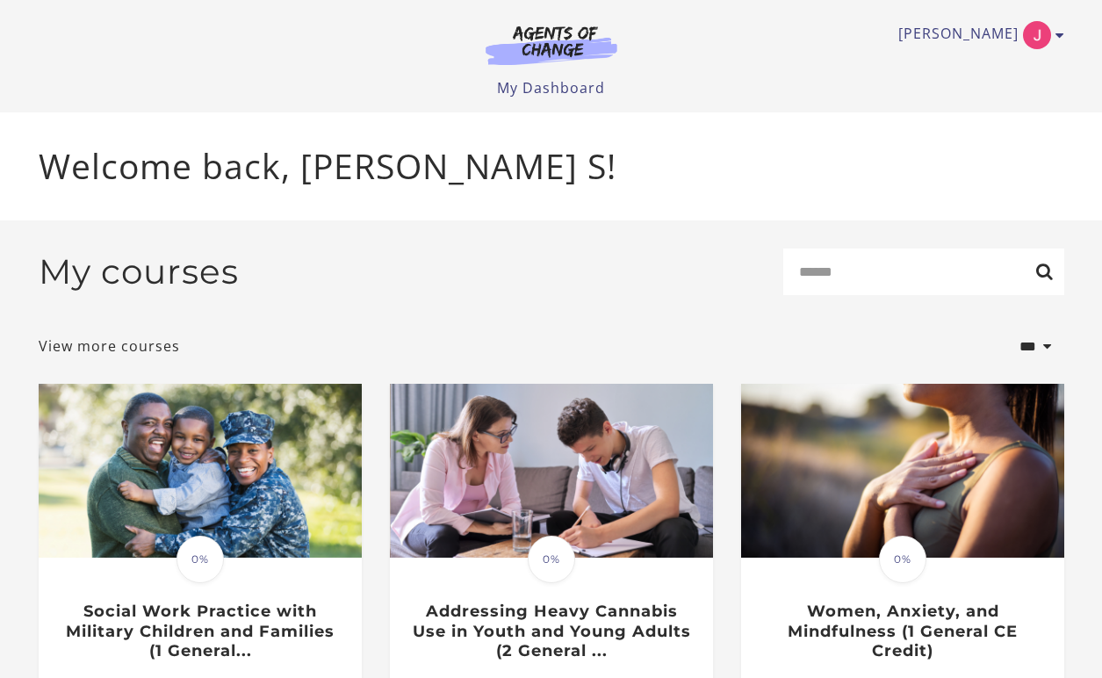
scroll to position [555, 0]
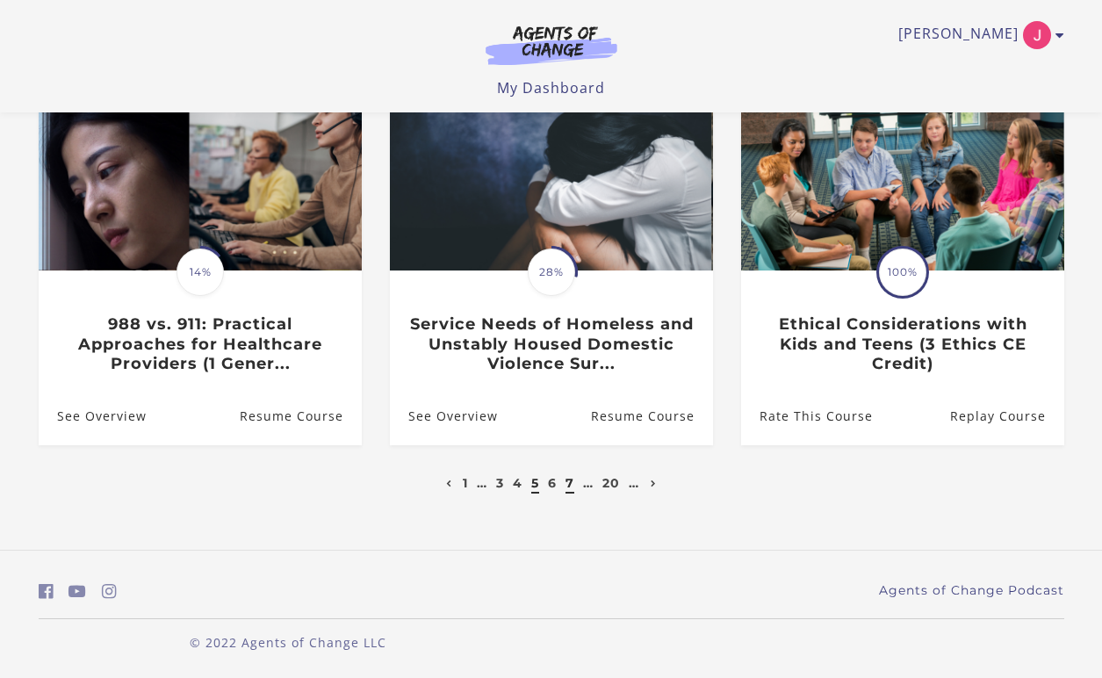
click at [570, 483] on link "7" at bounding box center [570, 483] width 9 height 16
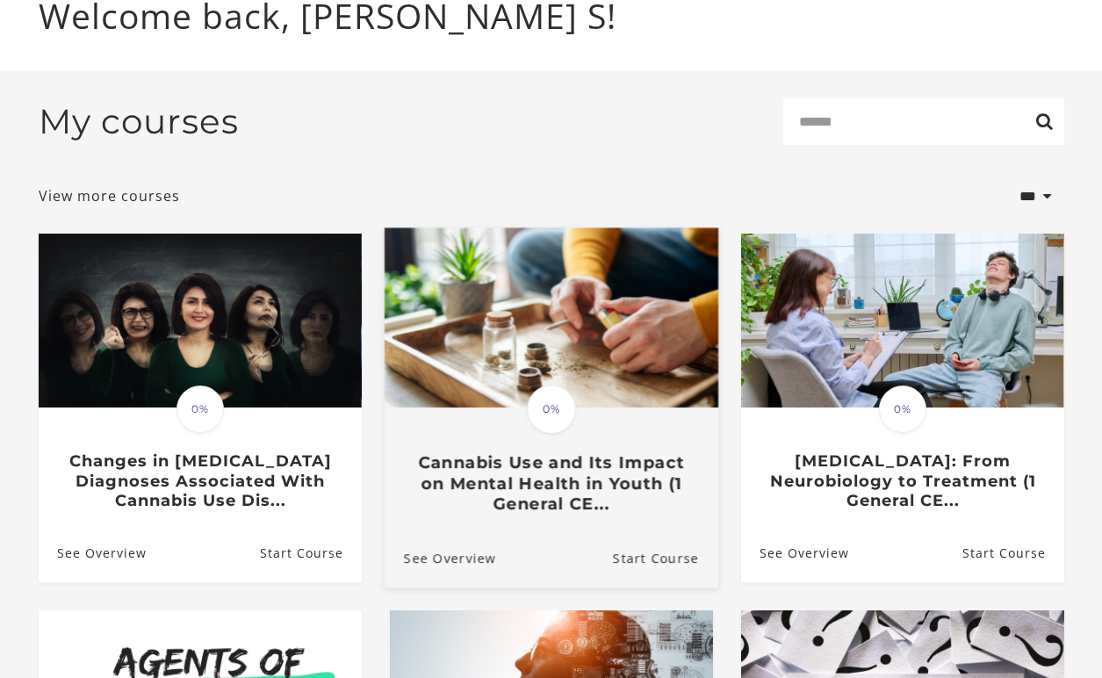
scroll to position [555, 0]
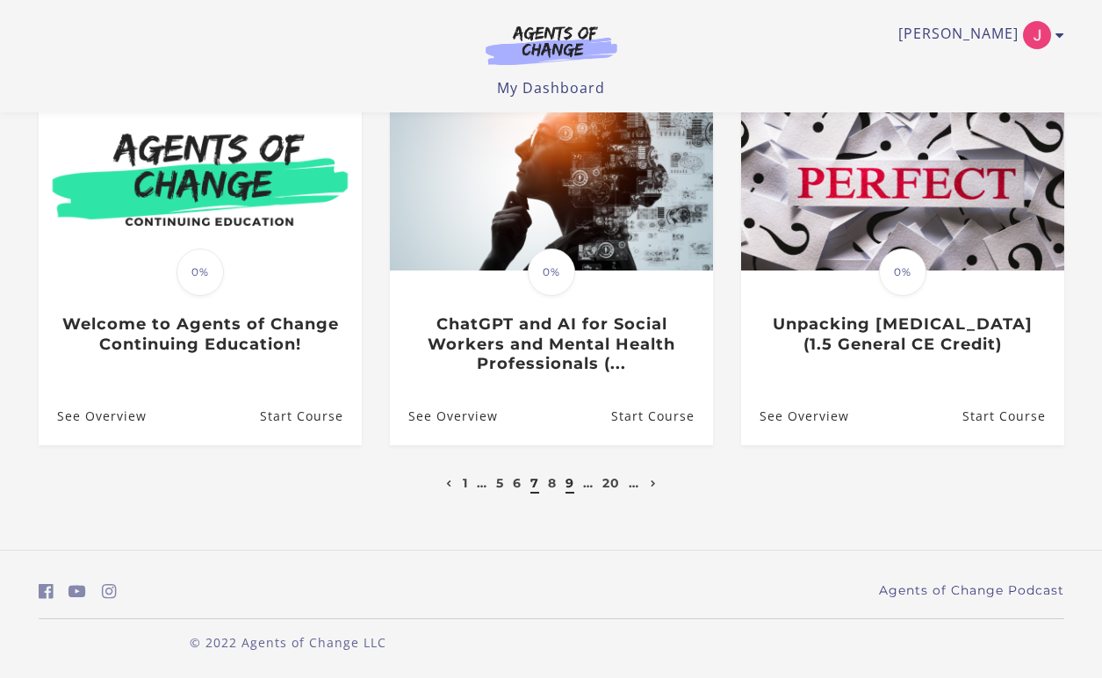
click at [573, 481] on link "9" at bounding box center [570, 483] width 9 height 16
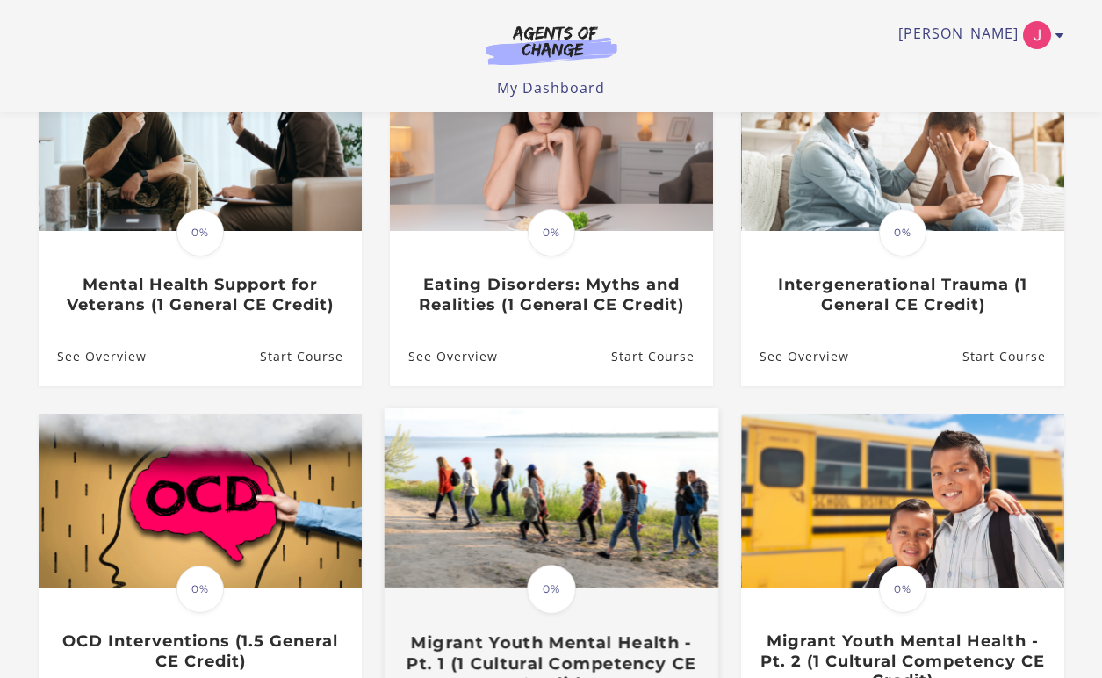
scroll to position [536, 0]
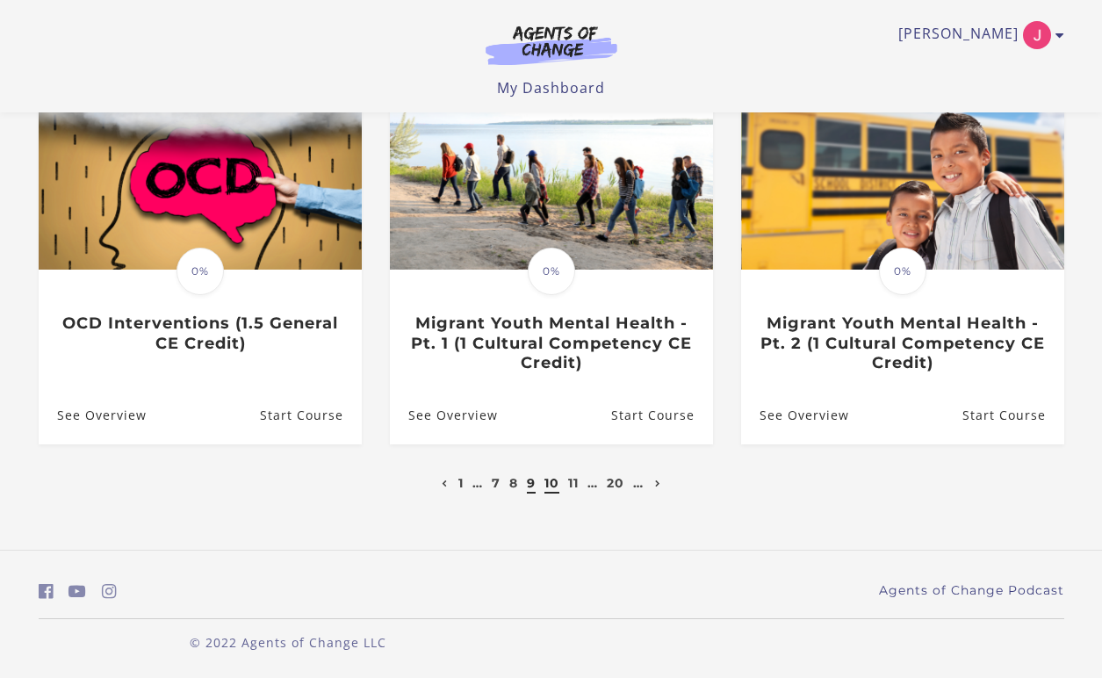
click at [548, 490] on link "10" at bounding box center [552, 483] width 15 height 16
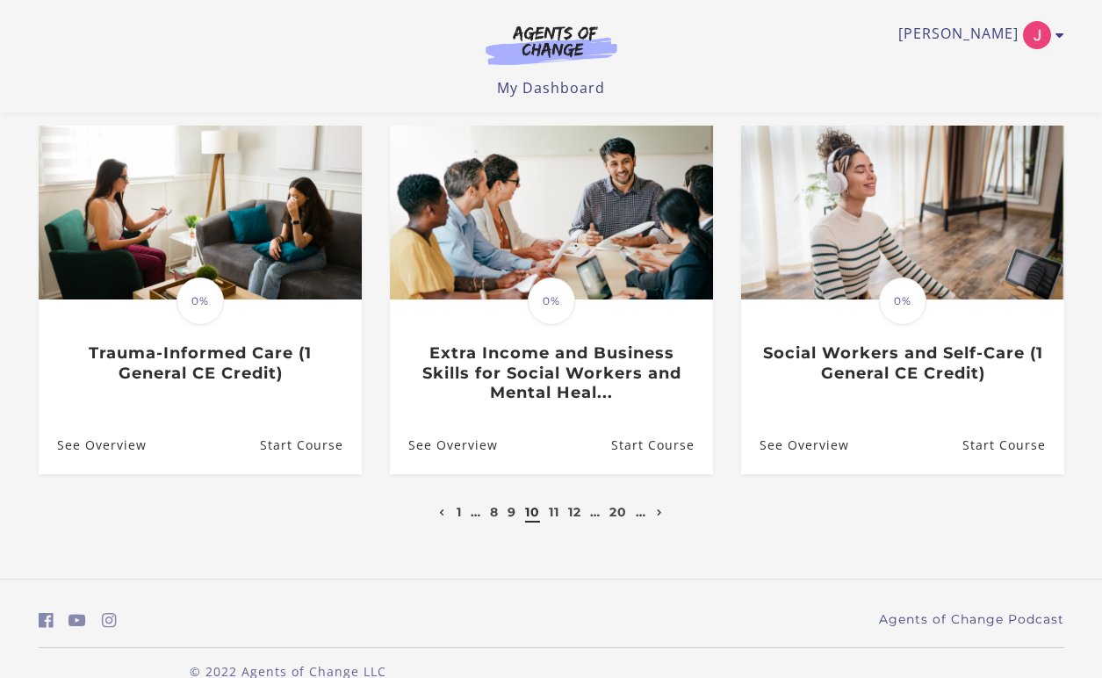
scroll to position [525, 0]
